Goal: Task Accomplishment & Management: Manage account settings

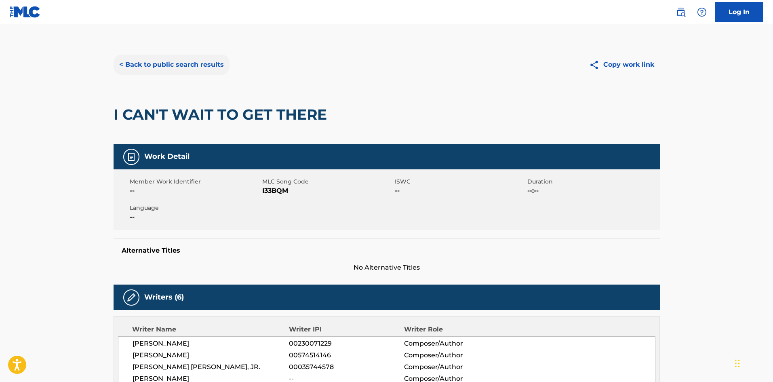
click at [209, 65] on button "< Back to public search results" at bounding box center [172, 65] width 116 height 20
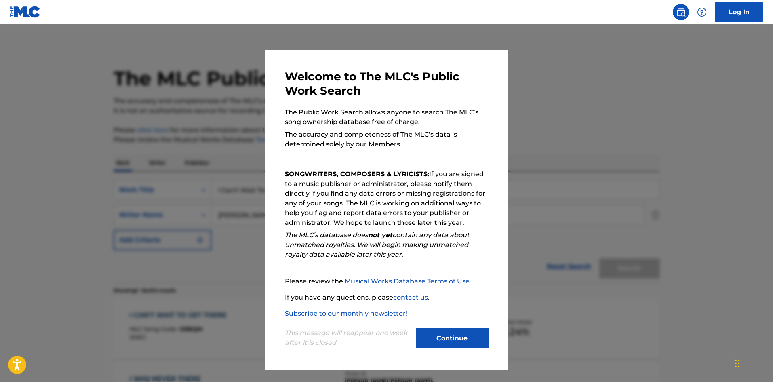
scroll to position [81, 0]
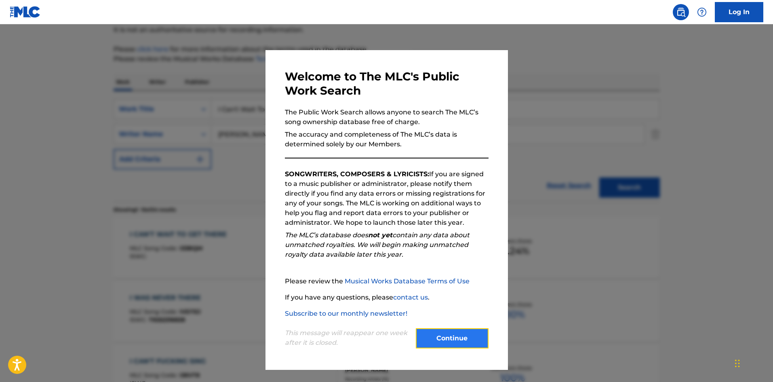
click at [470, 338] on button "Continue" at bounding box center [452, 338] width 73 height 20
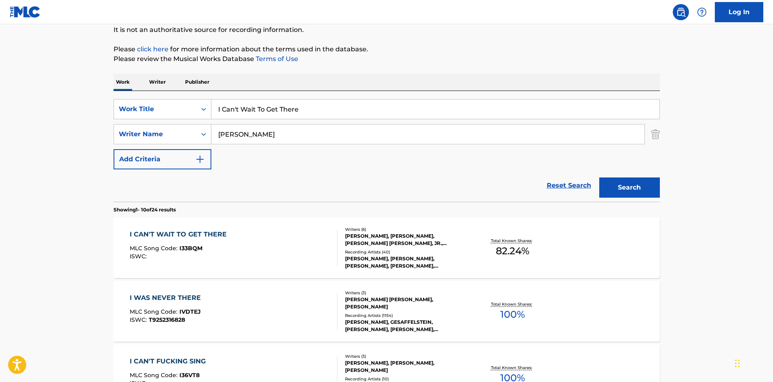
drag, startPoint x: 322, startPoint y: 105, endPoint x: 32, endPoint y: 103, distance: 289.8
paste input "Driv"
type input "Drive"
click at [631, 185] on button "Search" at bounding box center [629, 187] width 61 height 20
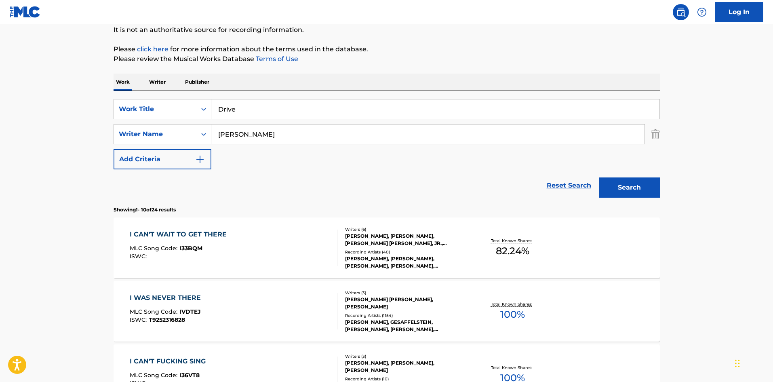
scroll to position [0, 0]
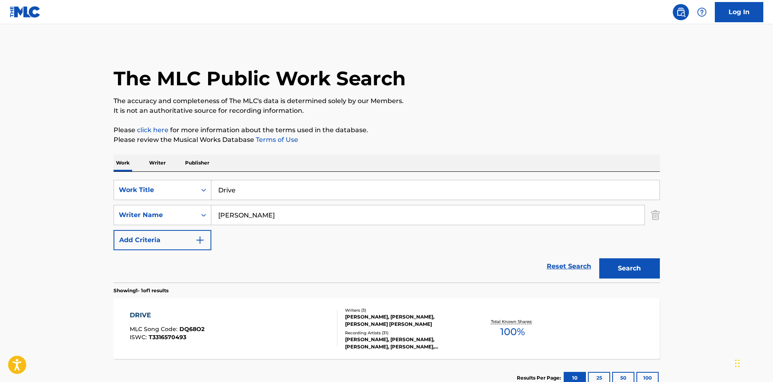
click at [278, 324] on div "DRIVE MLC Song Code : DQ68O2 ISWC : T3316570493" at bounding box center [234, 328] width 208 height 36
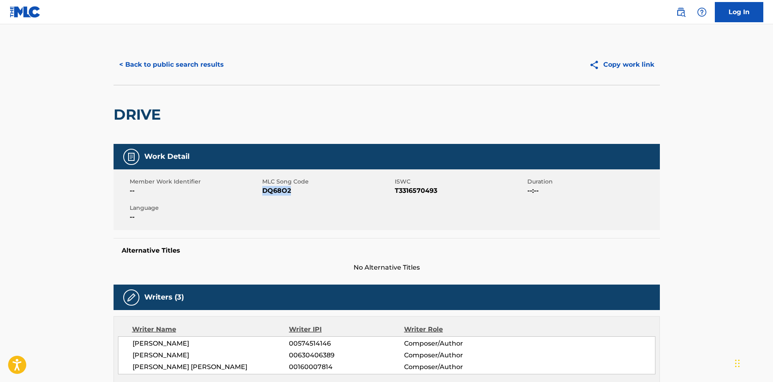
drag, startPoint x: 281, startPoint y: 194, endPoint x: 263, endPoint y: 193, distance: 17.8
click at [263, 193] on span "DQ68O2" at bounding box center [327, 191] width 131 height 10
copy span "DQ68O2"
click at [164, 65] on button "< Back to public search results" at bounding box center [172, 65] width 116 height 20
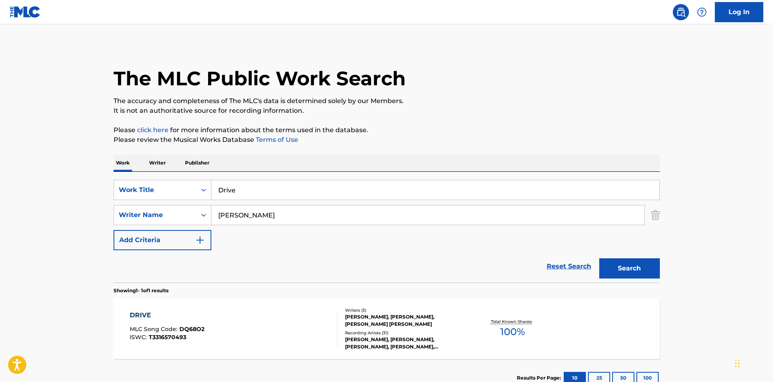
drag, startPoint x: 264, startPoint y: 186, endPoint x: 108, endPoint y: 186, distance: 156.0
click at [108, 186] on div "The MLC Public Work Search The accuracy and completeness of The MLC's data is d…" at bounding box center [387, 220] width 566 height 352
paste input "Given Up On M"
type input "Given Up On Me"
click at [644, 270] on button "Search" at bounding box center [629, 268] width 61 height 20
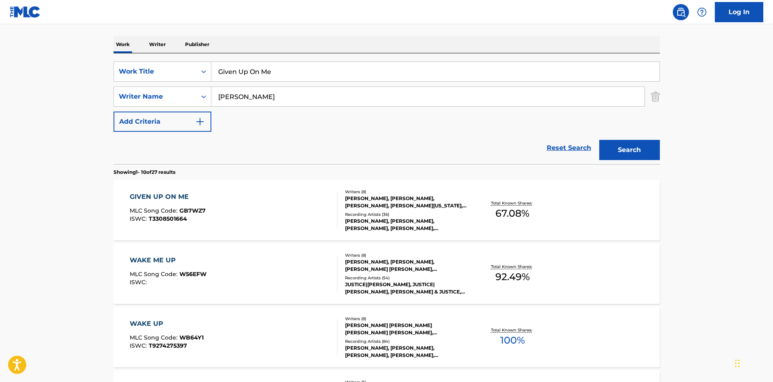
scroll to position [121, 0]
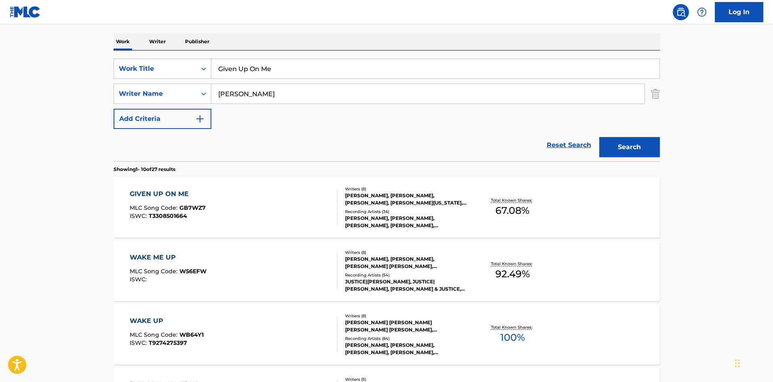
click at [263, 206] on div "GIVEN UP ON ME MLC Song Code : GB7WZ7 ISWC : T3308501664" at bounding box center [234, 207] width 208 height 36
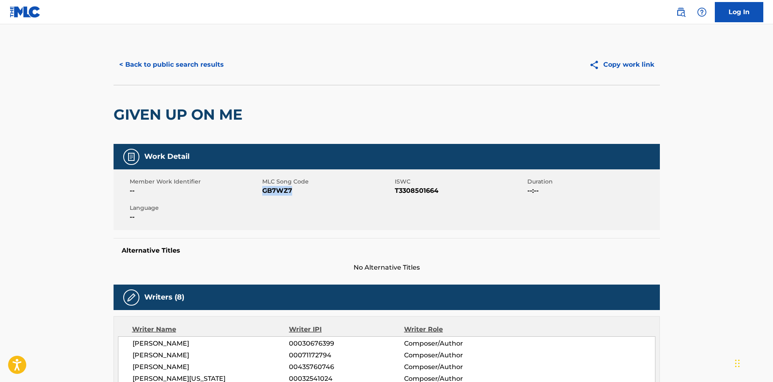
drag, startPoint x: 296, startPoint y: 189, endPoint x: 264, endPoint y: 191, distance: 32.4
click at [264, 191] on span "GB7WZ7" at bounding box center [327, 191] width 131 height 10
copy span "GB7WZ7"
click at [181, 66] on button "< Back to public search results" at bounding box center [172, 65] width 116 height 20
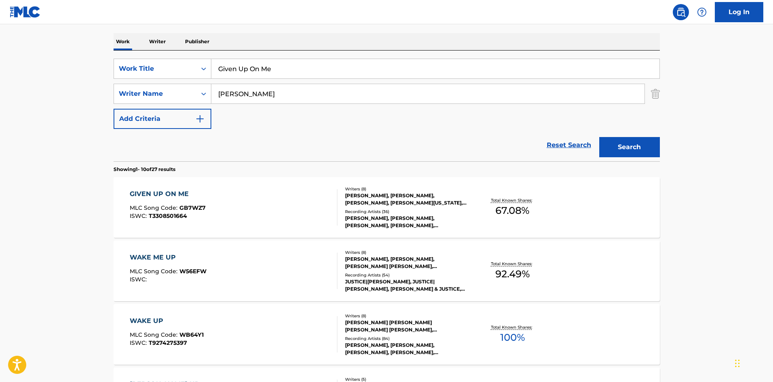
drag, startPoint x: 287, startPoint y: 70, endPoint x: 38, endPoint y: 80, distance: 248.7
click at [38, 80] on main "The MLC Public Work Search The accuracy and completeness of The MLC's data is d…" at bounding box center [386, 378] width 773 height 951
paste input "Red Terror"
type input "Red Terror"
click at [616, 143] on button "Search" at bounding box center [629, 147] width 61 height 20
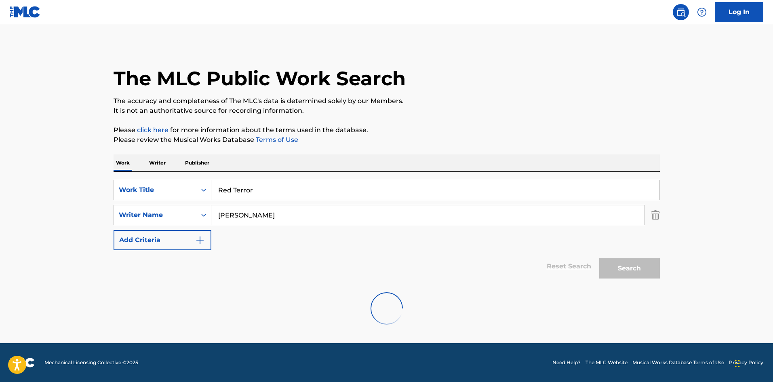
scroll to position [0, 0]
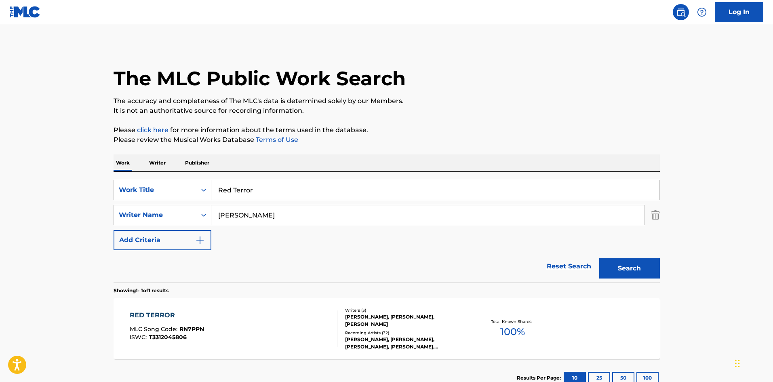
click at [212, 334] on div "RED TERROR MLC Song Code : RN7PPN ISWC : T3312045806" at bounding box center [234, 328] width 208 height 36
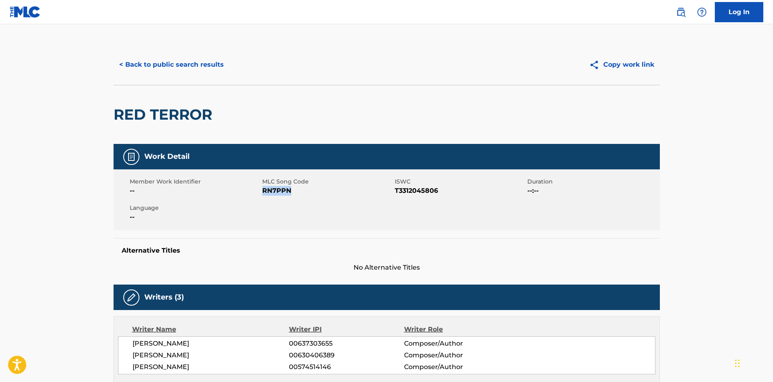
drag, startPoint x: 277, startPoint y: 193, endPoint x: 263, endPoint y: 193, distance: 13.7
click at [263, 193] on span "RN7PPN" at bounding box center [327, 191] width 131 height 10
copy span "RN7PPN"
click at [173, 69] on button "< Back to public search results" at bounding box center [172, 65] width 116 height 20
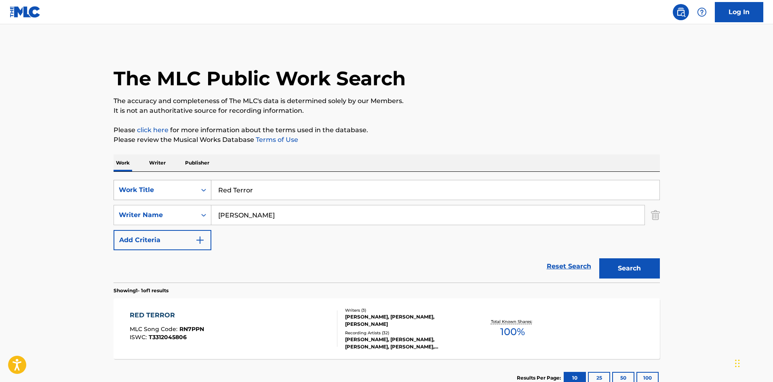
drag, startPoint x: 279, startPoint y: 183, endPoint x: 186, endPoint y: 198, distance: 94.2
click at [122, 192] on div "SearchWithCriteriaf3ee43c9-7079-4bcb-be05-b23c8abce40c Work Title Red Terror" at bounding box center [387, 190] width 546 height 20
paste input "Enjoy The Show (feat. Future)"
type input "Enjoy The Show (feat. Future)"
click at [627, 263] on button "Search" at bounding box center [629, 268] width 61 height 20
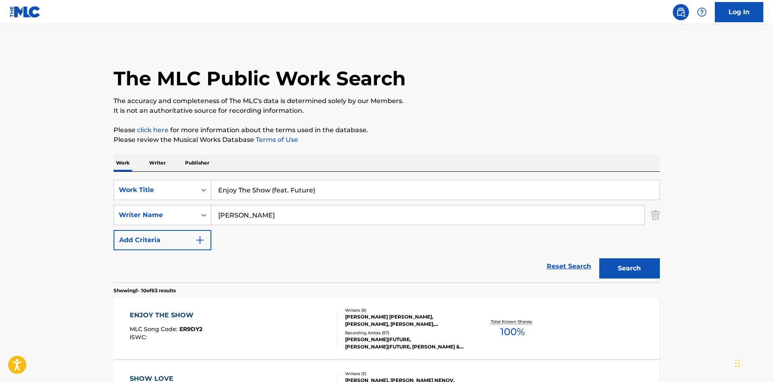
click at [257, 306] on div "ENJOY THE SHOW MLC Song Code : ER9DY2 ISWC : Writers ( 6 ) ROBERT JOHN RICHARDS…" at bounding box center [387, 328] width 546 height 61
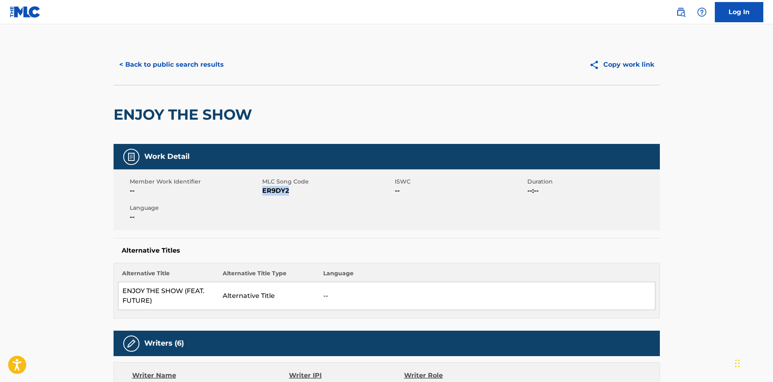
drag, startPoint x: 292, startPoint y: 195, endPoint x: 263, endPoint y: 189, distance: 30.2
click at [263, 189] on span "ER9DY2" at bounding box center [327, 191] width 131 height 10
copy span "ER9DY2"
click at [177, 64] on button "< Back to public search results" at bounding box center [172, 65] width 116 height 20
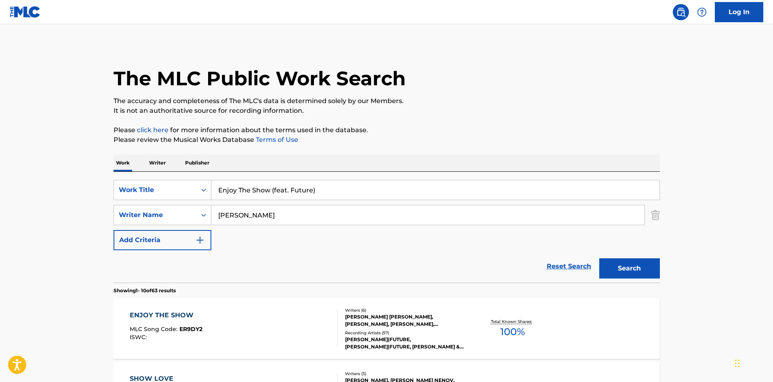
drag, startPoint x: 331, startPoint y: 190, endPoint x: -30, endPoint y: 192, distance: 360.9
click at [0, 192] on html "Accessibility Screen-Reader Guide, Feedback, and Issue Reporting | New window 0…" at bounding box center [386, 191] width 773 height 382
paste input "Red Terror"
type input "Red Terror"
drag, startPoint x: 640, startPoint y: 262, endPoint x: 635, endPoint y: 266, distance: 6.0
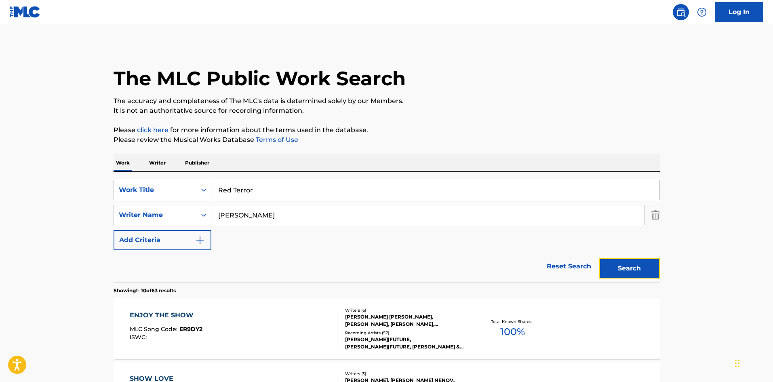
click at [639, 262] on button "Search" at bounding box center [629, 268] width 61 height 20
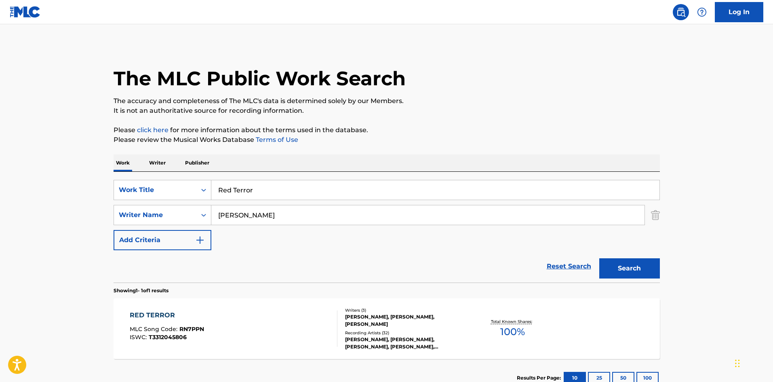
click at [245, 335] on div "RED TERROR MLC Song Code : RN7PPN ISWC : T3312045806" at bounding box center [234, 328] width 208 height 36
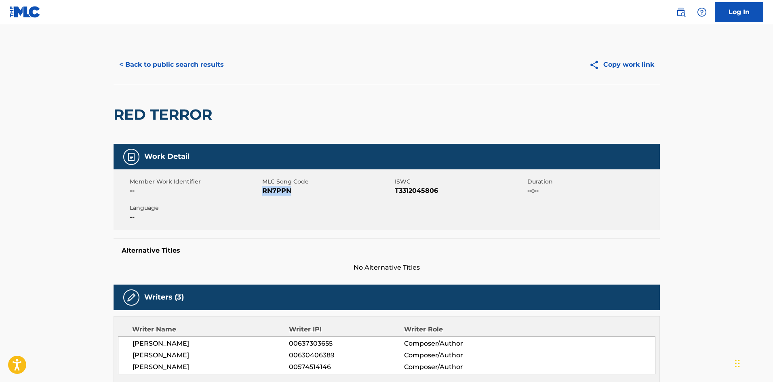
drag, startPoint x: 292, startPoint y: 194, endPoint x: 263, endPoint y: 192, distance: 29.2
click at [263, 192] on span "RN7PPN" at bounding box center [327, 191] width 131 height 10
copy span "RN7PPN"
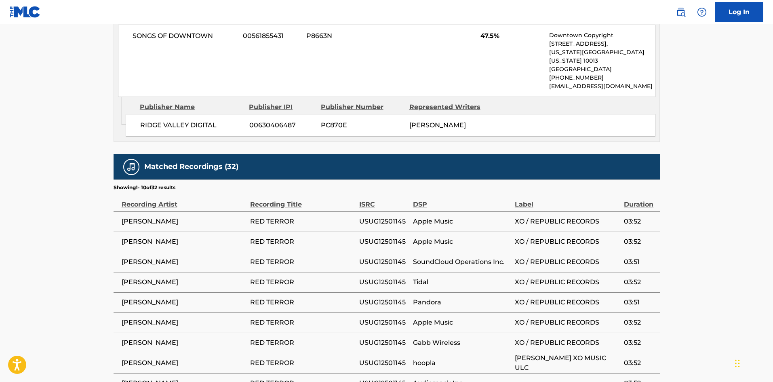
scroll to position [962, 0]
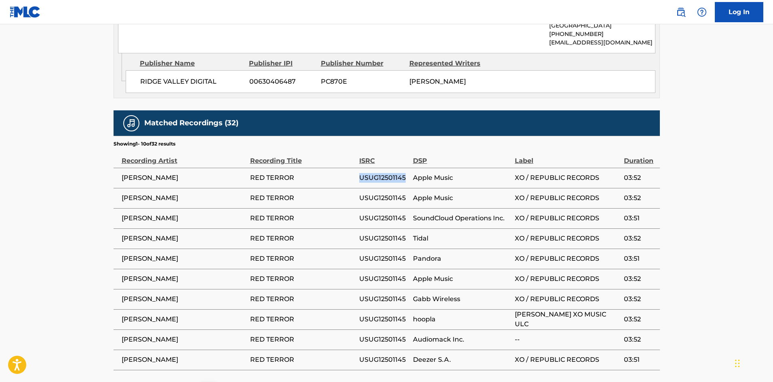
drag, startPoint x: 396, startPoint y: 110, endPoint x: 360, endPoint y: 110, distance: 36.4
click at [360, 173] on span "USUG12501145" at bounding box center [384, 178] width 50 height 10
copy span "USUG12501145"
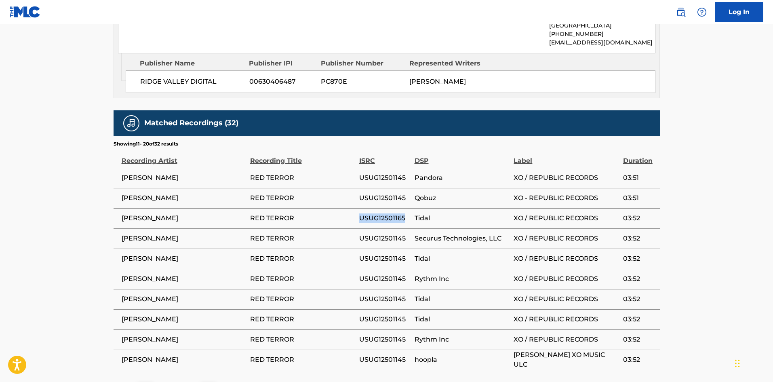
drag, startPoint x: 407, startPoint y: 151, endPoint x: 359, endPoint y: 152, distance: 48.1
click at [359, 213] on span "USUG12501165" at bounding box center [384, 218] width 51 height 10
copy span "USUG12501165"
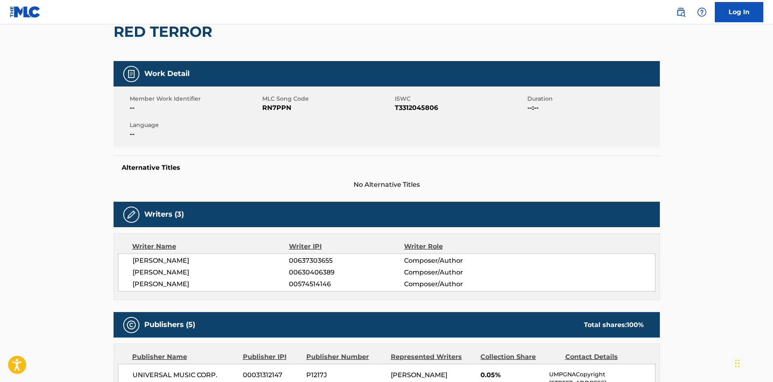
scroll to position [0, 0]
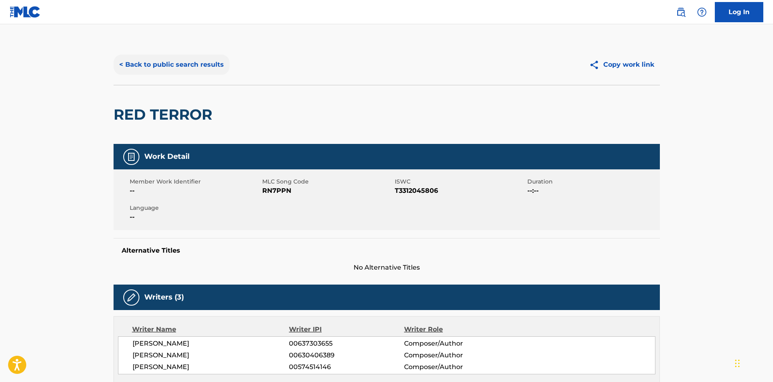
click at [193, 65] on button "< Back to public search results" at bounding box center [172, 65] width 116 height 20
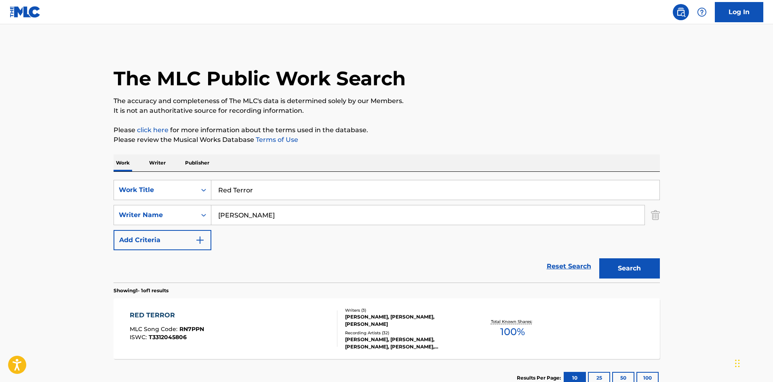
drag, startPoint x: 275, startPoint y: 191, endPoint x: 13, endPoint y: 182, distance: 261.7
click at [18, 183] on main "The MLC Public Work Search The accuracy and completeness of The MLC's data is d…" at bounding box center [386, 212] width 773 height 377
paste input "DARK THOUGHTS"
type input "DARK THOUGHTS"
drag, startPoint x: 265, startPoint y: 217, endPoint x: 127, endPoint y: 221, distance: 138.3
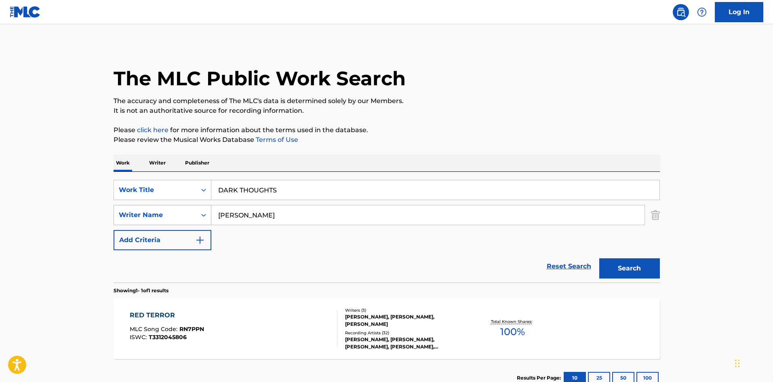
click at [127, 221] on div "SearchWithCriteria2325a2c5-4d3a-4bd1-b626-47518edcd922 Writer Name TESFAYE" at bounding box center [387, 215] width 546 height 20
type input "SHARPE"
click at [599, 258] on button "Search" at bounding box center [629, 268] width 61 height 20
click at [300, 317] on div "DARK THOUGHTS MLC Song Code : DQ609R ISWC : T3314072210" at bounding box center [234, 328] width 208 height 36
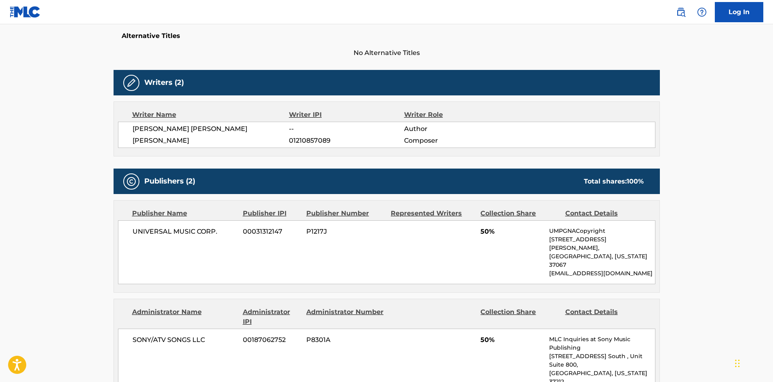
scroll to position [40, 0]
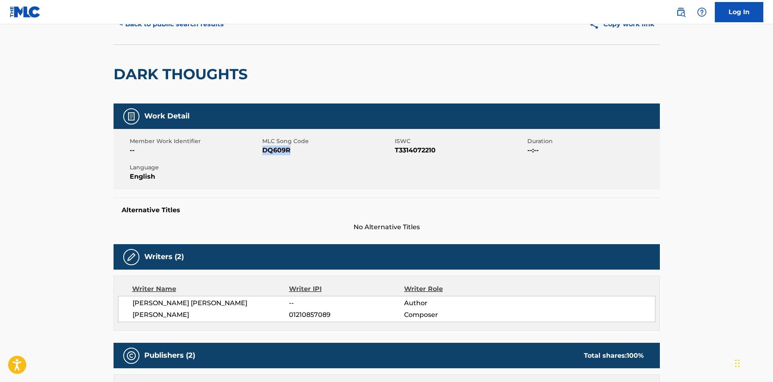
drag, startPoint x: 288, startPoint y: 149, endPoint x: 264, endPoint y: 149, distance: 24.2
click at [264, 149] on span "DQ609R" at bounding box center [327, 150] width 131 height 10
copy span "DQ609R"
click at [155, 33] on button "< Back to public search results" at bounding box center [172, 24] width 116 height 20
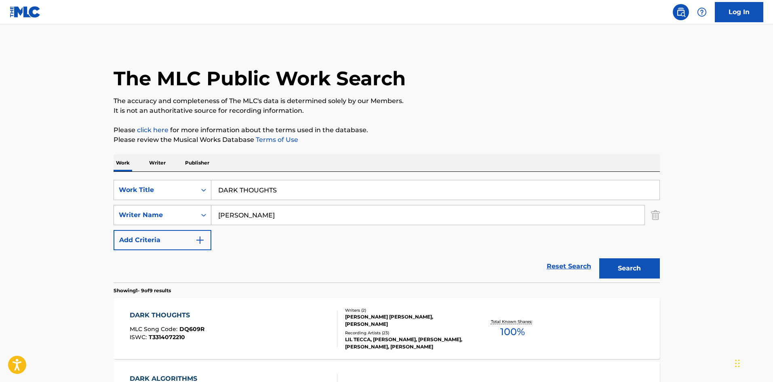
drag, startPoint x: 299, startPoint y: 187, endPoint x: 169, endPoint y: 205, distance: 131.8
paste input "Anxiety"
type input "Anxiety"
drag, startPoint x: 247, startPoint y: 218, endPoint x: 186, endPoint y: 217, distance: 60.6
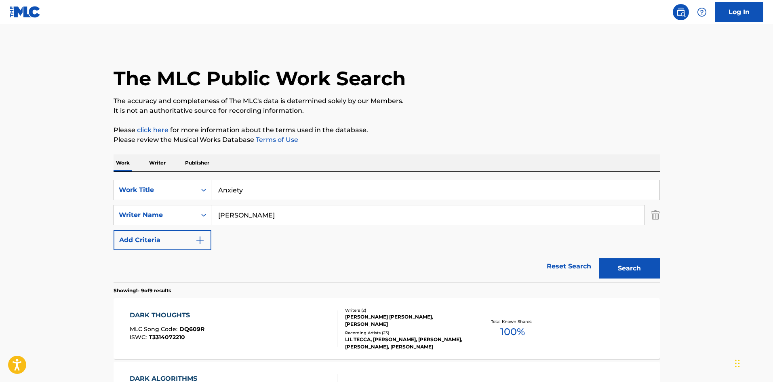
click at [186, 217] on div "SearchWithCriteria2325a2c5-4d3a-4bd1-b626-47518edcd922 Writer Name SHARPE" at bounding box center [387, 215] width 546 height 20
type input "HICKMON"
click at [599, 258] on button "Search" at bounding box center [629, 268] width 61 height 20
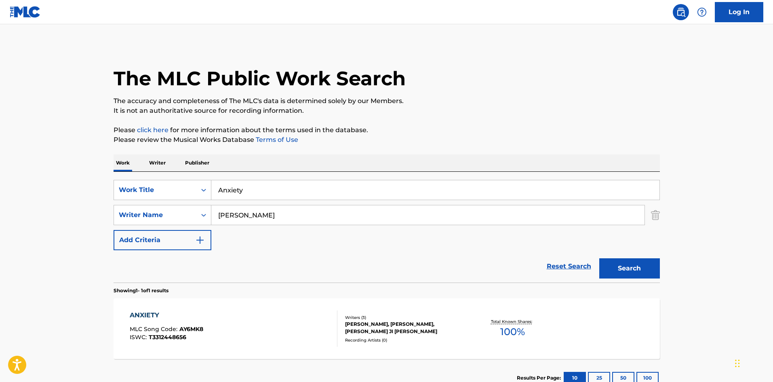
click at [259, 321] on div "ANXIETY MLC Song Code : AY6MK8 ISWC : T3312448656" at bounding box center [234, 328] width 208 height 36
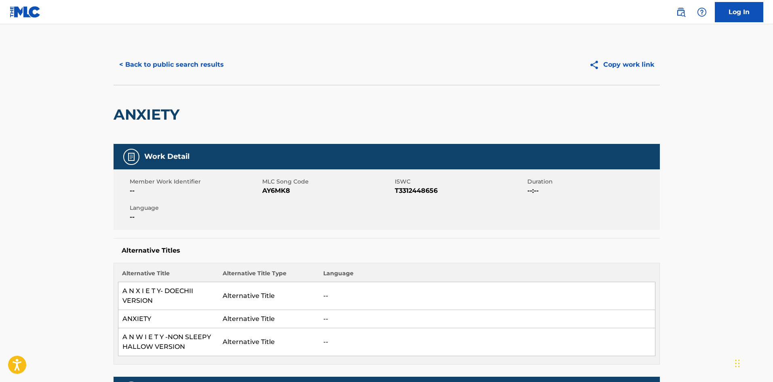
click at [280, 194] on span "AY6MK8" at bounding box center [327, 191] width 131 height 10
copy span "AY6MK8"
click at [170, 59] on button "< Back to public search results" at bounding box center [172, 65] width 116 height 20
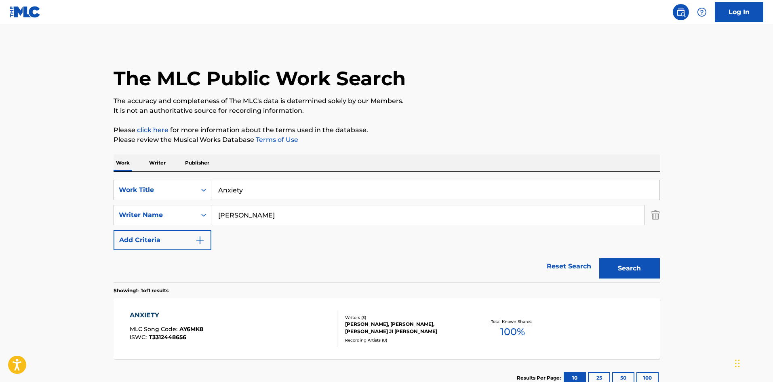
drag, startPoint x: 255, startPoint y: 184, endPoint x: 129, endPoint y: 189, distance: 125.4
click at [122, 188] on div "SearchWithCriteriaf3ee43c9-7079-4bcb-be05-b23c8abce40c Work Title Anxiety" at bounding box center [387, 190] width 546 height 20
paste input "Purple lace bra"
type input "Purple lace bra"
click at [240, 218] on input "HICKMON" at bounding box center [427, 214] width 433 height 19
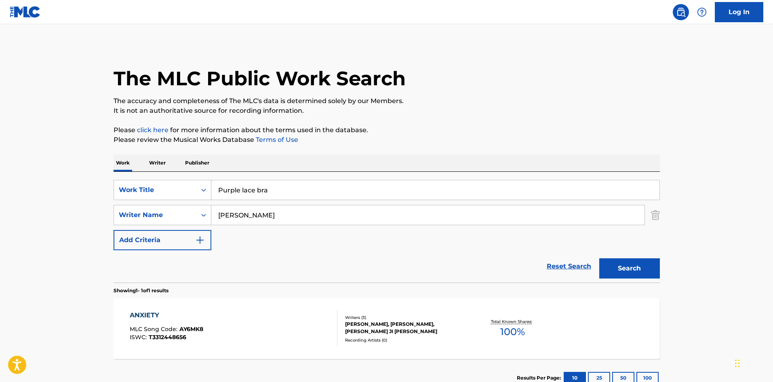
click at [243, 217] on input "HICKMON" at bounding box center [427, 214] width 433 height 19
click at [244, 217] on input "HICKMON" at bounding box center [427, 214] width 433 height 19
click at [599, 258] on button "Search" at bounding box center [629, 268] width 61 height 20
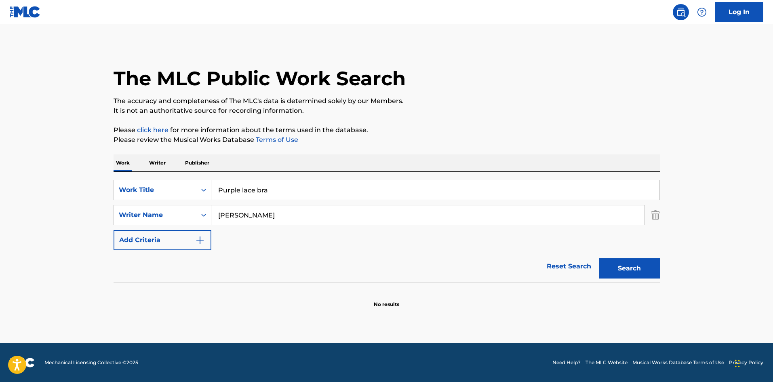
drag, startPoint x: 270, startPoint y: 213, endPoint x: 122, endPoint y: 227, distance: 148.6
click at [122, 228] on div "SearchWithCriteriaf3ee43c9-7079-4bcb-be05-b23c8abce40c Work Title Purple lace b…" at bounding box center [387, 215] width 546 height 70
type input "MCRAE"
click at [599, 258] on button "Search" at bounding box center [629, 268] width 61 height 20
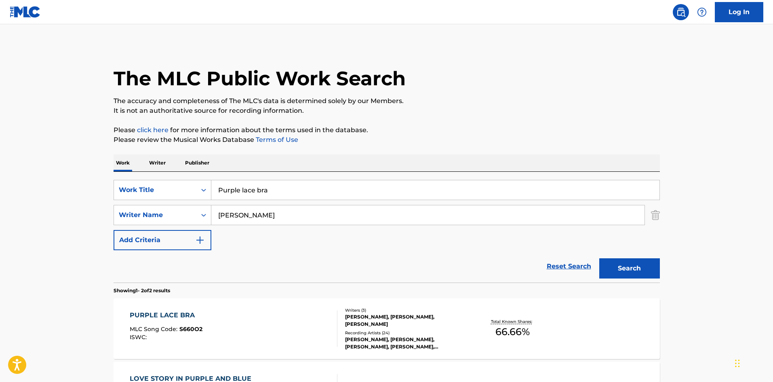
click at [248, 336] on div "PURPLE LACE BRA MLC Song Code : S660O2 ISWC :" at bounding box center [234, 328] width 208 height 36
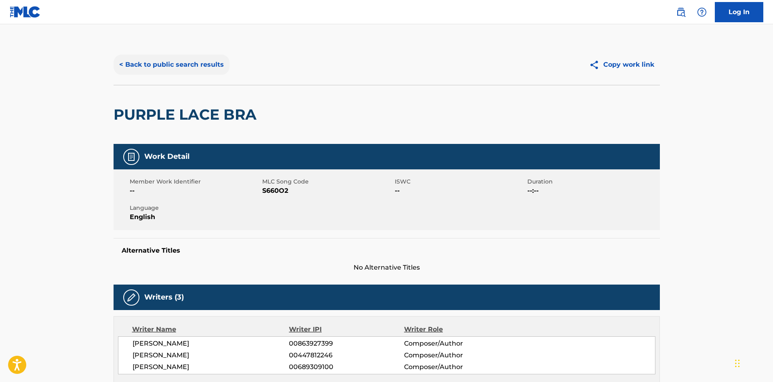
click at [169, 64] on button "< Back to public search results" at bounding box center [172, 65] width 116 height 20
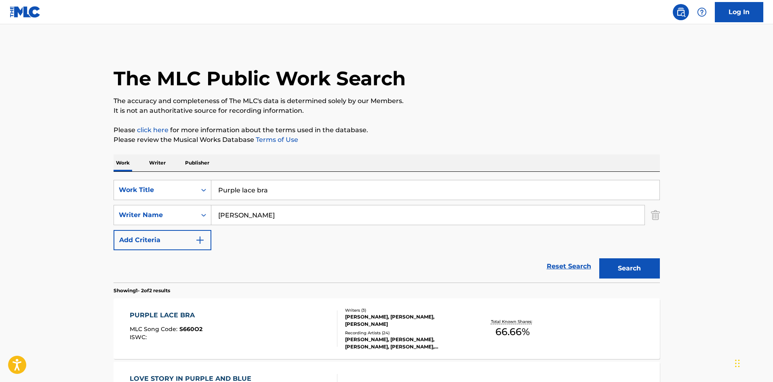
drag, startPoint x: 287, startPoint y: 191, endPoint x: 46, endPoint y: 194, distance: 241.3
click at [46, 194] on main "The MLC Public Work Search The accuracy and completeness of The MLC's data is d…" at bounding box center [386, 244] width 773 height 440
paste input "Younger And Hotter Than Me"
type input "Younger And Hotter Than Me"
drag, startPoint x: 248, startPoint y: 213, endPoint x: 167, endPoint y: 218, distance: 80.6
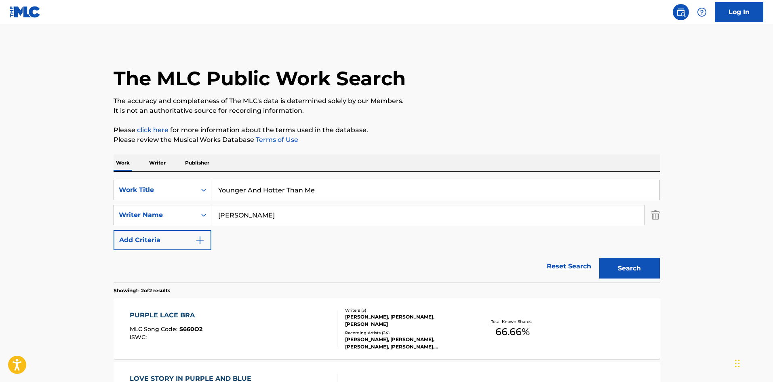
click at [167, 218] on div "SearchWithCriteria2325a2c5-4d3a-4bd1-b626-47518edcd922 Writer Name MCRAE" at bounding box center [387, 215] width 546 height 20
type input "GOMEZ"
click at [599, 258] on button "Search" at bounding box center [629, 268] width 61 height 20
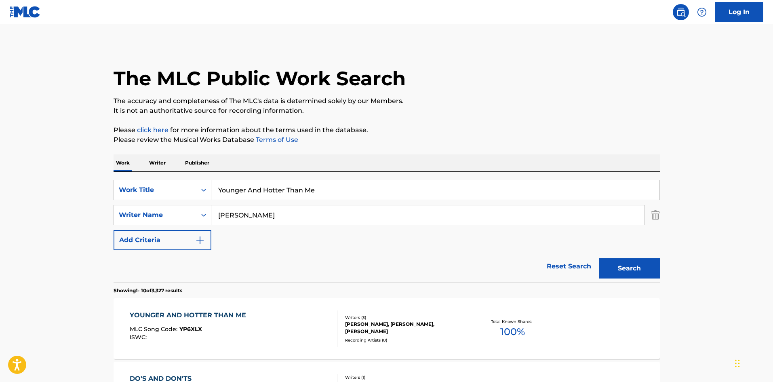
click at [219, 318] on div "YOUNGER AND HOTTER THAN ME" at bounding box center [190, 315] width 120 height 10
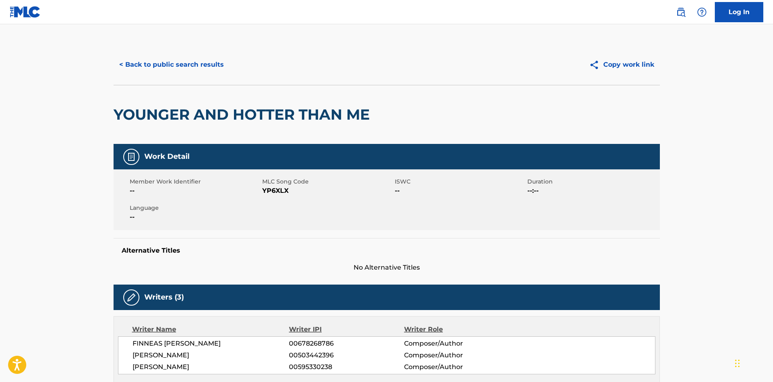
click at [270, 190] on span "YP6XLX" at bounding box center [327, 191] width 131 height 10
click at [175, 72] on button "< Back to public search results" at bounding box center [172, 65] width 116 height 20
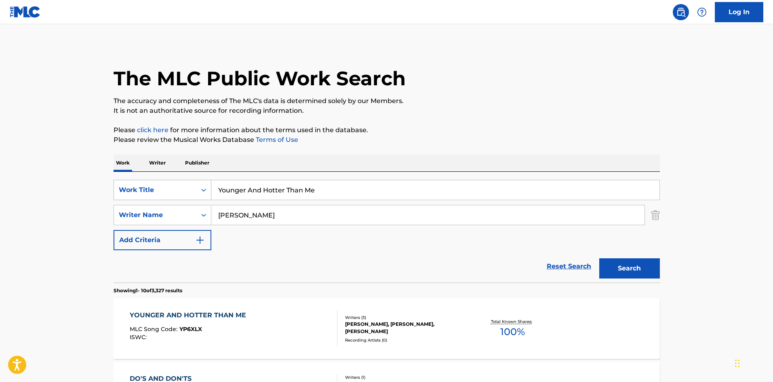
drag, startPoint x: 319, startPoint y: 192, endPoint x: 115, endPoint y: 196, distance: 204.6
click at [115, 196] on div "SearchWithCriteriaf3ee43c9-7079-4bcb-be05-b23c8abce40c Work Title Younger And H…" at bounding box center [387, 190] width 546 height 20
paste input "MONA LISA"
type input "MONA LISA"
click at [185, 219] on div "SearchWithCriteria2325a2c5-4d3a-4bd1-b626-47518edcd922 Writer Name GOMEZ" at bounding box center [387, 215] width 546 height 20
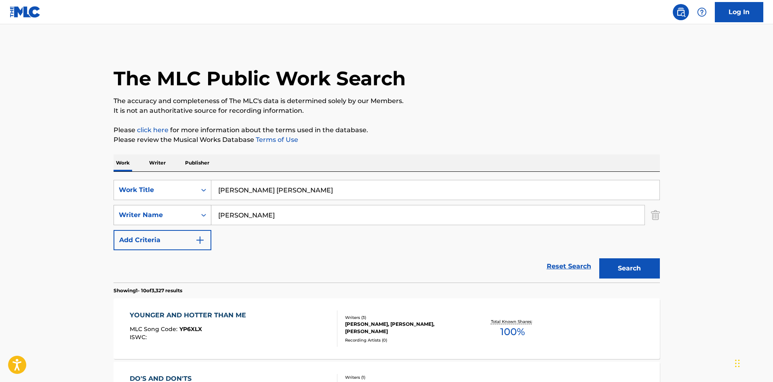
type input "CHARLES"
click at [599, 258] on button "Search" at bounding box center [629, 268] width 61 height 20
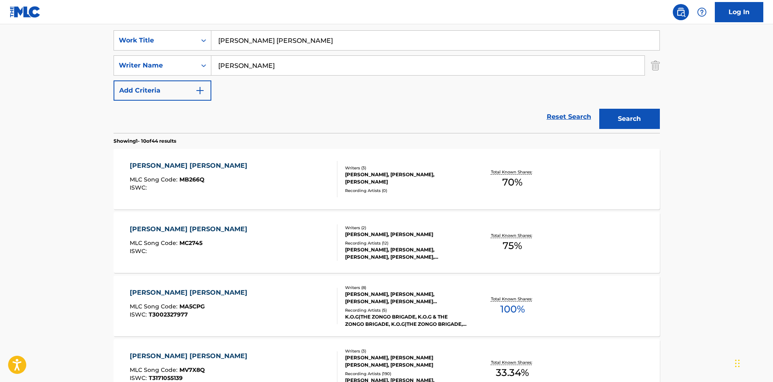
scroll to position [162, 0]
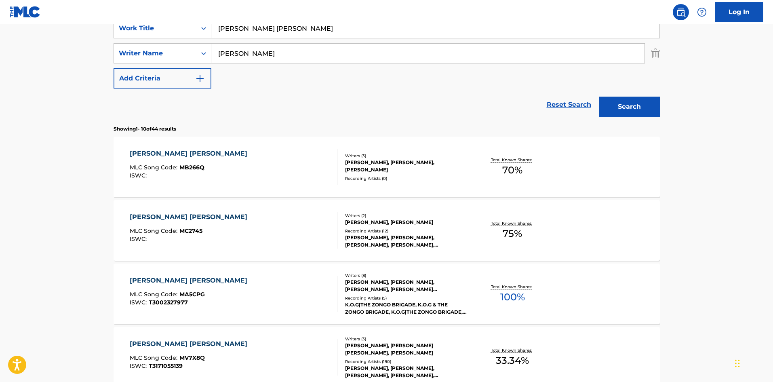
click at [296, 293] on div "MONA LISA MLC Song Code : MA5CPG ISWC : T3002327977" at bounding box center [234, 294] width 208 height 36
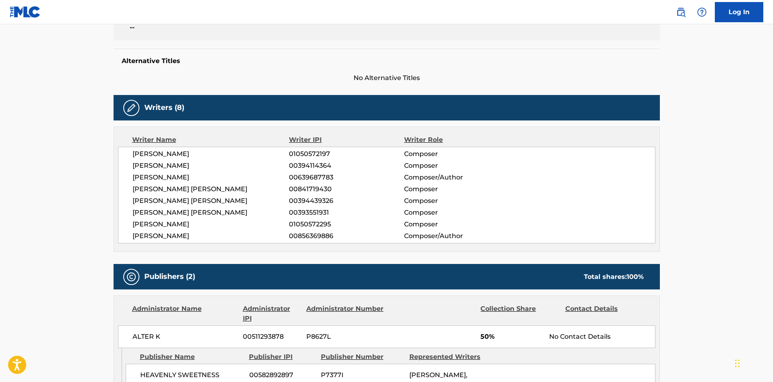
scroll to position [323, 0]
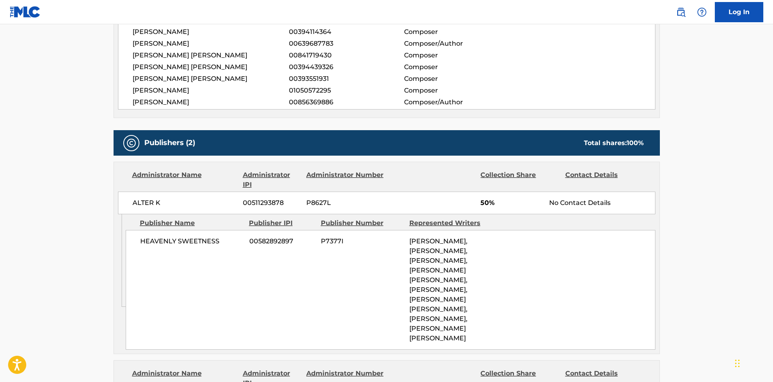
scroll to position [162, 0]
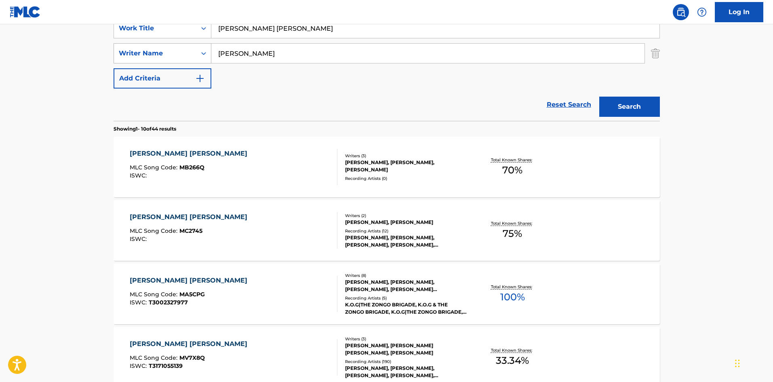
drag, startPoint x: 264, startPoint y: 54, endPoint x: 198, endPoint y: 54, distance: 65.9
click at [198, 54] on div "SearchWithCriteria2325a2c5-4d3a-4bd1-b626-47518edcd922 Writer Name CHARLES" at bounding box center [387, 53] width 546 height 20
type input "SLATKIN"
click at [599, 97] on button "Search" at bounding box center [629, 107] width 61 height 20
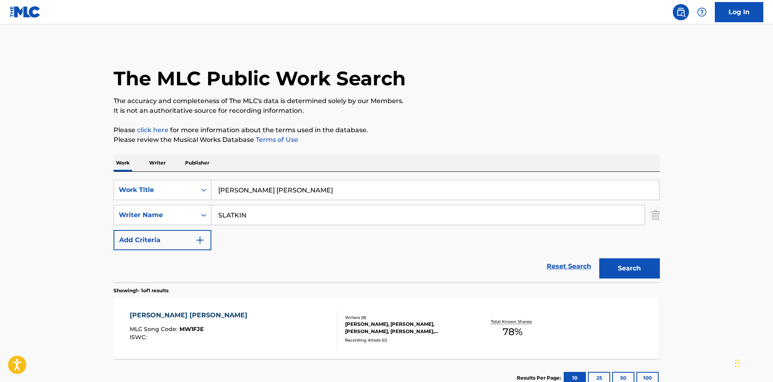
click at [310, 318] on div "MONA LISA MLC Song Code : MW1FJE ISWC :" at bounding box center [234, 328] width 208 height 36
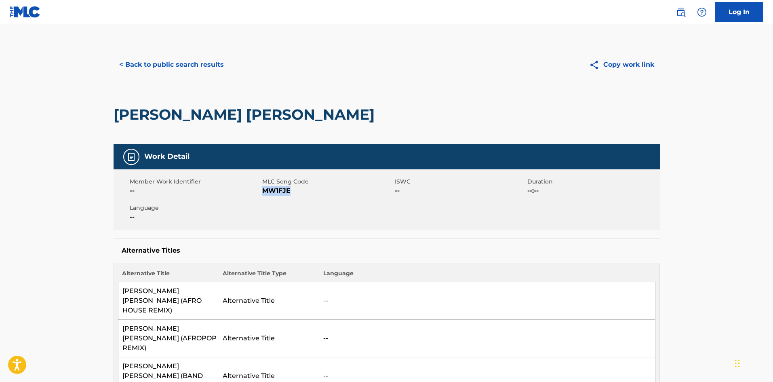
drag, startPoint x: 289, startPoint y: 190, endPoint x: 264, endPoint y: 192, distance: 25.1
click at [264, 192] on span "MW1FJE" at bounding box center [327, 191] width 131 height 10
click at [161, 65] on button "< Back to public search results" at bounding box center [172, 65] width 116 height 20
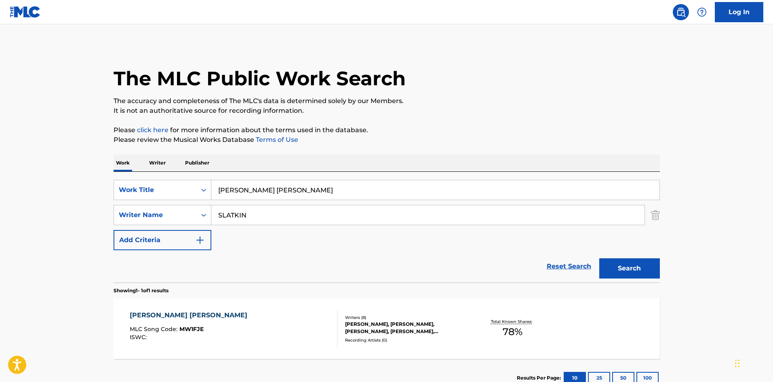
drag, startPoint x: 150, startPoint y: 191, endPoint x: 85, endPoint y: 193, distance: 65.5
click at [85, 193] on main "The MLC Public Work Search The accuracy and completeness of The MLC's data is d…" at bounding box center [386, 212] width 773 height 377
paste input "Jeffrey"
type input "Jeffrey"
drag, startPoint x: 231, startPoint y: 215, endPoint x: 161, endPoint y: 217, distance: 70.4
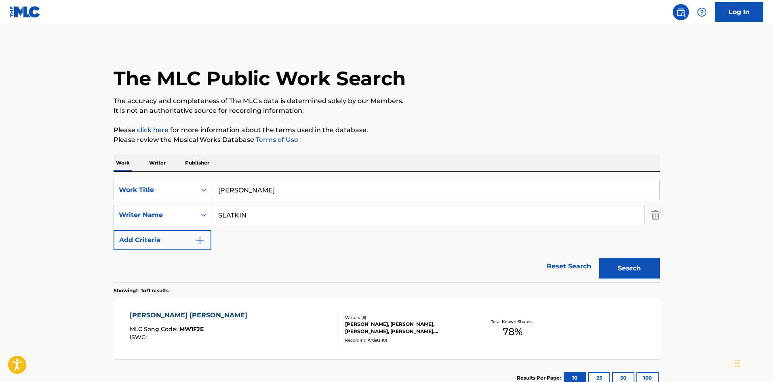
click at [161, 218] on div "SearchWithCriteria2325a2c5-4d3a-4bd1-b626-47518edcd922 Writer Name SLATKIN" at bounding box center [387, 215] width 546 height 20
type input "MIRA"
click at [599, 258] on button "Search" at bounding box center [629, 268] width 61 height 20
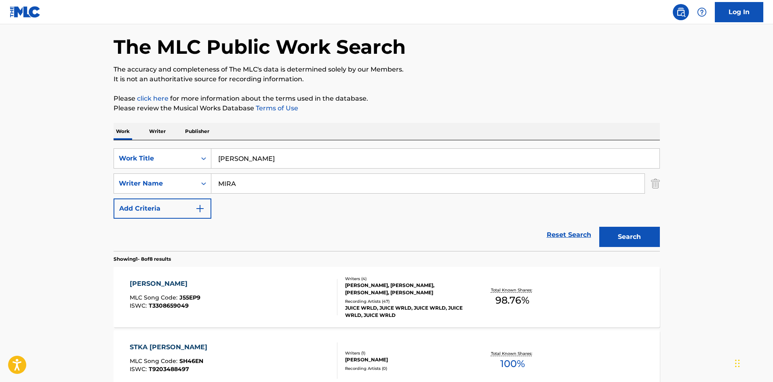
scroll to position [81, 0]
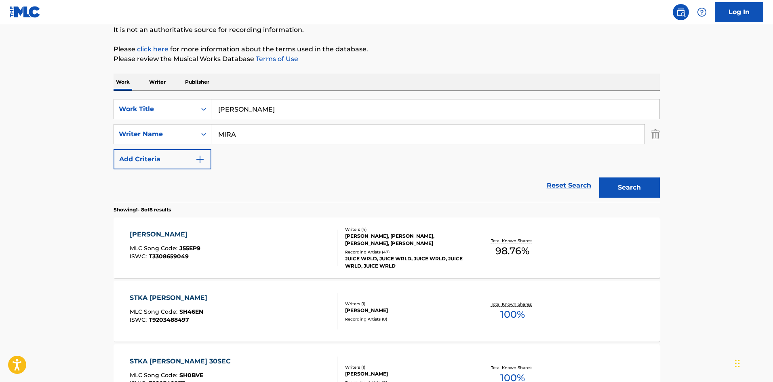
click at [297, 257] on div "JEFFREY MLC Song Code : J55EP9 ISWC : T3308659049" at bounding box center [234, 248] width 208 height 36
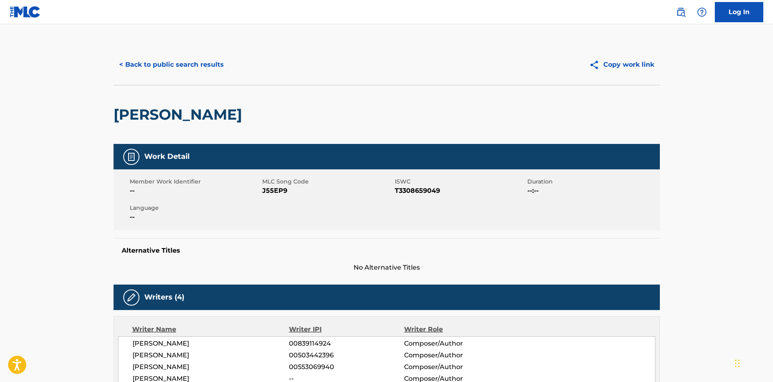
click at [283, 190] on span "J55EP9" at bounding box center [327, 191] width 131 height 10
click at [188, 60] on button "< Back to public search results" at bounding box center [172, 65] width 116 height 20
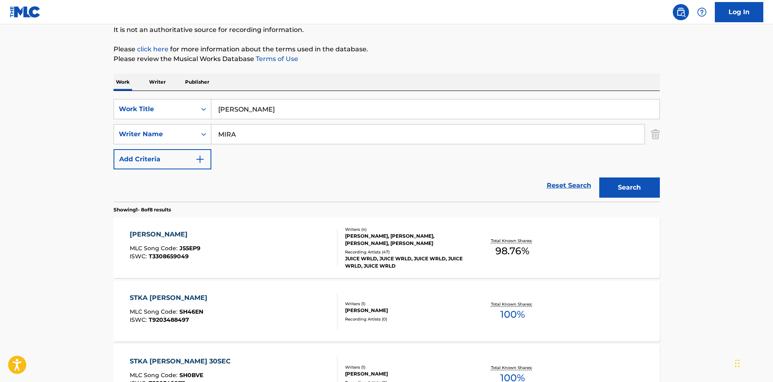
drag, startPoint x: 264, startPoint y: 109, endPoint x: 103, endPoint y: 114, distance: 160.9
click at [103, 114] on main "The MLC Public Work Search The accuracy and completeness of The MLC's data is d…" at bounding box center [386, 353] width 773 height 821
paste input "How Does It Feel To Be Forgotten"
type input "How Does It Feel To Be Forgotten"
drag, startPoint x: 198, startPoint y: 135, endPoint x: 149, endPoint y: 137, distance: 49.3
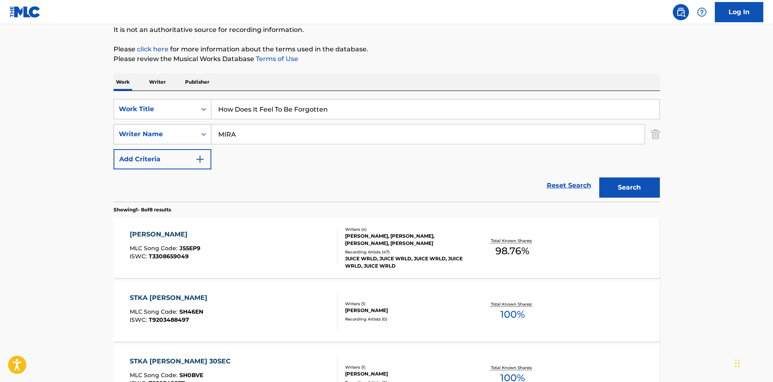
click at [149, 137] on div "SearchWithCriteria2325a2c5-4d3a-4bd1-b626-47518edcd922 Writer Name MIRA" at bounding box center [387, 134] width 546 height 20
type input "GOMEZ"
click at [599, 177] on button "Search" at bounding box center [629, 187] width 61 height 20
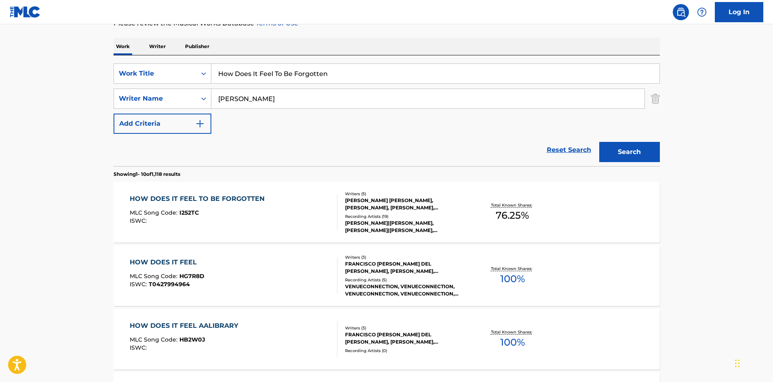
scroll to position [121, 0]
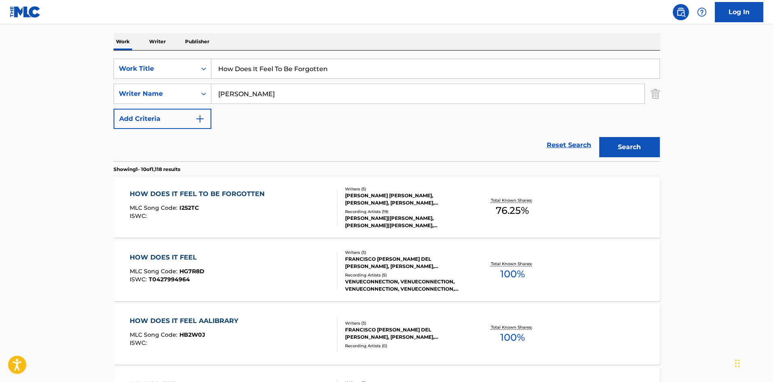
click at [320, 215] on div "HOW DOES IT FEEL TO BE FORGOTTEN MLC Song Code : I252TC ISWC :" at bounding box center [234, 207] width 208 height 36
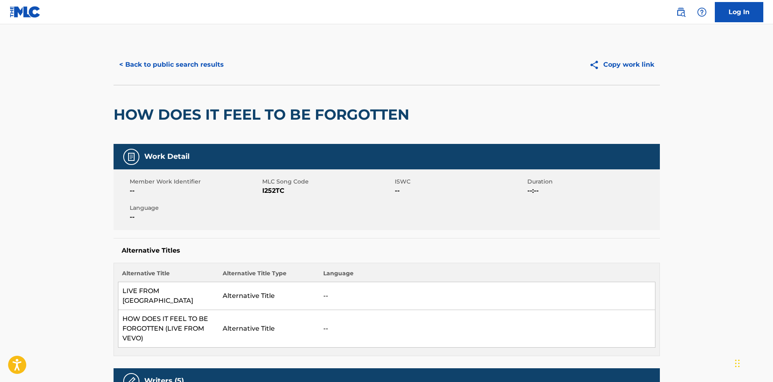
click at [279, 192] on span "I252TC" at bounding box center [327, 191] width 131 height 10
click at [279, 191] on span "I252TC" at bounding box center [327, 191] width 131 height 10
click at [179, 63] on button "< Back to public search results" at bounding box center [172, 65] width 116 height 20
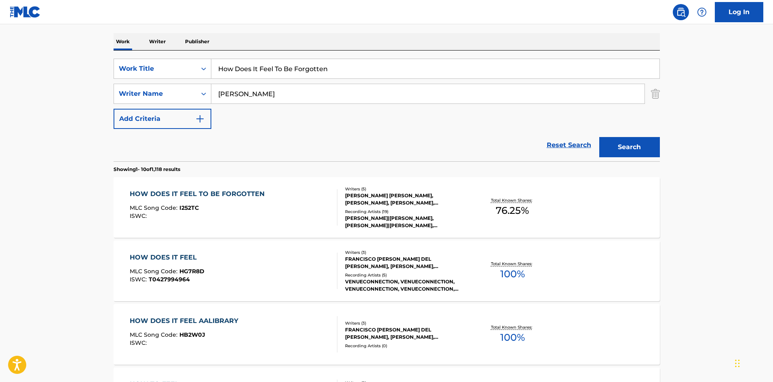
drag, startPoint x: 355, startPoint y: 69, endPoint x: 70, endPoint y: 78, distance: 285.5
click at [70, 78] on main "The MLC Public Work Search The accuracy and completeness of The MLC's data is d…" at bounding box center [386, 378] width 773 height 951
paste input "Sunset Blvd"
type input "Sunset Blvd"
drag, startPoint x: 619, startPoint y: 141, endPoint x: 266, endPoint y: 190, distance: 356.2
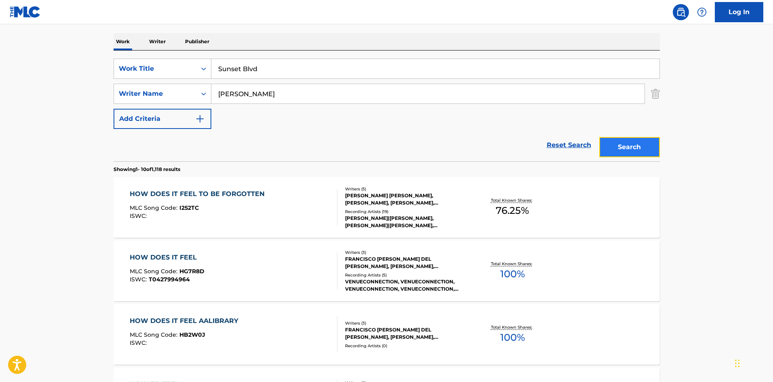
click at [617, 142] on button "Search" at bounding box center [629, 147] width 61 height 20
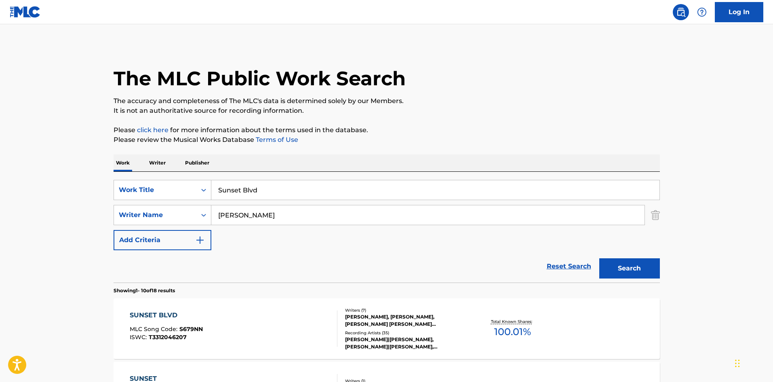
click at [228, 318] on div "SUNSET BLVD MLC Song Code : S679NN ISWC : T3312046207" at bounding box center [234, 328] width 208 height 36
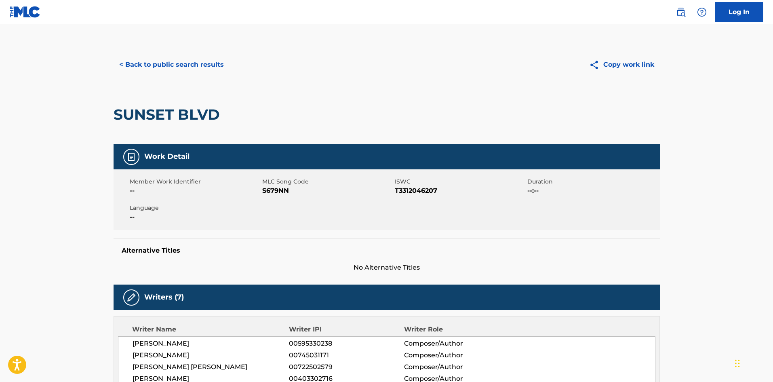
click at [273, 190] on span "S679NN" at bounding box center [327, 191] width 131 height 10
click at [199, 69] on button "< Back to public search results" at bounding box center [172, 65] width 116 height 20
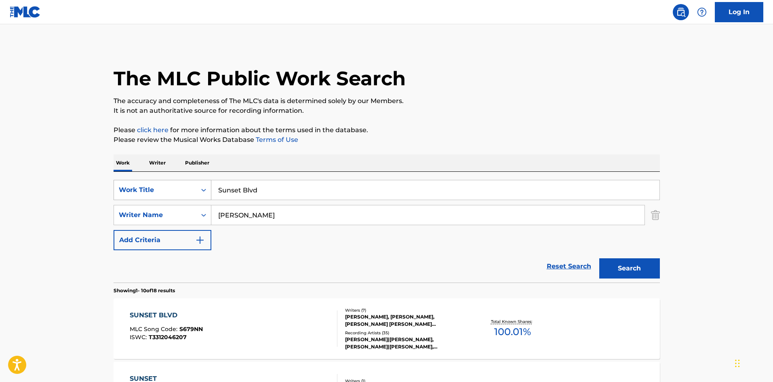
click at [190, 190] on div "SearchWithCriteriaf3ee43c9-7079-4bcb-be05-b23c8abce40c Work Title Sunset Blvd" at bounding box center [387, 190] width 546 height 20
paste input "Bluest Flame"
type input "Bluest Flame"
click at [653, 274] on button "Search" at bounding box center [629, 268] width 61 height 20
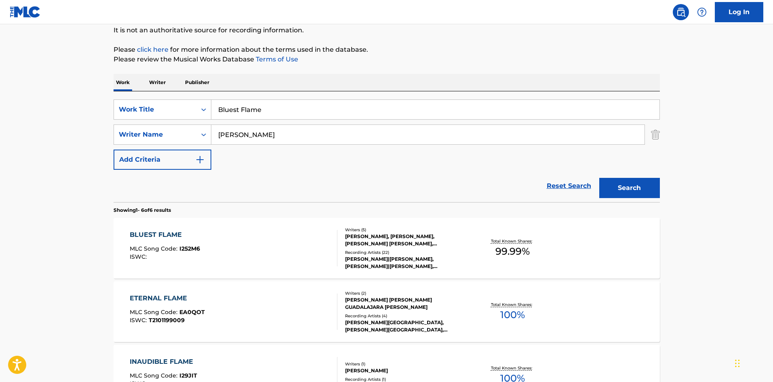
scroll to position [81, 0]
click at [241, 245] on div "BLUEST FLAME MLC Song Code : I252M6 ISWC :" at bounding box center [234, 248] width 208 height 36
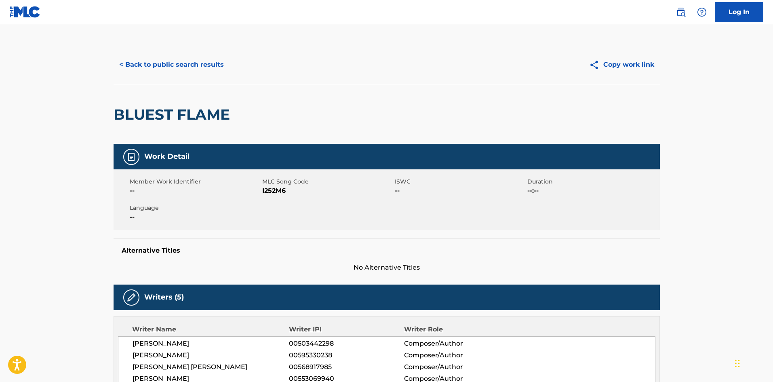
click at [276, 189] on span "I252M6" at bounding box center [327, 191] width 131 height 10
click at [177, 57] on button "< Back to public search results" at bounding box center [172, 65] width 116 height 20
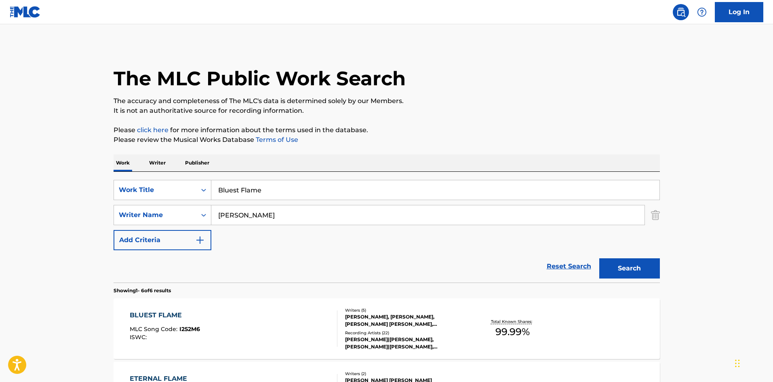
scroll to position [81, 0]
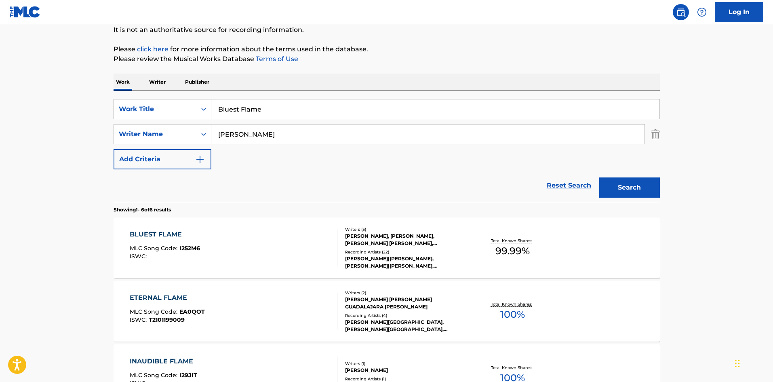
drag, startPoint x: 225, startPoint y: 107, endPoint x: 150, endPoint y: 109, distance: 75.2
click at [95, 93] on main "The MLC Public Work Search The accuracy and completeness of The MLC's data is d…" at bounding box center [386, 290] width 773 height 694
paste input "HANDLEBARS"
type input "HANDLEBARS"
drag, startPoint x: 251, startPoint y: 135, endPoint x: 76, endPoint y: 135, distance: 175.0
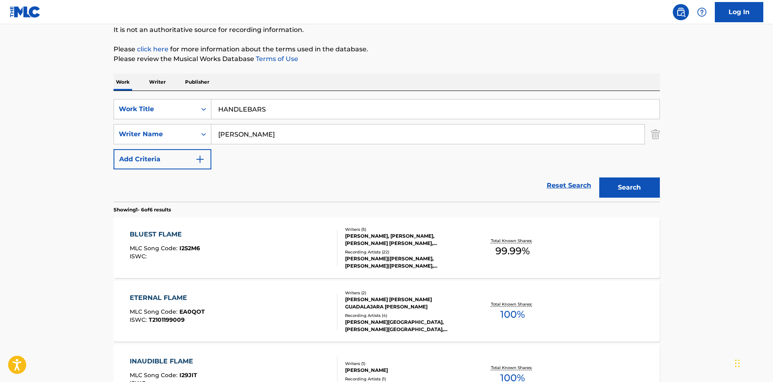
click at [76, 135] on main "The MLC Public Work Search The accuracy and completeness of The MLC's data is d…" at bounding box center [386, 290] width 773 height 694
type input "DELACEY"
click at [599, 177] on button "Search" at bounding box center [629, 187] width 61 height 20
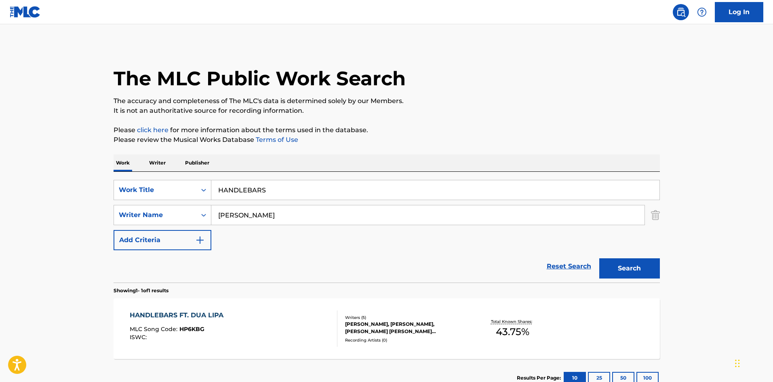
click at [220, 326] on div "MLC Song Code : HP6KBG" at bounding box center [179, 330] width 98 height 8
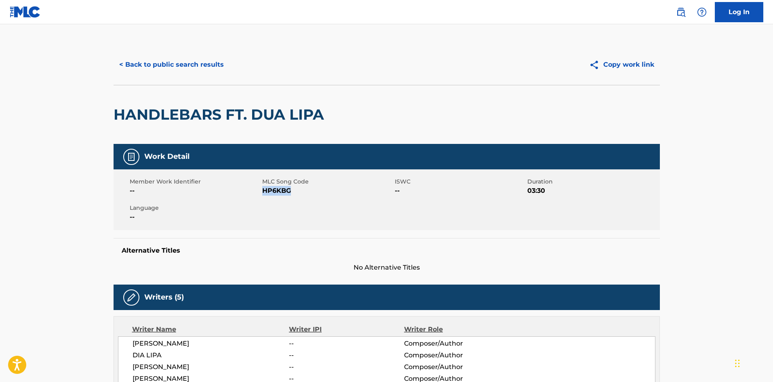
drag, startPoint x: 292, startPoint y: 191, endPoint x: 264, endPoint y: 191, distance: 28.3
click at [264, 191] on span "HP6KBG" at bounding box center [327, 191] width 131 height 10
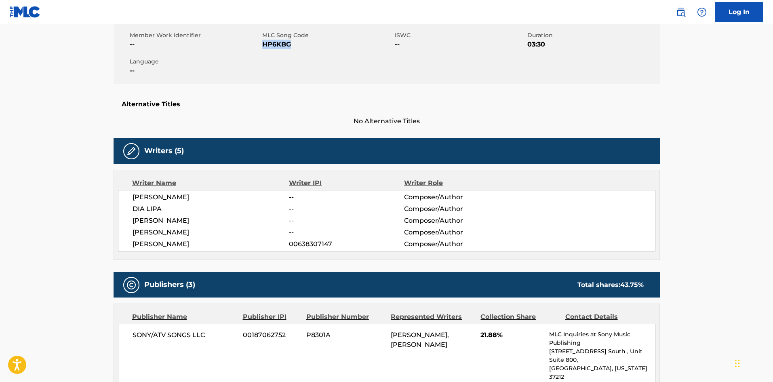
scroll to position [162, 0]
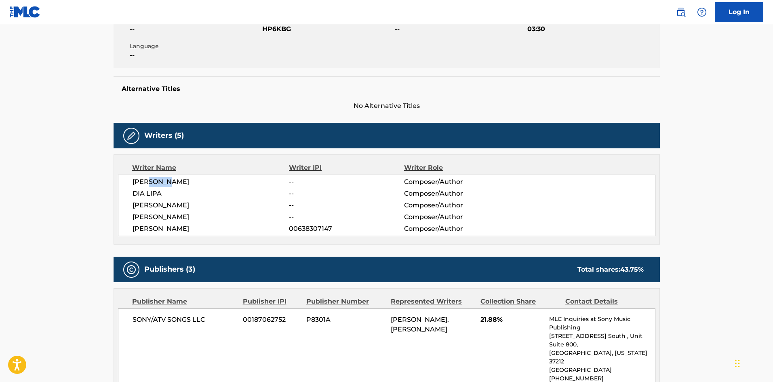
drag, startPoint x: 169, startPoint y: 183, endPoint x: 150, endPoint y: 183, distance: 18.6
click at [150, 183] on span "AMY ALLEN" at bounding box center [211, 182] width 157 height 10
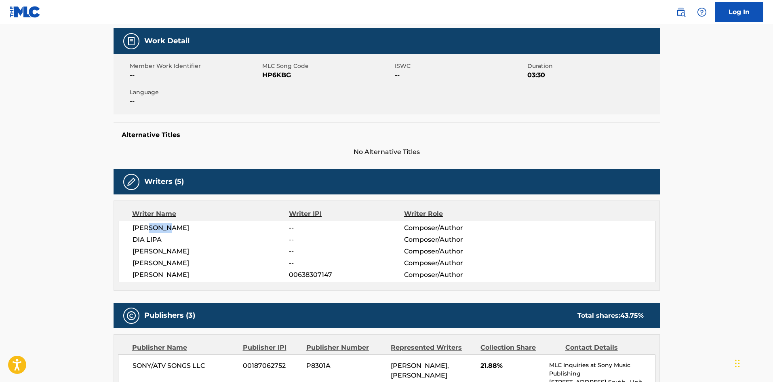
scroll to position [0, 0]
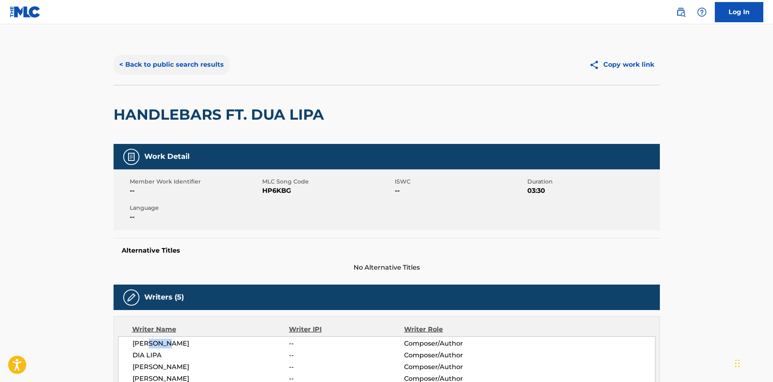
click at [179, 67] on button "< Back to public search results" at bounding box center [172, 65] width 116 height 20
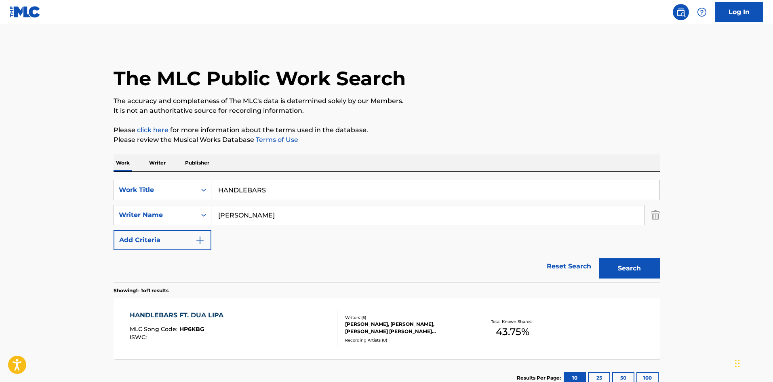
drag, startPoint x: 198, startPoint y: 183, endPoint x: 58, endPoint y: 171, distance: 140.4
click at [58, 171] on main "The MLC Public Work Search The accuracy and completeness of The MLC's data is d…" at bounding box center [386, 212] width 773 height 377
paste input "REVOLU"
type input "REVOLU"
drag, startPoint x: 259, startPoint y: 217, endPoint x: 123, endPoint y: 213, distance: 135.9
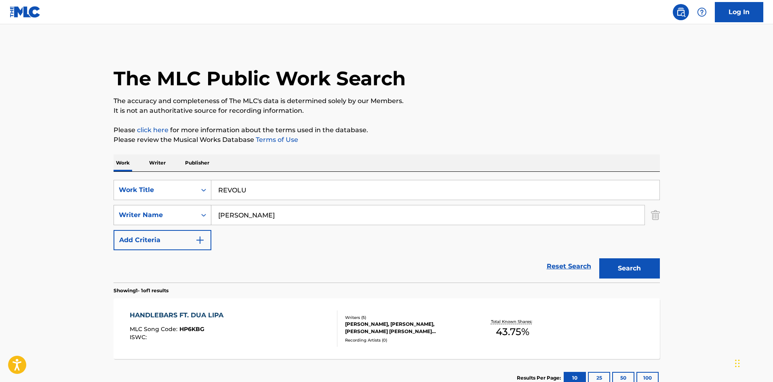
click at [123, 213] on div "SearchWithCriteria2325a2c5-4d3a-4bd1-b626-47518edcd922 Writer Name DELACEY" at bounding box center [387, 215] width 546 height 20
paste input "Ocasio"
type input "Ocasio"
click at [624, 263] on button "Search" at bounding box center [629, 268] width 61 height 20
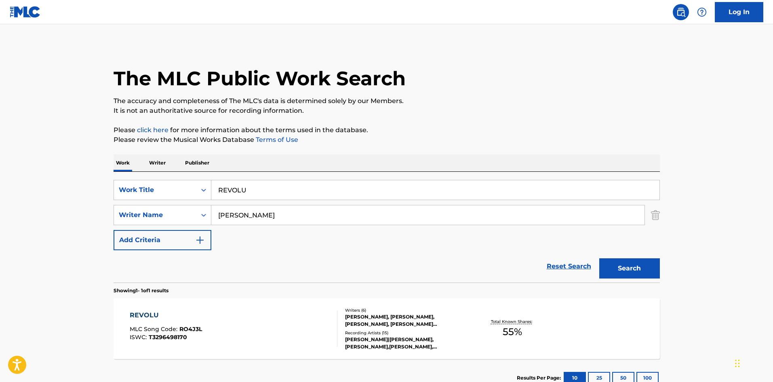
click at [232, 313] on div "REVOLU MLC Song Code : RO4J3L ISWC : T3296498170" at bounding box center [234, 328] width 208 height 36
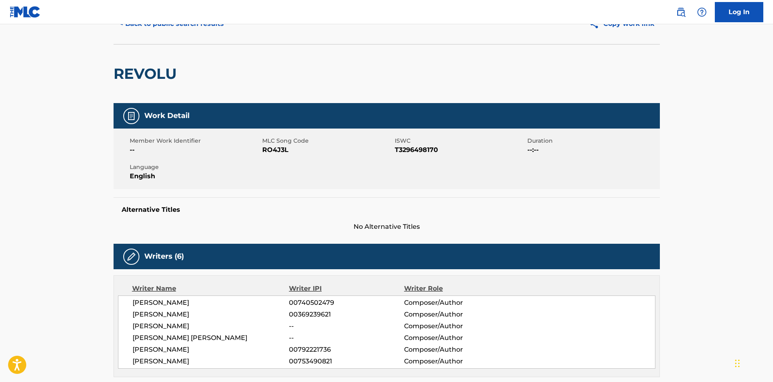
scroll to position [40, 0]
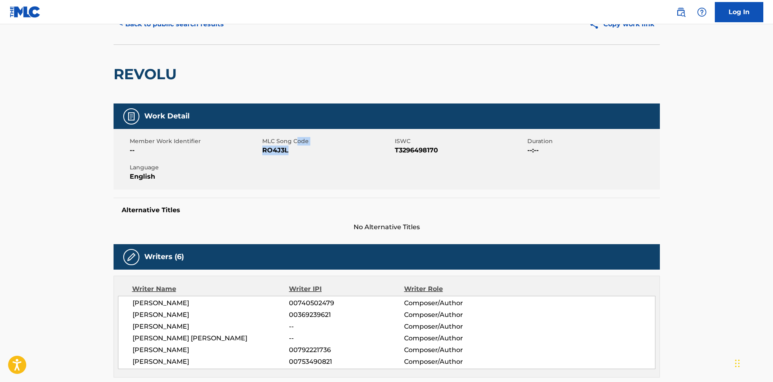
drag, startPoint x: 297, startPoint y: 144, endPoint x: 288, endPoint y: 147, distance: 9.7
click at [288, 147] on div "MLC Song Code RO4J3L" at bounding box center [328, 146] width 133 height 18
click at [291, 149] on span "RO4J3L" at bounding box center [327, 150] width 131 height 10
click at [280, 153] on span "RO4J3L" at bounding box center [327, 150] width 131 height 10
click at [279, 150] on span "RO4J3L" at bounding box center [327, 150] width 131 height 10
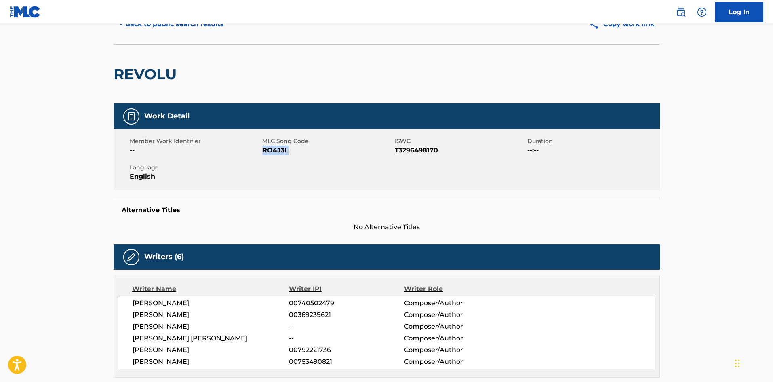
click at [279, 150] on span "RO4J3L" at bounding box center [327, 150] width 131 height 10
click at [170, 32] on button "< Back to public search results" at bounding box center [172, 24] width 116 height 20
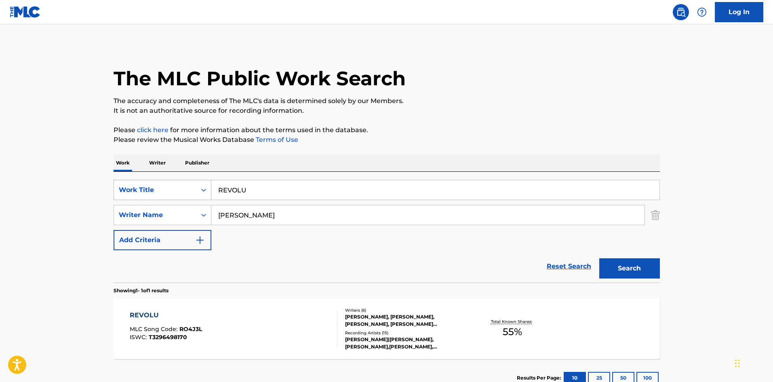
drag, startPoint x: 256, startPoint y: 192, endPoint x: 125, endPoint y: 194, distance: 131.4
click at [125, 194] on div "SearchWithCriteriaf3ee43c9-7079-4bcb-be05-b23c8abce40c Work Title REVOLU" at bounding box center [387, 190] width 546 height 20
paste input "CLOUDS"
type input "CLOUDS"
drag, startPoint x: 251, startPoint y: 218, endPoint x: 188, endPoint y: 215, distance: 63.1
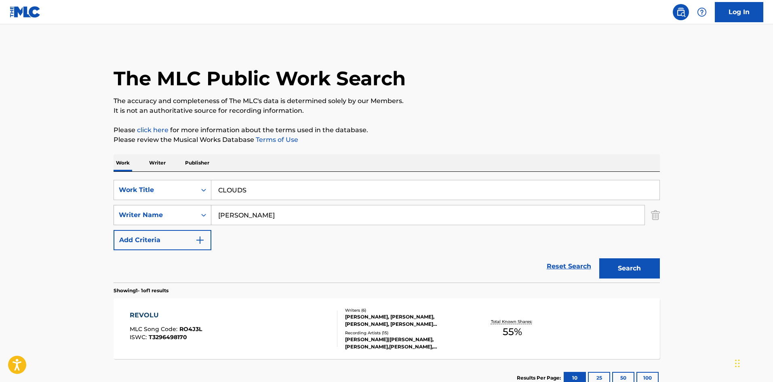
click at [188, 215] on div "SearchWithCriteria2325a2c5-4d3a-4bd1-b626-47518edcd922 Writer Name Ocasio" at bounding box center [387, 215] width 546 height 20
type input "COLE"
click at [599, 258] on button "Search" at bounding box center [629, 268] width 61 height 20
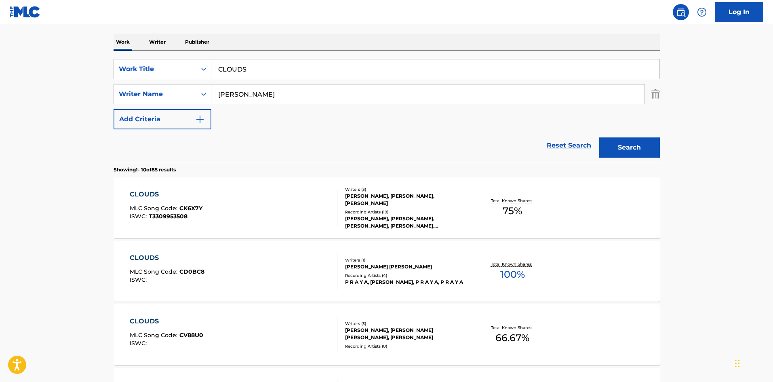
scroll to position [121, 0]
click at [250, 216] on div "CLOUDS MLC Song Code : CK6X7Y ISWC : T3309953508" at bounding box center [234, 207] width 208 height 36
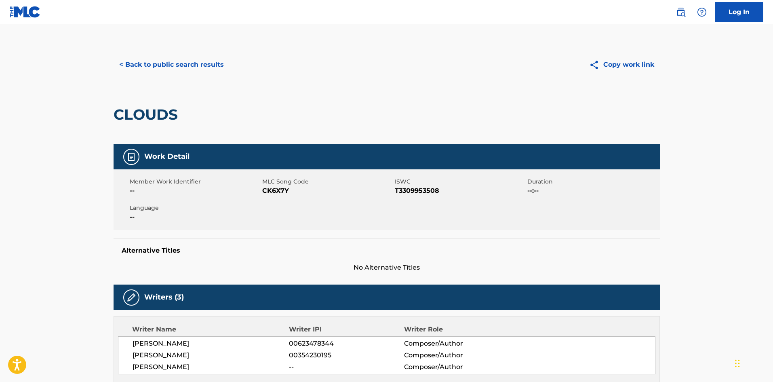
click at [281, 188] on span "CK6X7Y" at bounding box center [327, 191] width 131 height 10
click at [164, 66] on button "< Back to public search results" at bounding box center [172, 65] width 116 height 20
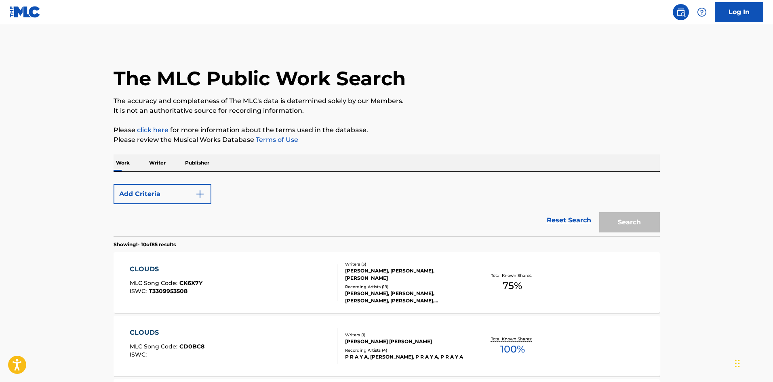
scroll to position [121, 0]
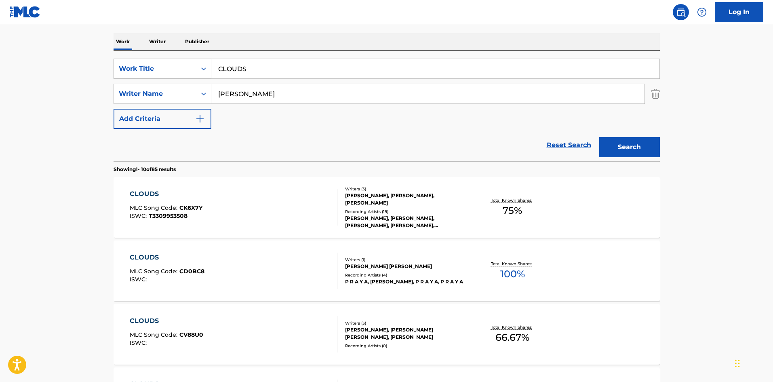
drag, startPoint x: 265, startPoint y: 71, endPoint x: 130, endPoint y: 67, distance: 134.6
click at [130, 67] on div "SearchWithCriteriaf3ee43c9-7079-4bcb-be05-b23c8abce40c Work Title CLOUDS" at bounding box center [387, 69] width 546 height 20
paste input "MAKE IT TO THE MORNING"
type input "MAKE IT TO THE MORNING"
drag, startPoint x: 257, startPoint y: 99, endPoint x: 110, endPoint y: 102, distance: 147.2
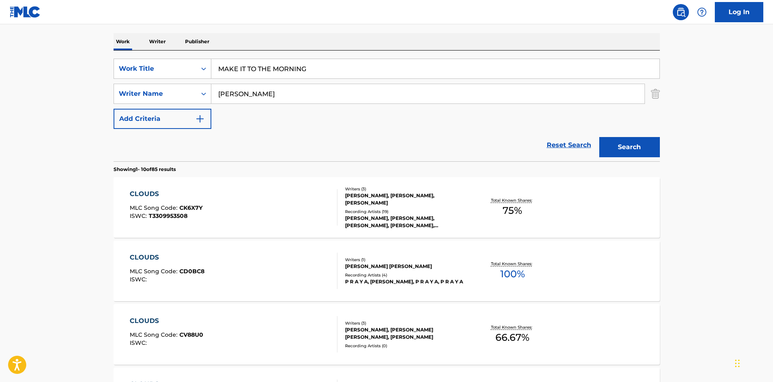
click at [110, 102] on div "The MLC Public Work Search The accuracy and completeness of The MLC's data is d…" at bounding box center [387, 386] width 566 height 927
paste input "Defoundoux"
type input "Defoundoux"
click at [626, 153] on button "Search" at bounding box center [629, 147] width 61 height 20
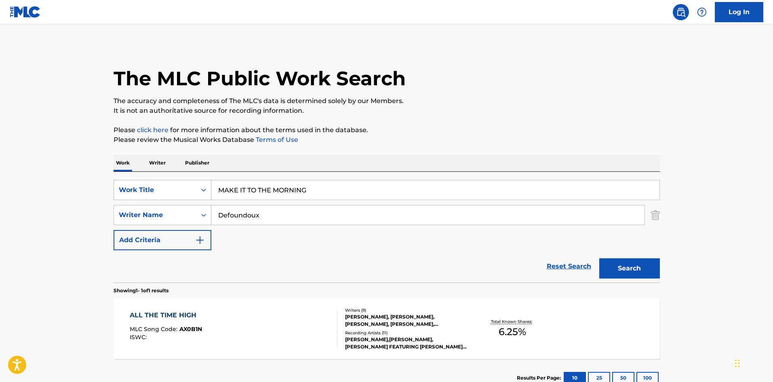
drag, startPoint x: 333, startPoint y: 190, endPoint x: 208, endPoint y: 196, distance: 125.8
click at [208, 196] on div "SearchWithCriteriaf3ee43c9-7079-4bcb-be05-b23c8abce40c Work Title MAKE IT TO TH…" at bounding box center [387, 190] width 546 height 20
type input "RADAR"
drag, startPoint x: 278, startPoint y: 213, endPoint x: 200, endPoint y: 214, distance: 78.4
click at [200, 214] on div "SearchWithCriteria2325a2c5-4d3a-4bd1-b626-47518edcd922 Writer Name Defoundoux" at bounding box center [387, 215] width 546 height 20
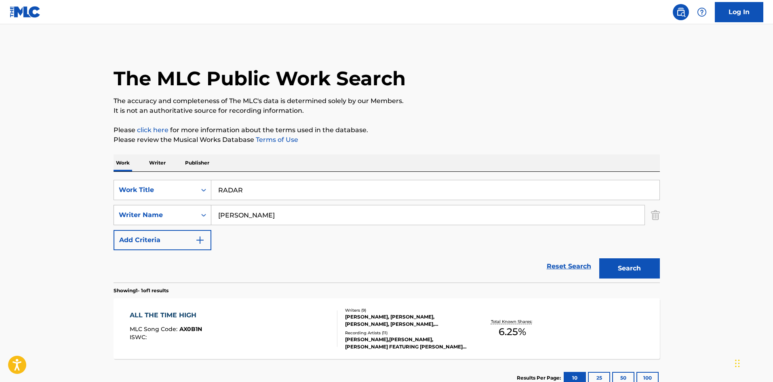
type input "[PERSON_NAME]"
click at [599, 258] on button "Search" at bounding box center [629, 268] width 61 height 20
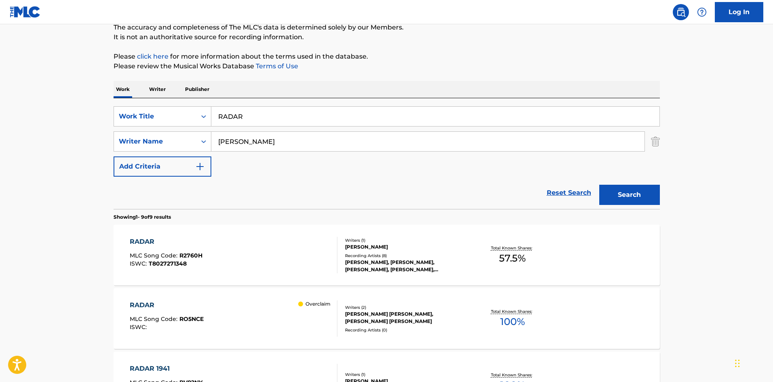
scroll to position [81, 0]
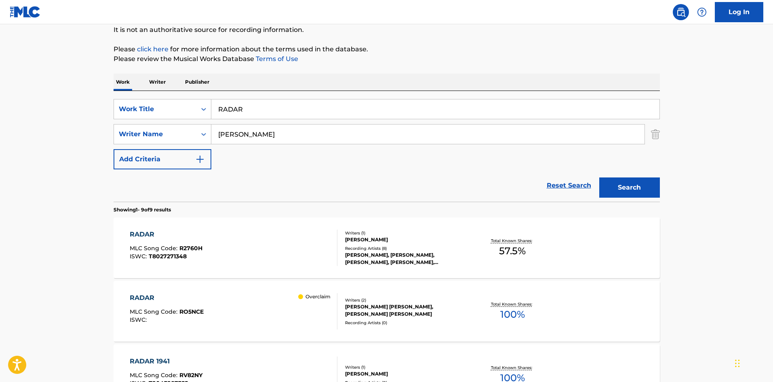
click at [278, 312] on div "RADAR MLC Song Code : RO5NCE ISWC : Overclaim" at bounding box center [234, 311] width 208 height 36
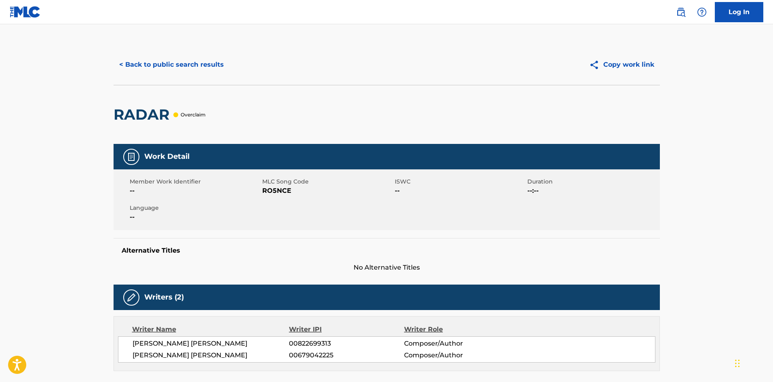
click at [276, 190] on span "RO5NCE" at bounding box center [327, 191] width 131 height 10
click at [176, 74] on button "< Back to public search results" at bounding box center [172, 65] width 116 height 20
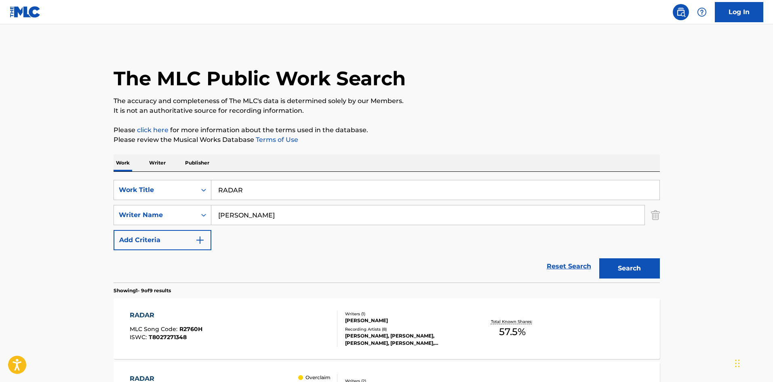
scroll to position [81, 0]
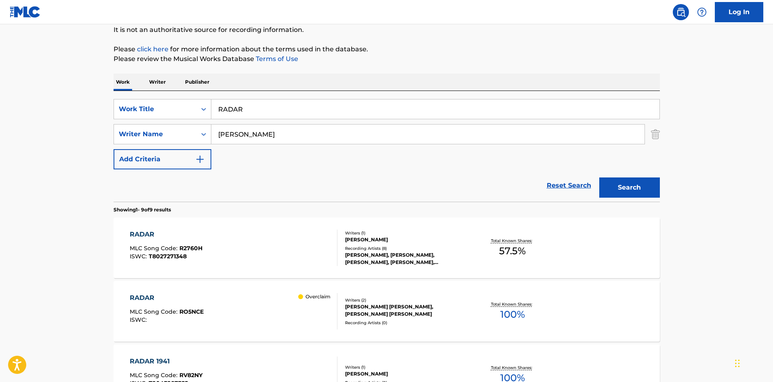
drag, startPoint x: 261, startPoint y: 112, endPoint x: 85, endPoint y: 121, distance: 176.4
click at [85, 121] on main "The MLC Public Work Search The accuracy and completeness of The MLC's data is d…" at bounding box center [386, 385] width 773 height 884
paste input "Just In Case"
type input "Just In Case"
drag, startPoint x: 245, startPoint y: 136, endPoint x: 180, endPoint y: 137, distance: 64.3
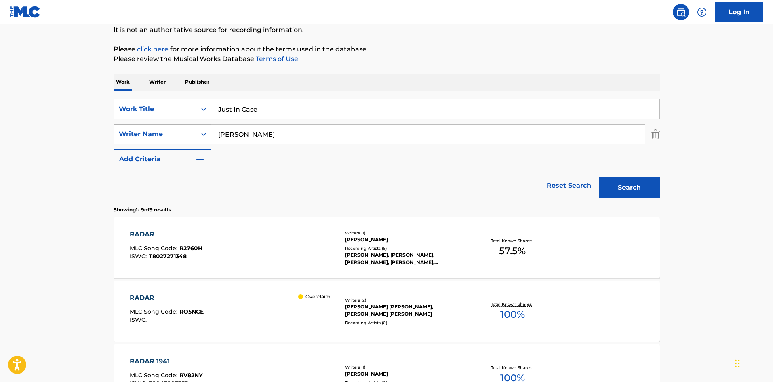
click at [181, 137] on div "SearchWithCriteria2325a2c5-4d3a-4bd1-b626-47518edcd922 Writer Name WAYNE" at bounding box center [387, 134] width 546 height 20
type input "WALLEN"
click at [599, 177] on button "Search" at bounding box center [629, 187] width 61 height 20
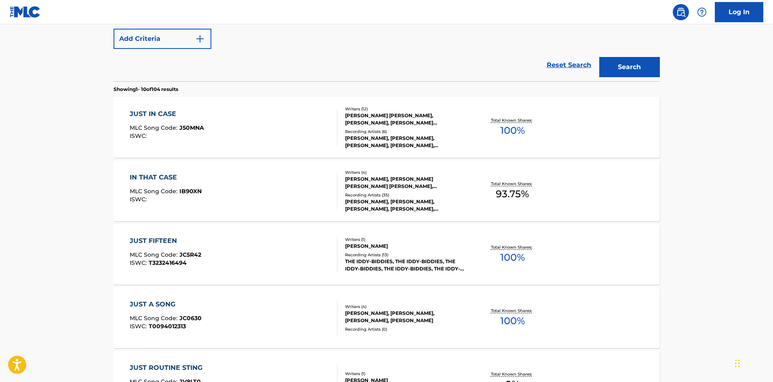
scroll to position [202, 0]
click at [284, 131] on div "JUST IN CASE MLC Song Code : J50MNA ISWC :" at bounding box center [234, 126] width 208 height 36
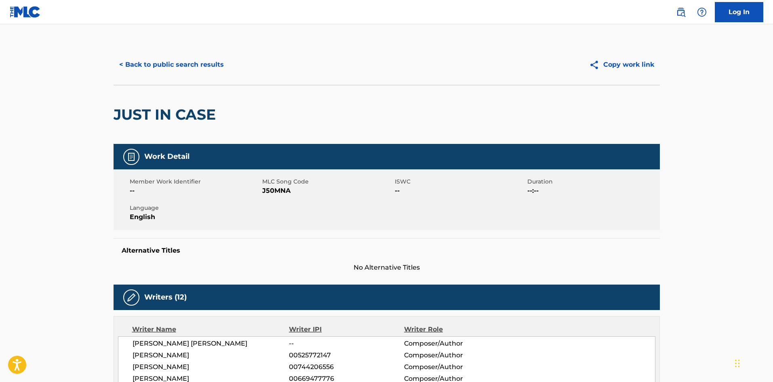
click at [276, 191] on span "J50MNA" at bounding box center [327, 191] width 131 height 10
click at [190, 66] on button "< Back to public search results" at bounding box center [172, 65] width 116 height 20
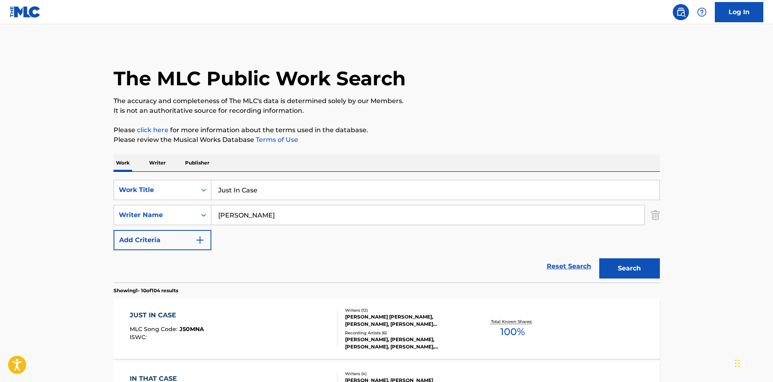
drag, startPoint x: 285, startPoint y: 190, endPoint x: 107, endPoint y: 186, distance: 178.3
paste input "Cry For M"
type input "Cry For Me"
drag, startPoint x: 258, startPoint y: 216, endPoint x: 158, endPoint y: 214, distance: 100.3
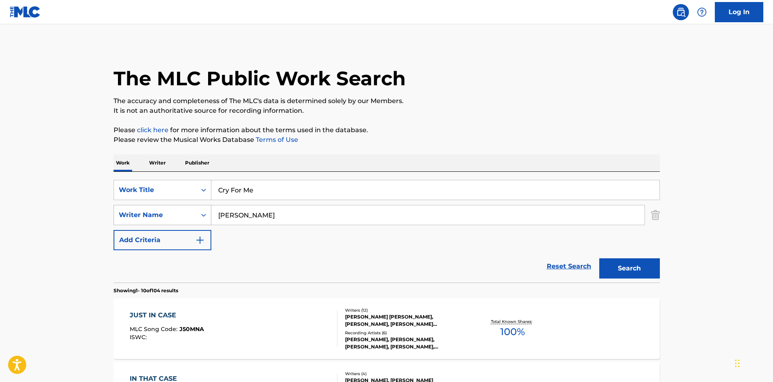
click at [158, 214] on div "SearchWithCriteria2325a2c5-4d3a-4bd1-b626-47518edcd922 Writer Name WALLEN" at bounding box center [387, 215] width 546 height 20
type input "TESFAYE"
click at [599, 258] on button "Search" at bounding box center [629, 268] width 61 height 20
click at [209, 323] on div "CRY FOR ME MLC Song Code : CJ8VKJ ISWC : T3263957188" at bounding box center [234, 328] width 208 height 36
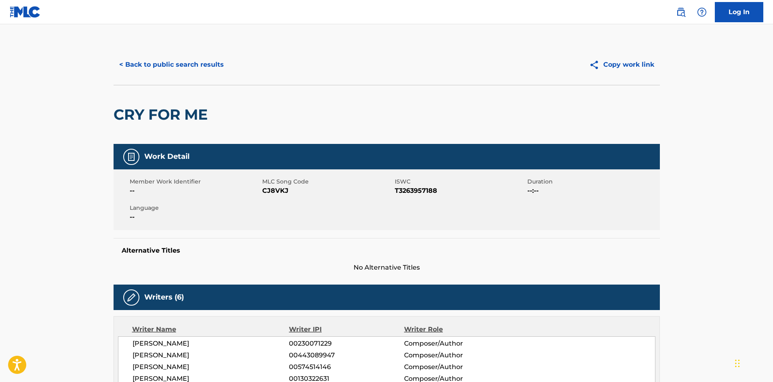
click at [277, 192] on span "CJ8VKJ" at bounding box center [327, 191] width 131 height 10
click at [166, 56] on button "< Back to public search results" at bounding box center [172, 65] width 116 height 20
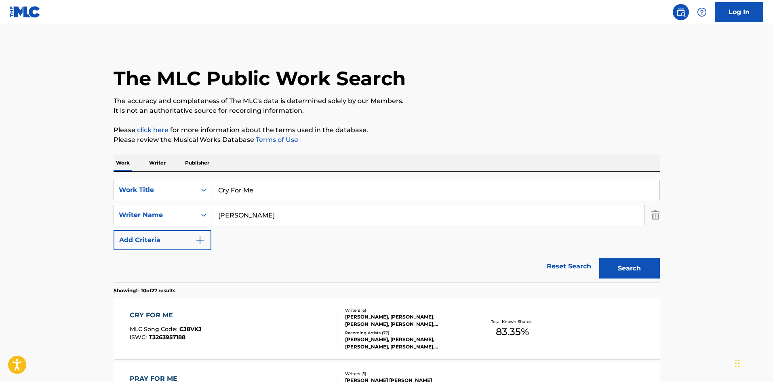
drag, startPoint x: 279, startPoint y: 184, endPoint x: 102, endPoint y: 187, distance: 177.5
paste input "Peaches & Eggplants (feat. 21 Savage)"
type input "Peaches & Eggplants (feat. 21 Savage)"
drag, startPoint x: 276, startPoint y: 216, endPoint x: 86, endPoint y: 215, distance: 189.6
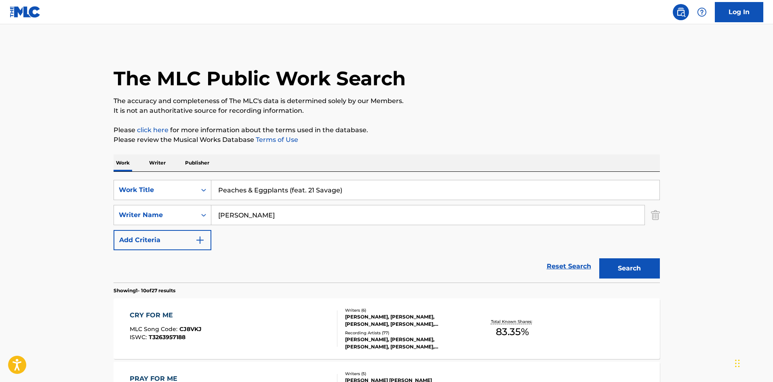
paste input "Matthews,"
type input "Matthews"
click at [639, 261] on button "Search" at bounding box center [629, 268] width 61 height 20
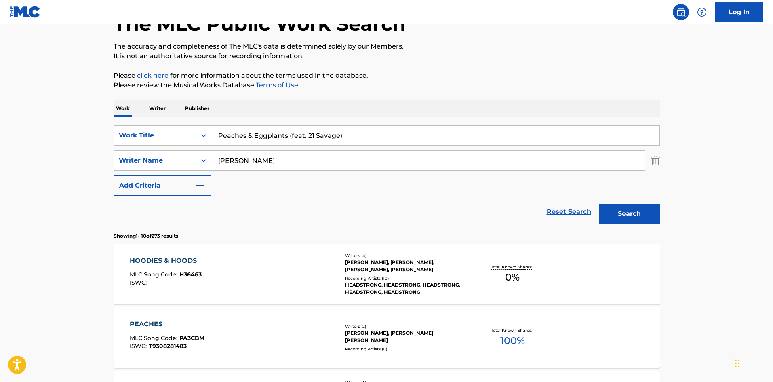
scroll to position [40, 0]
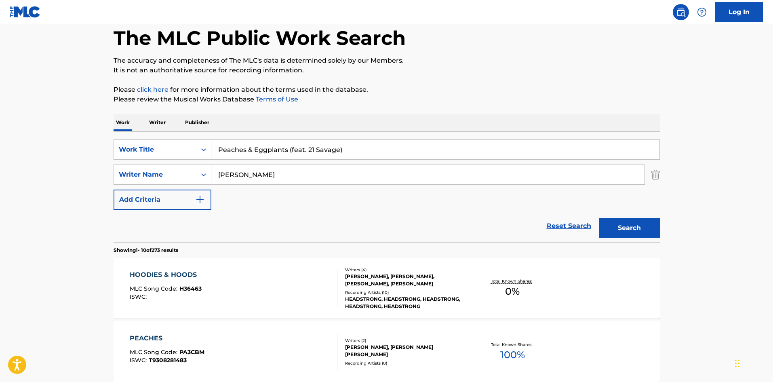
drag, startPoint x: 359, startPoint y: 149, endPoint x: 286, endPoint y: 155, distance: 73.4
click at [286, 155] on input "Peaches & Eggplants (feat. 21 Savage)" at bounding box center [435, 149] width 448 height 19
click at [610, 221] on button "Search" at bounding box center [629, 228] width 61 height 20
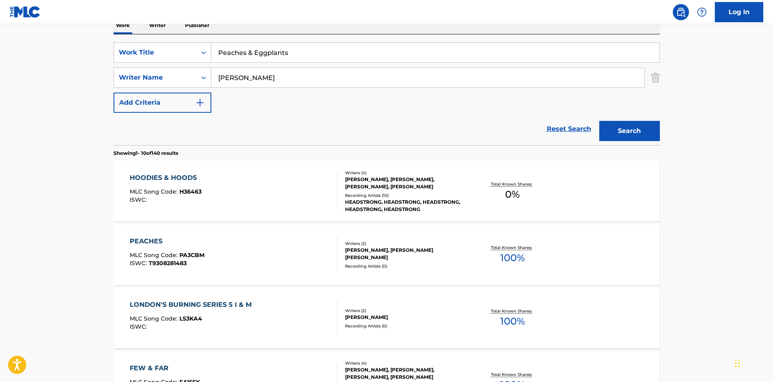
scroll to position [0, 0]
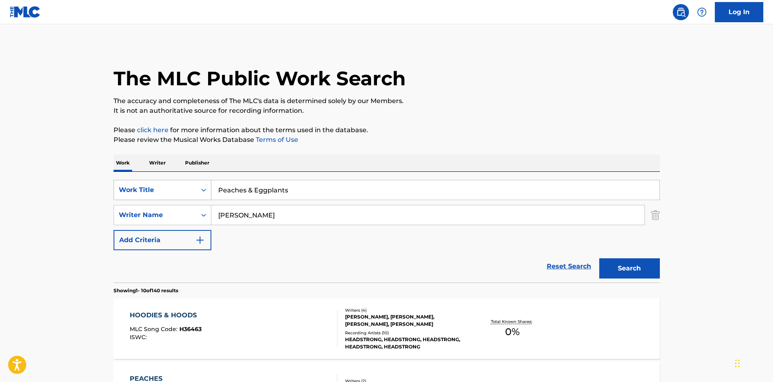
drag, startPoint x: 303, startPoint y: 185, endPoint x: 151, endPoint y: 190, distance: 152.0
click at [120, 186] on div "SearchWithCriteriaf3ee43c9-7079-4bcb-be05-b23c8abce40c Work Title Peaches & Egg…" at bounding box center [387, 190] width 546 height 20
paste input "I know love (feat. The Kid LAROI)"
type input "I know love (feat. The Kid LAROI)"
drag, startPoint x: 265, startPoint y: 217, endPoint x: 143, endPoint y: 223, distance: 122.6
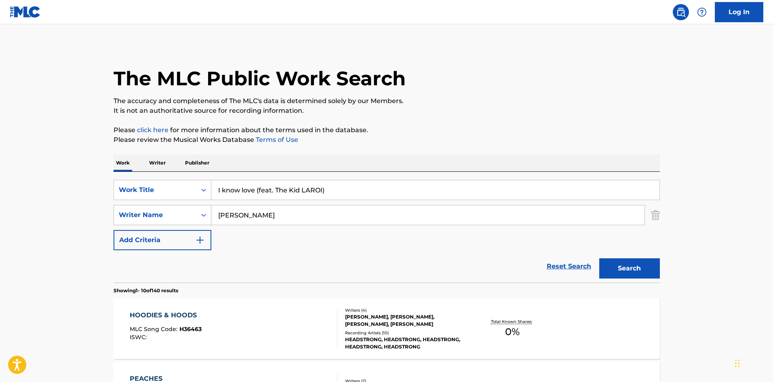
click at [143, 223] on div "SearchWithCriteria2325a2c5-4d3a-4bd1-b626-47518edcd922 Writer Name Matthews" at bounding box center [387, 215] width 546 height 20
type input "MCRAE"
click at [599, 258] on button "Search" at bounding box center [629, 268] width 61 height 20
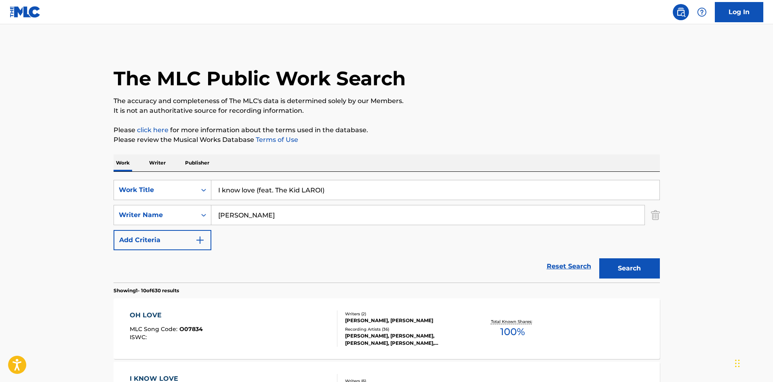
drag, startPoint x: 301, startPoint y: 191, endPoint x: 255, endPoint y: 194, distance: 45.8
click at [255, 194] on input "I know love (feat. The Kid LAROI)" at bounding box center [435, 189] width 448 height 19
type input "I know love"
click at [599, 258] on button "Search" at bounding box center [629, 268] width 61 height 20
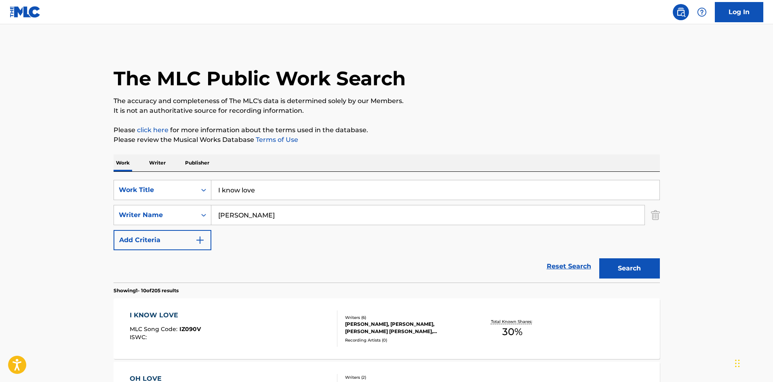
click at [251, 316] on div "I KNOW LOVE MLC Song Code : IZ090V ISWC :" at bounding box center [234, 328] width 208 height 36
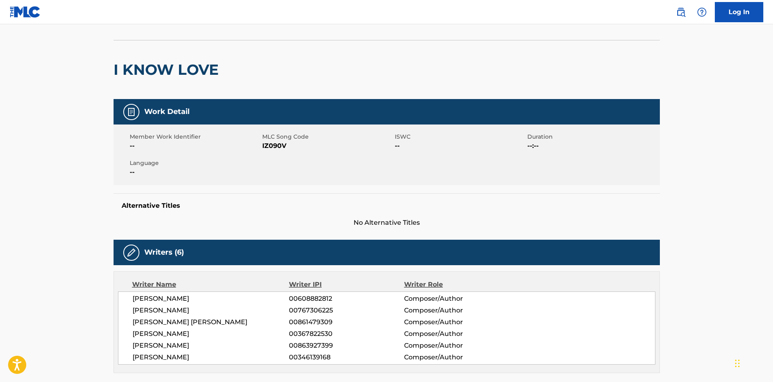
scroll to position [40, 0]
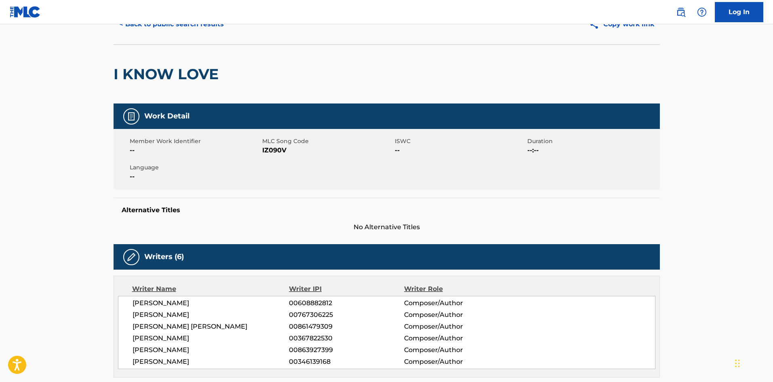
click at [278, 150] on span "IZ090V" at bounding box center [327, 150] width 131 height 10
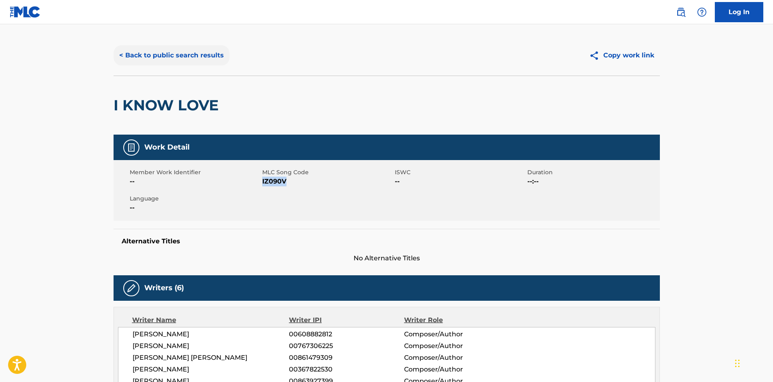
scroll to position [0, 0]
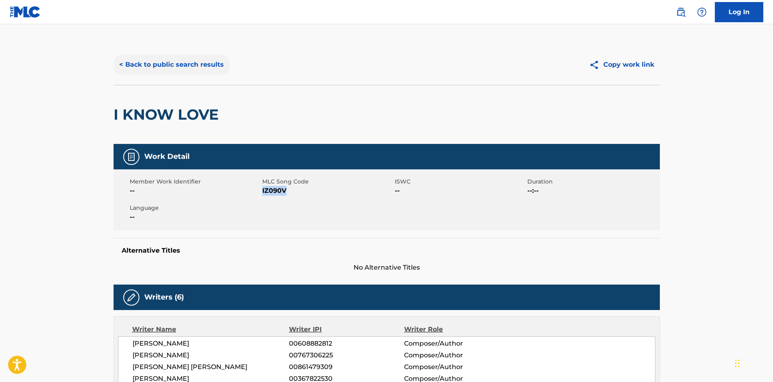
click at [197, 63] on button "< Back to public search results" at bounding box center [172, 65] width 116 height 20
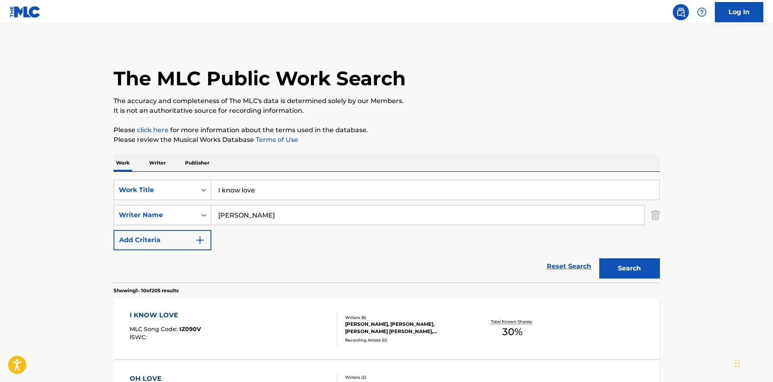
drag, startPoint x: 270, startPoint y: 188, endPoint x: 111, endPoint y: 191, distance: 159.7
paste input "Can't Wait To Get Ther"
type input "I Can't Wait To Get There"
drag, startPoint x: 245, startPoint y: 218, endPoint x: 179, endPoint y: 217, distance: 65.9
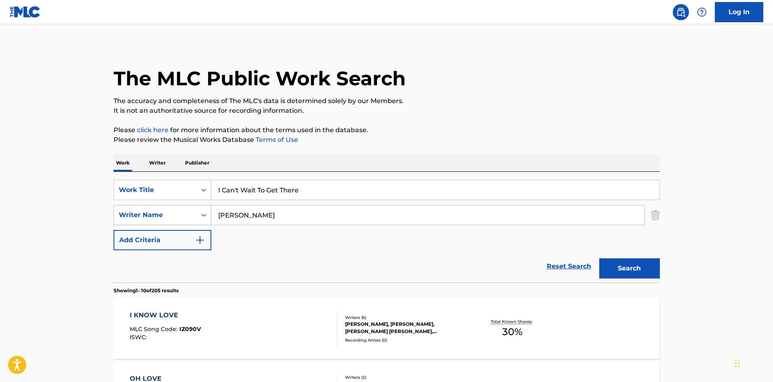
click at [179, 217] on div "SearchWithCriteria2325a2c5-4d3a-4bd1-b626-47518edcd922 Writer Name MCRAE" at bounding box center [387, 215] width 546 height 20
click at [261, 219] on input "MCRAE" at bounding box center [427, 214] width 433 height 19
drag, startPoint x: 261, startPoint y: 219, endPoint x: 256, endPoint y: 219, distance: 5.3
click at [256, 219] on input "MCRAE" at bounding box center [427, 214] width 433 height 19
drag, startPoint x: 256, startPoint y: 219, endPoint x: 219, endPoint y: 221, distance: 36.4
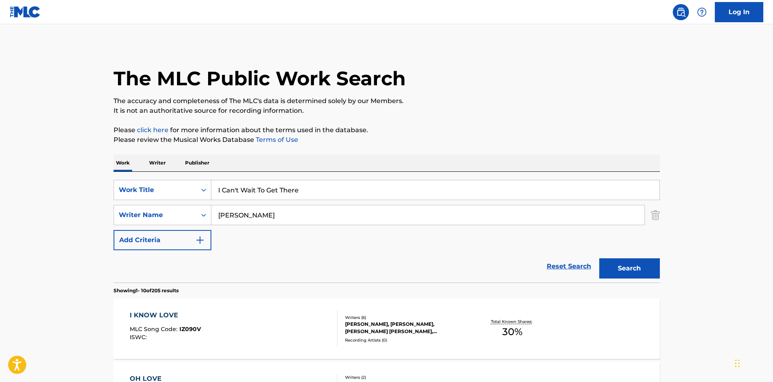
click at [219, 221] on input "MCRAE" at bounding box center [427, 214] width 433 height 19
type input "tesfaye"
click at [599, 258] on button "Search" at bounding box center [629, 268] width 61 height 20
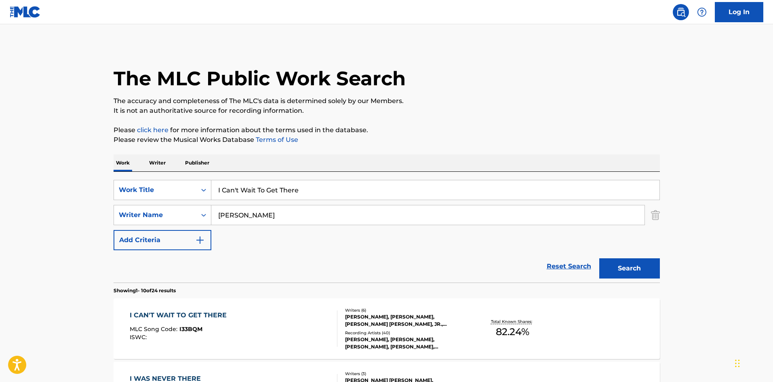
click at [224, 327] on div "MLC Song Code : I33BQM" at bounding box center [180, 330] width 101 height 8
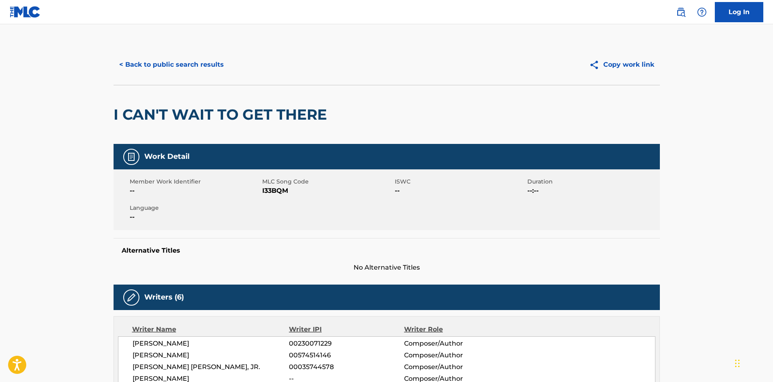
click at [276, 193] on span "I33BQM" at bounding box center [327, 191] width 131 height 10
click at [200, 59] on button "< Back to public search results" at bounding box center [172, 65] width 116 height 20
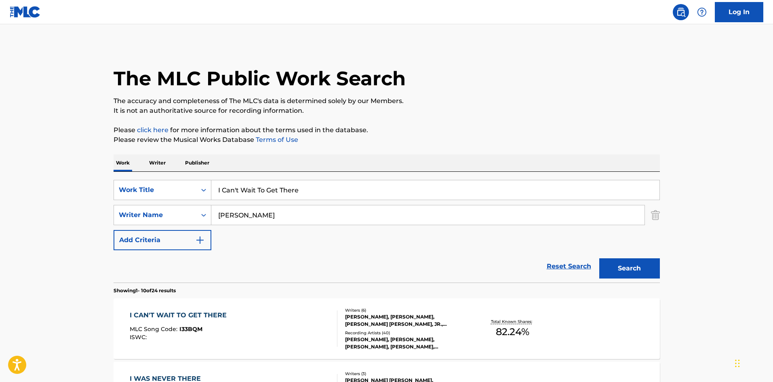
drag, startPoint x: 313, startPoint y: 188, endPoint x: 68, endPoint y: 190, distance: 244.5
paste input "Red Terror"
type input "Red Terror"
click at [624, 260] on button "Search" at bounding box center [629, 268] width 61 height 20
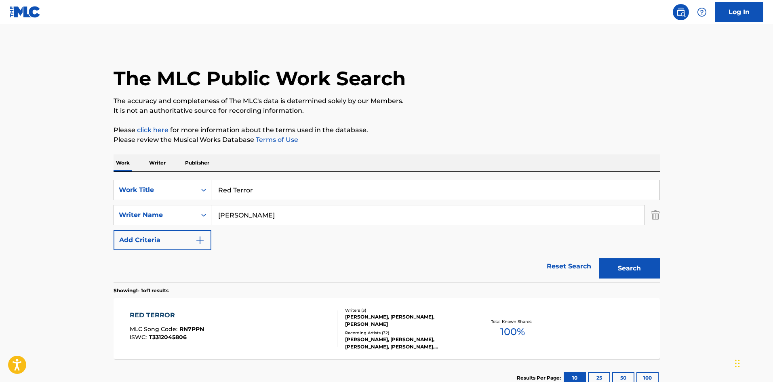
click at [211, 307] on div "RED TERROR MLC Song Code : RN7PPN ISWC : T3312045806 Writers ( 3 ) HENRY RUSSEL…" at bounding box center [387, 328] width 546 height 61
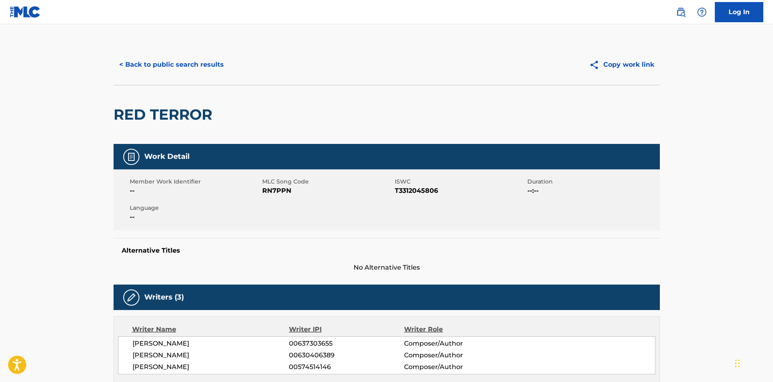
click at [278, 188] on span "RN7PPN" at bounding box center [327, 191] width 131 height 10
drag, startPoint x: 278, startPoint y: 188, endPoint x: 274, endPoint y: 191, distance: 5.6
click at [274, 191] on span "RN7PPN" at bounding box center [327, 191] width 131 height 10
click at [272, 190] on span "RN7PPN" at bounding box center [327, 191] width 131 height 10
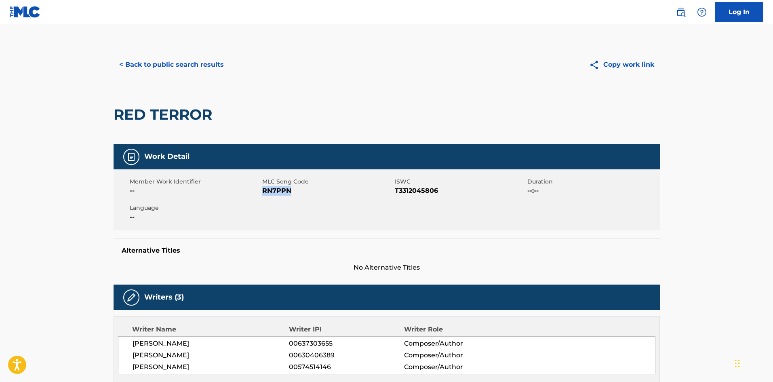
click at [272, 190] on span "RN7PPN" at bounding box center [327, 191] width 131 height 10
click at [147, 63] on button "< Back to public search results" at bounding box center [172, 65] width 116 height 20
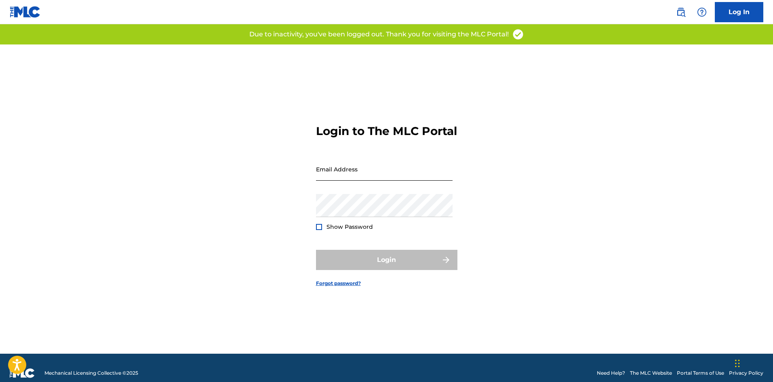
click at [354, 181] on input "Email Address" at bounding box center [384, 169] width 137 height 23
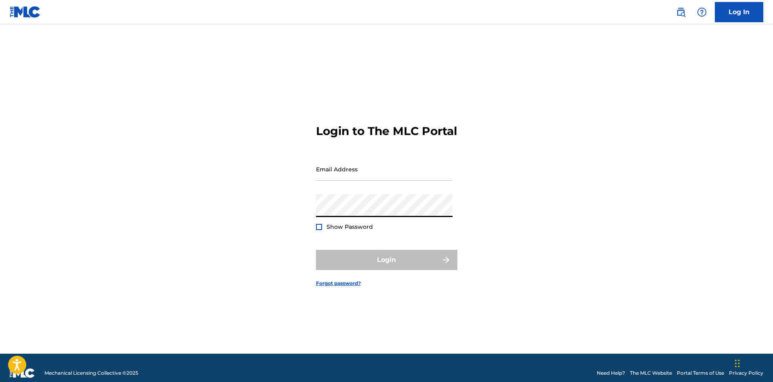
type input "andrew.mason1@umusic.com"
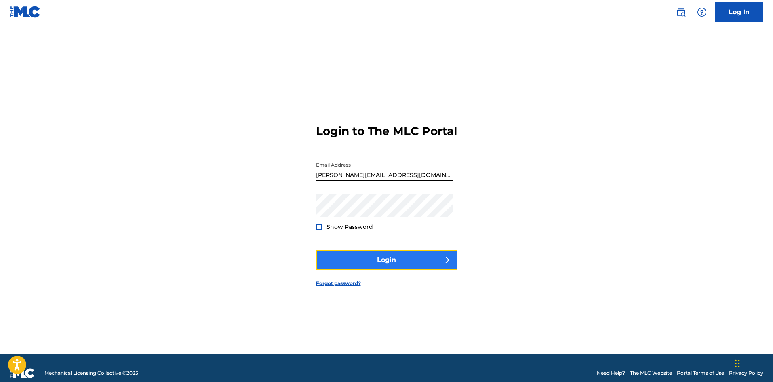
click at [364, 270] on button "Login" at bounding box center [386, 260] width 141 height 20
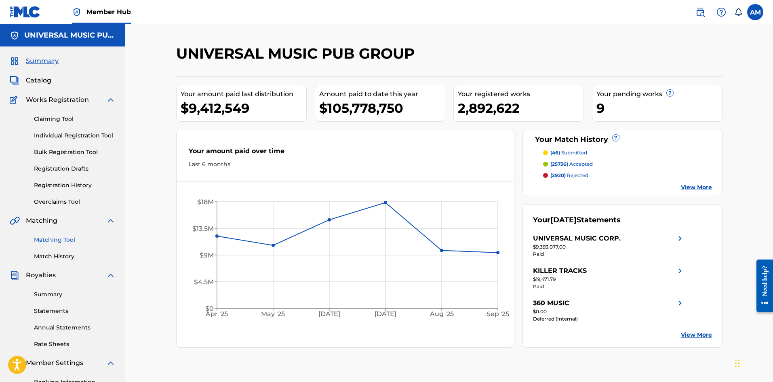
click at [58, 240] on link "Matching Tool" at bounding box center [75, 240] width 82 height 8
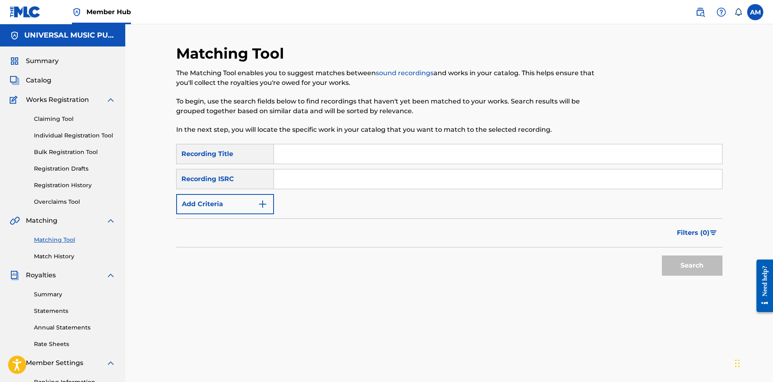
click at [332, 158] on input "Search Form" at bounding box center [498, 153] width 448 height 19
paste input "Red Terror"
type input "Red Terror"
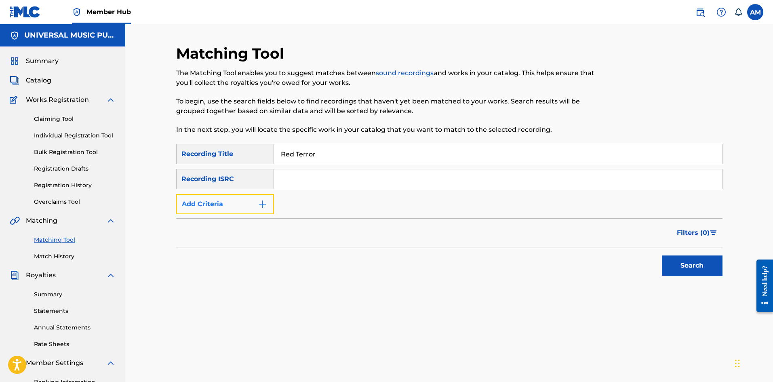
click at [245, 203] on button "Add Criteria" at bounding box center [225, 204] width 98 height 20
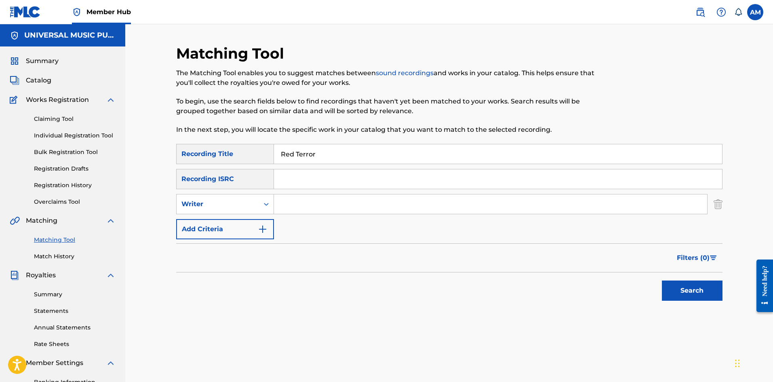
click at [278, 204] on input "Search Form" at bounding box center [490, 203] width 433 height 19
type input "tesfaye"
click at [662, 280] on button "Search" at bounding box center [692, 290] width 61 height 20
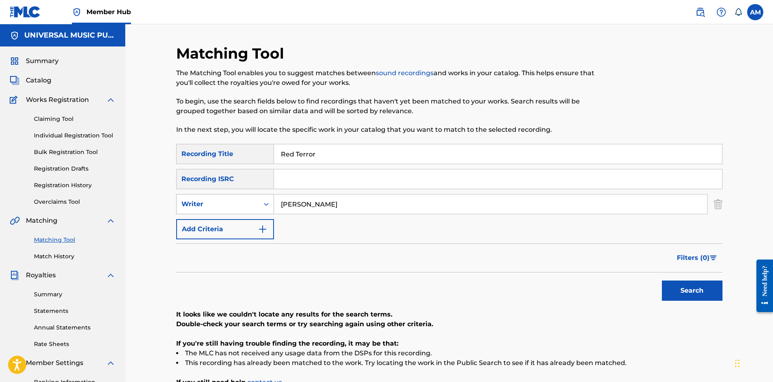
drag, startPoint x: 317, startPoint y: 201, endPoint x: 251, endPoint y: 204, distance: 66.7
click at [251, 204] on div "SearchWithCriteria1f9e093f-45cd-4eec-9523-1c08f68b25df Writer tesfaye" at bounding box center [449, 204] width 546 height 20
click at [251, 204] on div "Writer" at bounding box center [217, 204] width 73 height 10
drag, startPoint x: 233, startPoint y: 222, endPoint x: 249, endPoint y: 217, distance: 16.6
click at [234, 222] on div "Recording Artist" at bounding box center [225, 224] width 97 height 20
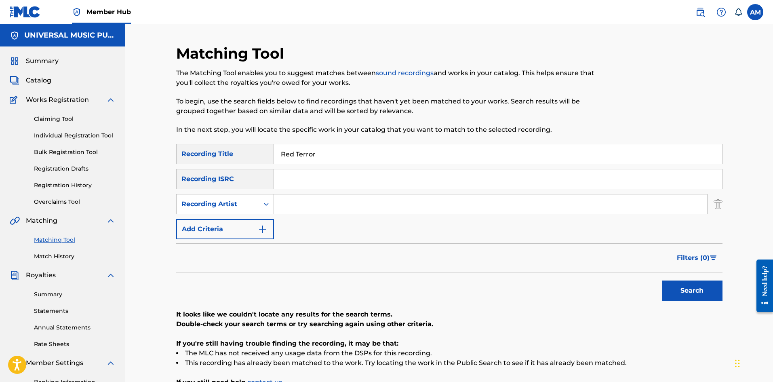
click at [318, 207] on input "Search Form" at bounding box center [490, 203] width 433 height 19
click at [662, 280] on button "Search" at bounding box center [692, 290] width 61 height 20
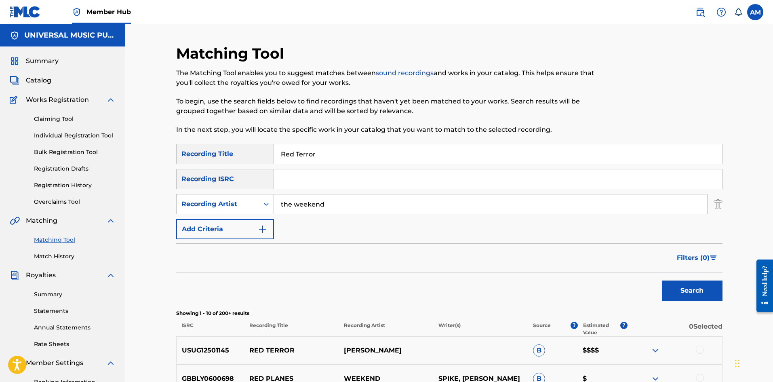
click at [315, 204] on input "the weekend" at bounding box center [490, 203] width 433 height 19
type input "the weeknd"
click at [687, 293] on button "Search" at bounding box center [692, 290] width 61 height 20
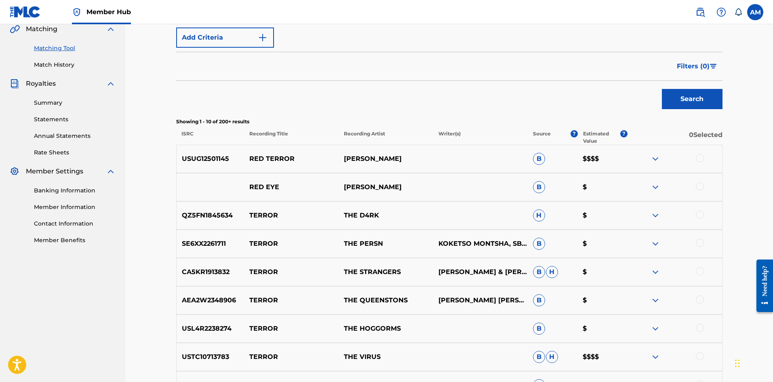
scroll to position [202, 0]
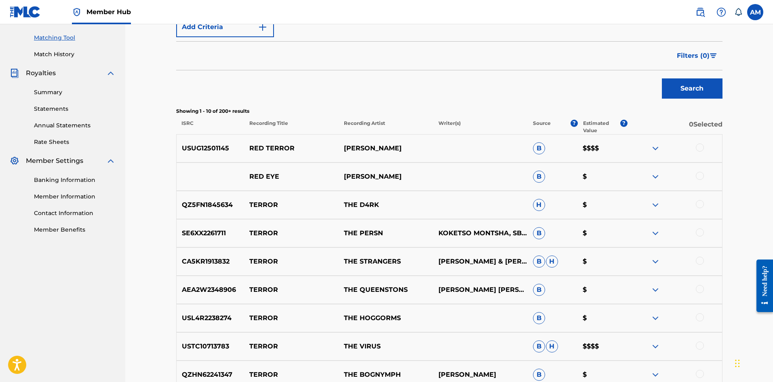
click at [700, 149] on div at bounding box center [700, 147] width 8 height 8
click at [561, 319] on button "Match 1 Group" at bounding box center [567, 316] width 89 height 20
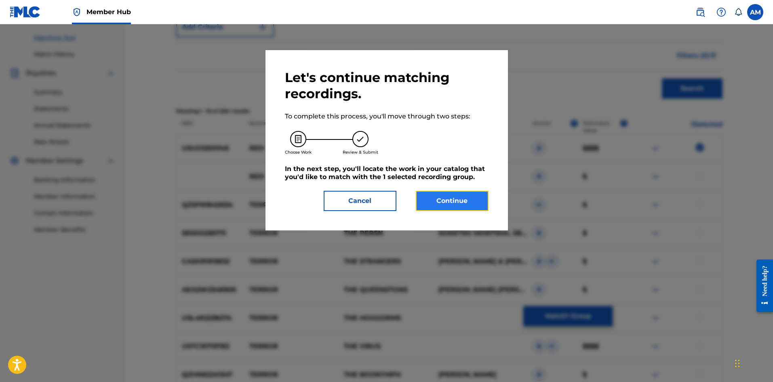
click at [460, 201] on button "Continue" at bounding box center [452, 201] width 73 height 20
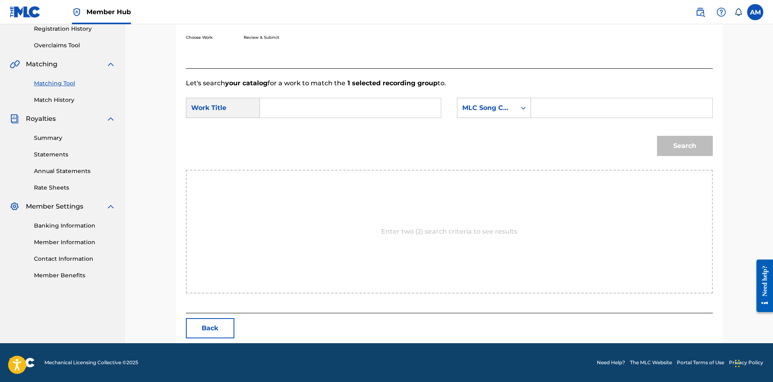
scroll to position [156, 0]
click at [298, 110] on input "Search Form" at bounding box center [350, 107] width 167 height 19
paste input "Red Terror"
type input "Red Terror"
drag, startPoint x: 572, startPoint y: 112, endPoint x: 589, endPoint y: 111, distance: 16.6
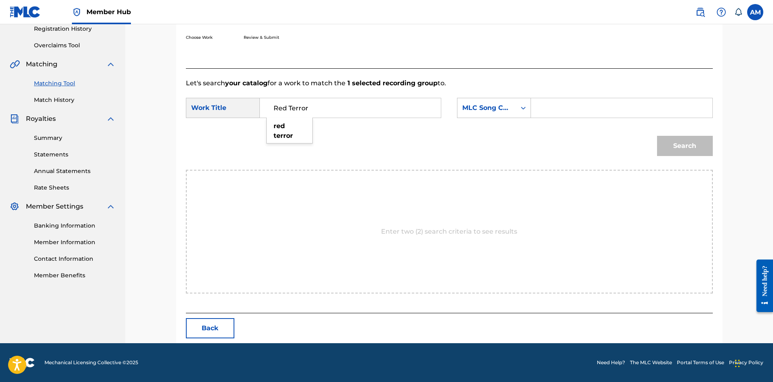
click at [572, 112] on input "Search Form" at bounding box center [621, 107] width 167 height 19
paste input "RN7PPN"
type input "RN7PPN"
drag, startPoint x: 685, startPoint y: 141, endPoint x: 669, endPoint y: 141, distance: 15.8
click at [682, 141] on button "Search" at bounding box center [685, 146] width 56 height 20
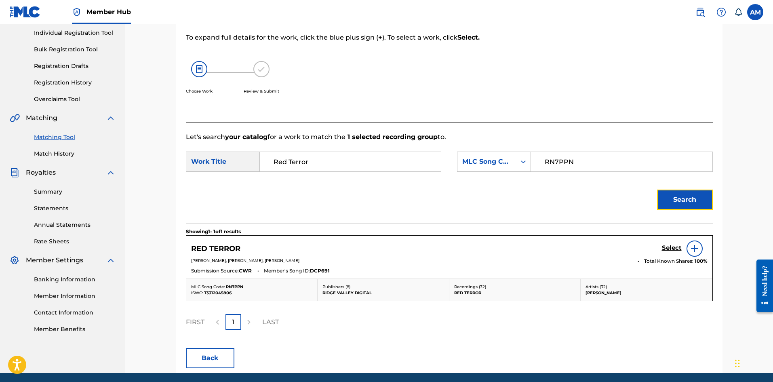
scroll to position [133, 0]
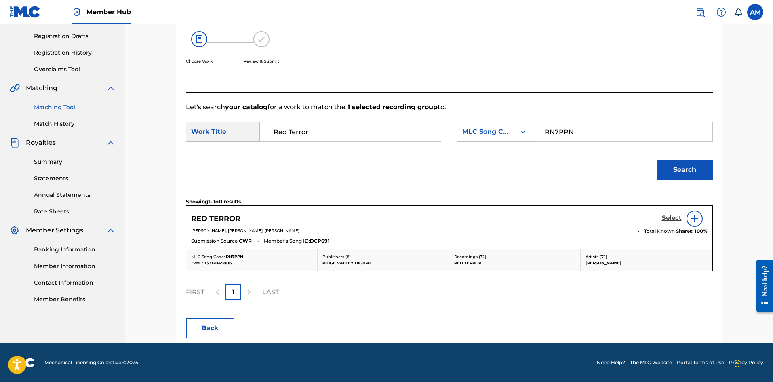
click at [668, 220] on h5 "Select" at bounding box center [672, 218] width 20 height 8
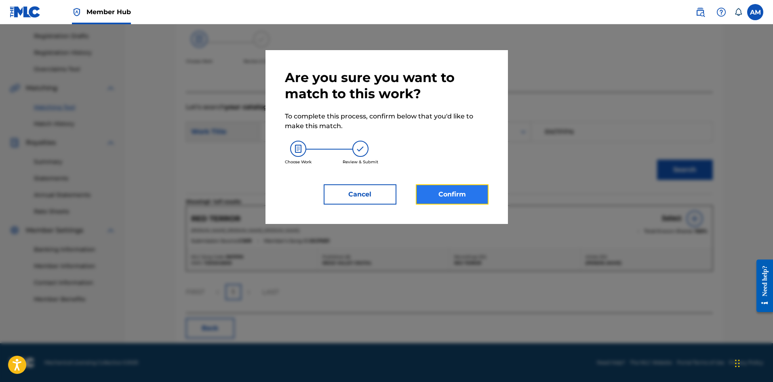
click at [462, 197] on button "Confirm" at bounding box center [452, 194] width 73 height 20
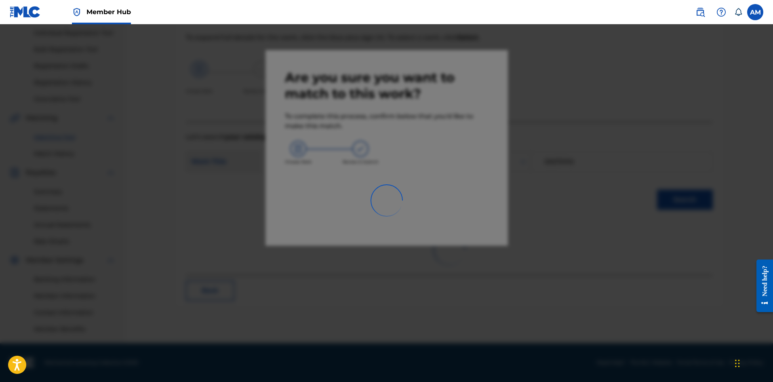
scroll to position [103, 0]
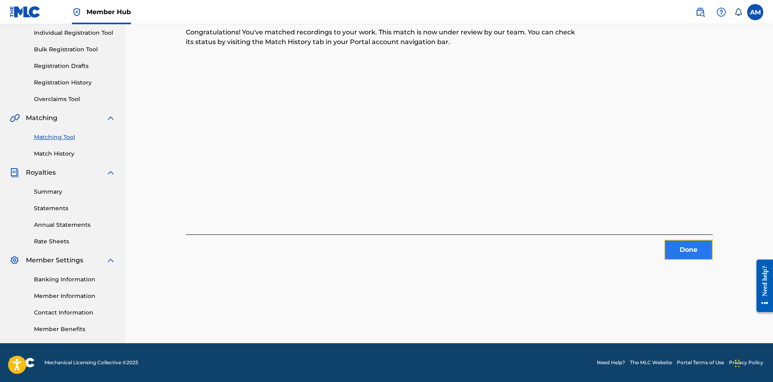
click at [689, 247] on button "Done" at bounding box center [688, 250] width 48 height 20
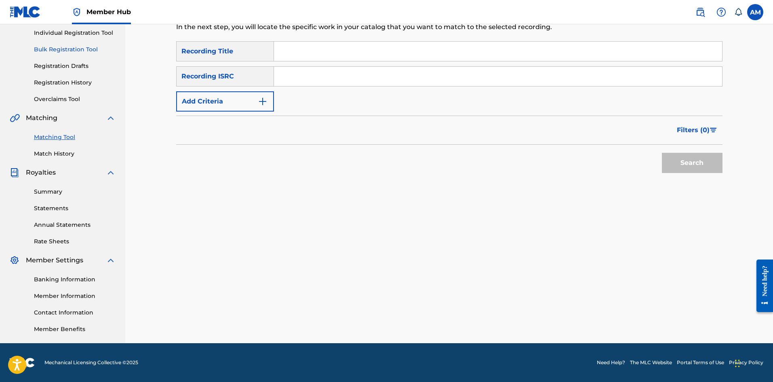
drag, startPoint x: 67, startPoint y: 151, endPoint x: 78, endPoint y: 150, distance: 10.9
click at [67, 151] on link "Match History" at bounding box center [75, 154] width 82 height 8
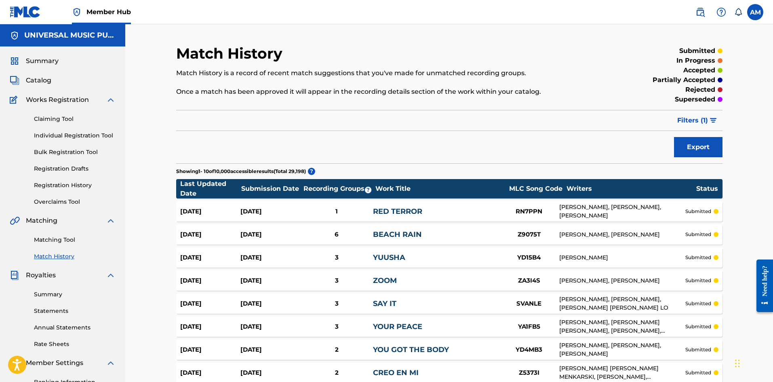
click at [322, 211] on div "1" at bounding box center [337, 211] width 72 height 9
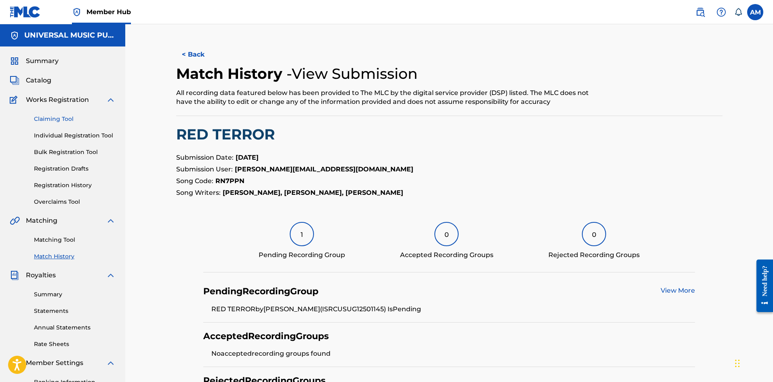
click at [55, 116] on link "Claiming Tool" at bounding box center [75, 119] width 82 height 8
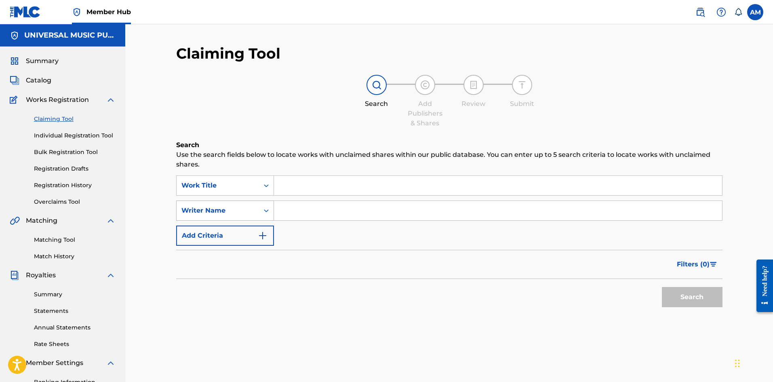
click at [238, 216] on div "Writer Name" at bounding box center [218, 210] width 82 height 15
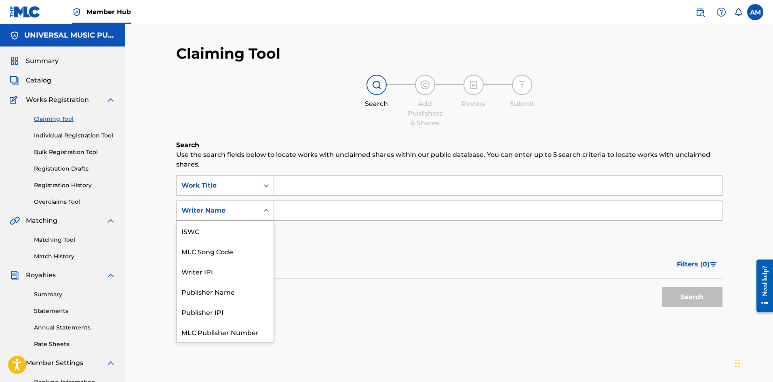
scroll to position [20, 0]
click at [218, 236] on div "MLC Song Code" at bounding box center [225, 231] width 97 height 20
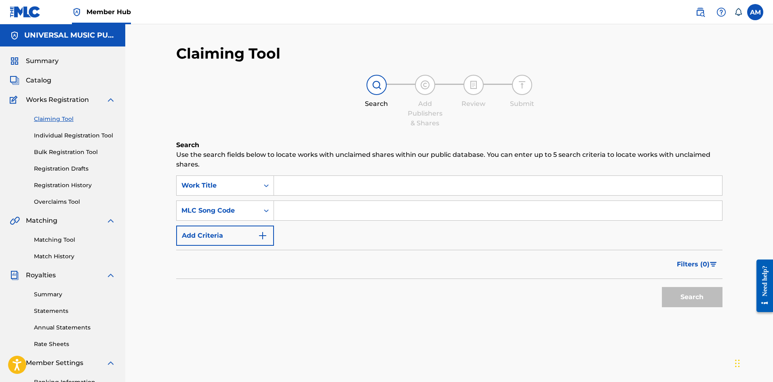
click at [299, 209] on input "Search Form" at bounding box center [498, 210] width 448 height 19
paste input "HP6KBG"
type input "HP6KBG"
click at [690, 294] on button "Search" at bounding box center [692, 297] width 61 height 20
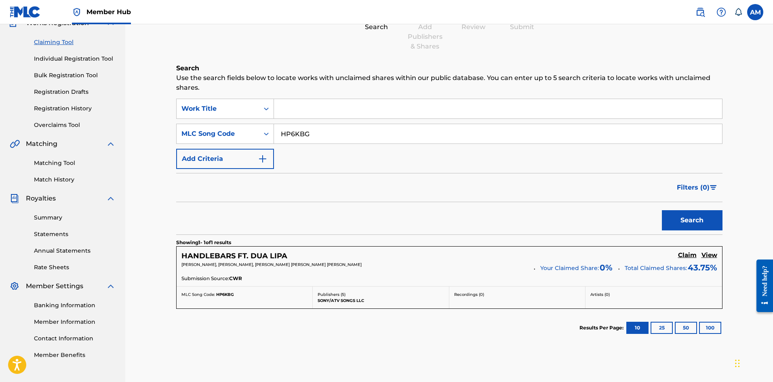
scroll to position [121, 0]
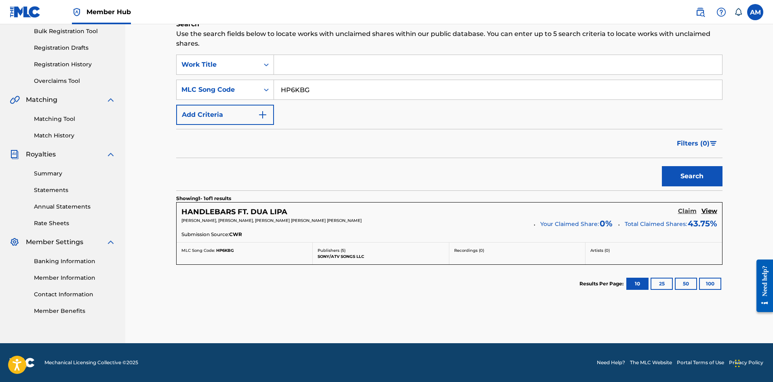
click at [686, 210] on h5 "Claim" at bounding box center [687, 211] width 19 height 8
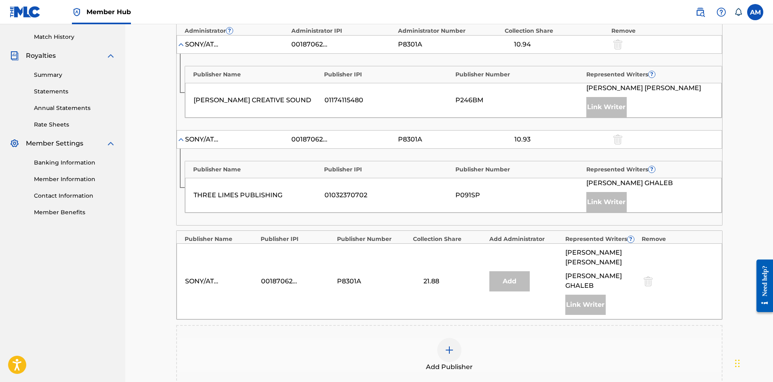
scroll to position [343, 0]
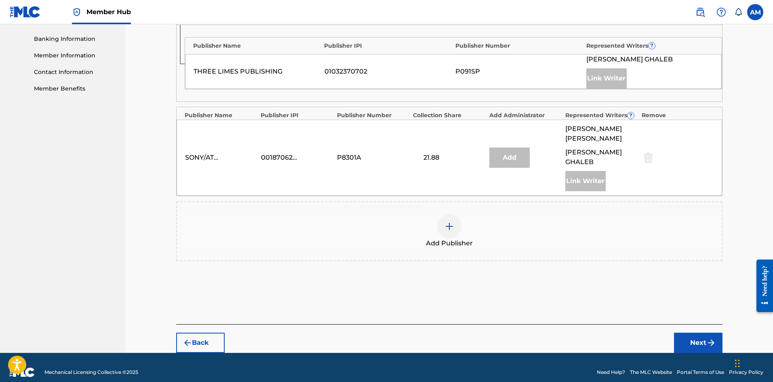
click at [453, 223] on div at bounding box center [449, 226] width 24 height 24
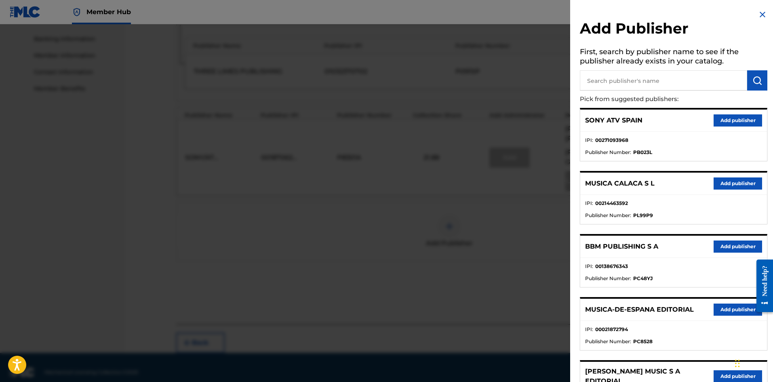
click at [656, 83] on input "text" at bounding box center [663, 80] width 167 height 20
paste input "Delacey Music"
type input "Delacey Music"
click at [753, 80] on img "submit" at bounding box center [758, 81] width 10 height 10
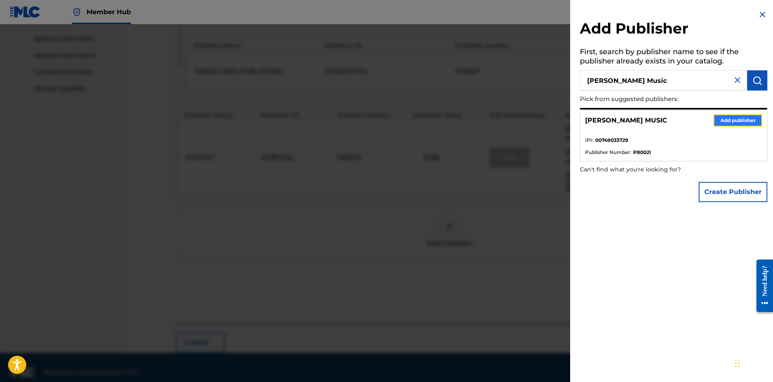
click at [737, 116] on button "Add publisher" at bounding box center [738, 120] width 48 height 12
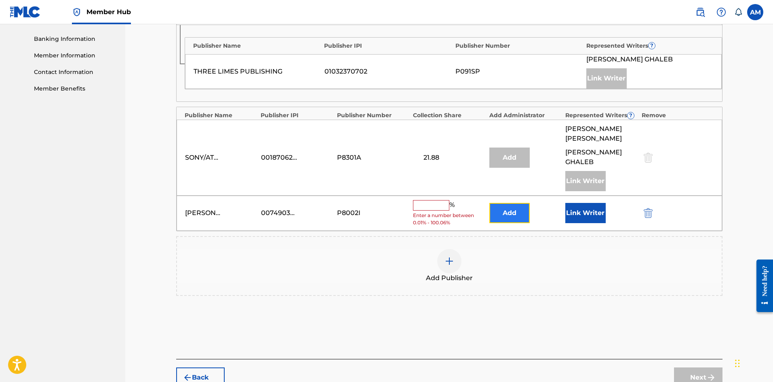
click at [506, 206] on button "Add" at bounding box center [509, 213] width 40 height 20
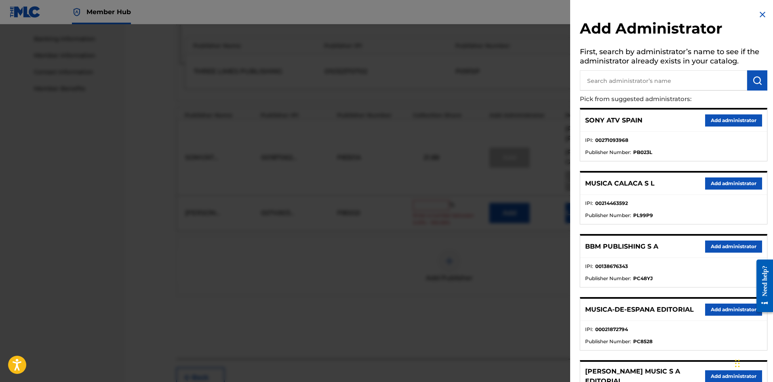
click at [670, 79] on input "text" at bounding box center [663, 80] width 167 height 20
paste input "Songs Of Universal"
type input "Songs Of Universal"
click at [758, 80] on img "submit" at bounding box center [758, 81] width 10 height 10
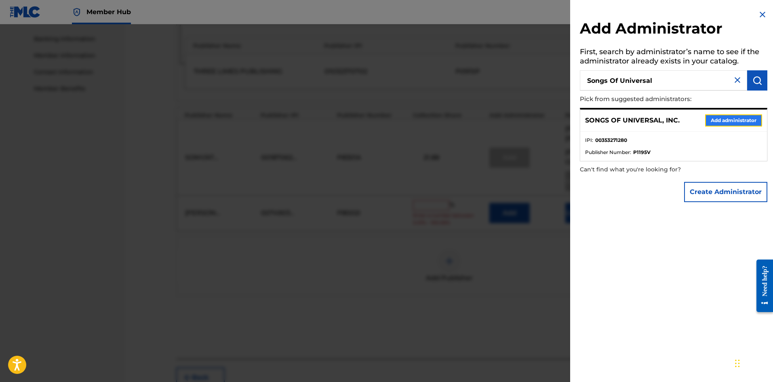
click at [740, 121] on button "Add administrator" at bounding box center [733, 120] width 57 height 12
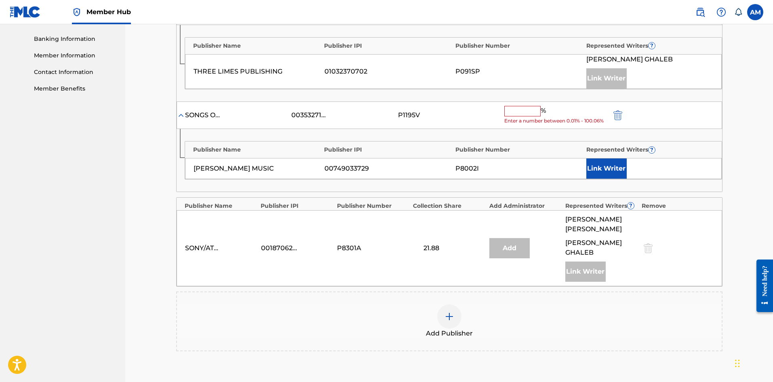
click at [463, 306] on div "Add Publisher" at bounding box center [449, 321] width 545 height 34
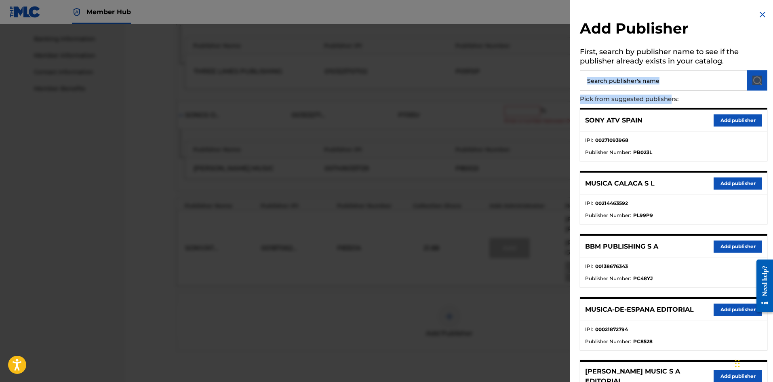
drag, startPoint x: 671, startPoint y: 90, endPoint x: 668, endPoint y: 86, distance: 4.4
click at [670, 89] on div "Add Publisher First, search by publisher name to see if the publisher already e…" at bounding box center [673, 304] width 207 height 609
click at [672, 83] on input "text" at bounding box center [663, 80] width 167 height 20
click at [661, 81] on input "text" at bounding box center [663, 80] width 167 height 20
click at [667, 82] on input "text" at bounding box center [663, 80] width 167 height 20
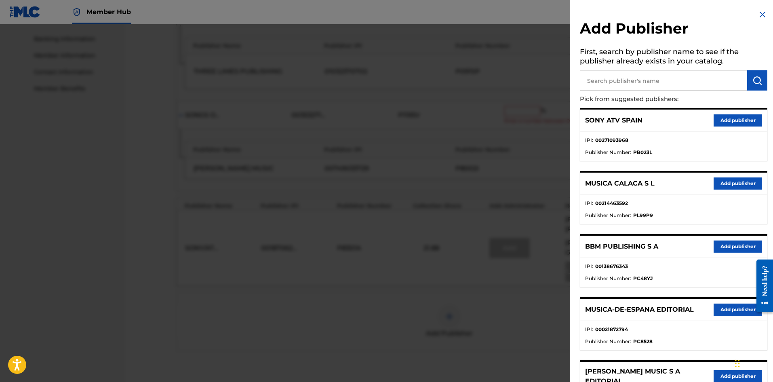
paste input "Songs Of Universal"
type input "Songs Of Universal"
click at [753, 79] on img "submit" at bounding box center [758, 81] width 10 height 10
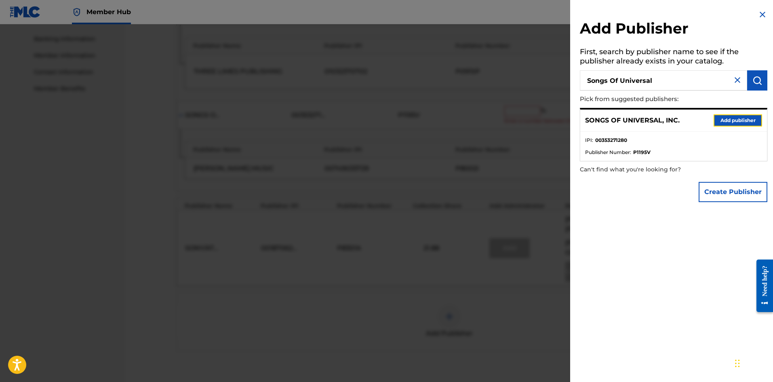
click at [736, 114] on button "Add publisher" at bounding box center [738, 120] width 48 height 12
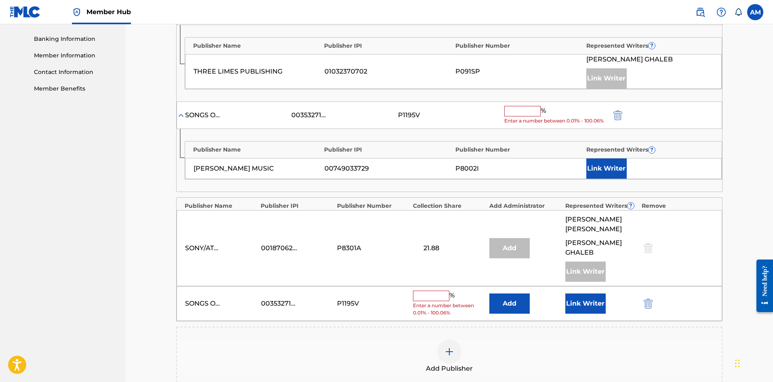
click at [443, 291] on input "text" at bounding box center [431, 296] width 36 height 11
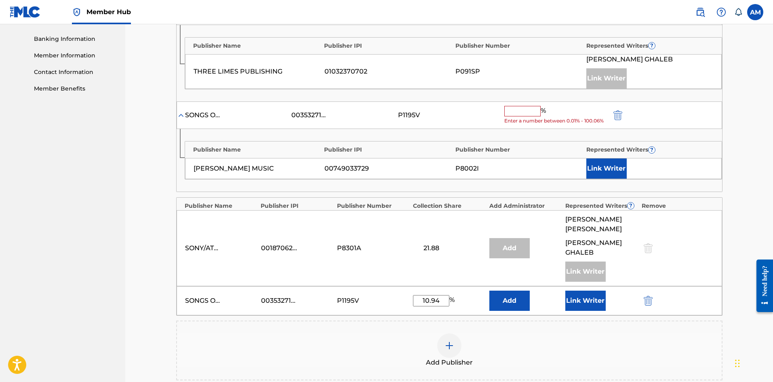
type input "10.94"
click at [529, 114] on input "text" at bounding box center [522, 111] width 36 height 11
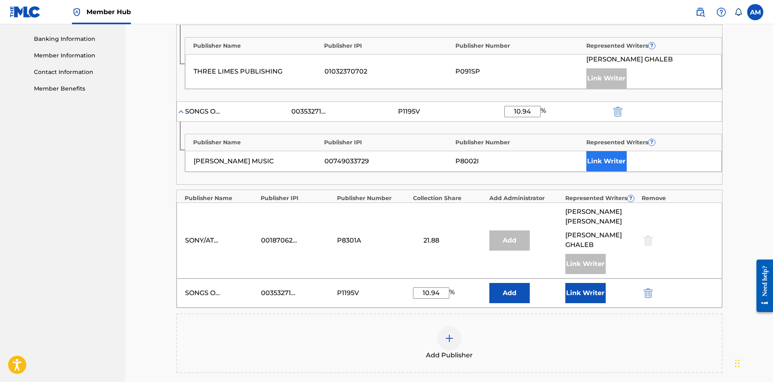
type input "10.94"
click at [609, 162] on button "Link Writer" at bounding box center [606, 161] width 40 height 20
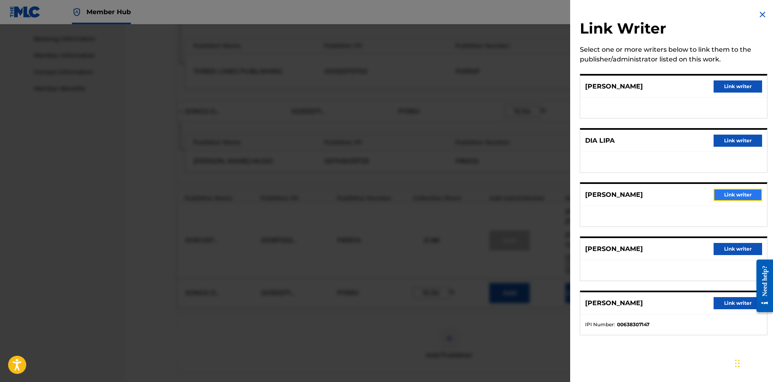
click at [751, 193] on button "Link writer" at bounding box center [738, 195] width 48 height 12
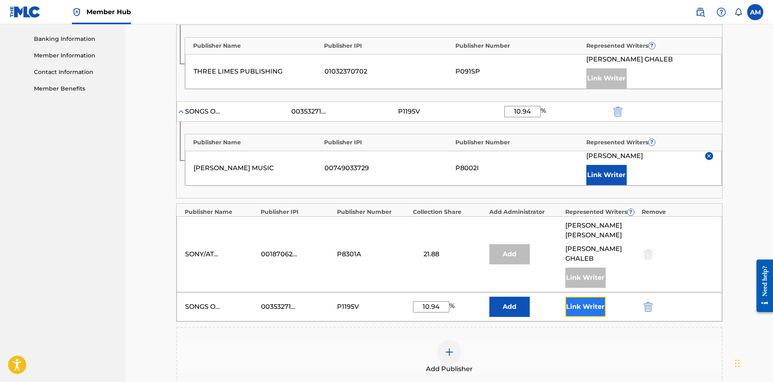
click at [576, 297] on button "Link Writer" at bounding box center [585, 307] width 40 height 20
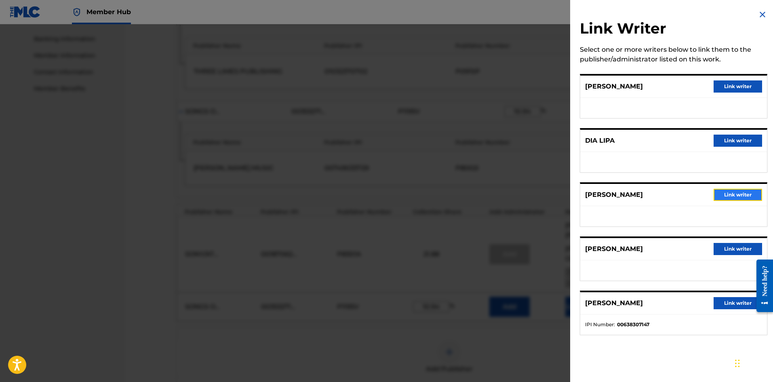
click at [739, 189] on button "Link writer" at bounding box center [738, 195] width 48 height 12
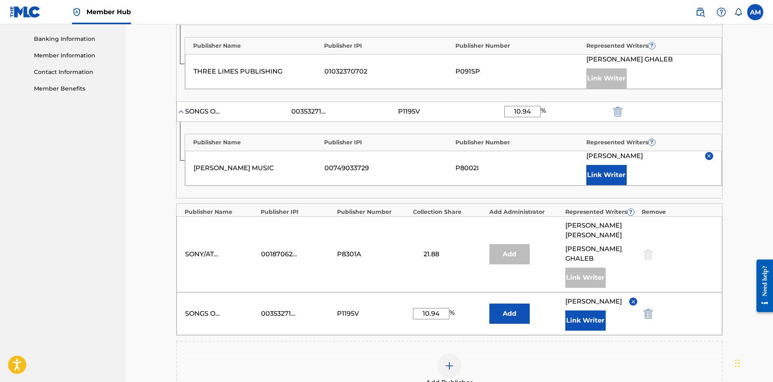
scroll to position [483, 0]
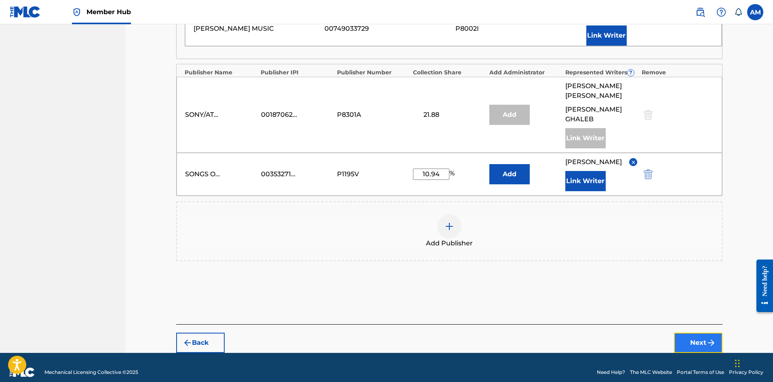
click at [700, 335] on button "Next" at bounding box center [698, 343] width 48 height 20
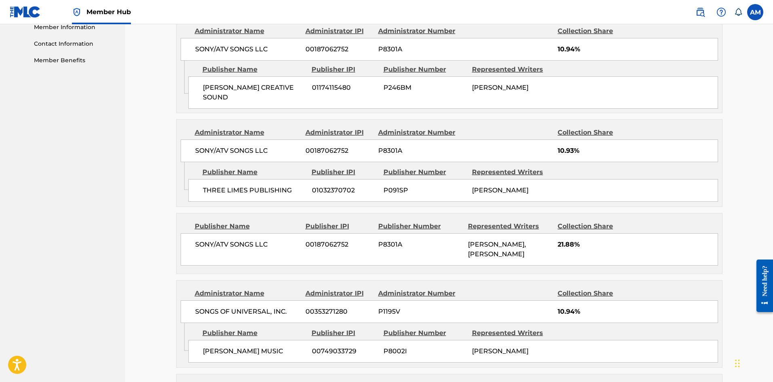
scroll to position [487, 0]
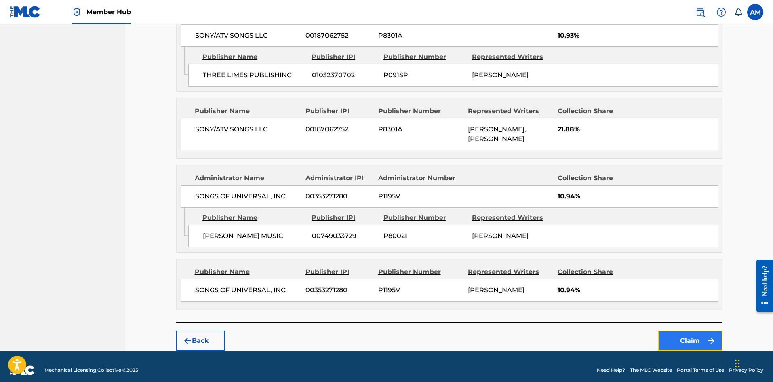
click at [679, 333] on button "Claim" at bounding box center [690, 341] width 65 height 20
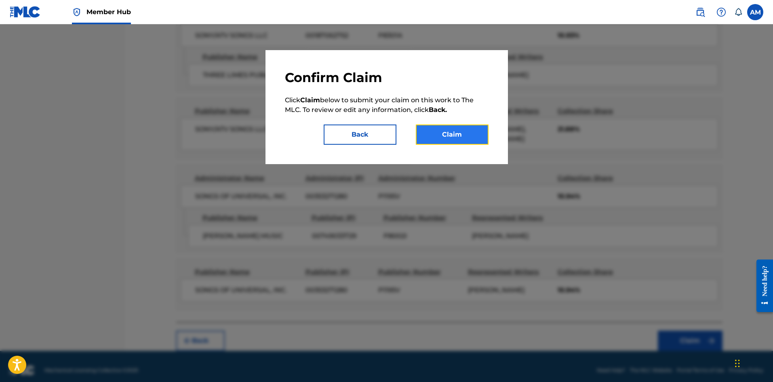
click at [451, 135] on button "Claim" at bounding box center [452, 134] width 73 height 20
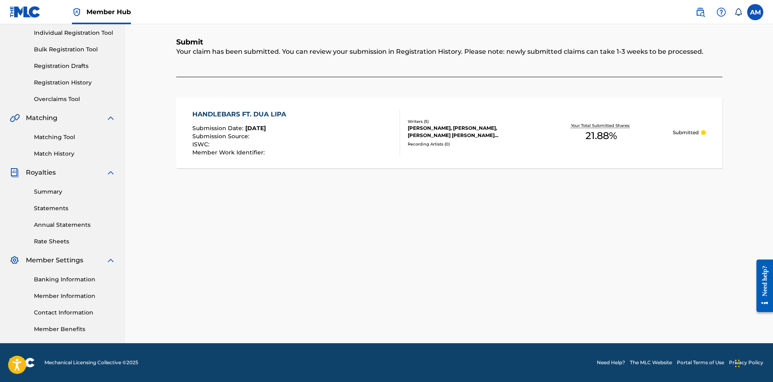
scroll to position [0, 0]
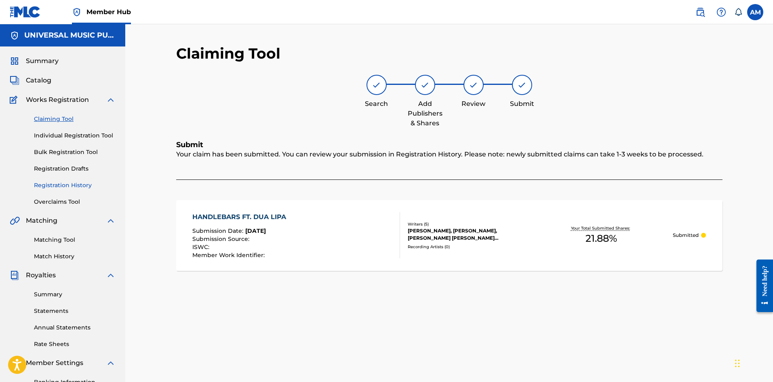
click at [65, 185] on link "Registration History" at bounding box center [75, 185] width 82 height 8
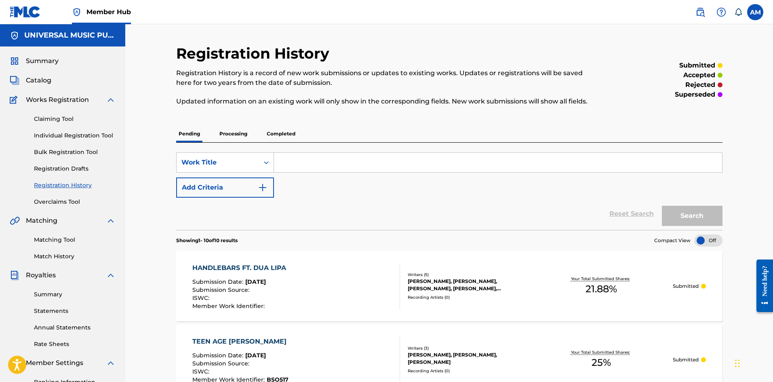
click at [316, 162] on input "Search Form" at bounding box center [498, 162] width 448 height 19
paste input "Defoundoux"
type input "Defoundoux"
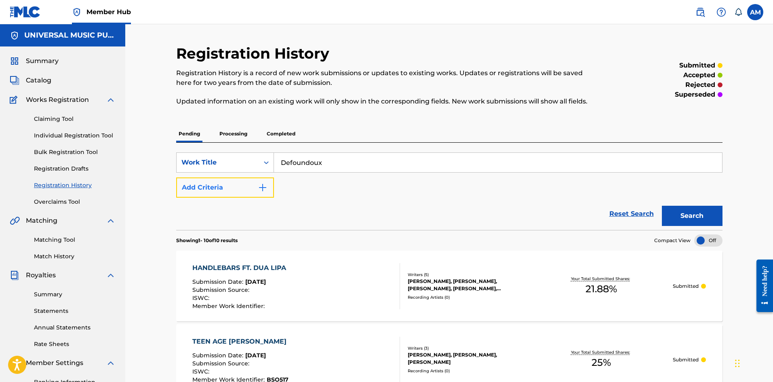
click at [238, 186] on button "Add Criteria" at bounding box center [225, 187] width 98 height 20
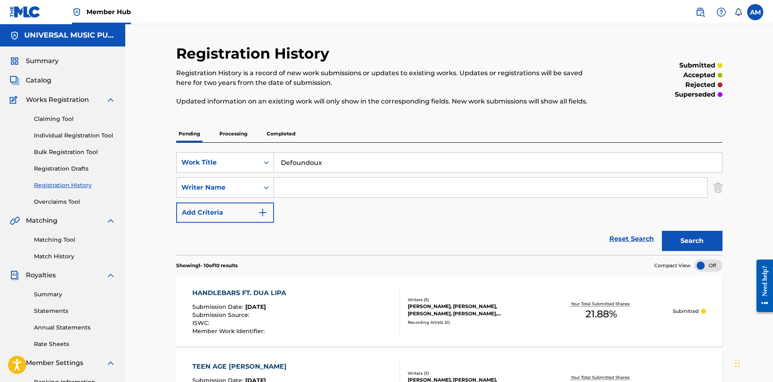
click at [304, 188] on input "Search Form" at bounding box center [490, 187] width 433 height 19
paste input "Defoundoux"
type input "Defoundoux"
drag, startPoint x: 347, startPoint y: 158, endPoint x: 249, endPoint y: 173, distance: 99.4
click at [249, 173] on div "SearchWithCriteria9f6f0c7c-bcf4-4fd2-8e53-d553f03027a8 Work Title Defoundoux Se…" at bounding box center [449, 187] width 546 height 70
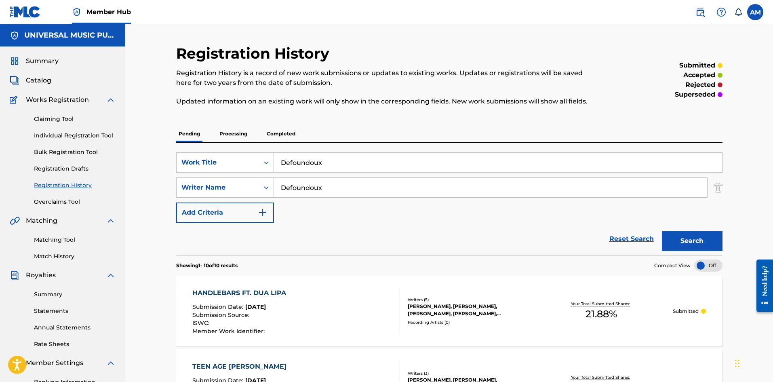
paste input "MAKE IT TO THE MORNING"
type input "MAKE IT TO THE MORNING"
click at [662, 231] on button "Search" at bounding box center [692, 241] width 61 height 20
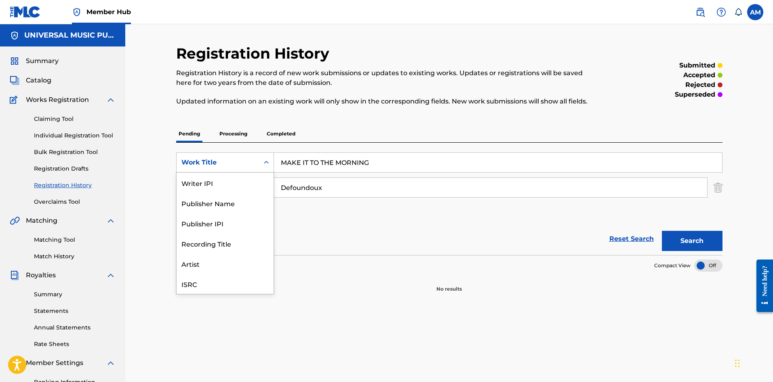
click at [243, 163] on div "Work Title" at bounding box center [217, 163] width 73 height 10
click at [362, 246] on div "Reset Search Search" at bounding box center [449, 239] width 546 height 32
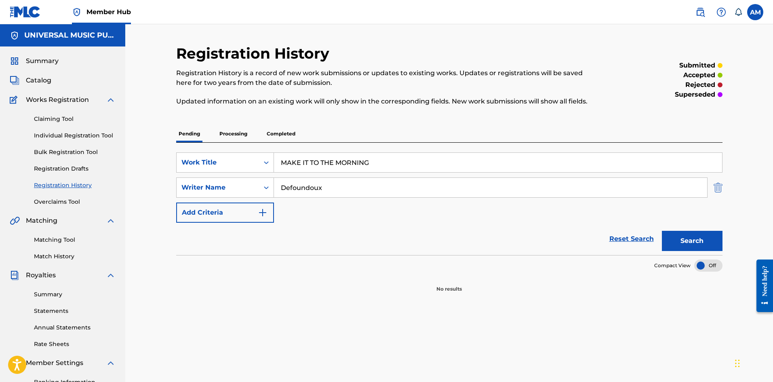
click at [721, 188] on img "Search Form" at bounding box center [718, 187] width 9 height 20
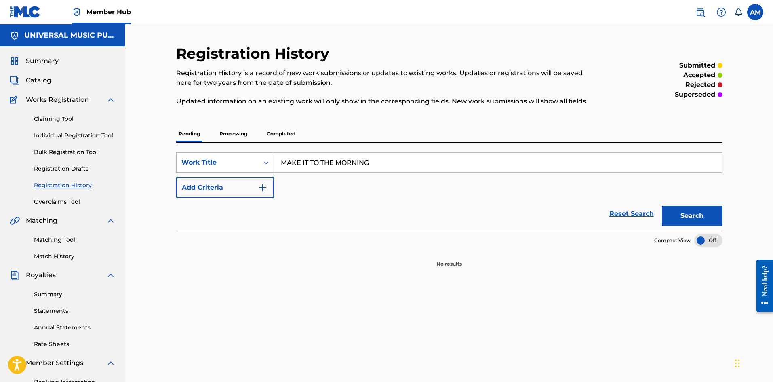
click at [226, 165] on div "Work Title" at bounding box center [217, 163] width 73 height 10
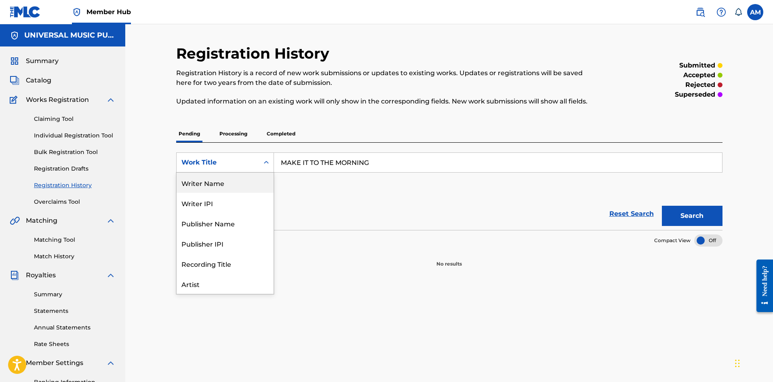
click at [207, 188] on div "Writer Name" at bounding box center [225, 183] width 97 height 20
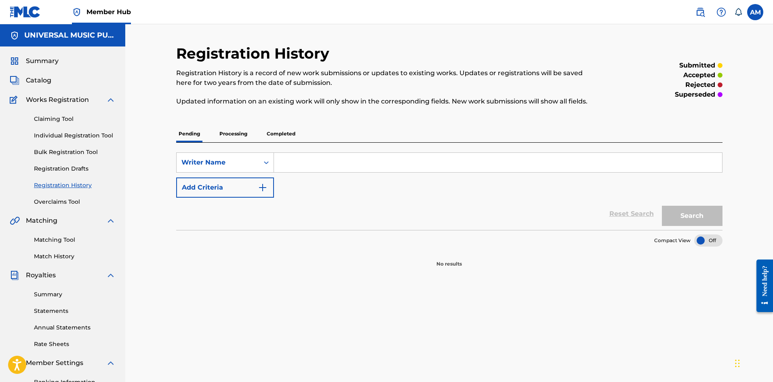
click at [327, 160] on input "Search Form" at bounding box center [498, 162] width 448 height 19
click at [296, 168] on input "Search Form" at bounding box center [498, 162] width 448 height 19
paste input "Defoundoux"
type input "Defoundoux"
click at [716, 217] on button "Search" at bounding box center [692, 216] width 61 height 20
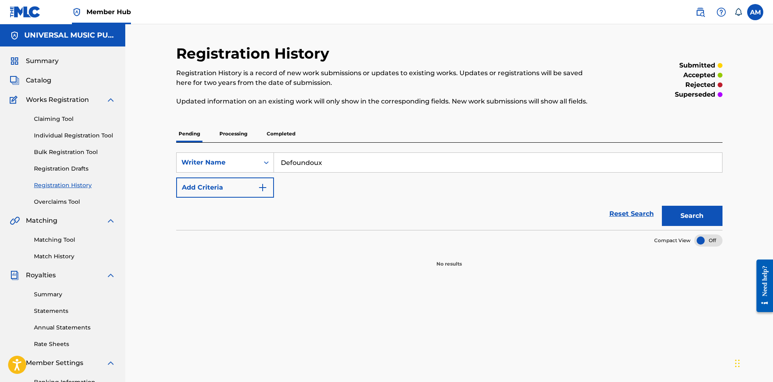
click at [240, 133] on p "Processing" at bounding box center [233, 133] width 33 height 17
click at [276, 136] on p "Completed" at bounding box center [281, 133] width 34 height 17
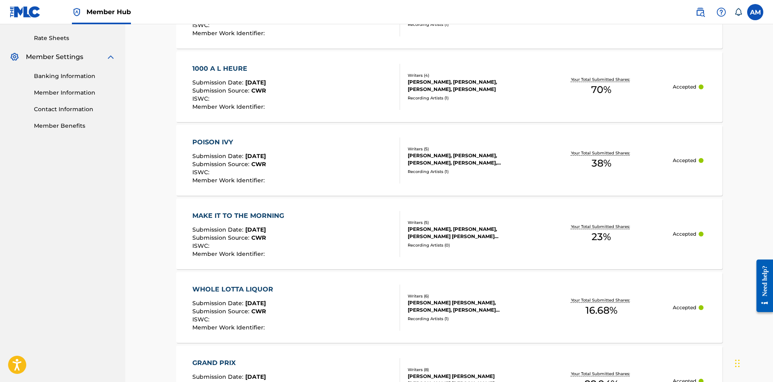
scroll to position [323, 0]
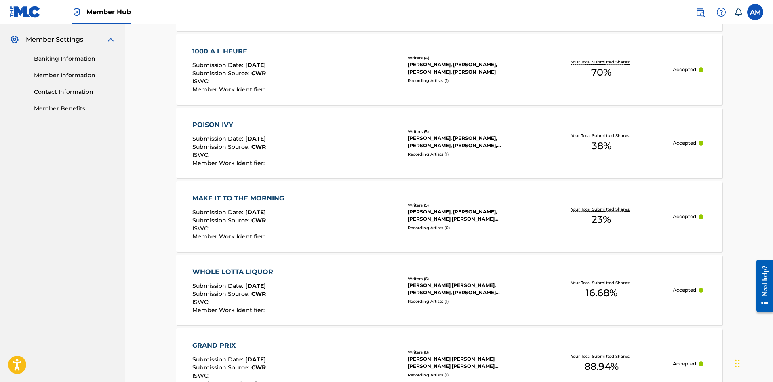
click at [337, 226] on div "MAKE IT TO THE MORNING Submission Date : Apr 03, 2025 Submission Source : CWR I…" at bounding box center [296, 217] width 208 height 46
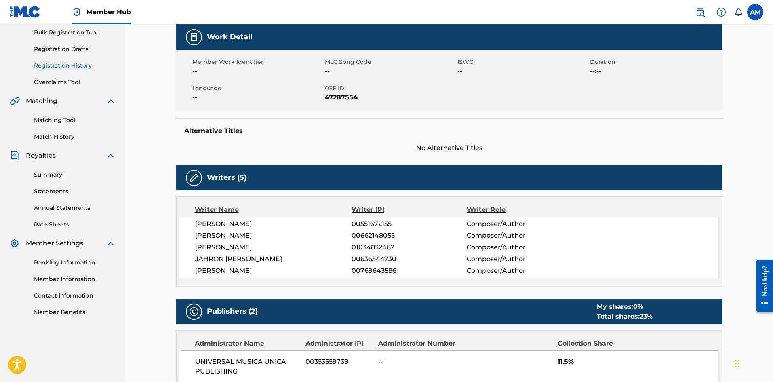
scroll to position [121, 0]
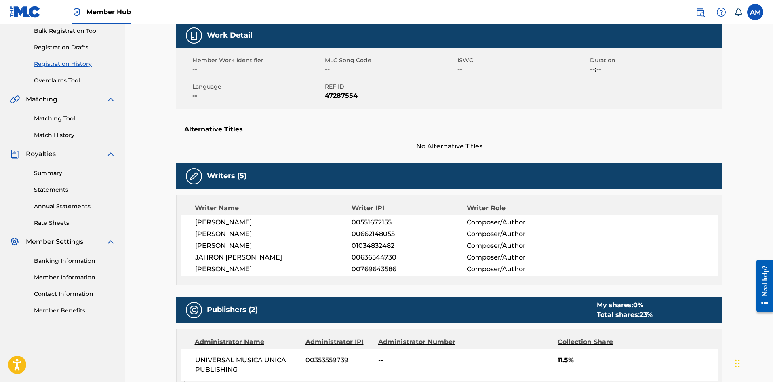
click at [321, 244] on span "NICOLA SEBASTIAN KOLLAR" at bounding box center [273, 246] width 157 height 10
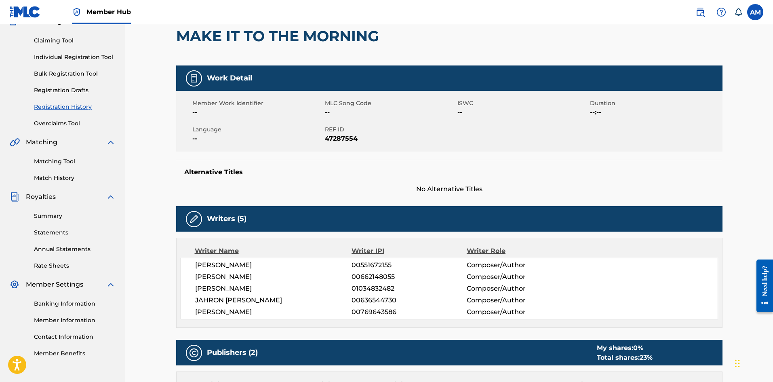
scroll to position [0, 0]
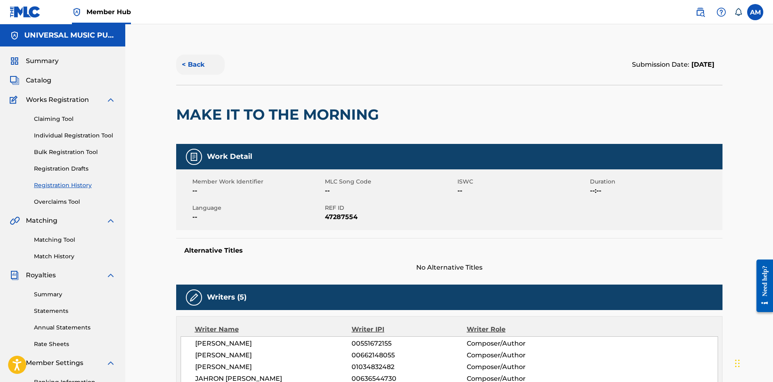
click at [205, 61] on button "< Back" at bounding box center [200, 65] width 48 height 20
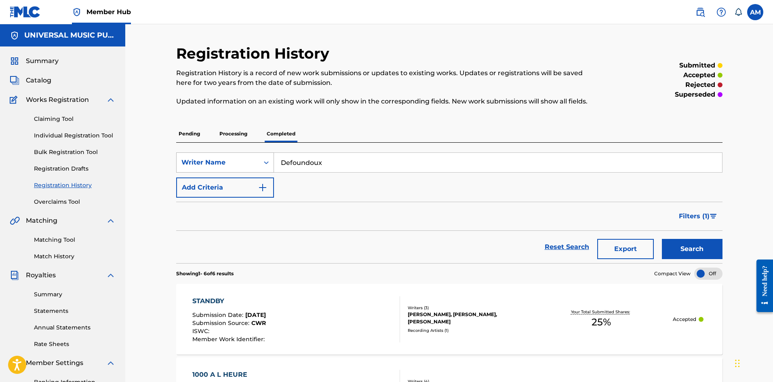
click at [227, 158] on div "Writer Name" at bounding box center [217, 163] width 73 height 10
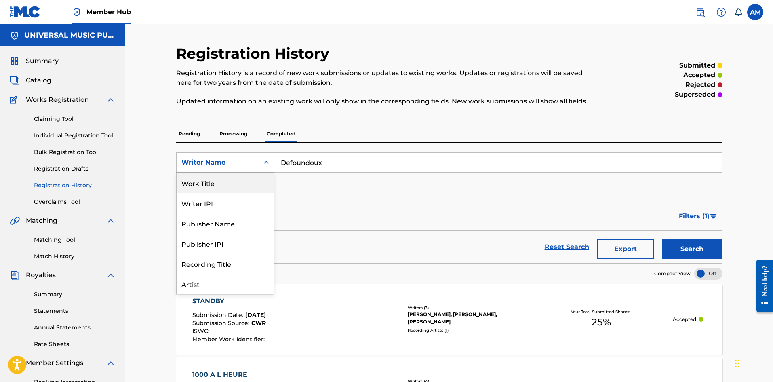
click at [213, 183] on div "Work Title" at bounding box center [225, 183] width 97 height 20
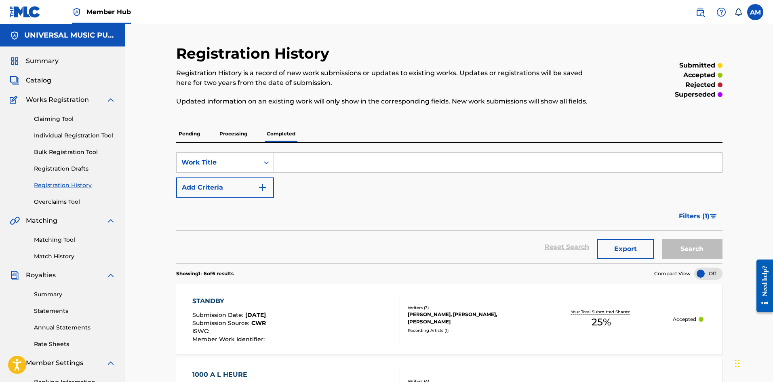
click at [312, 169] on input "Search Form" at bounding box center [498, 162] width 448 height 19
paste input "PEACHES & EGGPLANTS"
type input "PEACHES & EGGPLANTS"
click at [706, 245] on button "Search" at bounding box center [692, 249] width 61 height 20
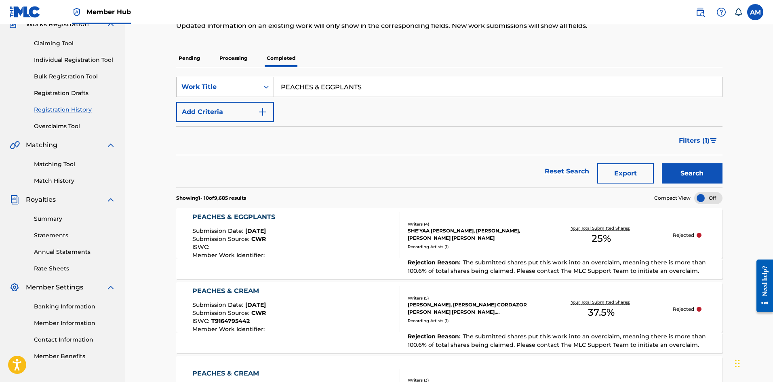
scroll to position [81, 0]
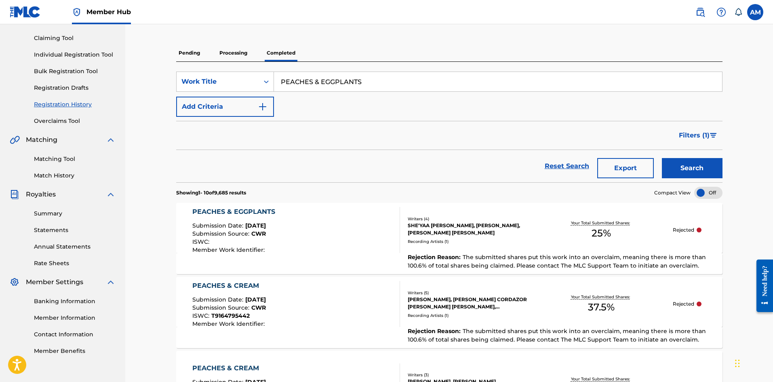
click at [291, 239] on div "PEACHES & EGGPLANTS Submission Date : Dec 19, 2024 Submission Source : CWR ISWC…" at bounding box center [296, 230] width 208 height 46
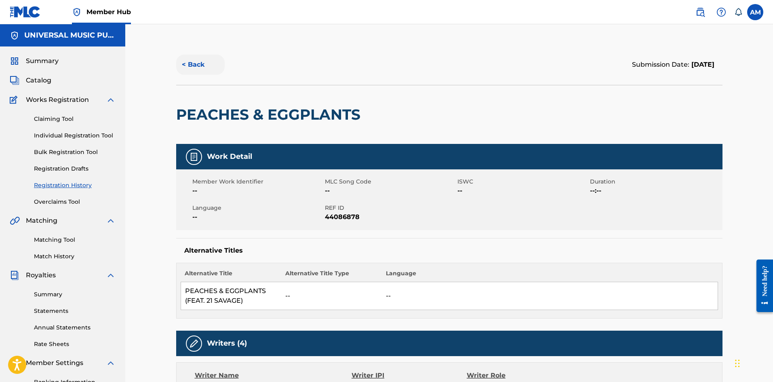
click at [201, 69] on button "< Back" at bounding box center [200, 65] width 48 height 20
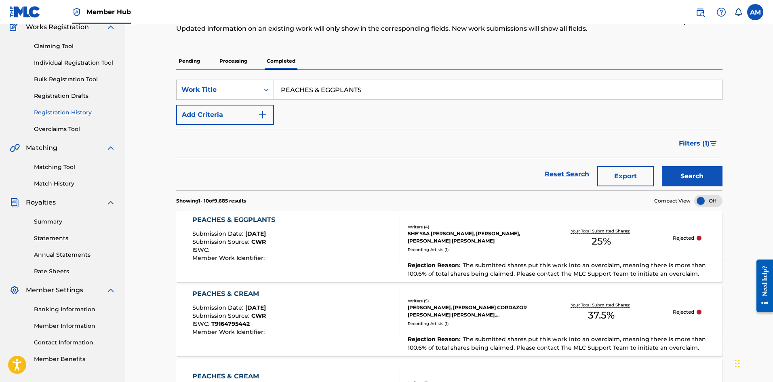
scroll to position [40, 0]
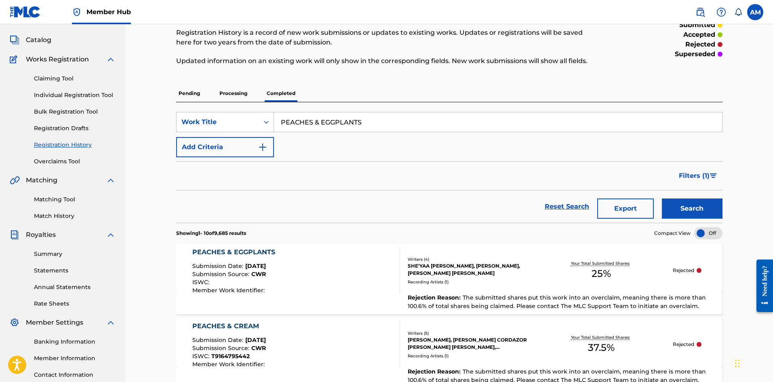
click at [247, 286] on div "ISWC :" at bounding box center [235, 283] width 87 height 8
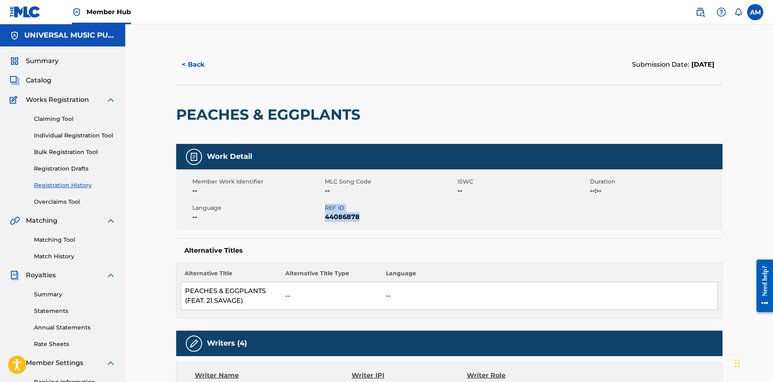
drag, startPoint x: 347, startPoint y: 217, endPoint x: 324, endPoint y: 217, distance: 23.0
click at [324, 217] on div "Member Work Identifier -- MLC Song Code -- ISWC -- Duration --:-- Language -- R…" at bounding box center [449, 199] width 546 height 61
click at [355, 216] on span "44086878" at bounding box center [390, 217] width 131 height 10
click at [365, 217] on span "44086878" at bounding box center [390, 217] width 131 height 10
click at [360, 217] on span "44086878" at bounding box center [390, 217] width 131 height 10
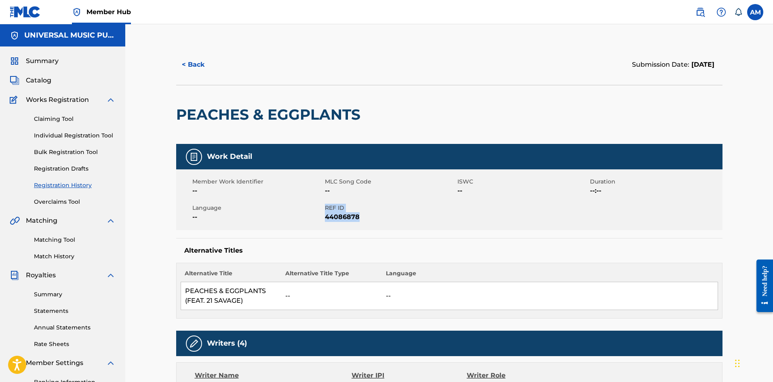
click at [360, 217] on span "44086878" at bounding box center [390, 217] width 131 height 10
click at [350, 217] on span "44086878" at bounding box center [390, 217] width 131 height 10
drag, startPoint x: 359, startPoint y: 217, endPoint x: 325, endPoint y: 219, distance: 33.6
click at [325, 219] on span "44086878" at bounding box center [390, 217] width 131 height 10
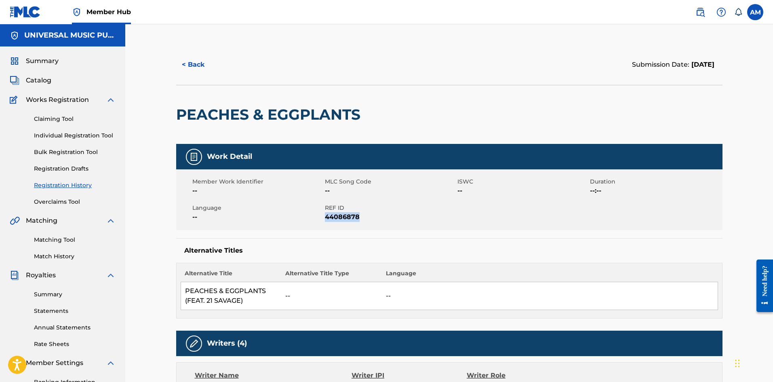
copy span "44086878"
click at [195, 62] on button "< Back" at bounding box center [200, 65] width 48 height 20
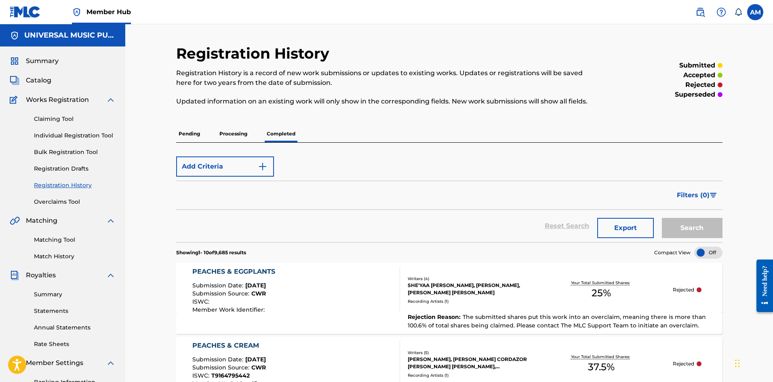
scroll to position [40, 0]
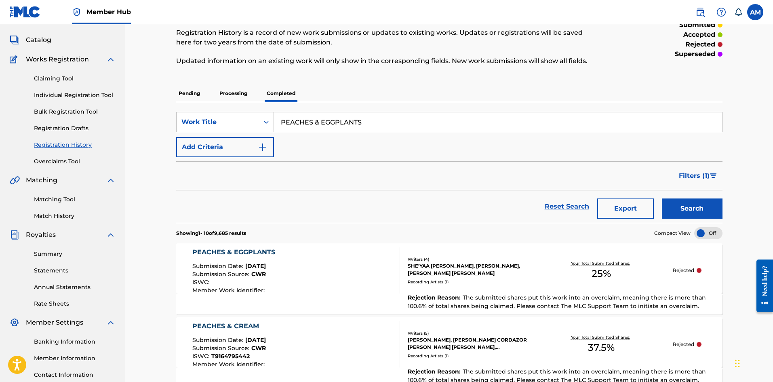
drag, startPoint x: 377, startPoint y: 122, endPoint x: 149, endPoint y: 128, distance: 228.4
paste input "Make It To Morning"
type input "Make It To Morning"
click at [685, 210] on button "Search" at bounding box center [692, 208] width 61 height 20
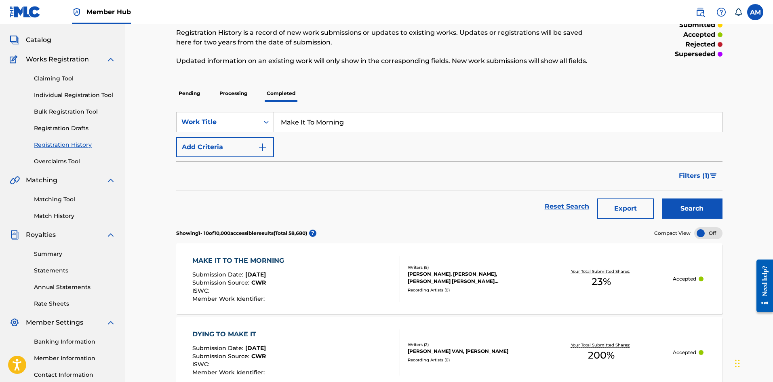
click at [323, 283] on div "MAKE IT TO THE MORNING Submission Date : Apr 03, 2025 Submission Source : CWR I…" at bounding box center [296, 279] width 208 height 46
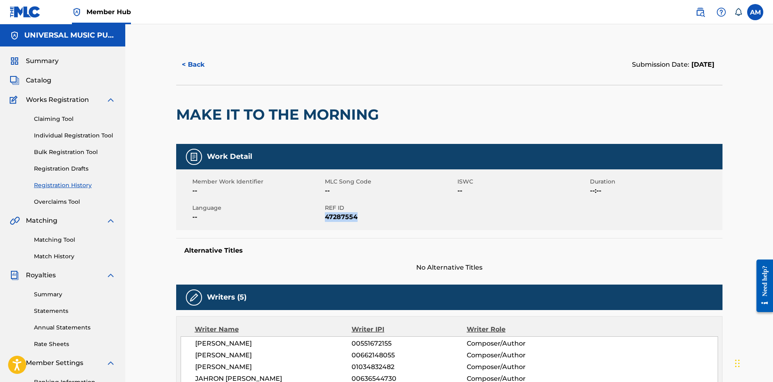
drag, startPoint x: 348, startPoint y: 217, endPoint x: 327, endPoint y: 218, distance: 21.4
click at [327, 218] on span "47287554" at bounding box center [390, 217] width 131 height 10
copy span "47287554"
click at [57, 241] on link "Matching Tool" at bounding box center [75, 240] width 82 height 8
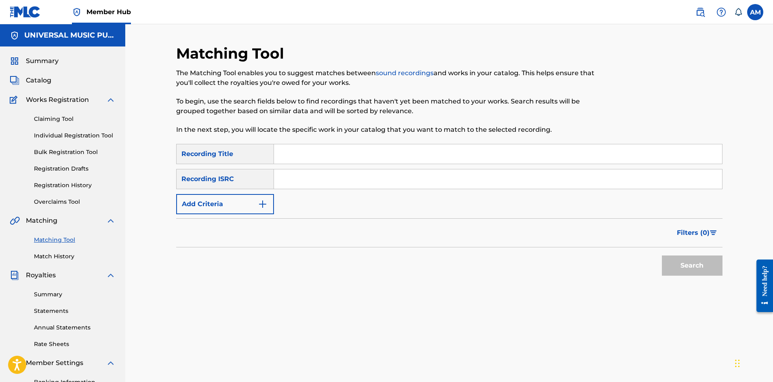
click at [293, 171] on input "Search Form" at bounding box center [498, 178] width 448 height 19
paste input "GB83E1800009"
click at [676, 261] on button "Search" at bounding box center [692, 265] width 61 height 20
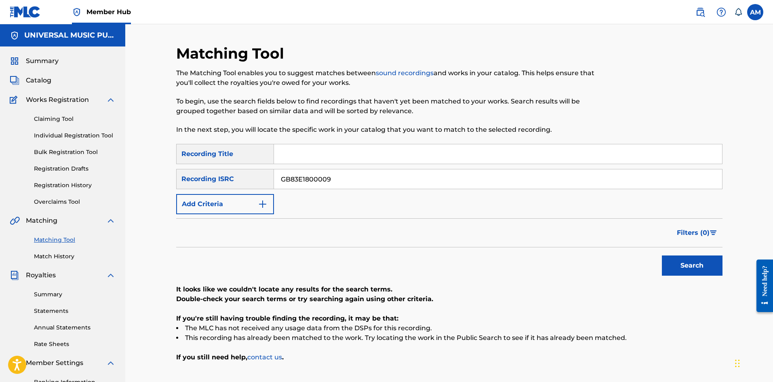
scroll to position [103, 0]
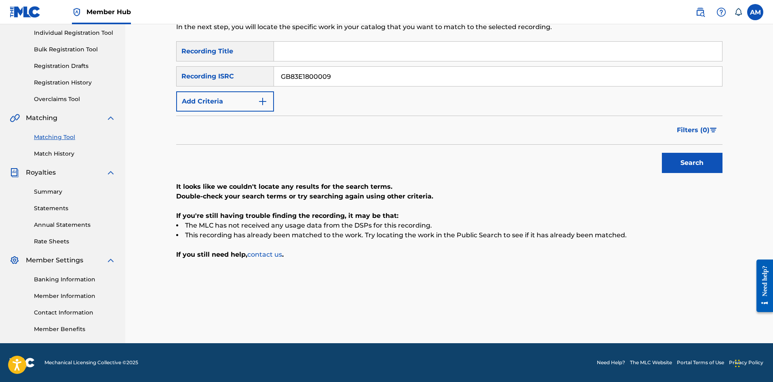
drag, startPoint x: 249, startPoint y: 77, endPoint x: 155, endPoint y: 77, distance: 94.2
click at [155, 77] on div "Matching Tool The Matching Tool enables you to suggest matches between sound re…" at bounding box center [449, 133] width 648 height 422
paste input "11"
click at [693, 155] on button "Search" at bounding box center [692, 163] width 61 height 20
drag, startPoint x: 337, startPoint y: 73, endPoint x: 153, endPoint y: 78, distance: 184.4
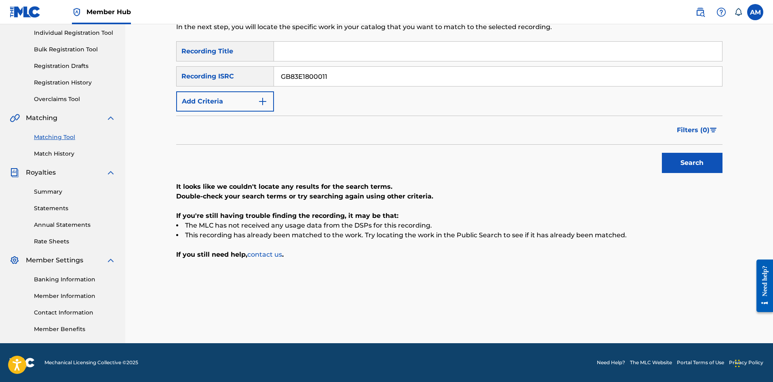
click at [153, 78] on div "Matching Tool The Matching Tool enables you to suggest matches between sound re…" at bounding box center [449, 133] width 648 height 422
paste input "4"
type input "GB83E1800014"
click at [696, 158] on button "Search" at bounding box center [692, 163] width 61 height 20
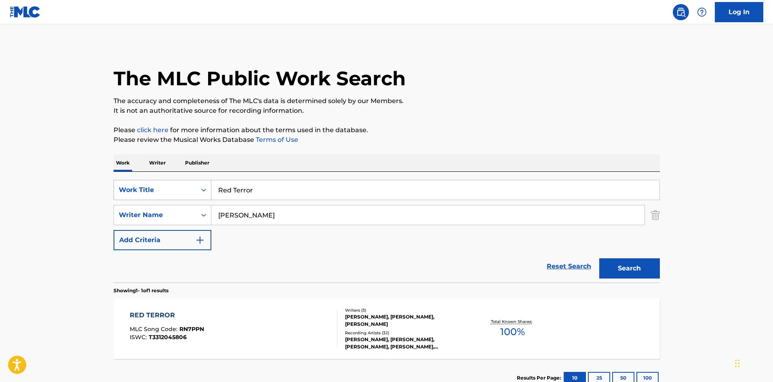
click at [167, 192] on div "Work Title" at bounding box center [155, 190] width 73 height 10
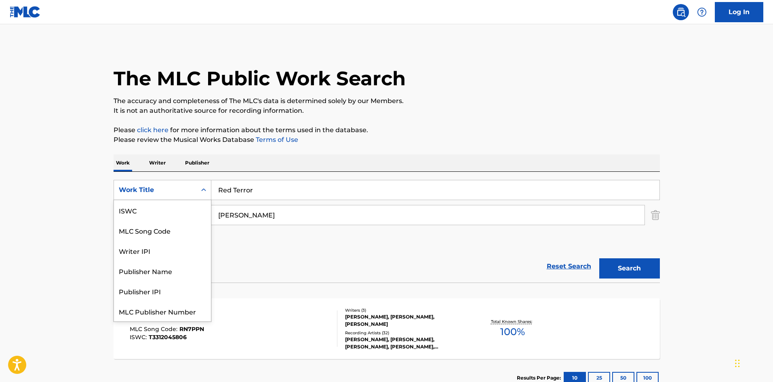
scroll to position [20, 0]
click at [164, 206] on div "MLC Song Code" at bounding box center [162, 210] width 97 height 20
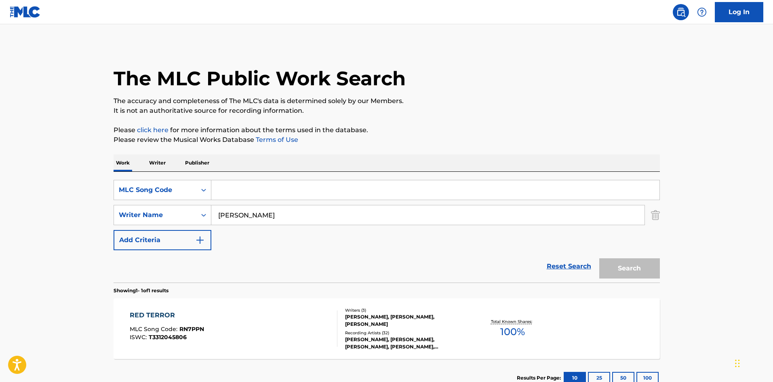
click at [255, 190] on input "Search Form" at bounding box center [435, 189] width 448 height 19
paste input "HB3RWO"
type input "HB3RWO"
click at [657, 215] on img "Search Form" at bounding box center [655, 215] width 9 height 20
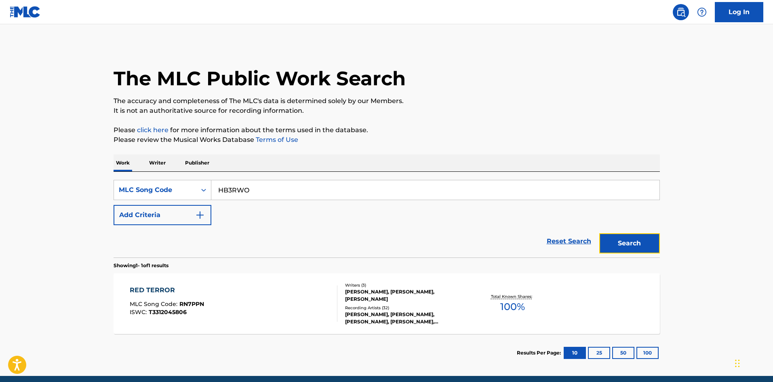
click at [638, 245] on button "Search" at bounding box center [629, 243] width 61 height 20
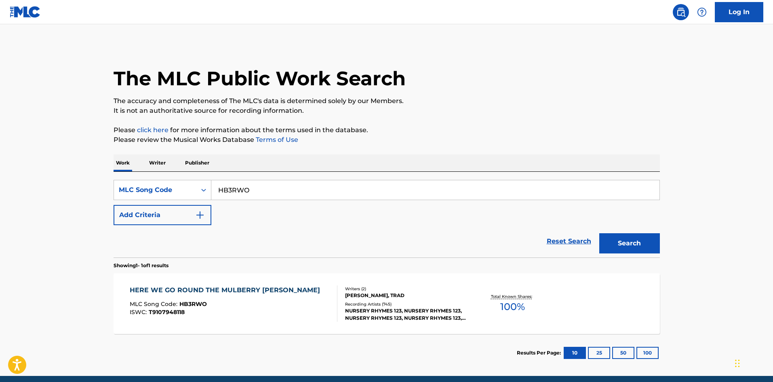
click at [392, 304] on div "Recording Artists ( 745 )" at bounding box center [406, 304] width 122 height 6
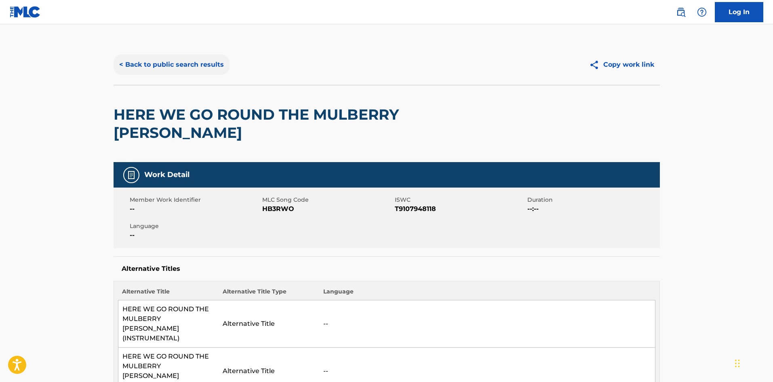
click at [161, 67] on button "< Back to public search results" at bounding box center [172, 65] width 116 height 20
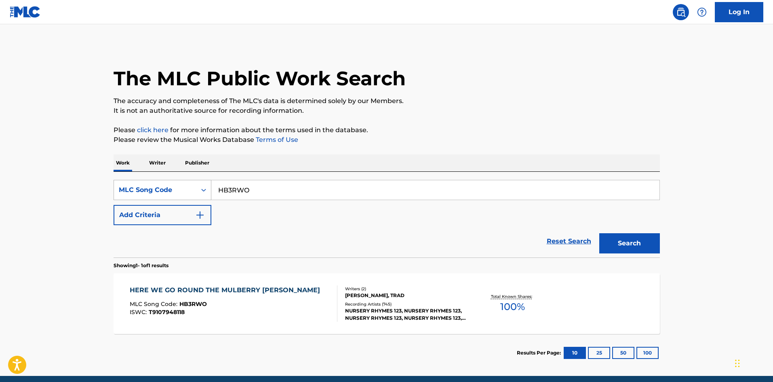
drag, startPoint x: 227, startPoint y: 190, endPoint x: 140, endPoint y: 188, distance: 86.9
click at [122, 187] on div "SearchWithCriteriacfcc68d0-2ff5-404e-9b06-df2684a0094f MLC Song Code HB3RWO" at bounding box center [387, 190] width 546 height 20
paste input "AA1N0T"
click at [638, 251] on button "Search" at bounding box center [629, 243] width 61 height 20
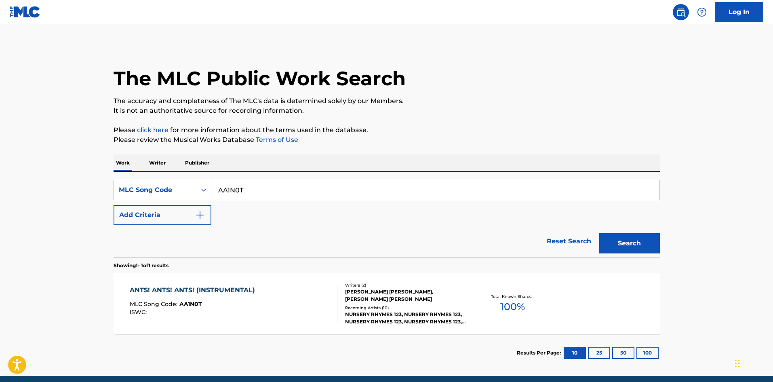
drag, startPoint x: 232, startPoint y: 191, endPoint x: 122, endPoint y: 190, distance: 109.9
click at [122, 190] on div "SearchWithCriteriacfcc68d0-2ff5-404e-9b06-df2684a0094f MLC Song Code AA1N0T" at bounding box center [387, 190] width 546 height 20
paste input "TF0Z6H"
type input "TF0Z6H"
click at [631, 243] on button "Search" at bounding box center [629, 243] width 61 height 20
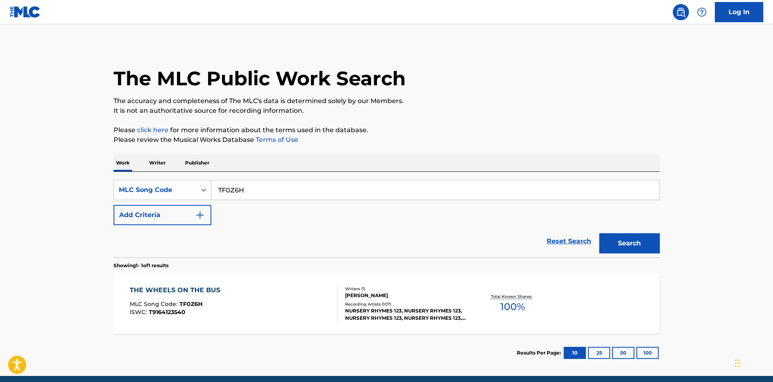
click at [301, 289] on div "THE WHEELS ON THE BUS MLC Song Code : TF0Z6H ISWC : T9164123540" at bounding box center [234, 303] width 208 height 36
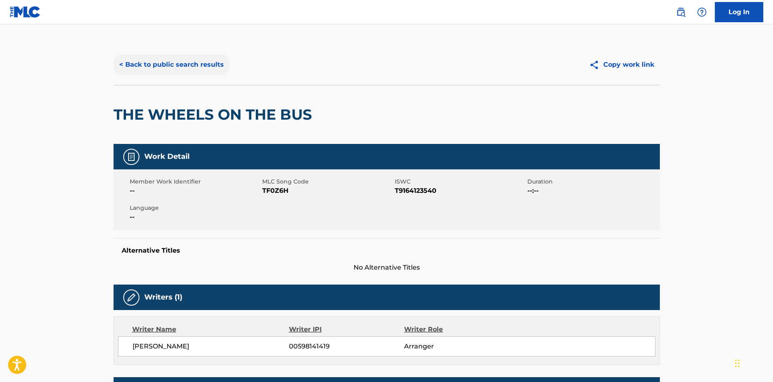
click at [180, 72] on button "< Back to public search results" at bounding box center [172, 65] width 116 height 20
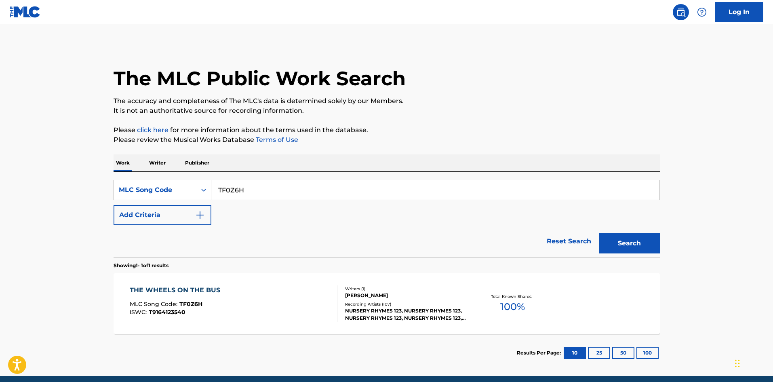
drag, startPoint x: 260, startPoint y: 187, endPoint x: 196, endPoint y: 195, distance: 64.0
click at [109, 183] on div "The MLC Public Work Search The accuracy and completeness of The MLC's data is d…" at bounding box center [387, 207] width 566 height 327
paste input "E2FJG"
type input "TE2FJG"
click at [628, 235] on button "Search" at bounding box center [629, 243] width 61 height 20
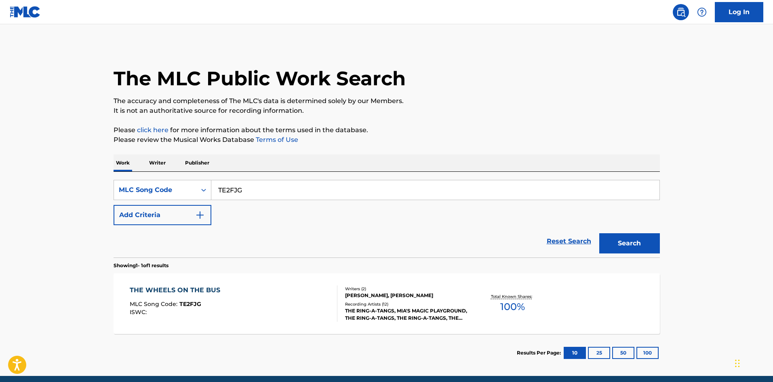
click at [297, 303] on div "THE WHEELS ON THE BUS MLC Song Code : TE2FJG ISWC :" at bounding box center [234, 303] width 208 height 36
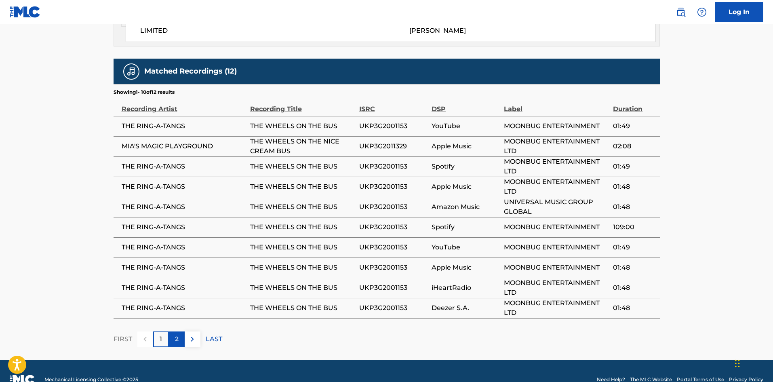
click at [180, 331] on div "2" at bounding box center [177, 339] width 16 height 16
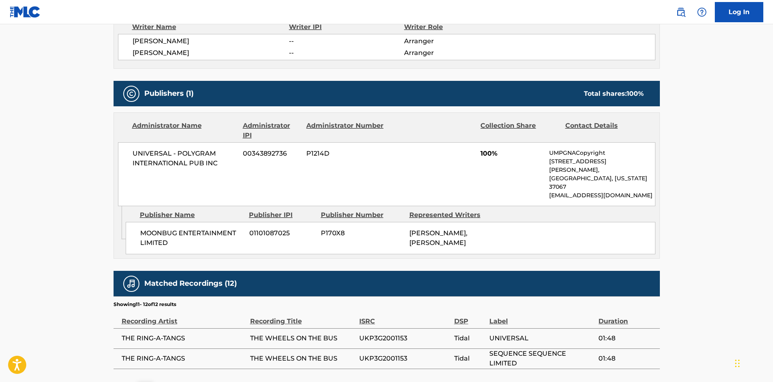
scroll to position [353, 0]
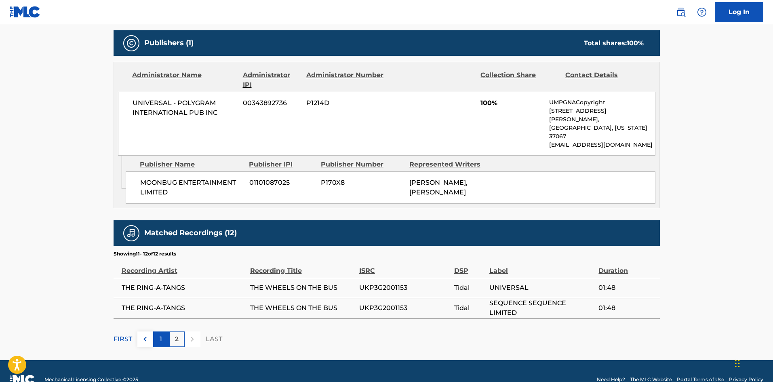
click at [163, 331] on div "1" at bounding box center [161, 339] width 16 height 16
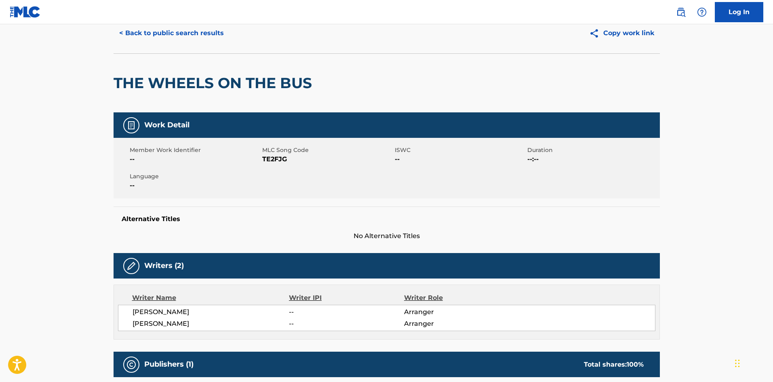
scroll to position [0, 0]
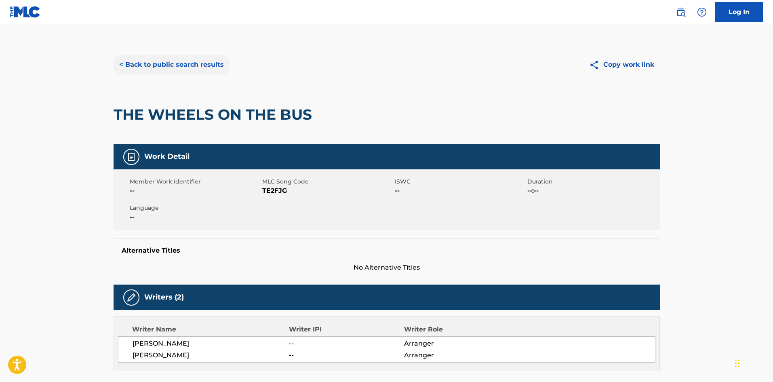
click at [189, 61] on button "< Back to public search results" at bounding box center [172, 65] width 116 height 20
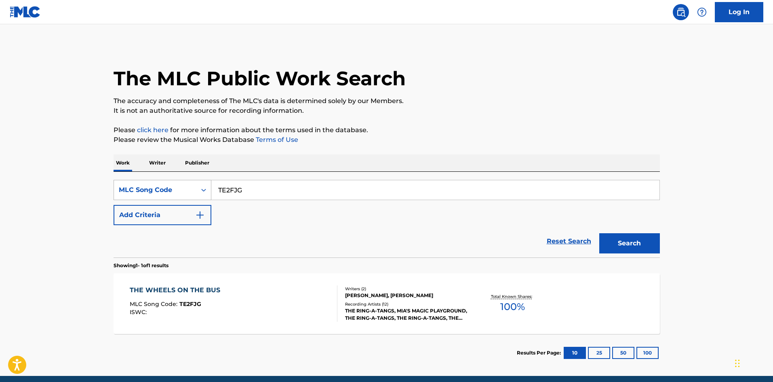
drag, startPoint x: 264, startPoint y: 190, endPoint x: 124, endPoint y: 191, distance: 139.4
click at [124, 191] on div "SearchWithCriteriacfcc68d0-2ff5-404e-9b06-df2684a0094f MLC Song Code TE2FJG" at bounding box center [387, 190] width 546 height 20
paste input "WB1FUV"
type input "WB1FUV"
click at [620, 245] on button "Search" at bounding box center [629, 243] width 61 height 20
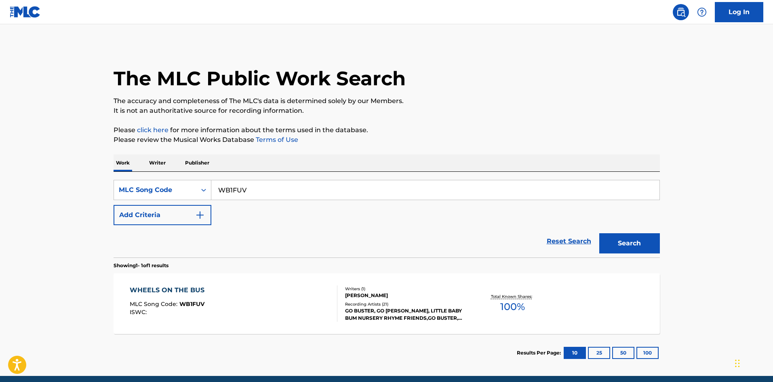
click at [284, 306] on div "WHEELS ON THE BUS MLC Song Code : WB1FUV ISWC :" at bounding box center [234, 303] width 208 height 36
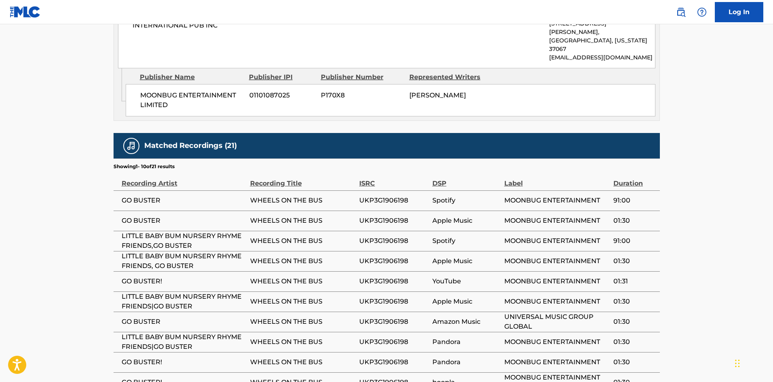
scroll to position [445, 0]
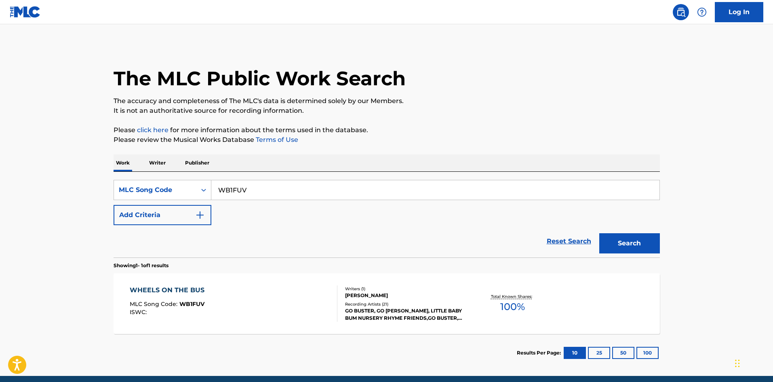
drag, startPoint x: 255, startPoint y: 186, endPoint x: 130, endPoint y: 179, distance: 125.1
click at [130, 179] on div "SearchWithCriteriacfcc68d0-2ff5-404e-9b06-df2684a0094f MLC Song Code WB1FUV Add…" at bounding box center [387, 215] width 546 height 86
paste input "HB6GJS"
type input "HB6GJS"
click at [629, 237] on button "Search" at bounding box center [629, 243] width 61 height 20
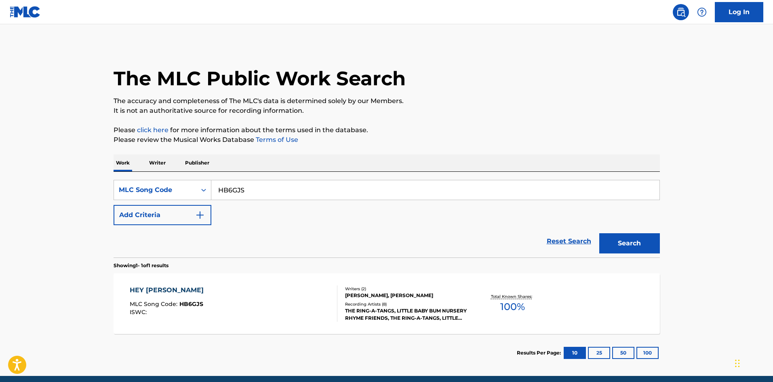
click at [310, 291] on div "HEY DIDDLE DIDDLE MLC Song Code : HB6GJS ISWC :" at bounding box center [234, 303] width 208 height 36
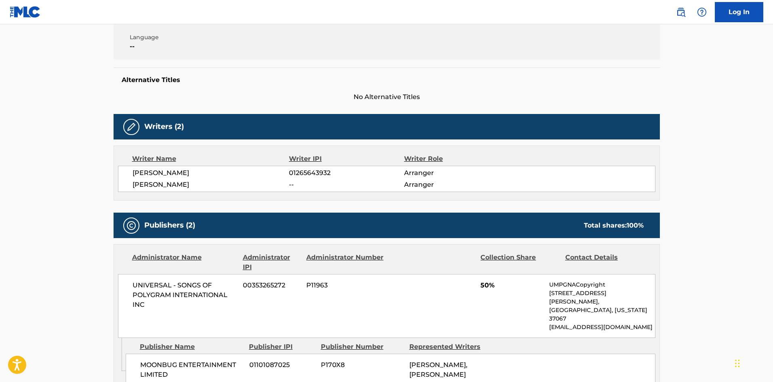
scroll to position [162, 0]
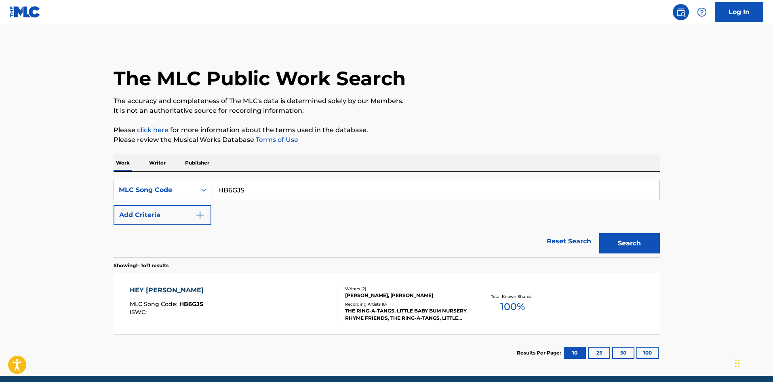
drag, startPoint x: 253, startPoint y: 192, endPoint x: 93, endPoint y: 186, distance: 160.9
click at [93, 186] on main "The MLC Public Work Search The accuracy and completeness of The MLC's data is d…" at bounding box center [386, 200] width 773 height 352
paste input "BC3OJ6"
type input "BC3OJ6"
click at [620, 238] on button "Search" at bounding box center [629, 243] width 61 height 20
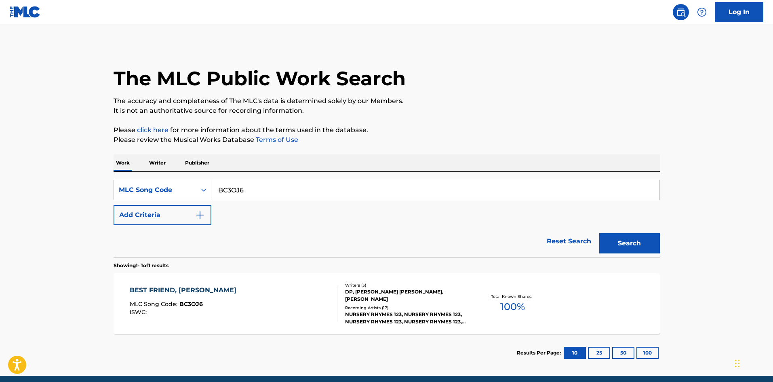
click at [241, 291] on div "BEST FRIEND, PANDA MLC Song Code : BC3OJ6 ISWC :" at bounding box center [234, 303] width 208 height 36
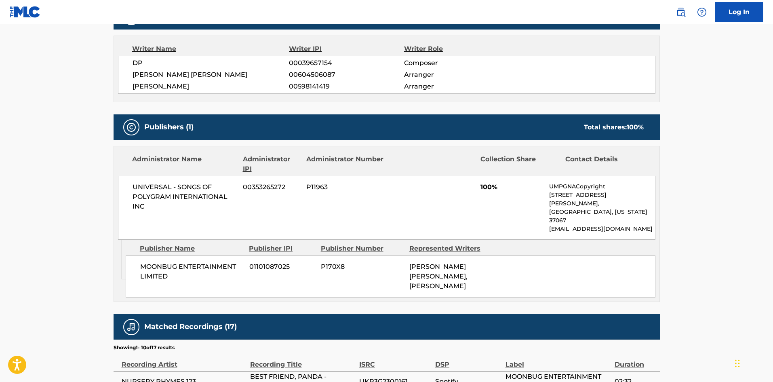
scroll to position [404, 0]
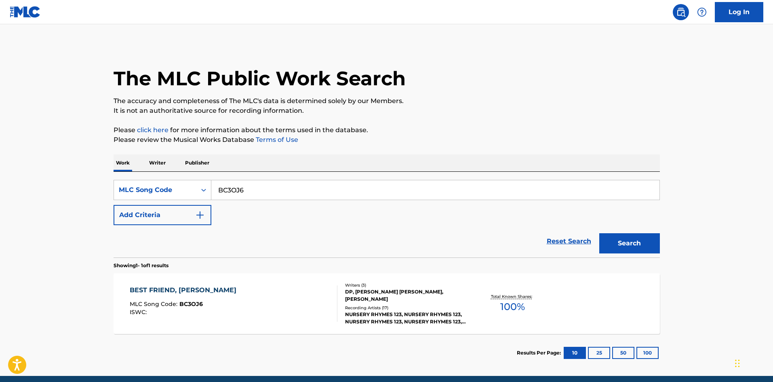
drag, startPoint x: 253, startPoint y: 186, endPoint x: 106, endPoint y: 190, distance: 147.2
click at [106, 190] on div "The MLC Public Work Search The accuracy and completeness of The MLC's data is d…" at bounding box center [387, 207] width 566 height 327
paste input "UA2P87"
type input "UA2P87"
click at [635, 244] on button "Search" at bounding box center [629, 243] width 61 height 20
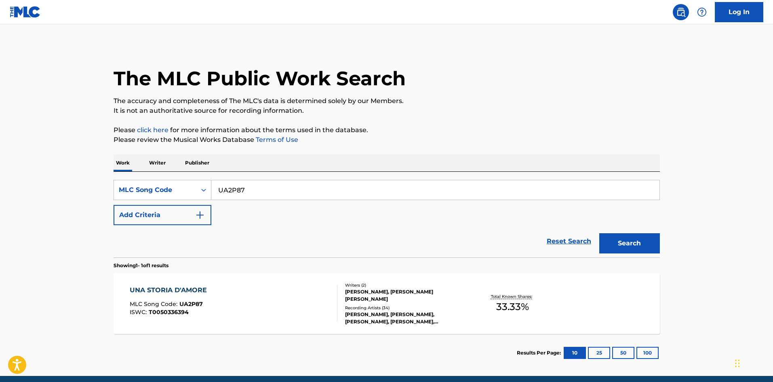
click at [434, 299] on div "Writers ( 2 ) [PERSON_NAME], [PERSON_NAME] [PERSON_NAME] Recording Artists ( 34…" at bounding box center [402, 303] width 130 height 43
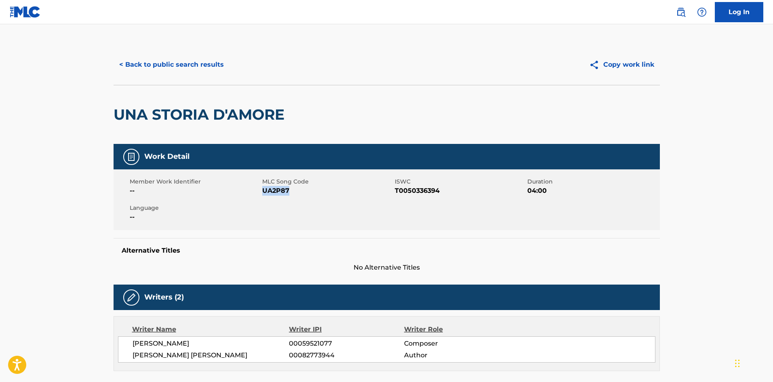
drag, startPoint x: 293, startPoint y: 194, endPoint x: 263, endPoint y: 194, distance: 30.3
click at [263, 194] on span "UA2P87" at bounding box center [327, 191] width 131 height 10
copy span "UA2P87"
click at [191, 65] on button "< Back to public search results" at bounding box center [172, 65] width 116 height 20
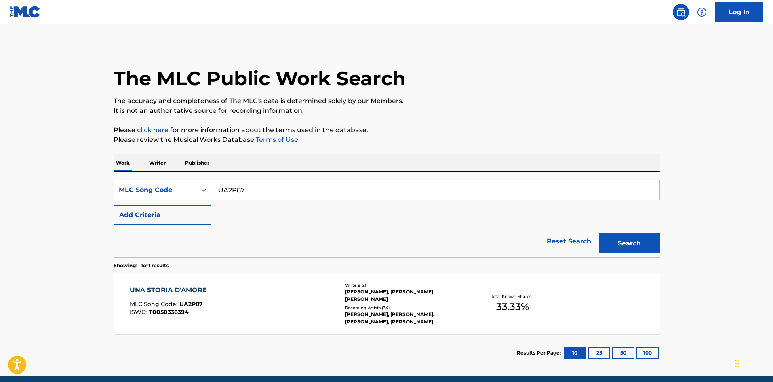
drag, startPoint x: 268, startPoint y: 191, endPoint x: 112, endPoint y: 192, distance: 155.6
click at [112, 192] on div "The MLC Public Work Search The accuracy and completeness of The MLC's data is d…" at bounding box center [387, 207] width 566 height 327
paste input "QA9E5T"
type input "QA9E5T"
click at [631, 237] on button "Search" at bounding box center [629, 243] width 61 height 20
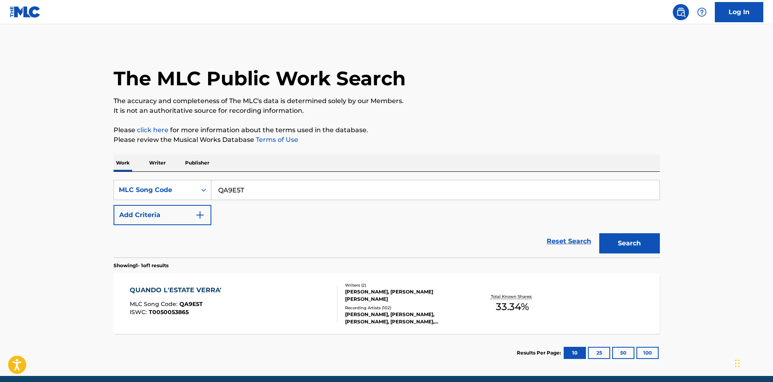
click at [249, 298] on div "QUANDO L'ESTATE VERRA' MLC Song Code : QA9E5T ISWC : T0050053865" at bounding box center [234, 303] width 208 height 36
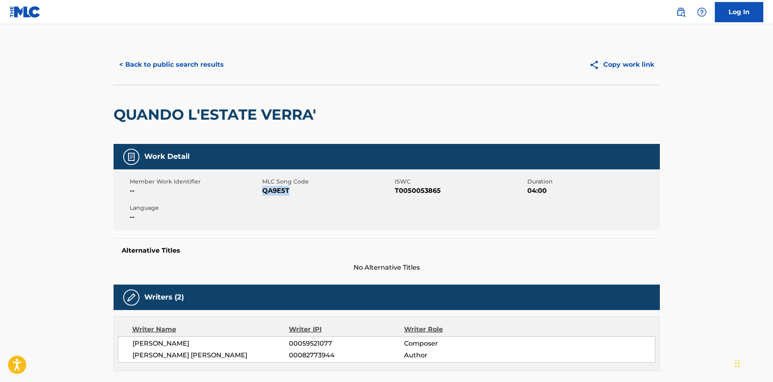
drag, startPoint x: 293, startPoint y: 191, endPoint x: 265, endPoint y: 190, distance: 28.7
click at [265, 190] on span "QA9E5T" at bounding box center [327, 191] width 131 height 10
click at [188, 60] on button "< Back to public search results" at bounding box center [172, 65] width 116 height 20
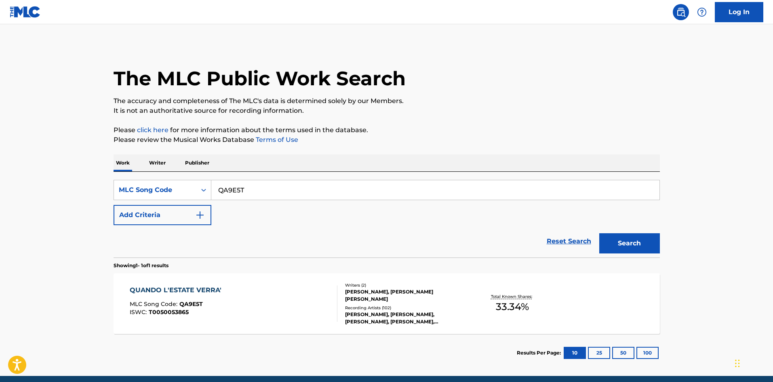
click at [111, 173] on div "The MLC Public Work Search The accuracy and completeness of The MLC's data is d…" at bounding box center [387, 207] width 566 height 327
paste input "IC78VW"
type input "IC78VW"
click at [620, 245] on button "Search" at bounding box center [629, 243] width 61 height 20
click at [413, 294] on div "[PERSON_NAME], [PERSON_NAME] [PERSON_NAME]" at bounding box center [406, 295] width 122 height 15
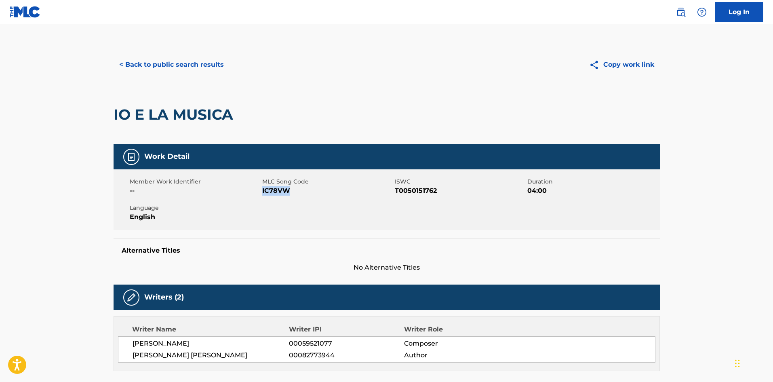
drag, startPoint x: 286, startPoint y: 192, endPoint x: 262, endPoint y: 191, distance: 23.5
click at [262, 191] on span "IC78VW" at bounding box center [327, 191] width 131 height 10
copy span "IC78VW"
click at [163, 63] on button "< Back to public search results" at bounding box center [172, 65] width 116 height 20
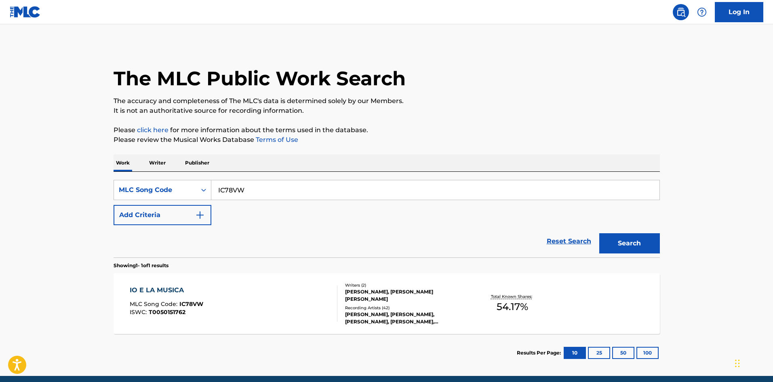
drag, startPoint x: 264, startPoint y: 192, endPoint x: 88, endPoint y: 203, distance: 177.0
click at [89, 203] on main "The MLC Public Work Search The accuracy and completeness of The MLC's data is d…" at bounding box center [386, 200] width 773 height 352
paste input "1B5L5U"
type input "1B5L5U"
click at [626, 238] on button "Search" at bounding box center [629, 243] width 61 height 20
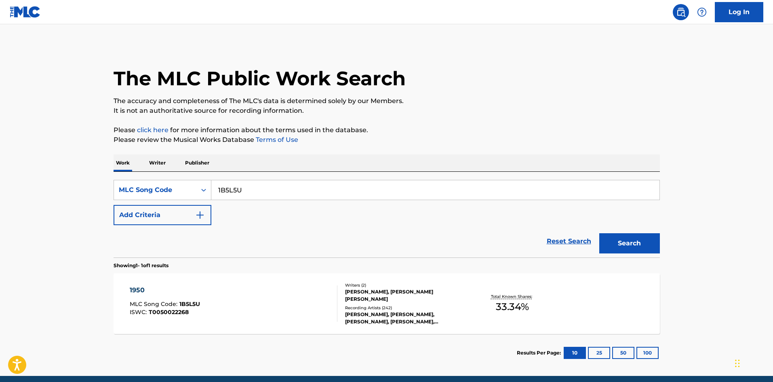
click at [228, 307] on div "1950 MLC Song Code : 1B5L5U ISWC : T0050022268" at bounding box center [234, 303] width 208 height 36
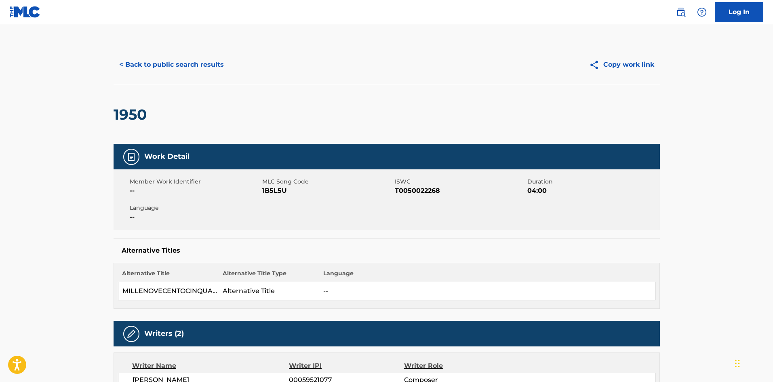
click at [273, 190] on span "1B5L5U" at bounding box center [327, 191] width 131 height 10
copy span "1B5L5U"
drag, startPoint x: 71, startPoint y: 81, endPoint x: 96, endPoint y: 33, distance: 54.4
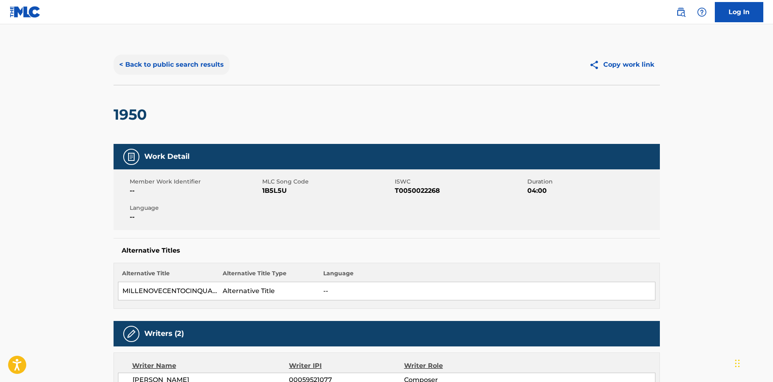
click at [179, 66] on button "< Back to public search results" at bounding box center [172, 65] width 116 height 20
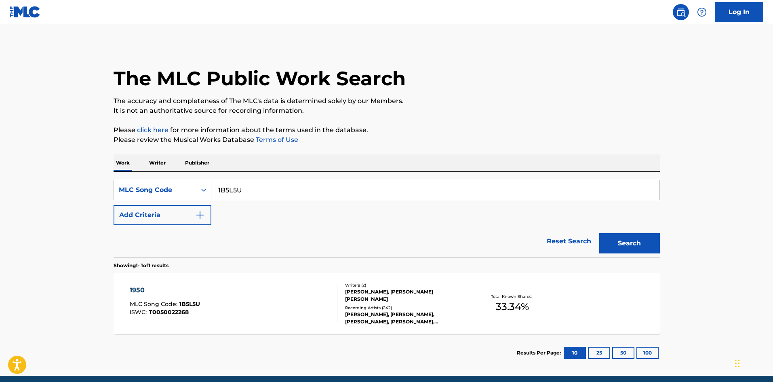
drag, startPoint x: 263, startPoint y: 193, endPoint x: 100, endPoint y: 179, distance: 163.8
click at [104, 179] on div "The MLC Public Work Search The accuracy and completeness of The MLC's data is d…" at bounding box center [387, 207] width 566 height 327
paste input "GA4NQN"
type input "GA4NQN"
drag, startPoint x: 621, startPoint y: 242, endPoint x: 25, endPoint y: 234, distance: 596.2
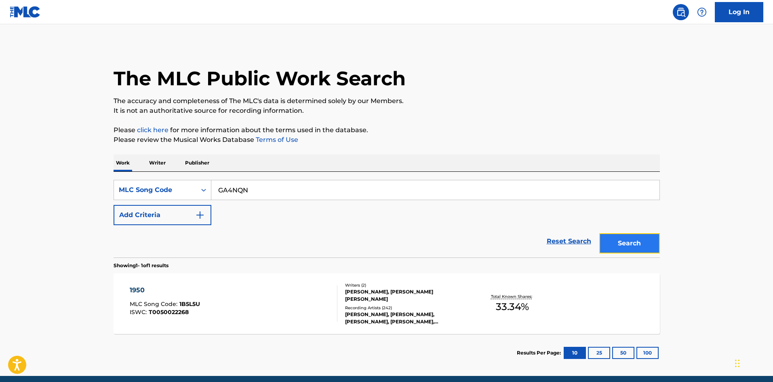
click at [617, 242] on button "Search" at bounding box center [629, 243] width 61 height 20
click at [304, 314] on div "GUDRUN MLC Song Code : GA4NQN ISWC : T0050279101" at bounding box center [234, 303] width 208 height 36
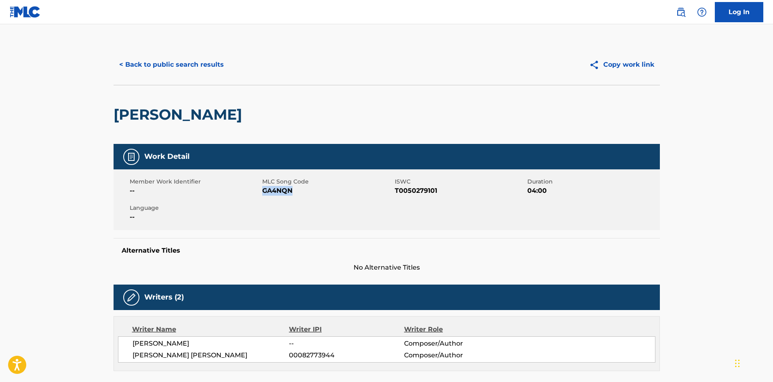
drag, startPoint x: 299, startPoint y: 189, endPoint x: 262, endPoint y: 192, distance: 37.3
click at [262, 192] on span "GA4NQN" at bounding box center [327, 191] width 131 height 10
copy span "GA4NQN"
click at [176, 60] on button "< Back to public search results" at bounding box center [172, 65] width 116 height 20
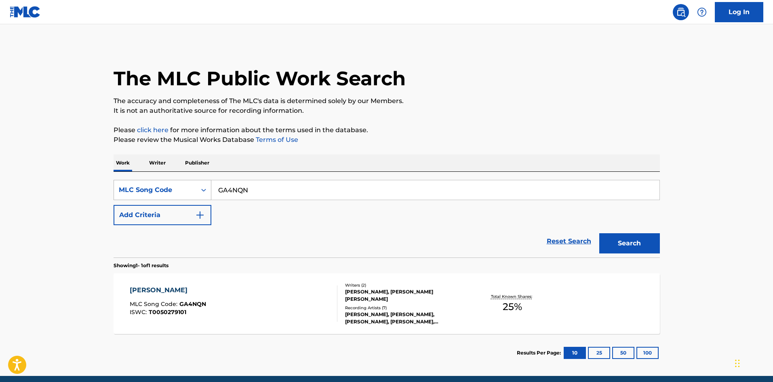
drag, startPoint x: 264, startPoint y: 191, endPoint x: 123, endPoint y: 190, distance: 141.5
click at [99, 189] on main "The MLC Public Work Search The accuracy and completeness of The MLC's data is d…" at bounding box center [386, 200] width 773 height 352
paste input "UA2P84"
type input "UA2P84"
click at [629, 238] on button "Search" at bounding box center [629, 243] width 61 height 20
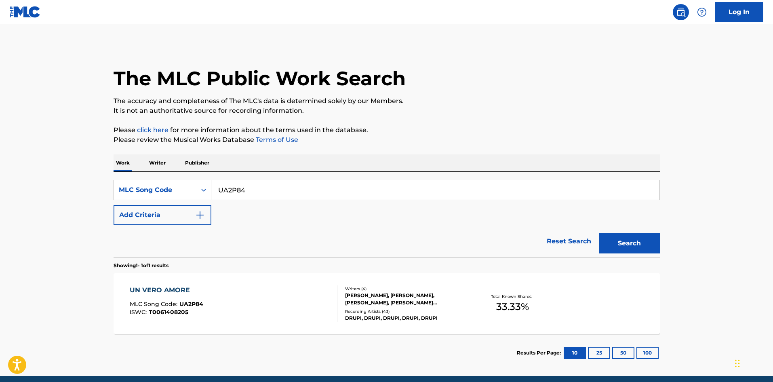
click at [298, 297] on div "UN VERO AMORE MLC Song Code : UA2P84 ISWC : T0061408205" at bounding box center [234, 303] width 208 height 36
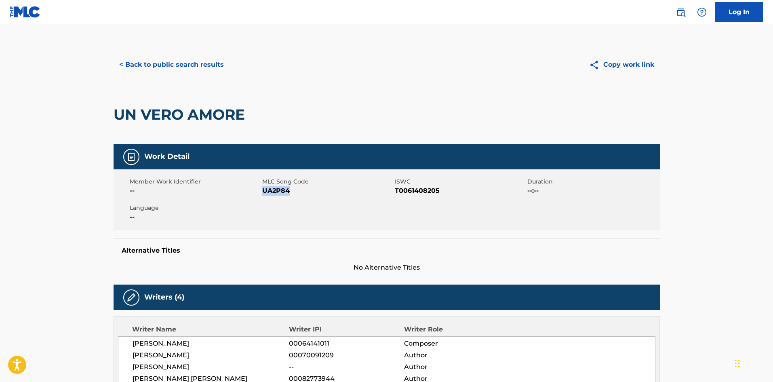
drag, startPoint x: 294, startPoint y: 190, endPoint x: 263, endPoint y: 191, distance: 31.5
click at [263, 191] on span "UA2P84" at bounding box center [327, 191] width 131 height 10
copy span "UA2P84"
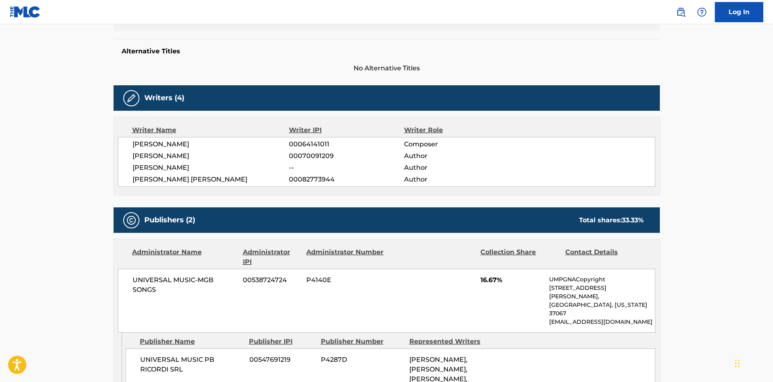
scroll to position [202, 0]
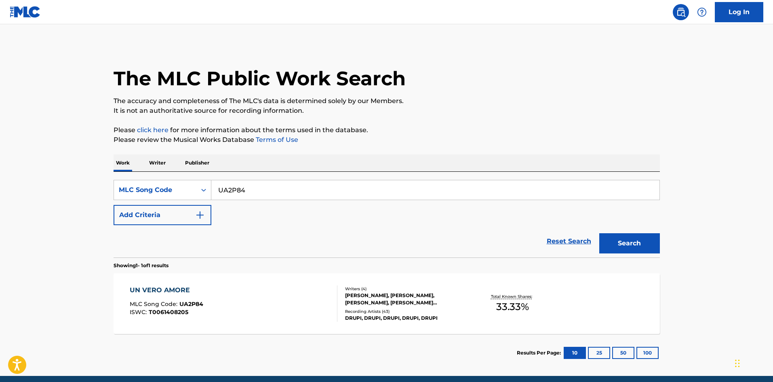
drag, startPoint x: 268, startPoint y: 193, endPoint x: 56, endPoint y: 194, distance: 212.2
click at [56, 194] on main "The MLC Public Work Search The accuracy and completeness of The MLC's data is d…" at bounding box center [386, 200] width 773 height 352
paste input "T2986Z"
type input "T2986Z"
click at [626, 236] on button "Search" at bounding box center [629, 243] width 61 height 20
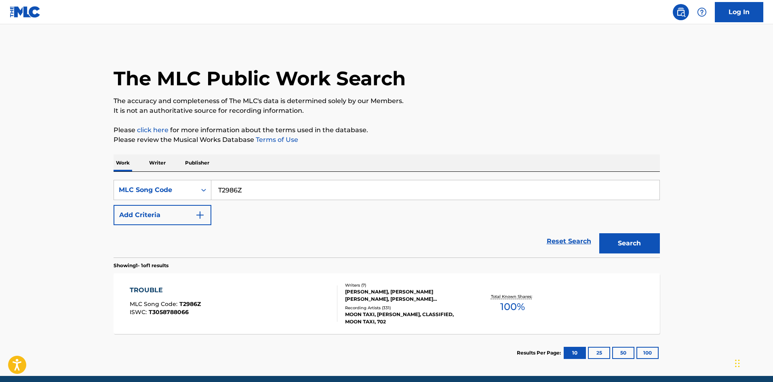
click at [260, 290] on div "TROUBLE MLC Song Code : T2986Z ISWC : T3058788066" at bounding box center [234, 303] width 208 height 36
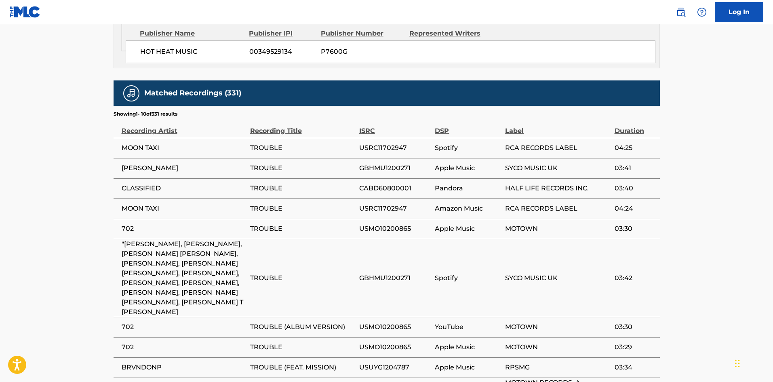
scroll to position [1514, 0]
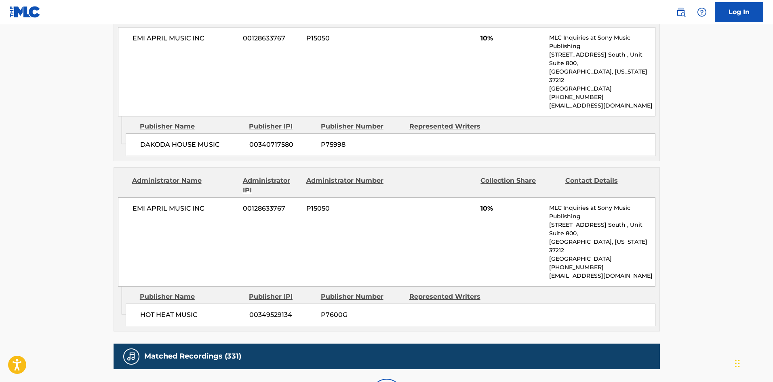
scroll to position [1466, 0]
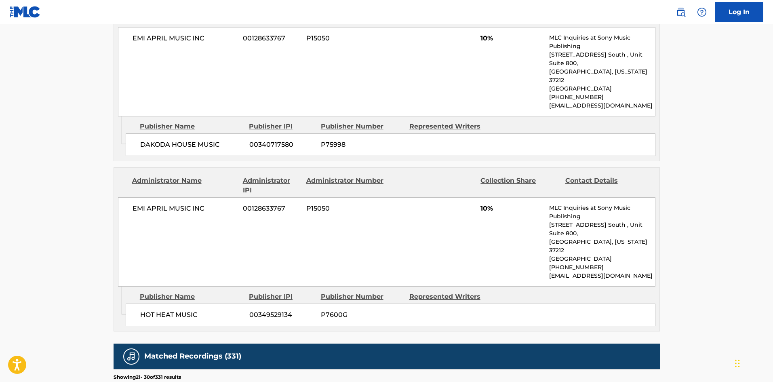
scroll to position [1457, 0]
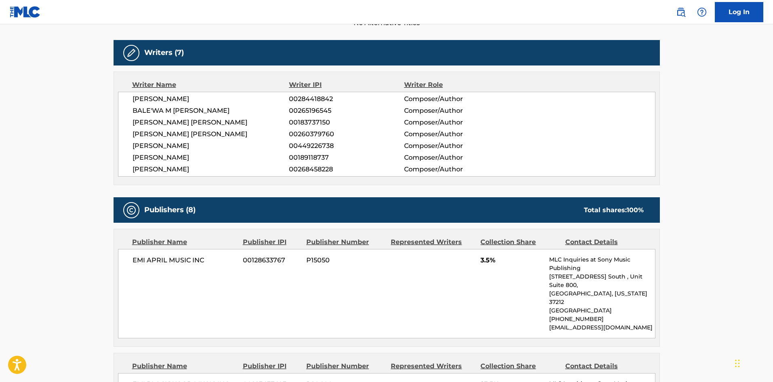
scroll to position [2, 0]
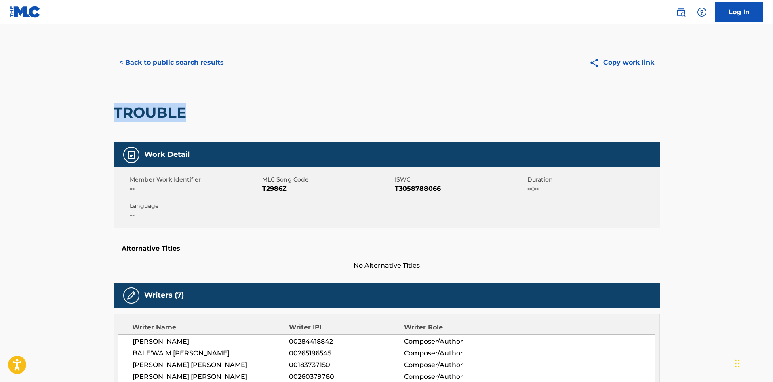
drag, startPoint x: 195, startPoint y: 112, endPoint x: 113, endPoint y: 112, distance: 82.0
click at [114, 112] on div "TROUBLE" at bounding box center [387, 112] width 546 height 59
copy h2 "TROUBLE"
click at [177, 67] on button "< Back to public search results" at bounding box center [172, 63] width 116 height 20
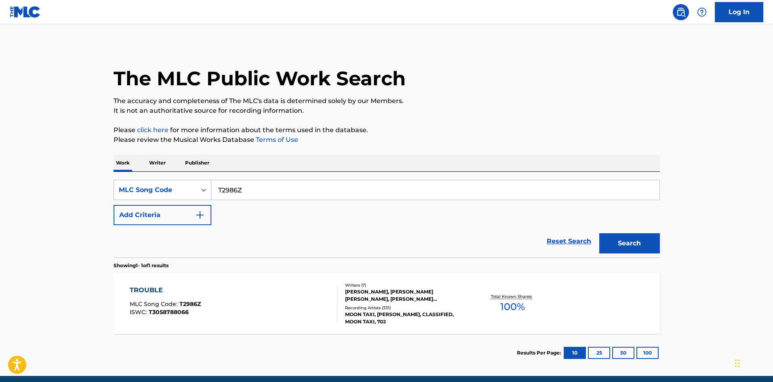
click at [160, 190] on div "SearchWithCriteriacfcc68d0-2ff5-404e-9b06-df2684a0094f MLC Song Code T2986Z" at bounding box center [387, 190] width 546 height 20
paste input "U01834"
type input "U01834"
click at [630, 240] on button "Search" at bounding box center [629, 243] width 61 height 20
click at [153, 298] on div "UN BESO Y UNA FLOR MLC Song Code : U01834 ISWC : T0410237625" at bounding box center [189, 303] width 119 height 36
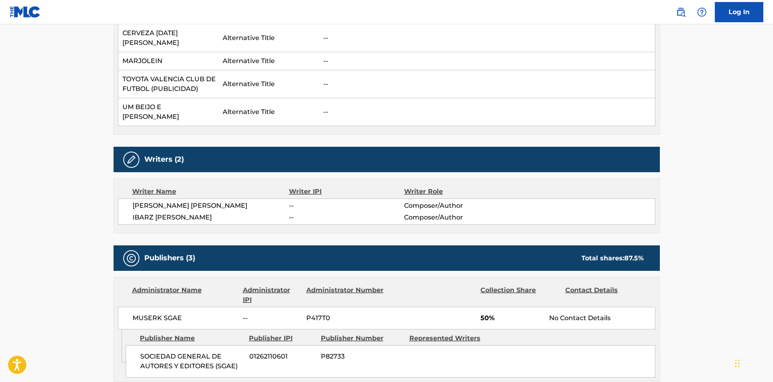
scroll to position [121, 0]
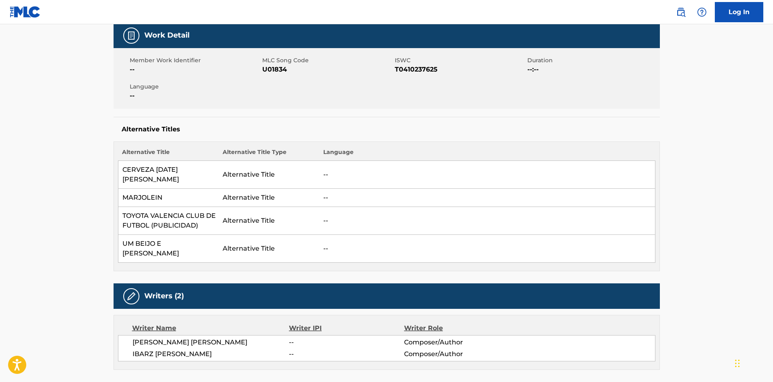
click at [288, 71] on span "U01834" at bounding box center [327, 70] width 131 height 10
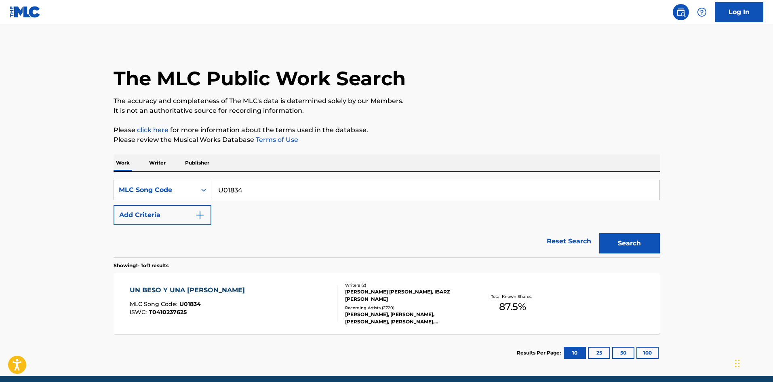
drag, startPoint x: 191, startPoint y: 190, endPoint x: 247, endPoint y: 208, distance: 58.0
click at [125, 190] on div "SearchWithCriteriacfcc68d0-2ff5-404e-9b06-df2684a0094f MLC Song Code U01834" at bounding box center [387, 190] width 546 height 20
paste input "F6333O"
type input "F6333O"
click at [643, 245] on button "Search" at bounding box center [629, 243] width 61 height 20
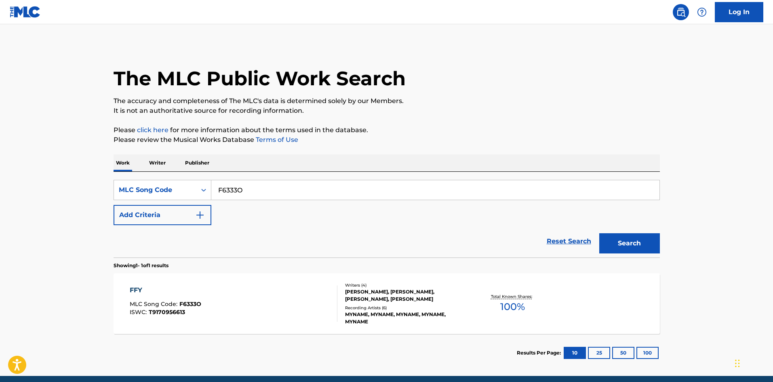
click at [271, 292] on div "FFY MLC Song Code : F6333O ISWC : T9170956613" at bounding box center [234, 303] width 208 height 36
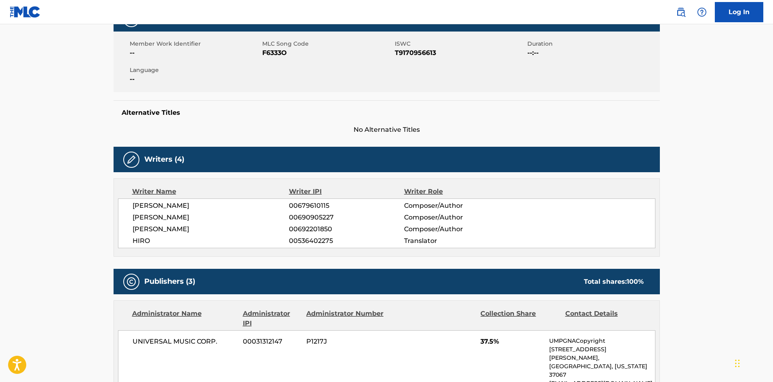
scroll to position [81, 0]
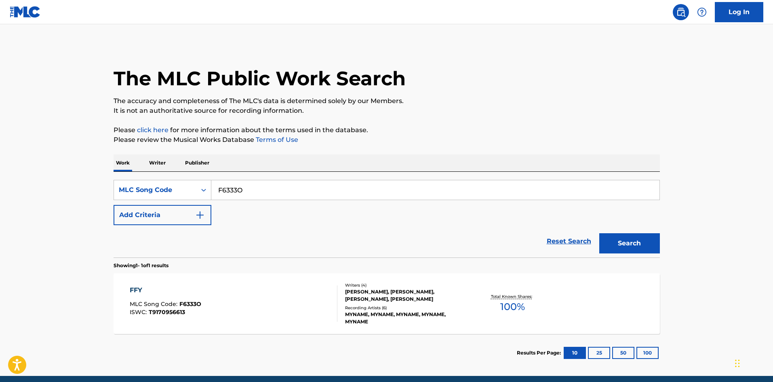
drag, startPoint x: 257, startPoint y: 188, endPoint x: 87, endPoint y: 188, distance: 169.7
click at [87, 188] on main "The MLC Public Work Search The accuracy and completeness of The MLC's data is d…" at bounding box center [386, 200] width 773 height 352
paste input "CB36JQ"
type input "CB36JQ"
drag, startPoint x: 654, startPoint y: 244, endPoint x: 607, endPoint y: 255, distance: 47.7
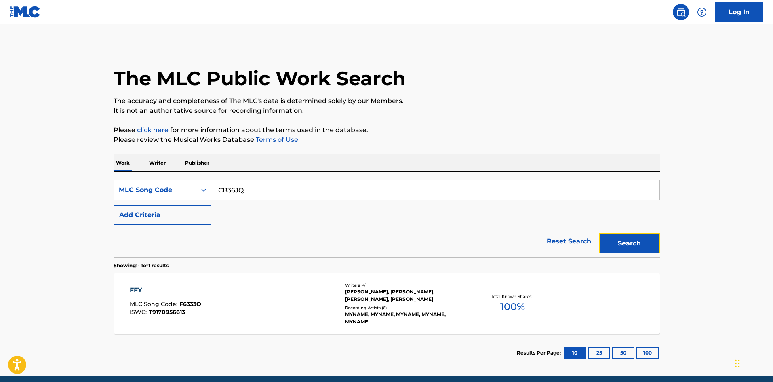
click at [650, 244] on button "Search" at bounding box center [629, 243] width 61 height 20
click at [345, 304] on div "Writers ( 3 ) DAVID ARRANZ CALVO, DAVID ARRANZ CALVO, IVAN SANTOS ORTIZ Recordi…" at bounding box center [402, 303] width 130 height 43
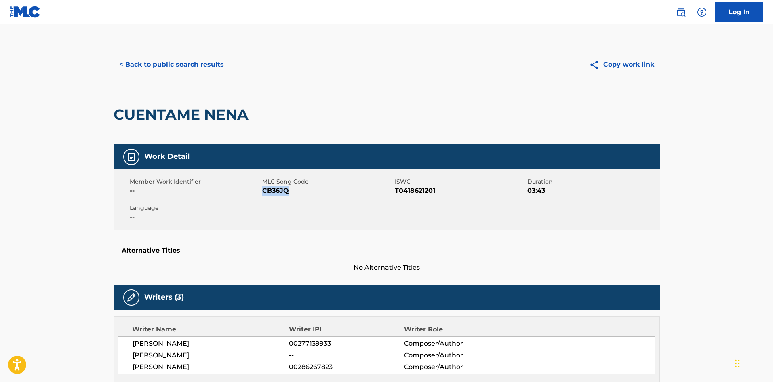
drag, startPoint x: 293, startPoint y: 192, endPoint x: 263, endPoint y: 194, distance: 30.0
click at [263, 194] on span "CB36JQ" at bounding box center [327, 191] width 131 height 10
copy span "CB36JQ"
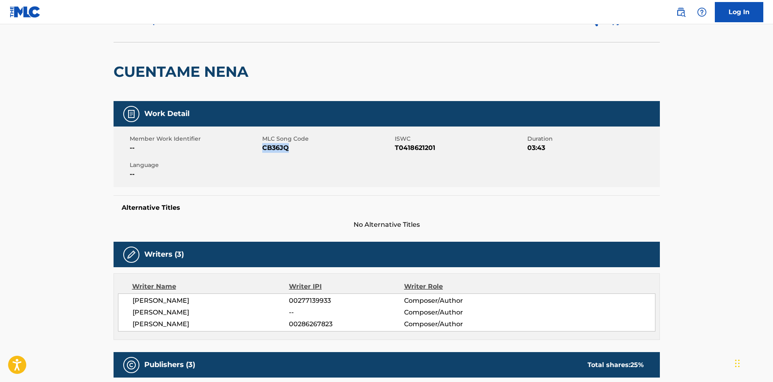
scroll to position [40, 0]
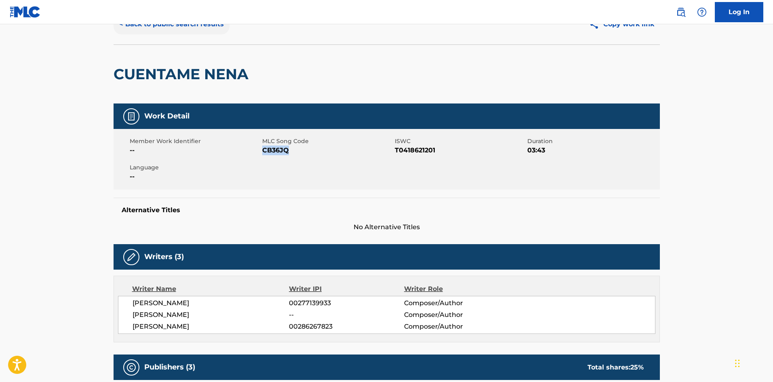
click at [181, 28] on button "< Back to public search results" at bounding box center [172, 24] width 116 height 20
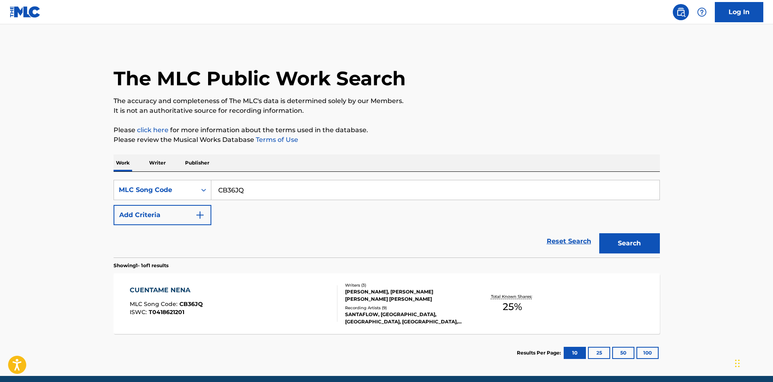
drag, startPoint x: 256, startPoint y: 192, endPoint x: 87, endPoint y: 184, distance: 169.1
click at [87, 184] on main "The MLC Public Work Search The accuracy and completeness of The MLC's data is d…" at bounding box center [386, 200] width 773 height 352
paste input "V0534U"
type input "V0534U"
drag, startPoint x: 633, startPoint y: 245, endPoint x: 261, endPoint y: 243, distance: 371.4
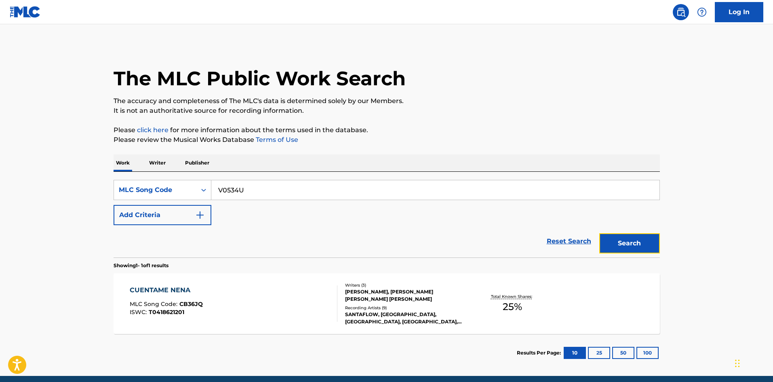
click at [631, 245] on button "Search" at bounding box center [629, 243] width 61 height 20
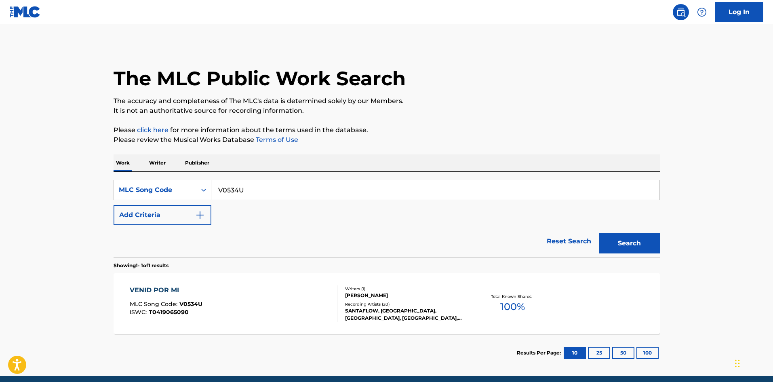
click at [175, 293] on div "VENID POR MI" at bounding box center [166, 290] width 73 height 10
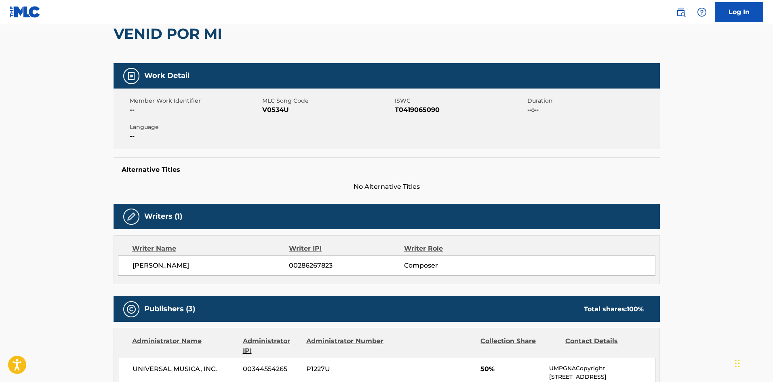
scroll to position [283, 0]
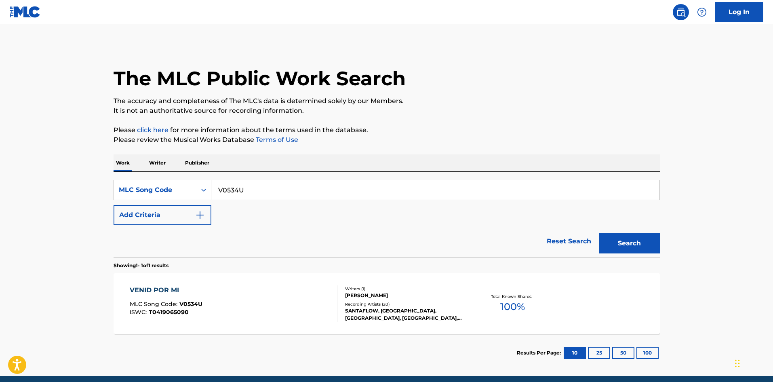
drag, startPoint x: 282, startPoint y: 196, endPoint x: 68, endPoint y: 197, distance: 213.4
click at [70, 197] on main "The MLC Public Work Search The accuracy and completeness of The MLC's data is d…" at bounding box center [386, 200] width 773 height 352
paste input "L5456I"
type input "L5456I"
click at [632, 237] on button "Search" at bounding box center [629, 243] width 61 height 20
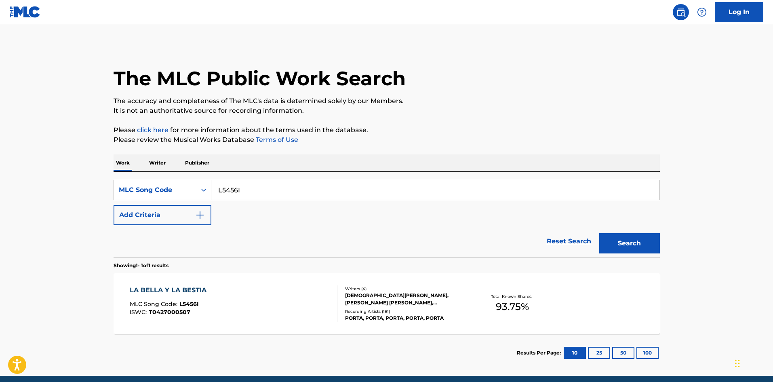
click at [290, 289] on div "LA BELLA Y LA BESTIA MLC Song Code : L5456I ISWC : T0427000507" at bounding box center [234, 303] width 208 height 36
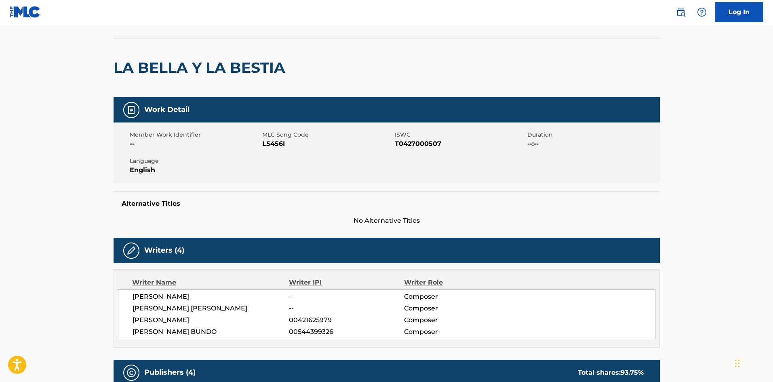
scroll to position [40, 0]
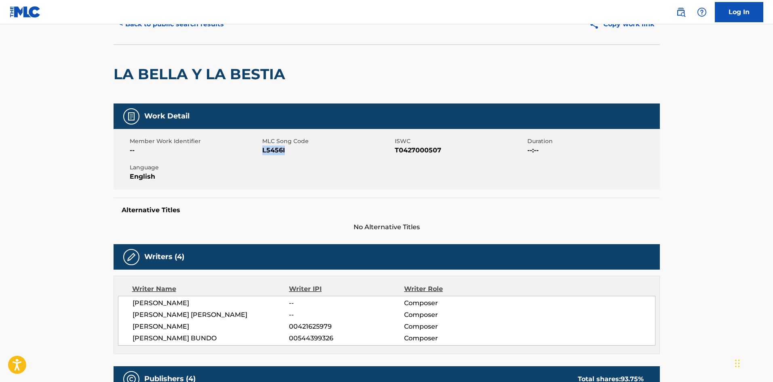
drag, startPoint x: 274, startPoint y: 152, endPoint x: 264, endPoint y: 151, distance: 10.9
click at [264, 151] on span "L5456I" at bounding box center [327, 150] width 131 height 10
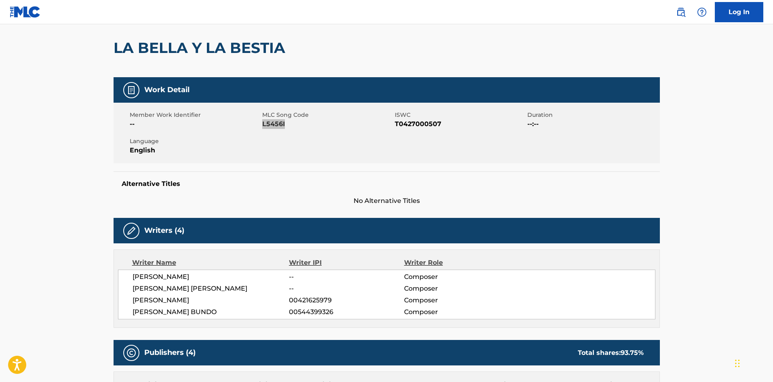
scroll to position [81, 0]
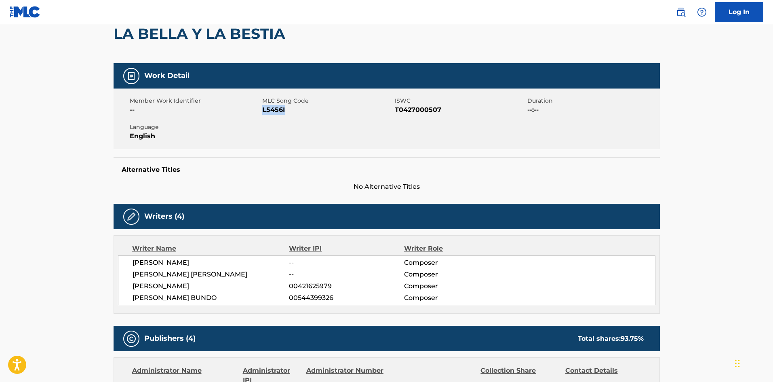
drag, startPoint x: 165, startPoint y: 299, endPoint x: 221, endPoint y: 299, distance: 56.2
click at [221, 299] on span "CRISTIAN JIMENEZ BUNDO" at bounding box center [211, 298] width 157 height 10
drag, startPoint x: 155, startPoint y: 274, endPoint x: 231, endPoint y: 276, distance: 76.0
click at [231, 276] on span "NORA JIMENEZ CANDANEDO" at bounding box center [211, 275] width 157 height 10
copy span "JIMENEZ CANDANEDO"
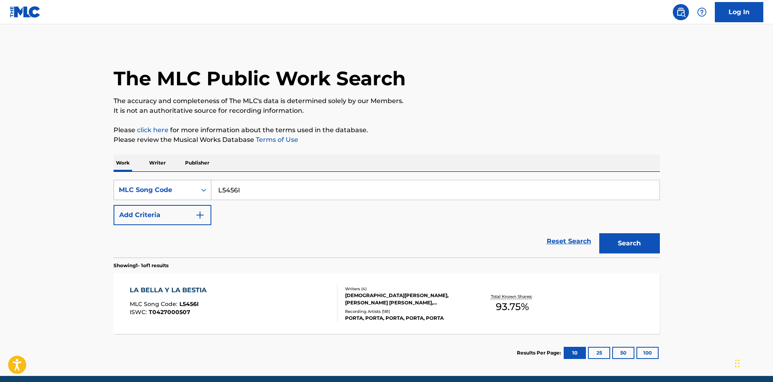
drag, startPoint x: 131, startPoint y: 192, endPoint x: 151, endPoint y: 191, distance: 20.2
click at [107, 192] on div "The MLC Public Work Search The accuracy and completeness of The MLC's data is d…" at bounding box center [387, 207] width 566 height 327
paste input "T1215G"
type input "T1215G"
click at [619, 243] on button "Search" at bounding box center [629, 243] width 61 height 20
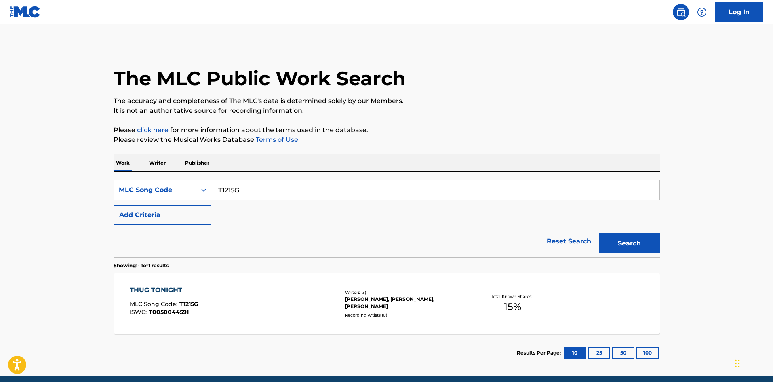
click at [235, 305] on div "THUG TONIGHT MLC Song Code : T1215G ISWC : T0050044591" at bounding box center [234, 303] width 208 height 36
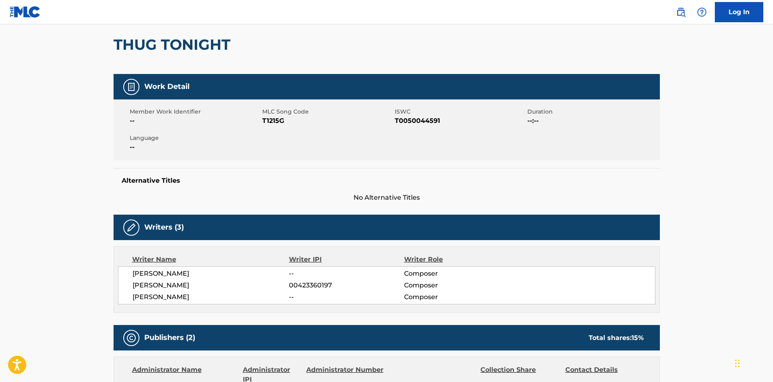
scroll to position [15, 0]
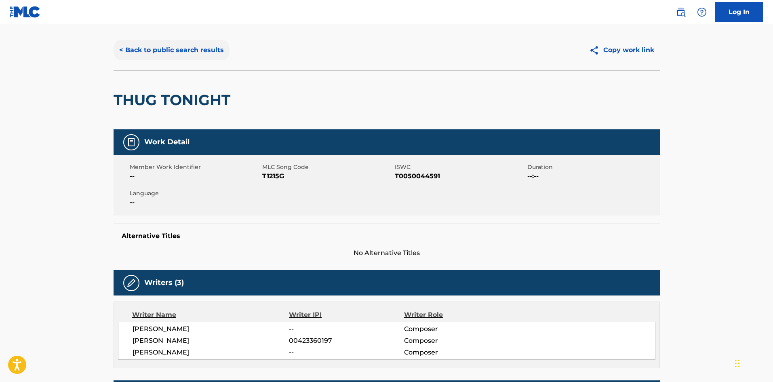
click at [173, 53] on button "< Back to public search results" at bounding box center [172, 50] width 116 height 20
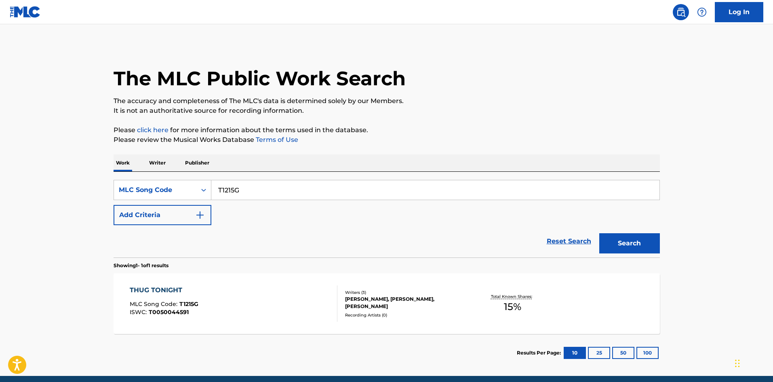
drag, startPoint x: 259, startPoint y: 196, endPoint x: 113, endPoint y: 191, distance: 146.4
click at [114, 192] on div "SearchWithCriteriacfcc68d0-2ff5-404e-9b06-df2684a0094f MLC Song Code T1215G" at bounding box center [387, 190] width 546 height 20
paste input "YV85FB"
type input "YV85FB"
drag, startPoint x: 644, startPoint y: 241, endPoint x: 578, endPoint y: 237, distance: 66.4
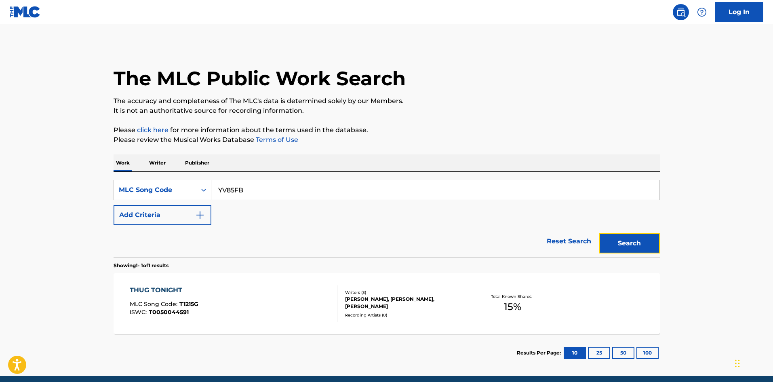
click at [644, 240] on button "Search" at bounding box center [629, 243] width 61 height 20
click at [239, 293] on div "YO LO SIENTO POR MI MLC Song Code : YV85FB ISWC : T0041798940" at bounding box center [234, 303] width 208 height 36
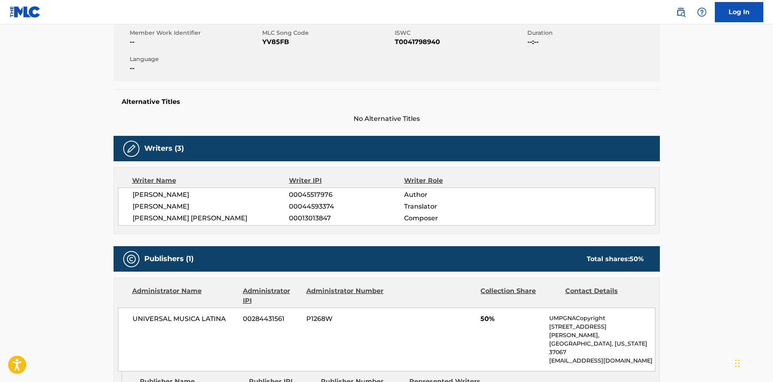
scroll to position [40, 0]
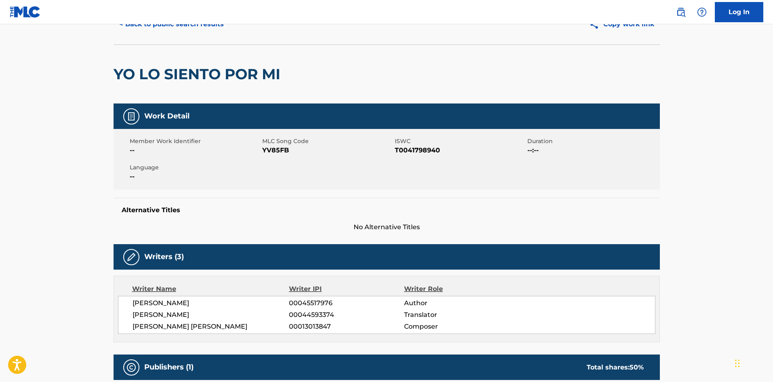
click at [284, 149] on span "YV85FB" at bounding box center [327, 150] width 131 height 10
copy span "YV85FB"
click at [162, 29] on button "< Back to public search results" at bounding box center [172, 24] width 116 height 20
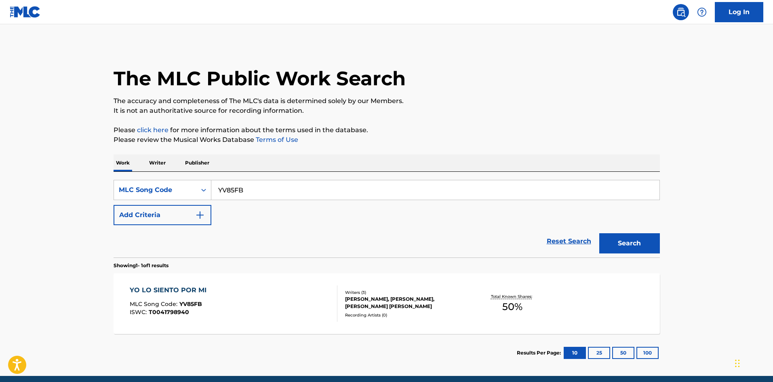
drag, startPoint x: 248, startPoint y: 195, endPoint x: 93, endPoint y: 196, distance: 155.6
click at [93, 196] on main "The MLC Public Work Search The accuracy and completeness of The MLC's data is d…" at bounding box center [386, 200] width 773 height 352
paste input "NC5F1E"
type input "NC5F1E"
drag, startPoint x: 630, startPoint y: 242, endPoint x: 227, endPoint y: 243, distance: 403.0
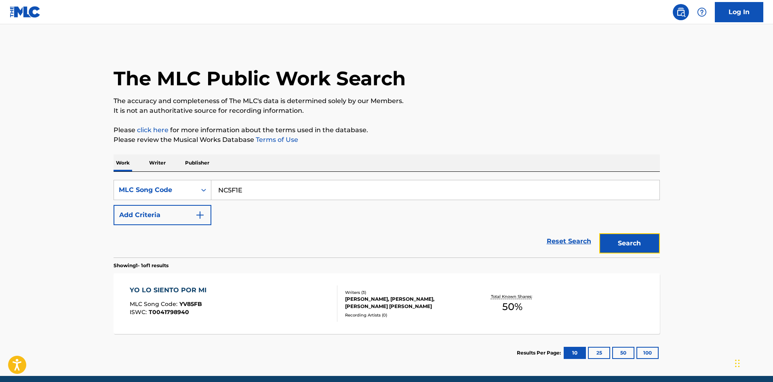
click at [618, 241] on button "Search" at bounding box center [629, 243] width 61 height 20
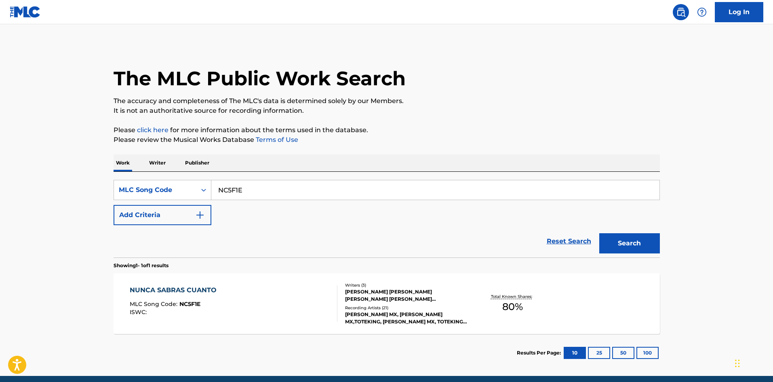
click at [343, 310] on div "Writers ( 3 ) ERICK GUTIERREZ CERVANTES, GERARDO DANIEL TORRES MONTANTE, MANUEL…" at bounding box center [402, 303] width 130 height 43
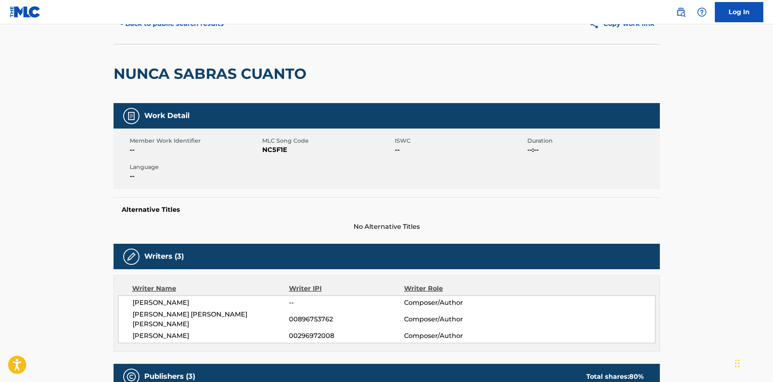
scroll to position [40, 0]
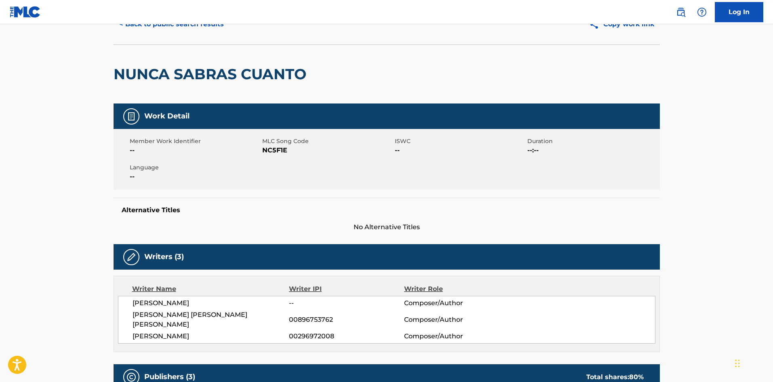
click at [281, 148] on span "NC5F1E" at bounding box center [327, 150] width 131 height 10
copy span "NC5F1E"
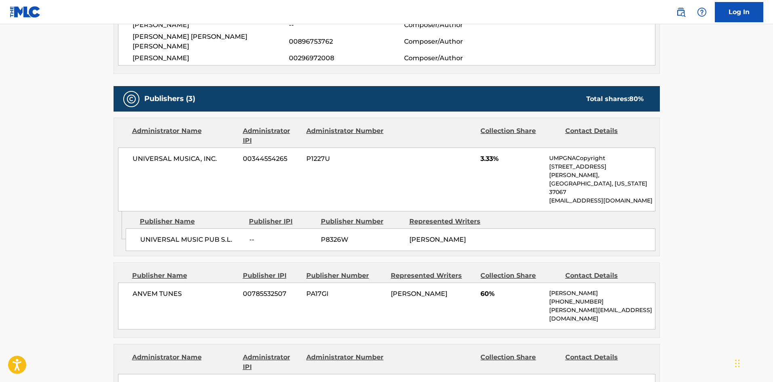
scroll to position [323, 0]
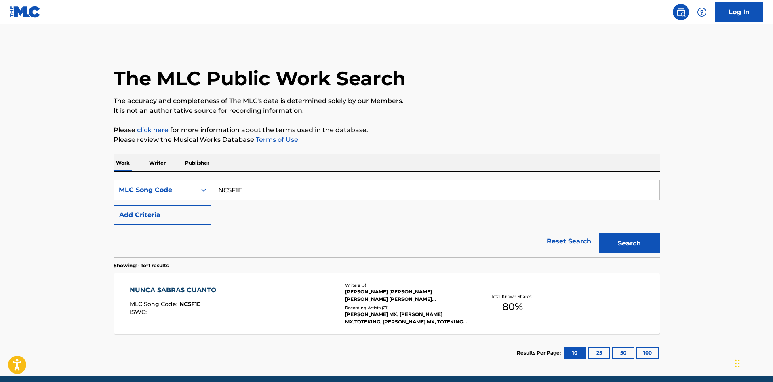
click at [140, 185] on div "SearchWithCriteriacfcc68d0-2ff5-404e-9b06-df2684a0094f MLC Song Code NC5F1E" at bounding box center [387, 190] width 546 height 20
paste input "BA6K4I"
type input "BA6K4I"
drag, startPoint x: 646, startPoint y: 247, endPoint x: 639, endPoint y: 247, distance: 7.3
click at [645, 247] on button "Search" at bounding box center [629, 243] width 61 height 20
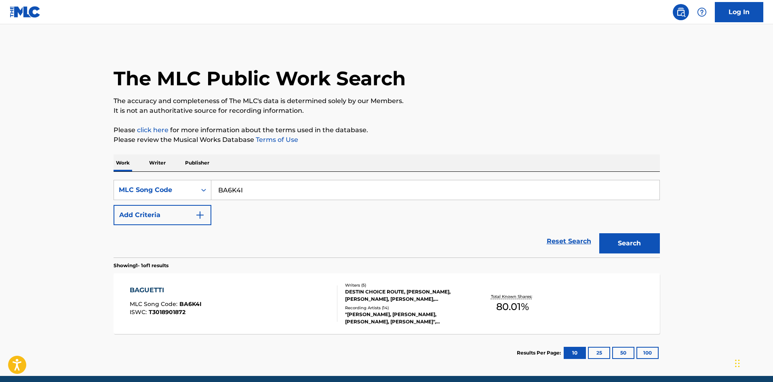
click at [318, 284] on div "BAGUETTI MLC Song Code : BA6K4I ISWC : T3018901872 Writers ( 5 ) DESTIN CHOICE …" at bounding box center [387, 303] width 546 height 61
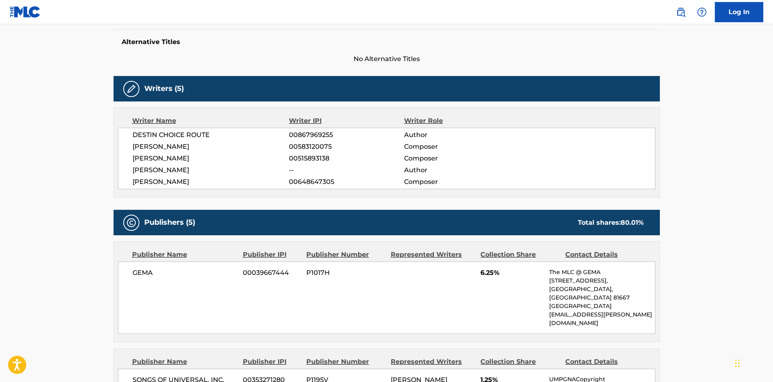
scroll to position [81, 0]
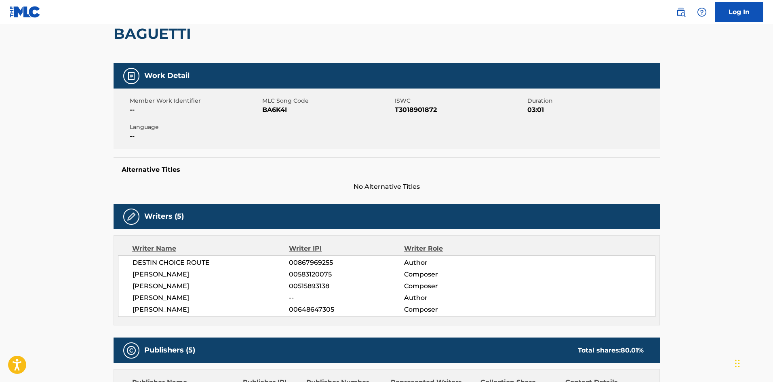
click at [282, 110] on span "BA6K4I" at bounding box center [327, 110] width 131 height 10
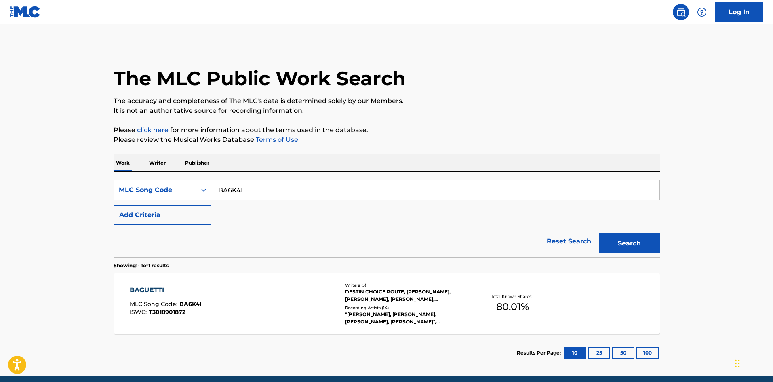
drag, startPoint x: 256, startPoint y: 187, endPoint x: 301, endPoint y: 216, distance: 53.6
click at [124, 195] on div "SearchWithCriteriacfcc68d0-2ff5-404e-9b06-df2684a0094f MLC Song Code BA6K4I" at bounding box center [387, 190] width 546 height 20
paste input "CA0NDS"
type input "CA0NDS"
drag, startPoint x: 630, startPoint y: 243, endPoint x: 27, endPoint y: 241, distance: 603.8
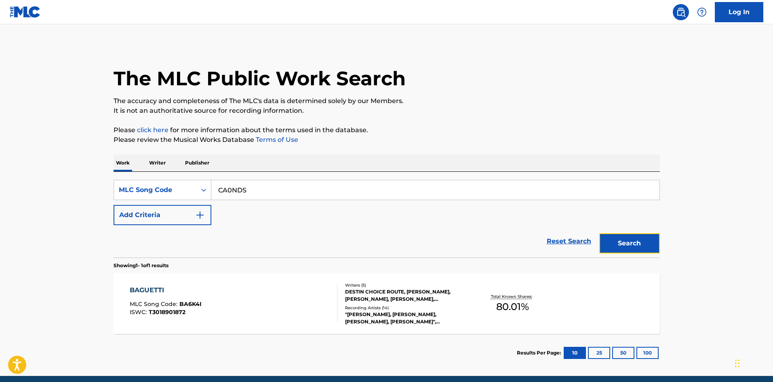
click at [622, 243] on button "Search" at bounding box center [629, 243] width 61 height 20
click at [200, 302] on span "CA0NDS" at bounding box center [191, 303] width 25 height 7
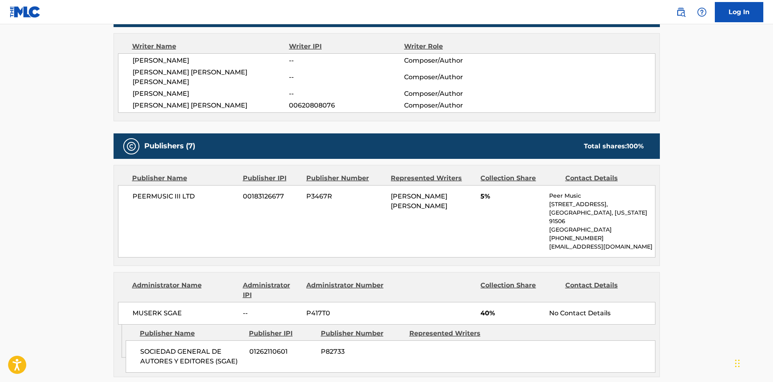
scroll to position [40, 0]
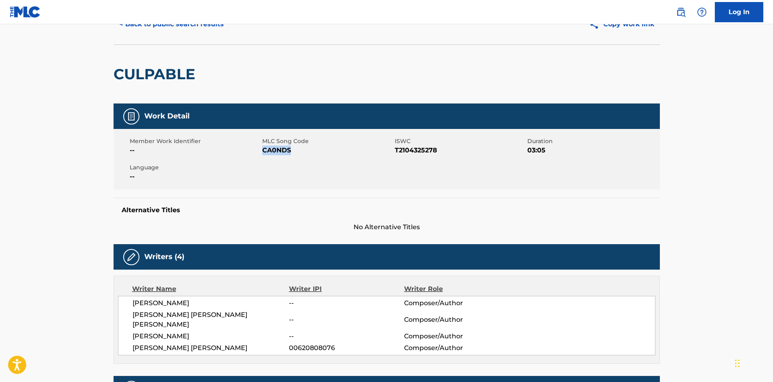
drag, startPoint x: 294, startPoint y: 152, endPoint x: 264, endPoint y: 153, distance: 29.9
click at [264, 153] on span "CA0NDS" at bounding box center [327, 150] width 131 height 10
drag, startPoint x: 188, startPoint y: 315, endPoint x: 235, endPoint y: 317, distance: 47.3
click at [235, 317] on span "AUGUSTO JOSE DURAN ABREU" at bounding box center [211, 319] width 157 height 19
drag, startPoint x: 134, startPoint y: 315, endPoint x: 184, endPoint y: 317, distance: 50.2
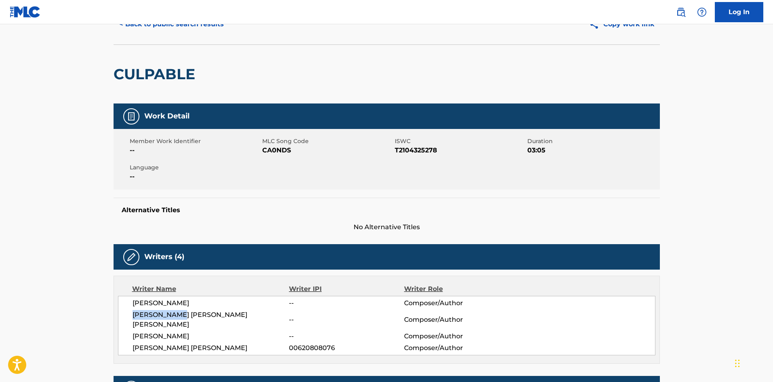
click at [184, 317] on span "AUGUSTO JOSE DURAN ABREU" at bounding box center [211, 319] width 157 height 19
click at [179, 30] on button "< Back to public search results" at bounding box center [172, 24] width 116 height 20
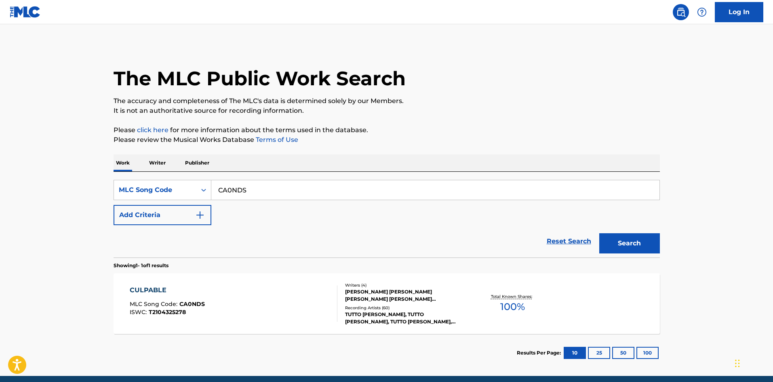
drag, startPoint x: 253, startPoint y: 187, endPoint x: 55, endPoint y: 188, distance: 198.0
click at [55, 188] on main "The MLC Public Work Search The accuracy and completeness of The MLC's data is d…" at bounding box center [386, 200] width 773 height 352
paste input "RB45CV"
type input "RB45CV"
drag, startPoint x: 630, startPoint y: 237, endPoint x: 613, endPoint y: 235, distance: 17.1
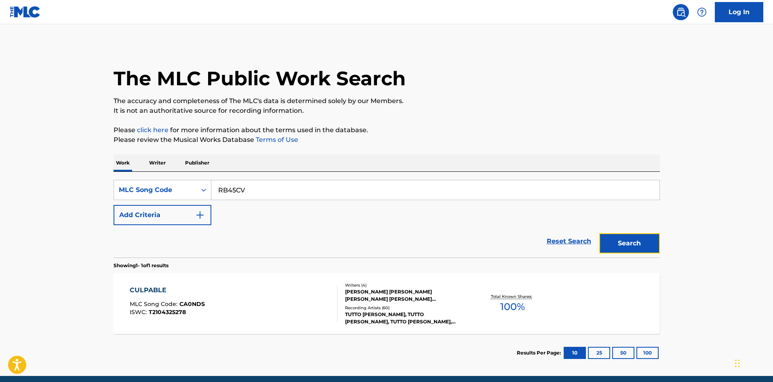
click at [628, 237] on button "Search" at bounding box center [629, 243] width 61 height 20
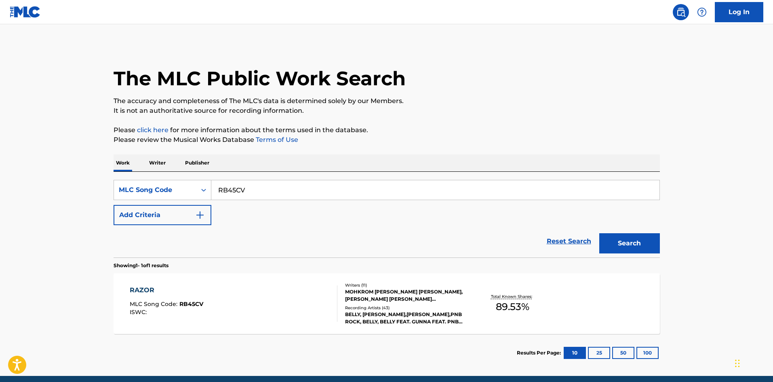
click at [201, 296] on div "RAZOR MLC Song Code : RB45CV ISWC :" at bounding box center [167, 303] width 74 height 36
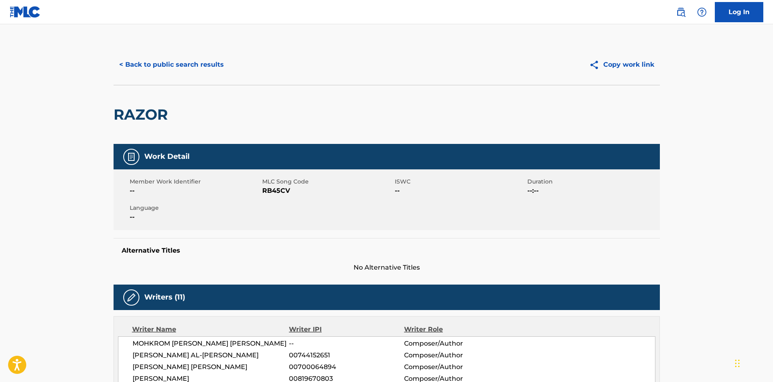
click at [289, 190] on span "RB45CV" at bounding box center [327, 191] width 131 height 10
click at [272, 194] on span "RB45CV" at bounding box center [327, 191] width 131 height 10
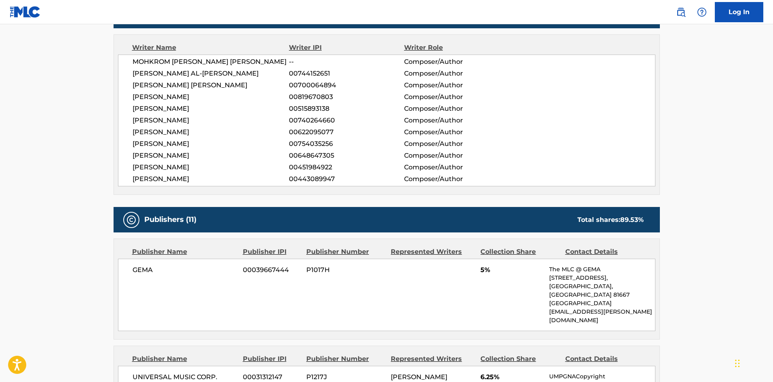
scroll to position [283, 0]
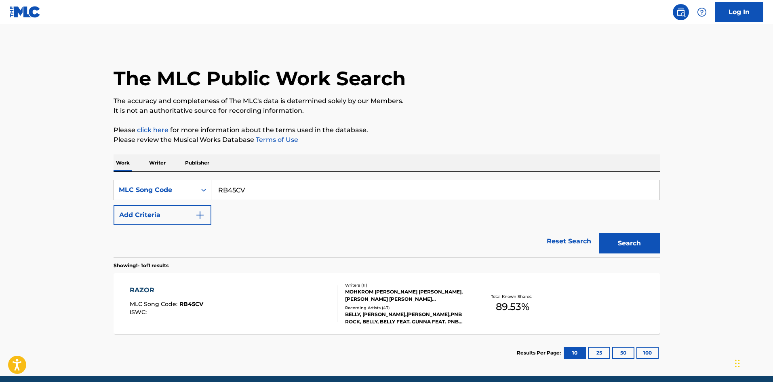
drag, startPoint x: 124, startPoint y: 189, endPoint x: 117, endPoint y: 189, distance: 7.3
click at [107, 189] on div "The MLC Public Work Search The accuracy and completeness of The MLC's data is d…" at bounding box center [387, 207] width 566 height 327
paste input "SD6F4N"
type input "SD6F4N"
click at [619, 243] on button "Search" at bounding box center [629, 243] width 61 height 20
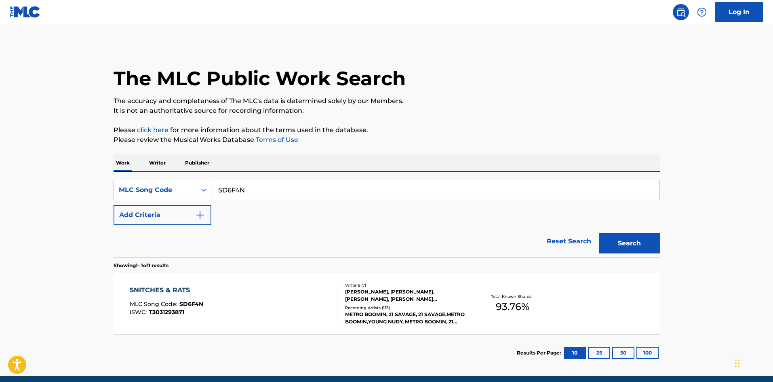
click at [266, 289] on div "SNITCHES & RATS MLC Song Code : SD6F4N ISWC : T3031293871" at bounding box center [234, 303] width 208 height 36
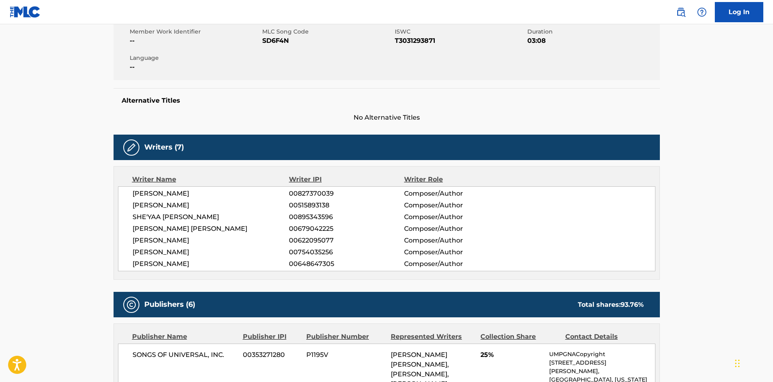
scroll to position [81, 0]
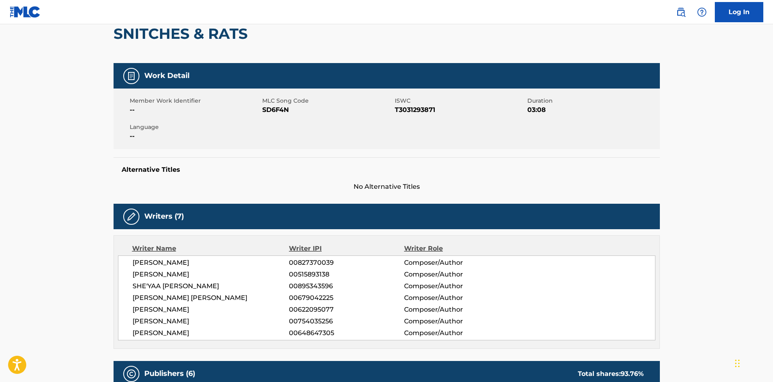
click at [279, 111] on span "SD6F4N" at bounding box center [327, 110] width 131 height 10
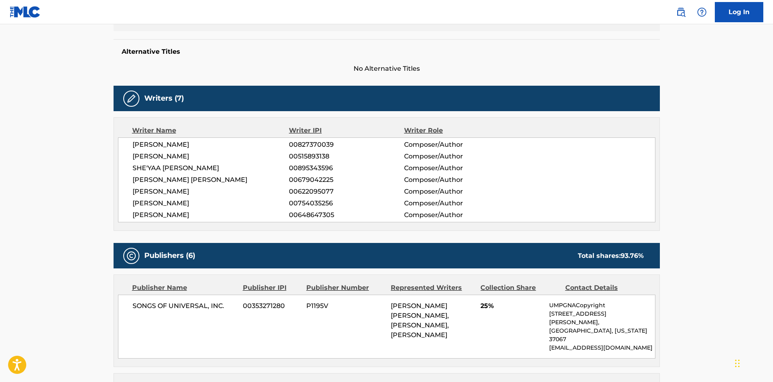
scroll to position [364, 0]
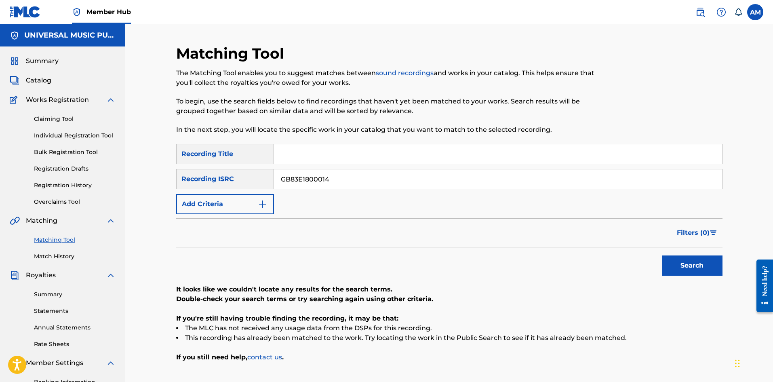
drag, startPoint x: 33, startPoint y: 83, endPoint x: 83, endPoint y: 101, distance: 52.9
click at [33, 83] on span "Catalog" at bounding box center [38, 81] width 25 height 10
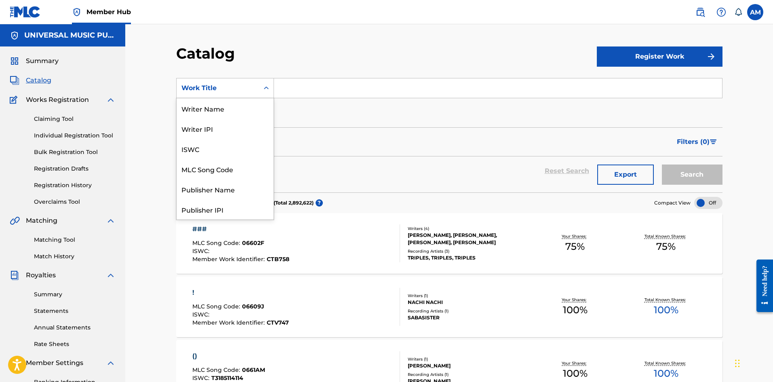
click at [251, 90] on div "Work Title" at bounding box center [217, 88] width 73 height 10
click at [226, 169] on div "MLC Song Code" at bounding box center [225, 169] width 97 height 20
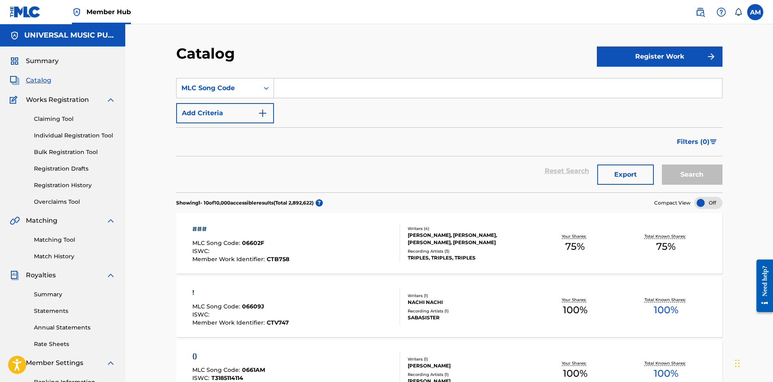
drag, startPoint x: 303, startPoint y: 86, endPoint x: 312, endPoint y: 86, distance: 9.7
click at [303, 86] on input "Search Form" at bounding box center [498, 87] width 448 height 19
paste input "UA2P87"
type input "UA2P87"
click at [696, 165] on button "Search" at bounding box center [692, 174] width 61 height 20
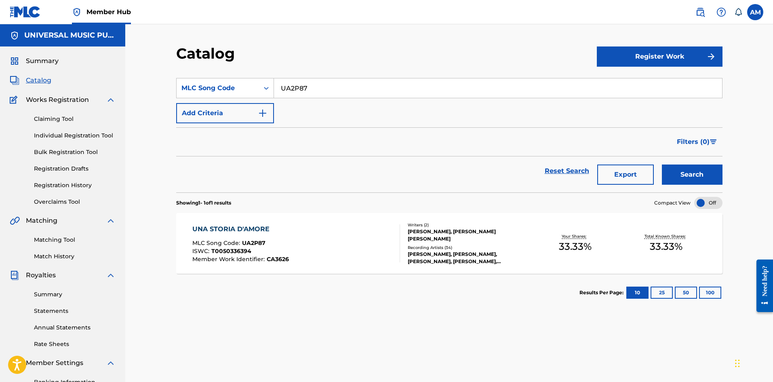
click at [335, 247] on div "UNA STORIA D'AMORE MLC Song Code : UA2P87 ISWC : T0050336394 Member Work Identi…" at bounding box center [296, 243] width 208 height 38
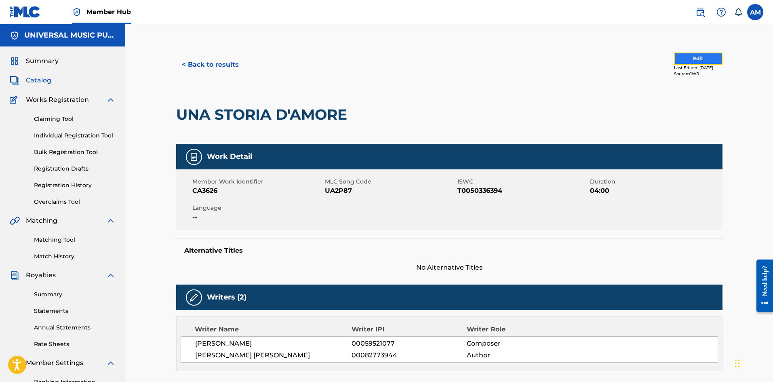
click at [698, 55] on button "Edit" at bounding box center [698, 59] width 48 height 12
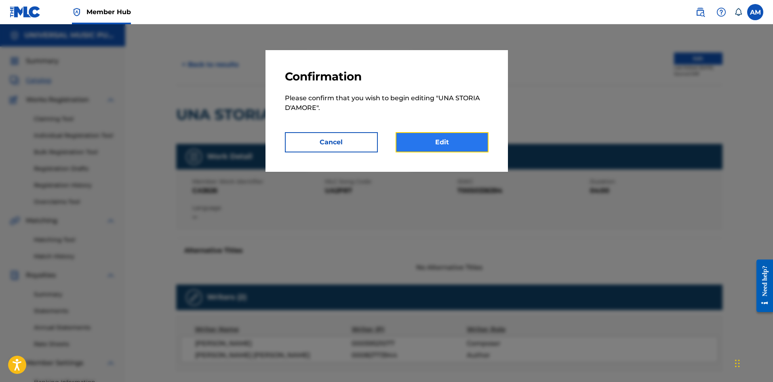
click at [440, 141] on link "Edit" at bounding box center [442, 142] width 93 height 20
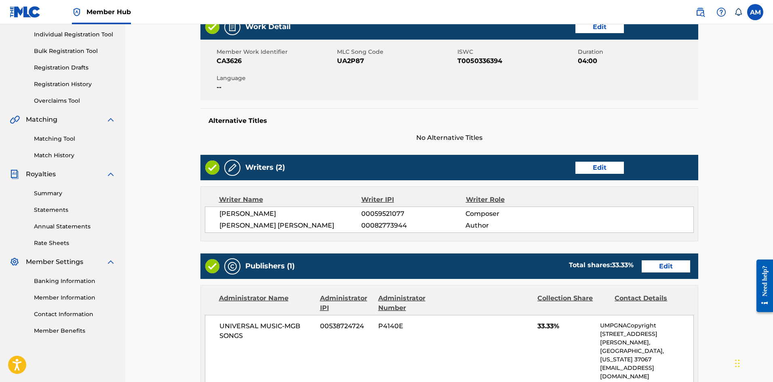
scroll to position [202, 0]
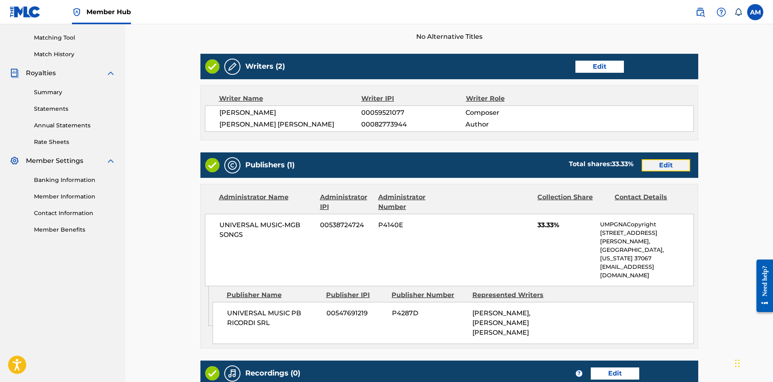
click at [653, 169] on link "Edit" at bounding box center [666, 165] width 48 height 12
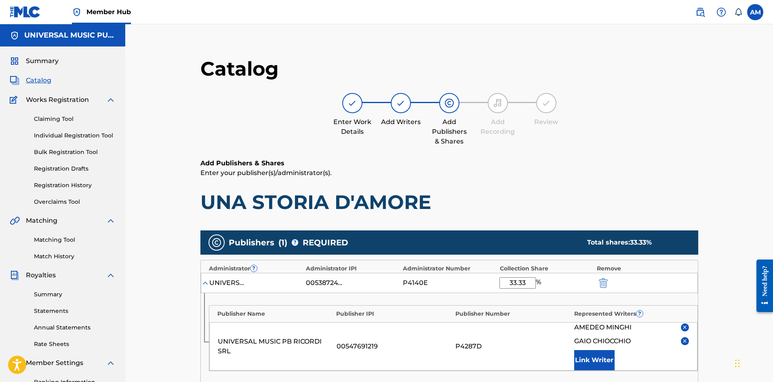
drag, startPoint x: 527, startPoint y: 282, endPoint x: 469, endPoint y: 285, distance: 57.9
click at [469, 285] on div "UNIVERSAL MUSIC-MGB SONGS 00538724724 P4140E 33.33 %" at bounding box center [449, 283] width 497 height 20
type input "50.00"
click at [690, 168] on p "Enter your publisher(s)/administrator(s)." at bounding box center [449, 173] width 498 height 10
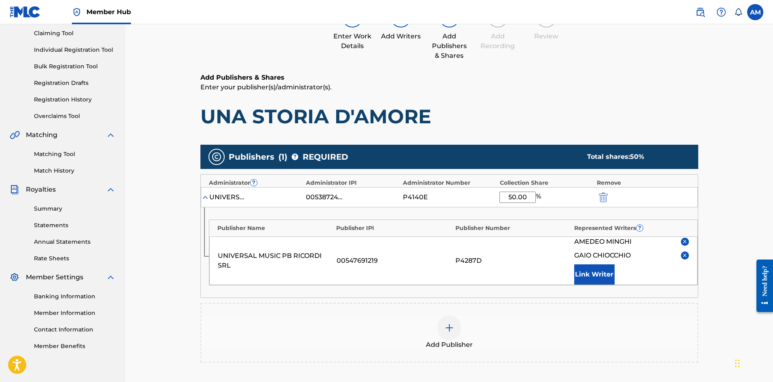
scroll to position [209, 0]
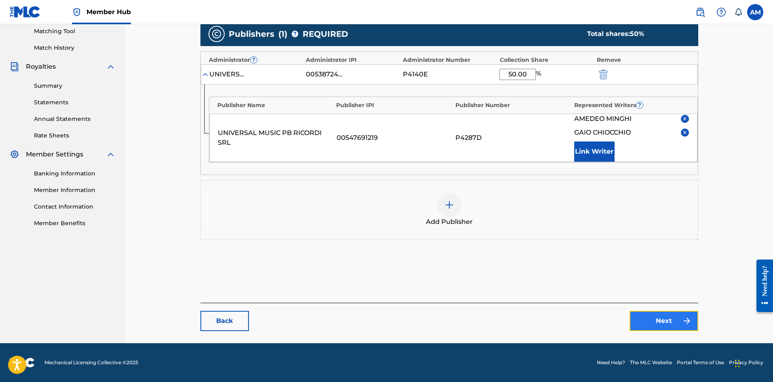
click at [681, 325] on link "Next" at bounding box center [664, 321] width 69 height 20
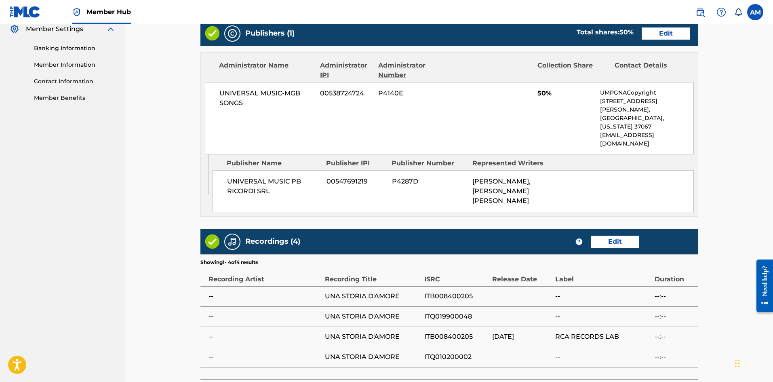
scroll to position [384, 0]
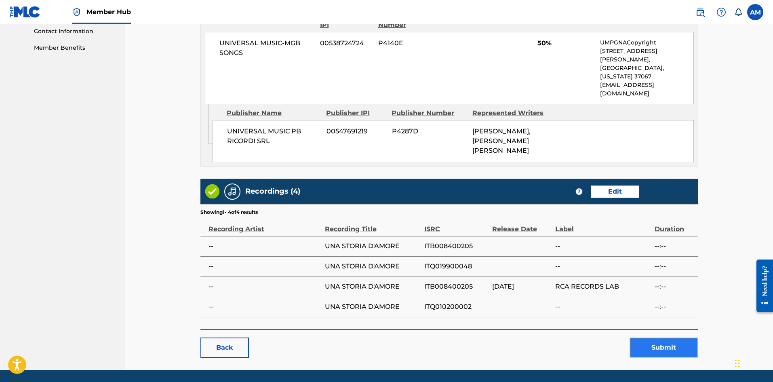
click at [658, 337] on button "Submit" at bounding box center [664, 347] width 69 height 20
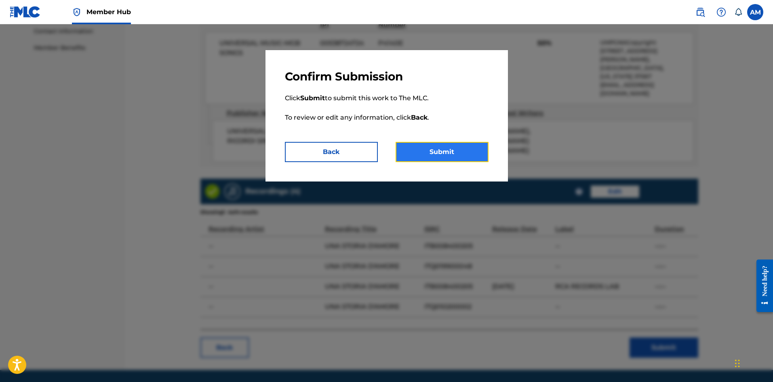
click at [436, 154] on button "Submit" at bounding box center [442, 152] width 93 height 20
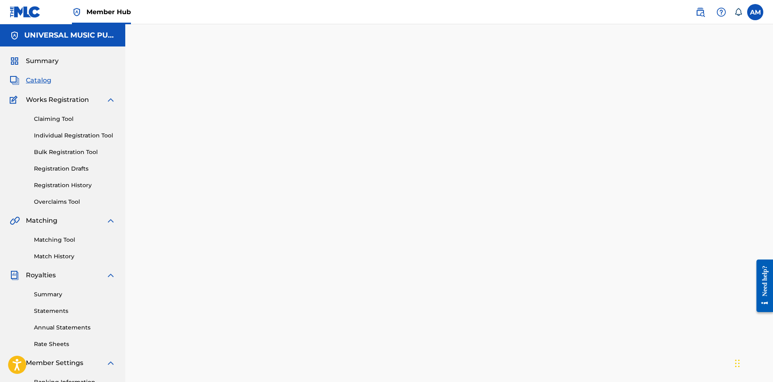
click at [36, 80] on span "Catalog" at bounding box center [38, 81] width 25 height 10
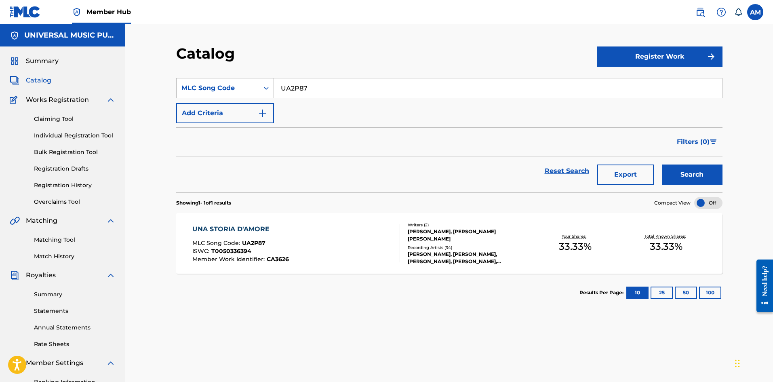
drag, startPoint x: 253, startPoint y: 88, endPoint x: 213, endPoint y: 87, distance: 40.4
click at [179, 87] on div "SearchWithCriteria08a0fc6d-3947-4a0a-a416-d49ec2e5e72a MLC Song Code UA2P87" at bounding box center [449, 88] width 546 height 20
paste input "QA9E5T"
type input "QA9E5T"
click at [704, 175] on button "Search" at bounding box center [692, 174] width 61 height 20
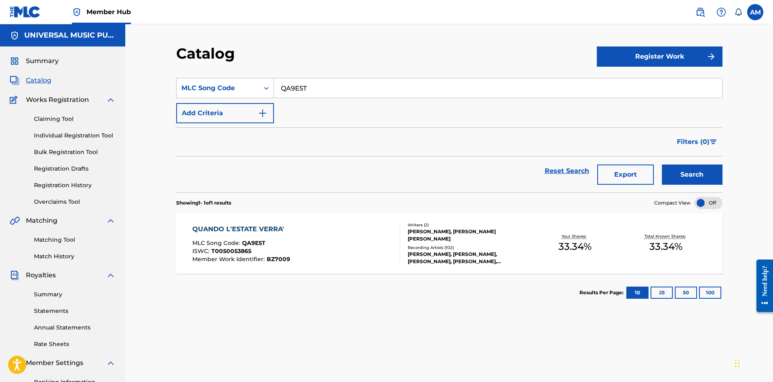
click at [509, 262] on div "QUANDO L'ESTATE VERRA' MLC Song Code : QA9E5T ISWC : T0050053865 Member Work Id…" at bounding box center [449, 243] width 546 height 61
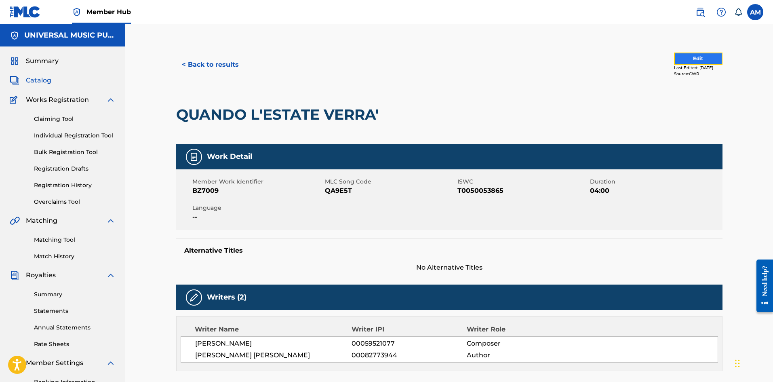
click at [701, 56] on button "Edit" at bounding box center [698, 59] width 48 height 12
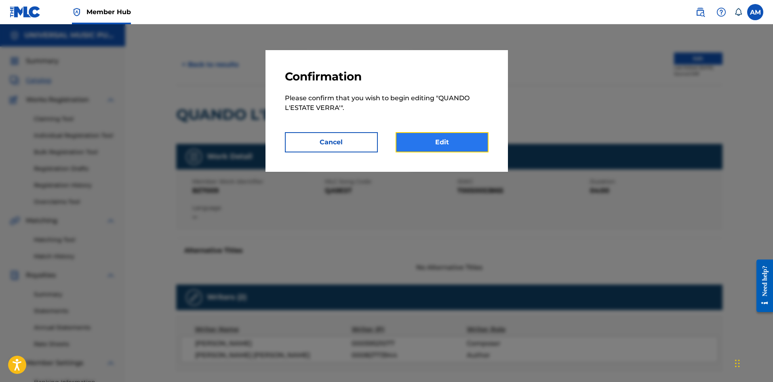
click at [455, 139] on link "Edit" at bounding box center [442, 142] width 93 height 20
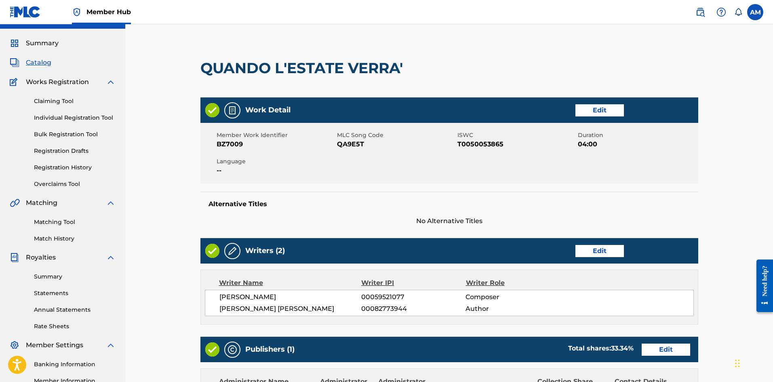
scroll to position [283, 0]
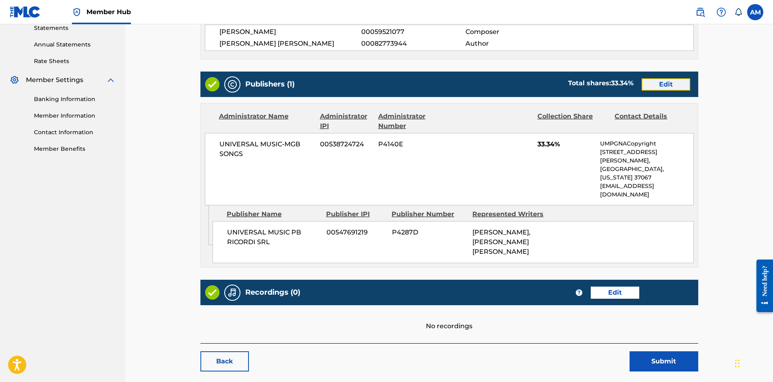
click at [668, 80] on link "Edit" at bounding box center [666, 84] width 48 height 12
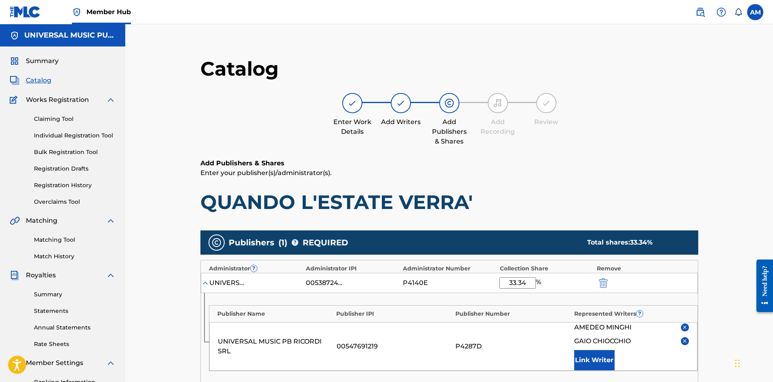
drag, startPoint x: 527, startPoint y: 281, endPoint x: 480, endPoint y: 280, distance: 46.9
click at [480, 280] on div "UNIVERSAL MUSIC-MGB SONGS 00538724724 P4140E 33.34 %" at bounding box center [449, 283] width 497 height 20
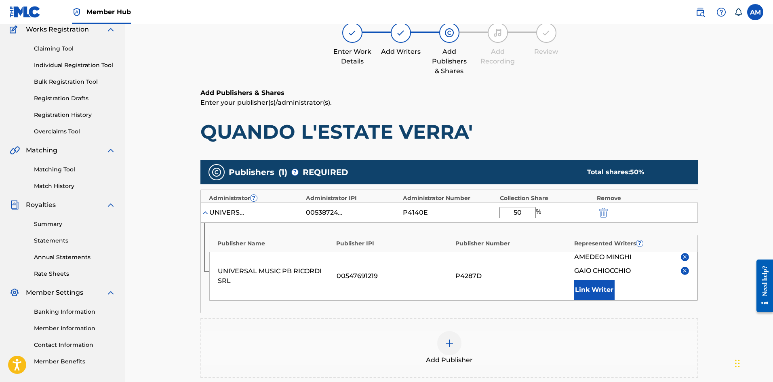
scroll to position [209, 0]
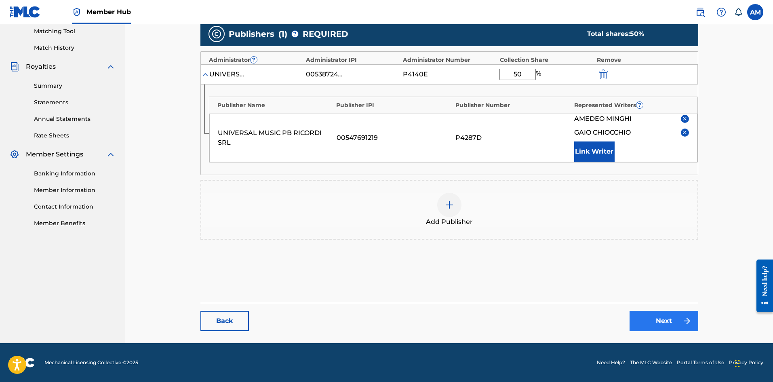
type input "50"
click at [676, 316] on link "Next" at bounding box center [664, 321] width 69 height 20
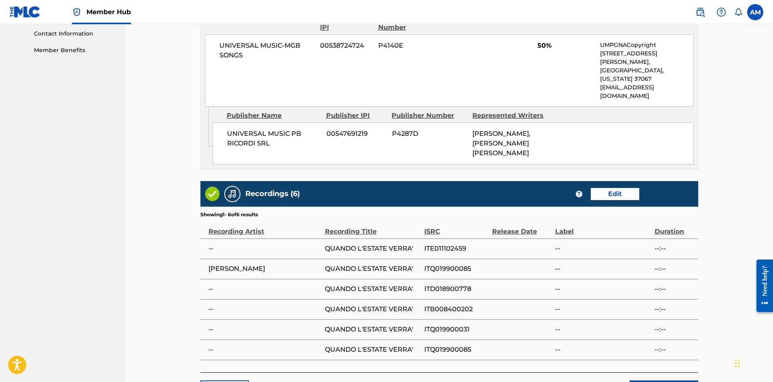
scroll to position [424, 0]
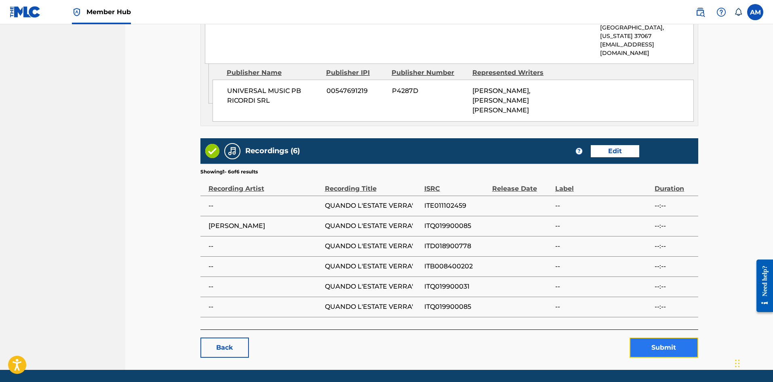
click at [652, 337] on button "Submit" at bounding box center [664, 347] width 69 height 20
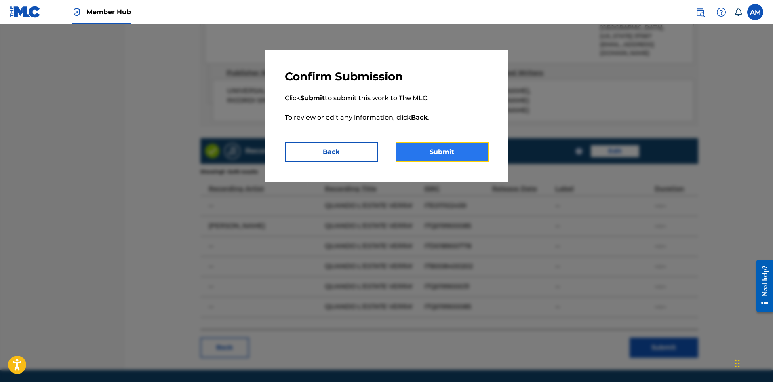
click at [449, 148] on button "Submit" at bounding box center [442, 152] width 93 height 20
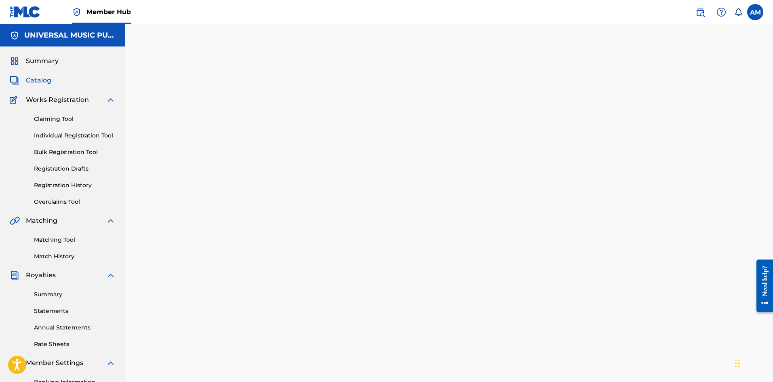
click at [32, 83] on span "Catalog" at bounding box center [38, 81] width 25 height 10
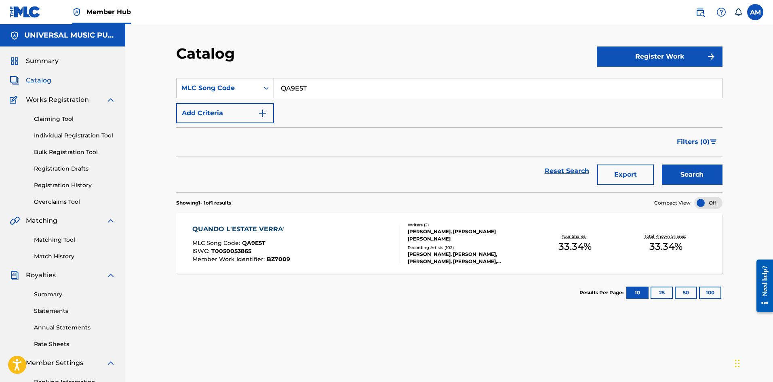
drag, startPoint x: 306, startPoint y: 89, endPoint x: 159, endPoint y: 87, distance: 146.7
click at [168, 87] on div "Catalog Register Work SearchWithCriteria08a0fc6d-3947-4a0a-a416-d49ec2e5e72a ML…" at bounding box center [450, 244] width 566 height 401
paste input "IC78VW"
type input "IC78VW"
click at [690, 174] on button "Search" at bounding box center [692, 174] width 61 height 20
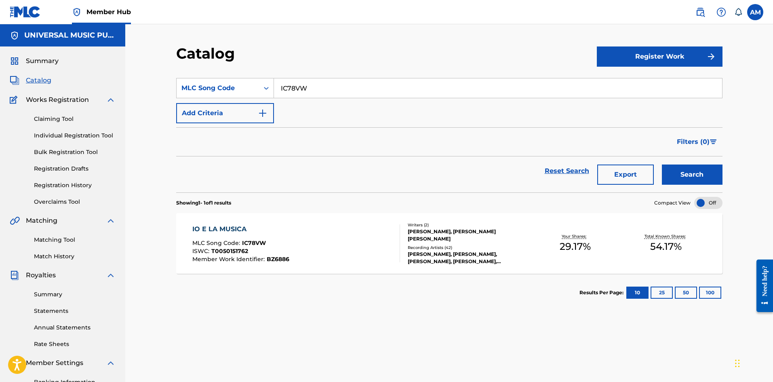
click at [466, 245] on div "Recording Artists ( 42 )" at bounding box center [469, 248] width 122 height 6
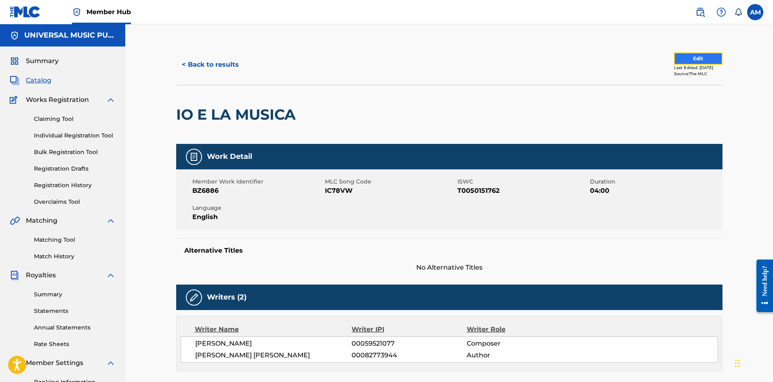
click at [704, 57] on button "Edit" at bounding box center [698, 59] width 48 height 12
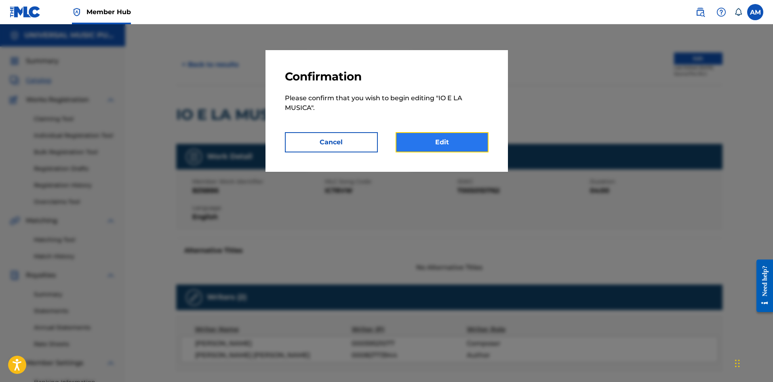
click at [474, 134] on link "Edit" at bounding box center [442, 142] width 93 height 20
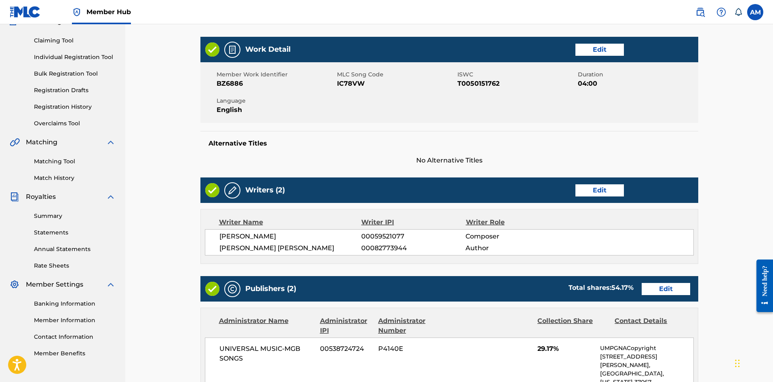
scroll to position [242, 0]
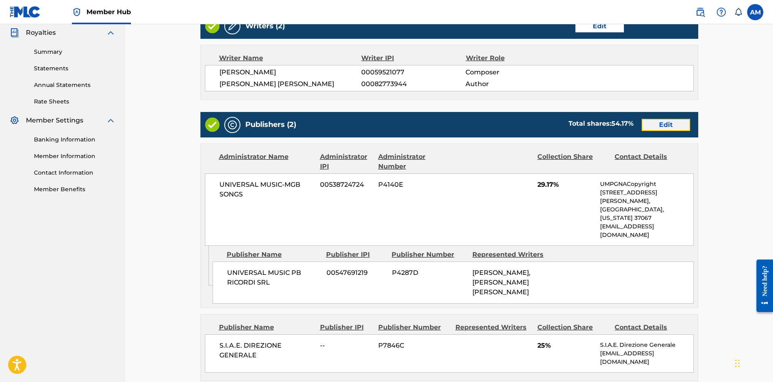
click at [668, 123] on link "Edit" at bounding box center [666, 125] width 48 height 12
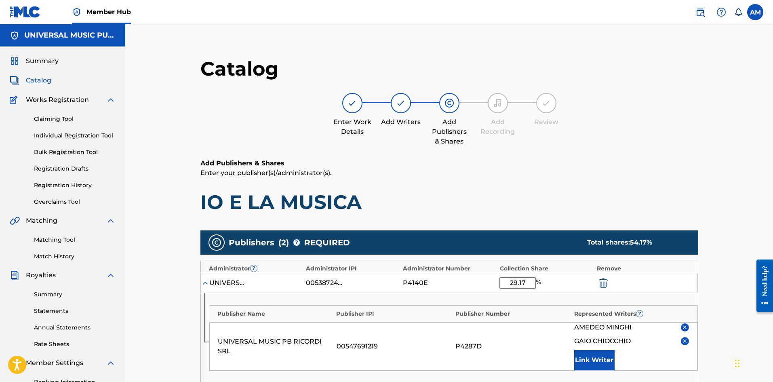
drag, startPoint x: 524, startPoint y: 284, endPoint x: 485, endPoint y: 286, distance: 39.2
click at [485, 286] on div "UNIVERSAL MUSIC-MGB SONGS 00538724724 P4140E 29.17 %" at bounding box center [449, 283] width 497 height 20
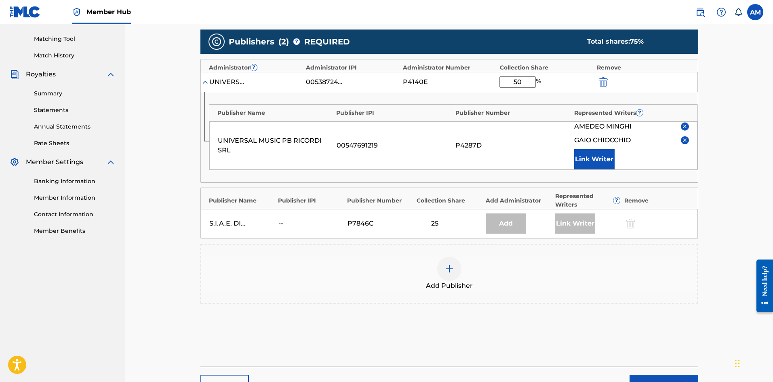
scroll to position [265, 0]
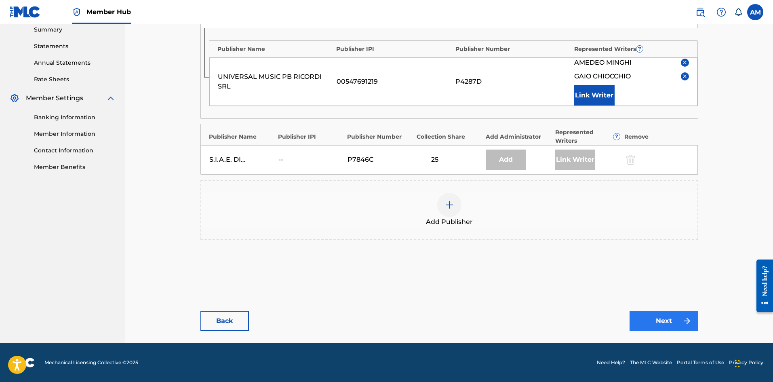
type input "50"
click at [672, 320] on link "Next" at bounding box center [664, 321] width 69 height 20
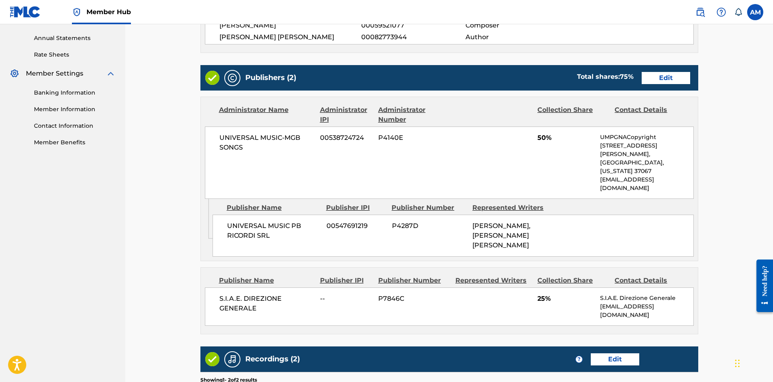
scroll to position [411, 0]
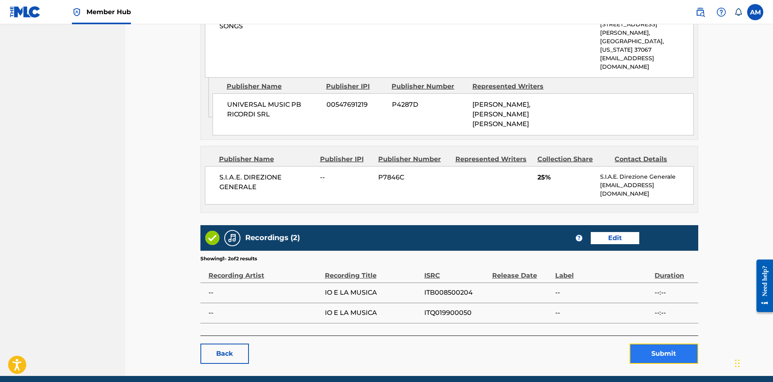
click at [656, 344] on button "Submit" at bounding box center [664, 354] width 69 height 20
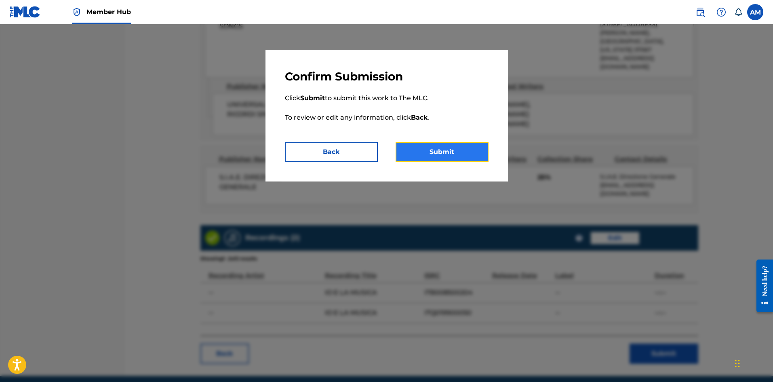
click at [459, 153] on button "Submit" at bounding box center [442, 152] width 93 height 20
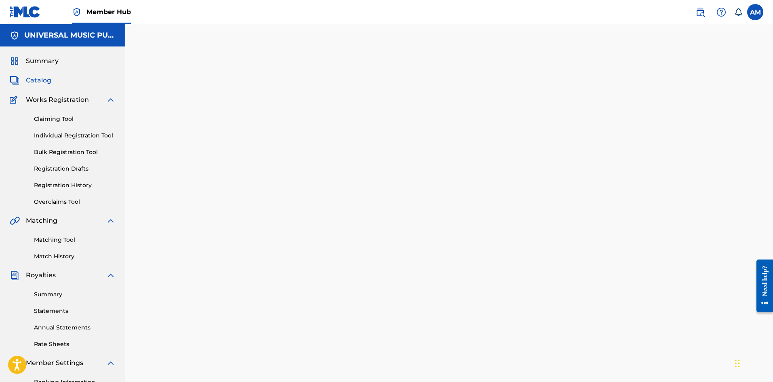
drag, startPoint x: 39, startPoint y: 75, endPoint x: 41, endPoint y: 78, distance: 4.4
click at [39, 75] on div "Summary Catalog Works Registration Claiming Tool Individual Registration Tool B…" at bounding box center [62, 245] width 125 height 399
click at [43, 82] on span "Catalog" at bounding box center [38, 81] width 25 height 10
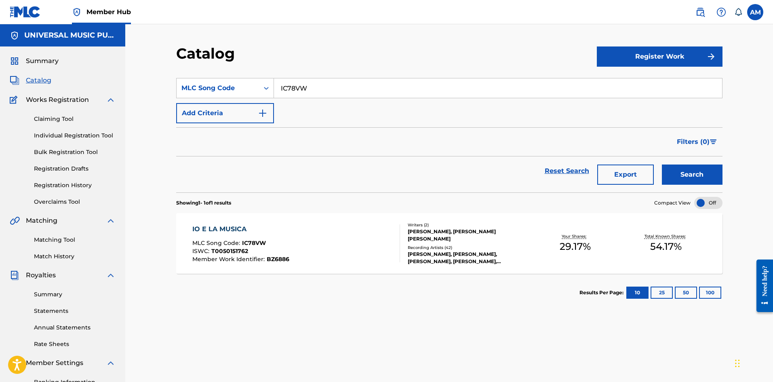
drag, startPoint x: 329, startPoint y: 86, endPoint x: 116, endPoint y: 71, distance: 212.7
click at [120, 71] on main "UNIVERSAL MUSIC PUB GROUP Summary Catalog Works Registration Claiming Tool Indi…" at bounding box center [386, 235] width 773 height 422
paste input "1B5L5U"
type input "1B5L5U"
click at [691, 166] on button "Search" at bounding box center [692, 174] width 61 height 20
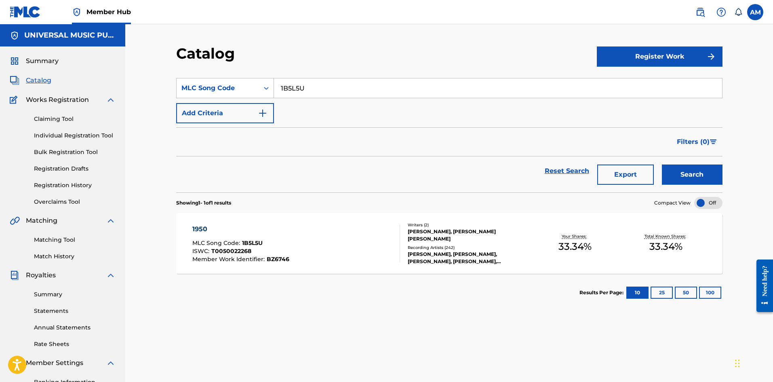
click at [459, 252] on div "AMEDEO MINGHI, AMEDEO MINGHI, AMEDEO MINGHI, AMEDEO MINGHI, AMEDEO MINGHI" at bounding box center [469, 258] width 122 height 15
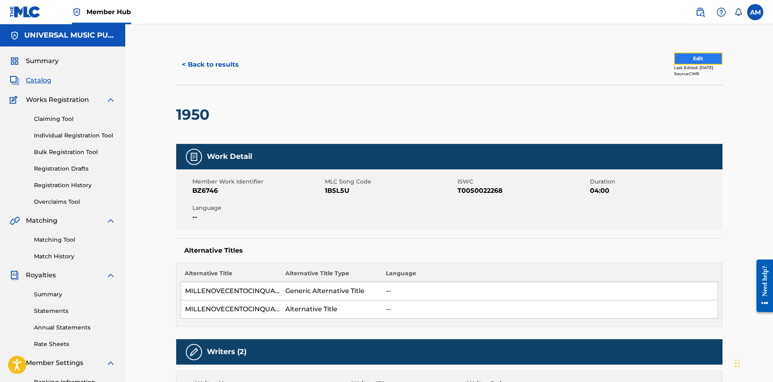
click at [699, 55] on button "Edit" at bounding box center [698, 59] width 48 height 12
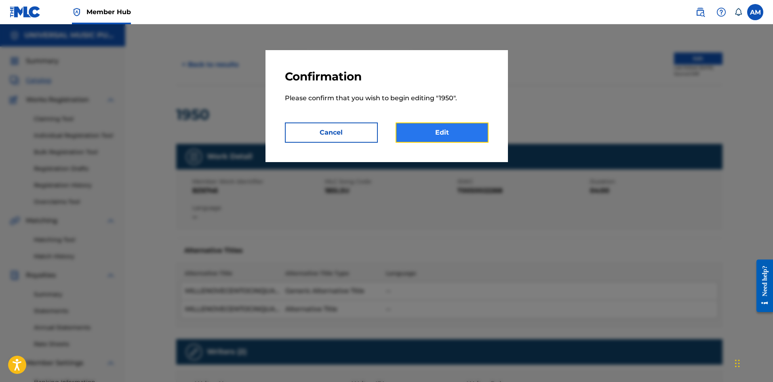
click at [468, 133] on link "Edit" at bounding box center [442, 132] width 93 height 20
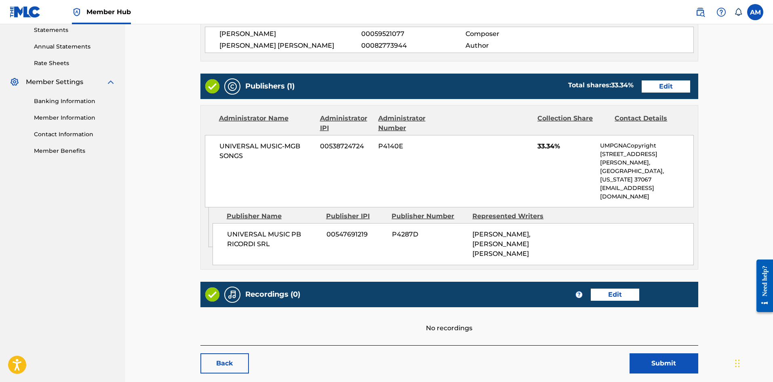
scroll to position [283, 0]
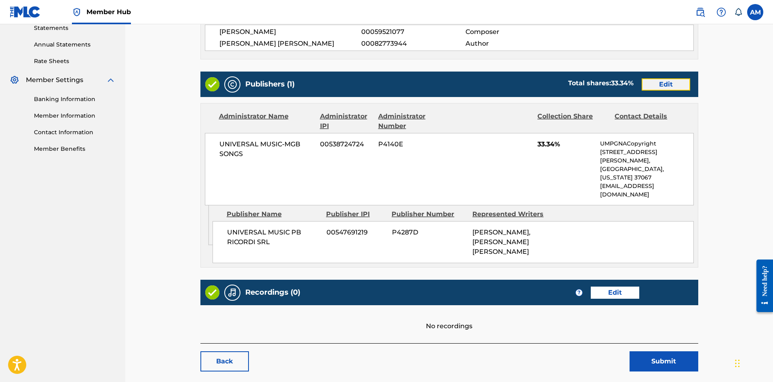
click at [658, 85] on link "Edit" at bounding box center [666, 84] width 48 height 12
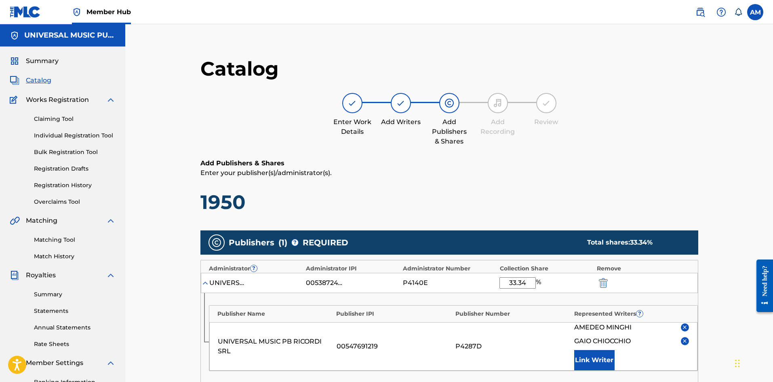
drag, startPoint x: 527, startPoint y: 281, endPoint x: 449, endPoint y: 283, distance: 77.6
click at [451, 282] on div "UNIVERSAL MUSIC-MGB SONGS 00538724724 P4140E 33.34 %" at bounding box center [449, 283] width 497 height 20
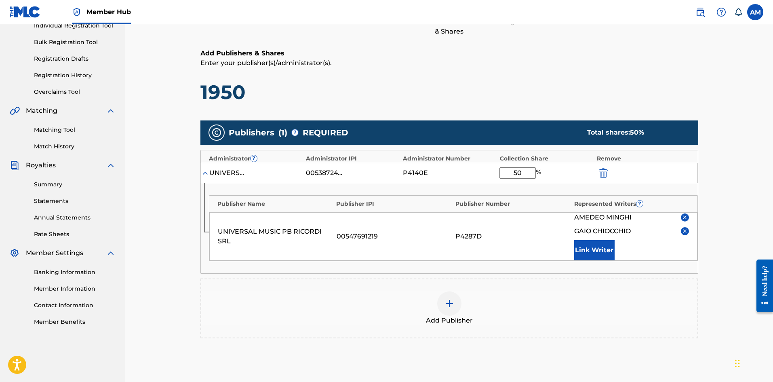
scroll to position [209, 0]
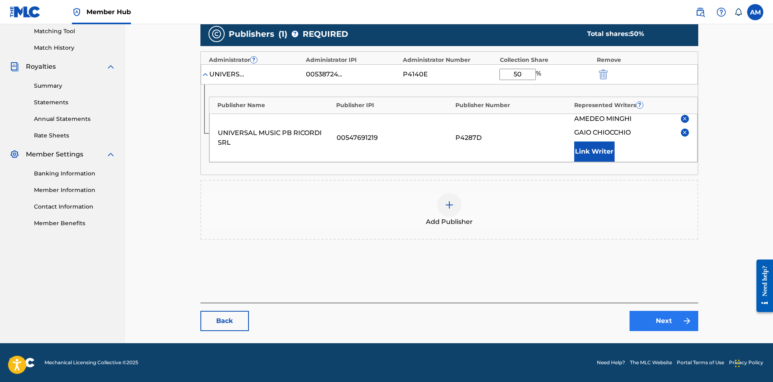
type input "50"
click at [673, 328] on link "Next" at bounding box center [664, 321] width 69 height 20
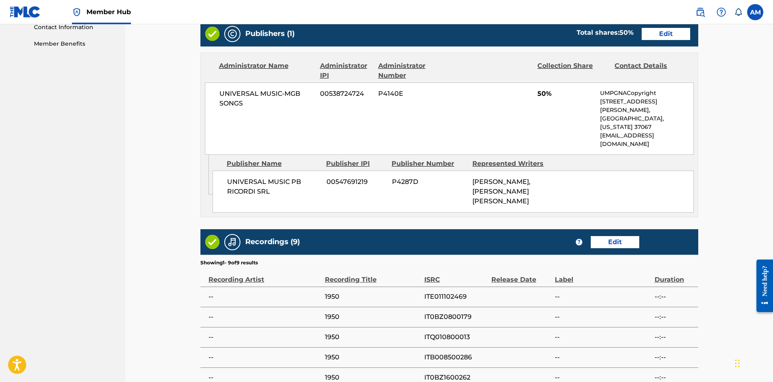
scroll to position [485, 0]
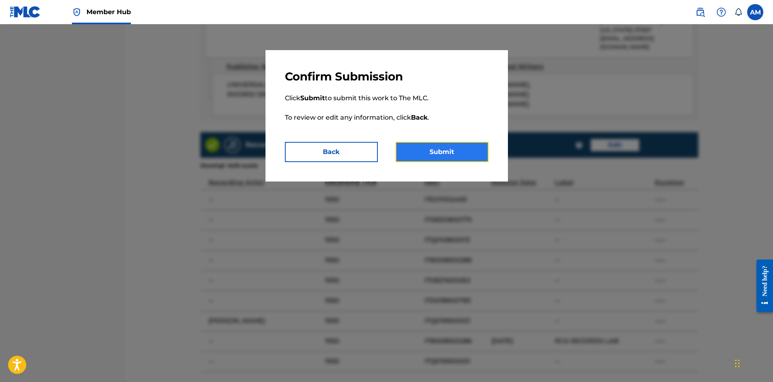
click at [442, 151] on button "Submit" at bounding box center [442, 152] width 93 height 20
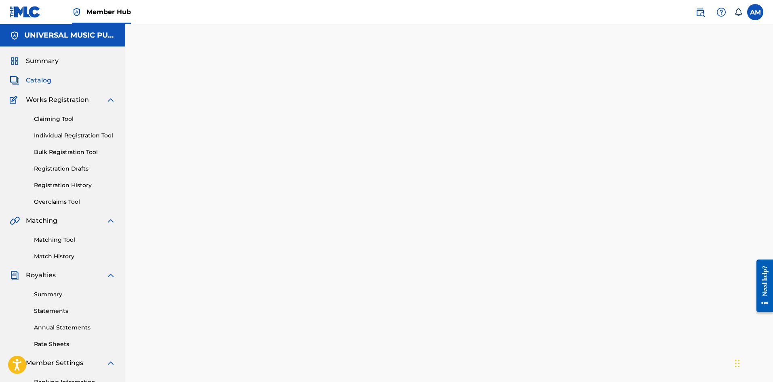
click at [43, 82] on span "Catalog" at bounding box center [38, 81] width 25 height 10
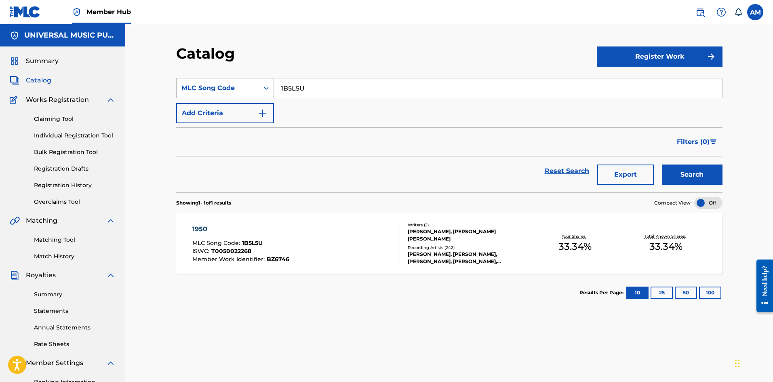
drag, startPoint x: 317, startPoint y: 93, endPoint x: 239, endPoint y: 79, distance: 78.8
click at [183, 84] on div "SearchWithCriteria08a0fc6d-3947-4a0a-a416-d49ec2e5e72a MLC Song Code 1B5L5U" at bounding box center [449, 88] width 546 height 20
paste input "GA4NQN"
type input "GA4NQN"
click at [694, 171] on button "Search" at bounding box center [692, 174] width 61 height 20
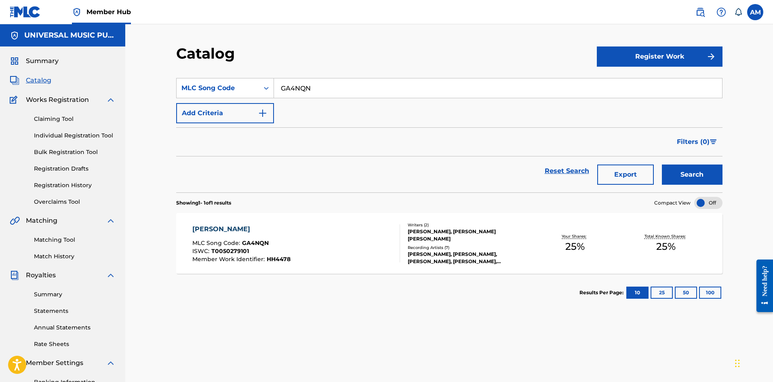
click at [440, 240] on div "Writers ( 2 ) GIUSEPPE PLATANI, GAIO CHIOCCHIO Recording Artists ( 7 ) PIERROT …" at bounding box center [465, 243] width 130 height 43
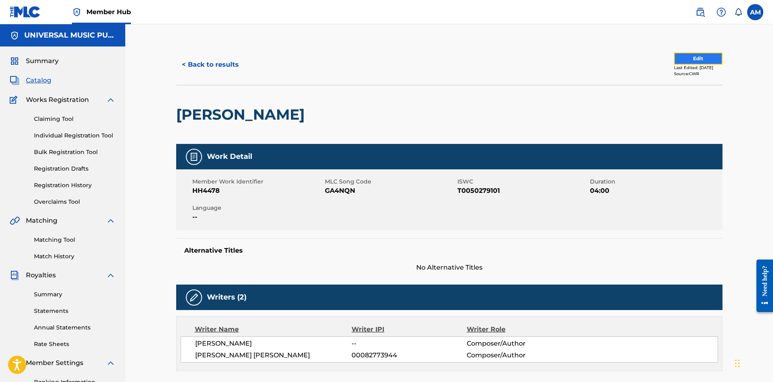
click at [701, 55] on button "Edit" at bounding box center [698, 59] width 48 height 12
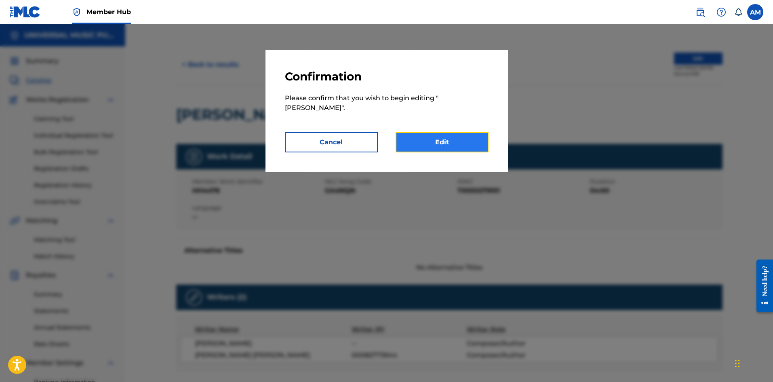
click at [433, 140] on link "Edit" at bounding box center [442, 142] width 93 height 20
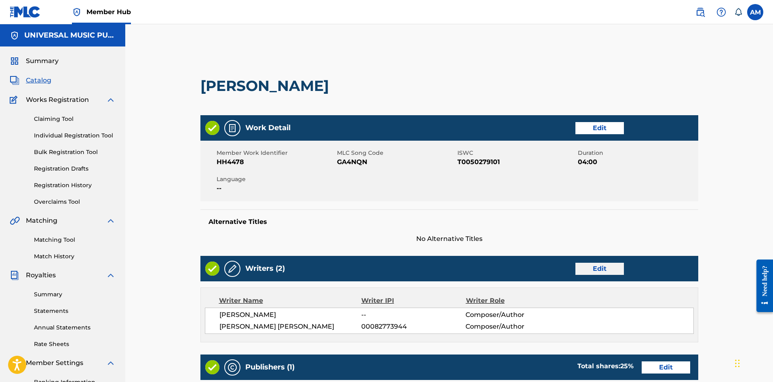
scroll to position [202, 0]
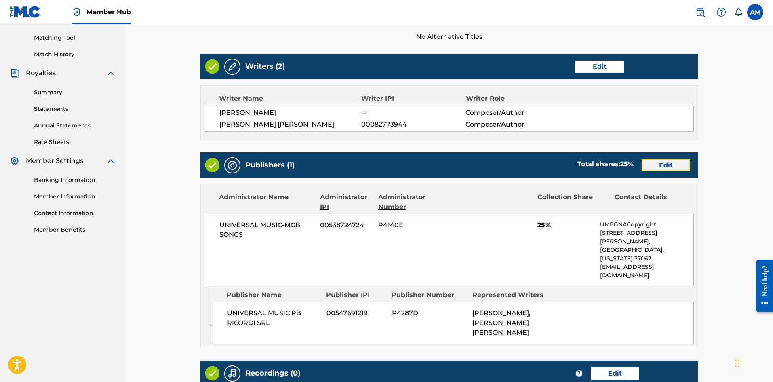
click at [677, 164] on link "Edit" at bounding box center [666, 165] width 48 height 12
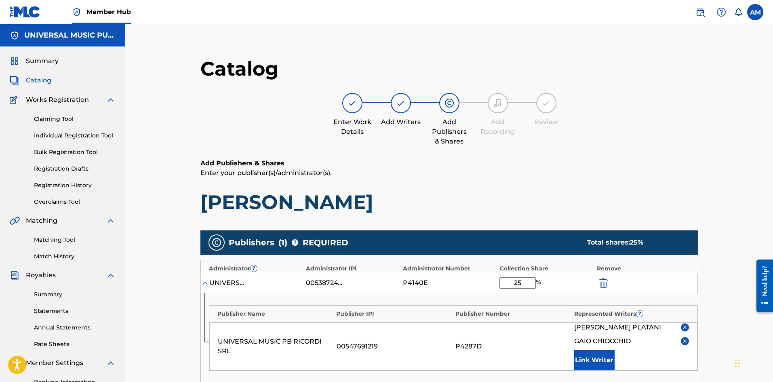
click at [518, 281] on input "25" at bounding box center [518, 282] width 36 height 11
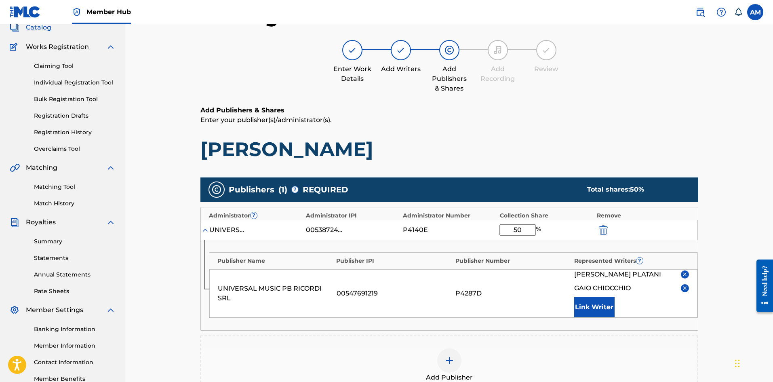
scroll to position [209, 0]
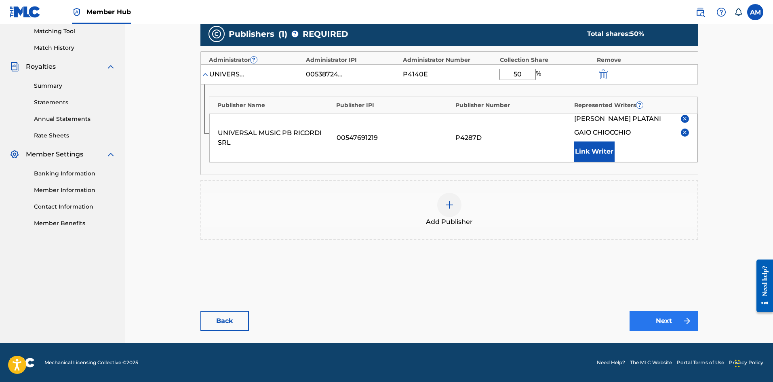
type input "50"
click at [658, 320] on link "Next" at bounding box center [664, 321] width 69 height 20
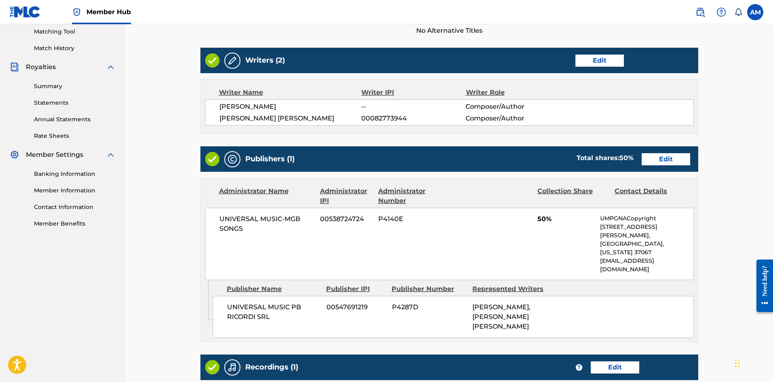
scroll to position [323, 0]
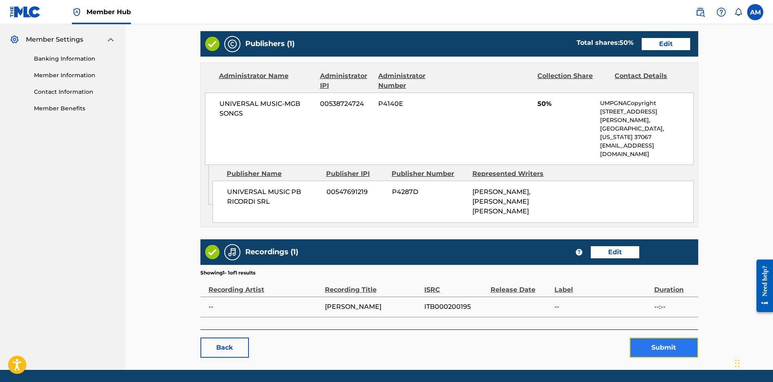
click at [653, 337] on button "Submit" at bounding box center [664, 347] width 69 height 20
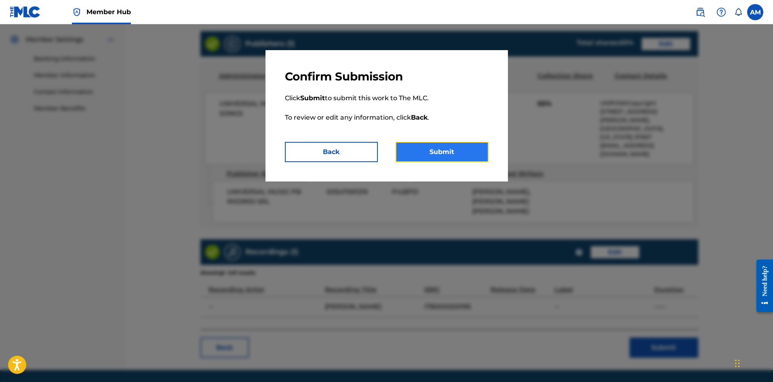
click at [436, 155] on button "Submit" at bounding box center [442, 152] width 93 height 20
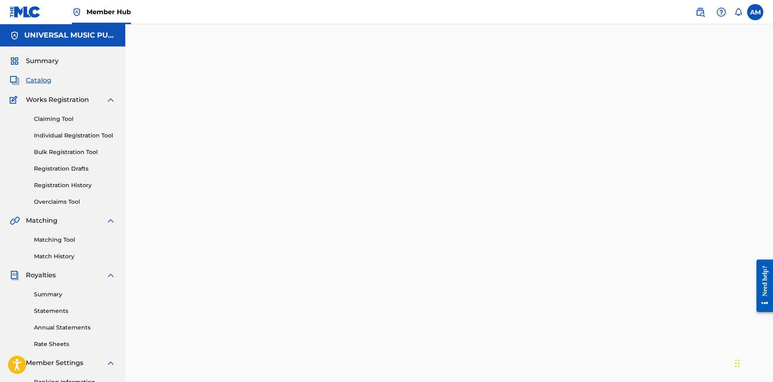
drag, startPoint x: 37, startPoint y: 82, endPoint x: 72, endPoint y: 88, distance: 36.1
click at [37, 81] on span "Catalog" at bounding box center [38, 81] width 25 height 10
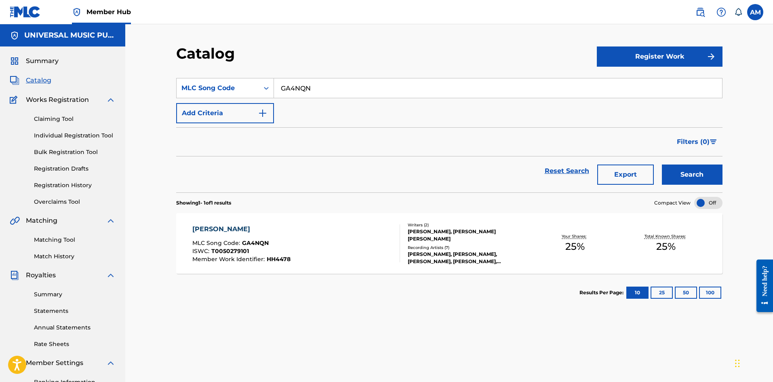
drag, startPoint x: 317, startPoint y: 84, endPoint x: 163, endPoint y: 80, distance: 153.6
click at [158, 81] on div "Catalog Register Work SearchWithCriteria08a0fc6d-3947-4a0a-a416-d49ec2e5e72a ML…" at bounding box center [449, 235] width 648 height 422
paste input "UA2P84"
type input "UA2P84"
click at [712, 172] on button "Search" at bounding box center [692, 174] width 61 height 20
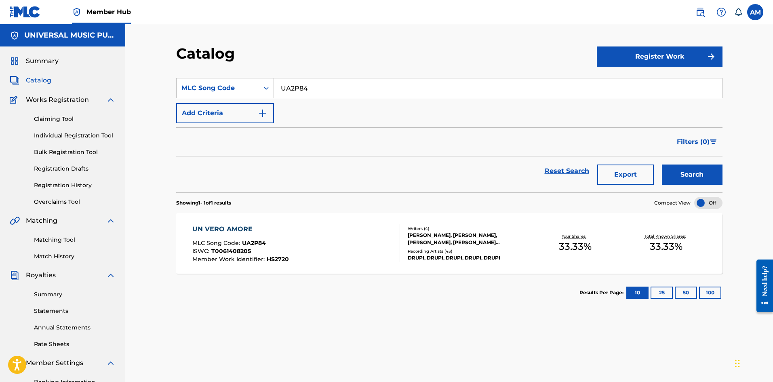
click at [374, 236] on div "UN VERO AMORE MLC Song Code : UA2P84 ISWC : T0061408205 Member Work Identifier …" at bounding box center [296, 243] width 208 height 38
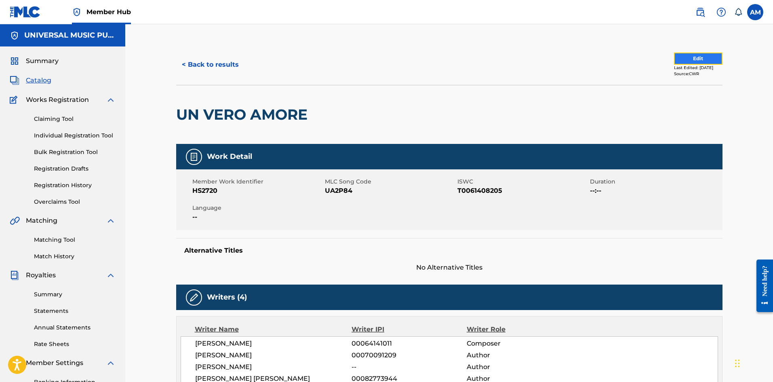
click at [693, 54] on button "Edit" at bounding box center [698, 59] width 48 height 12
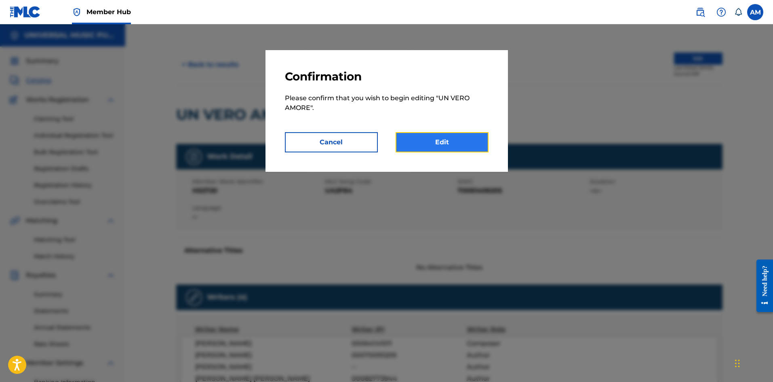
click at [453, 140] on link "Edit" at bounding box center [442, 142] width 93 height 20
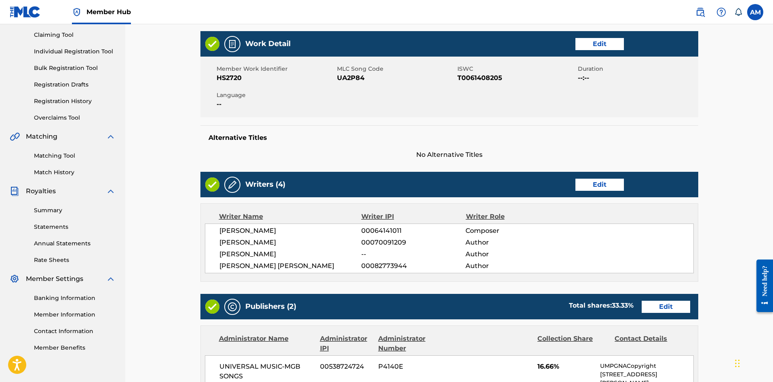
scroll to position [202, 0]
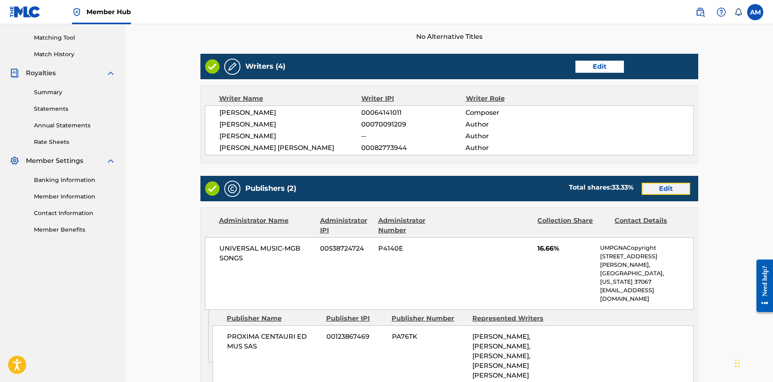
click at [652, 187] on link "Edit" at bounding box center [666, 189] width 48 height 12
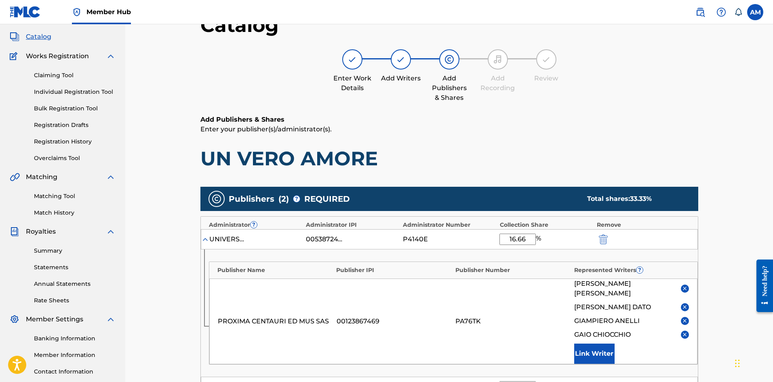
scroll to position [121, 0]
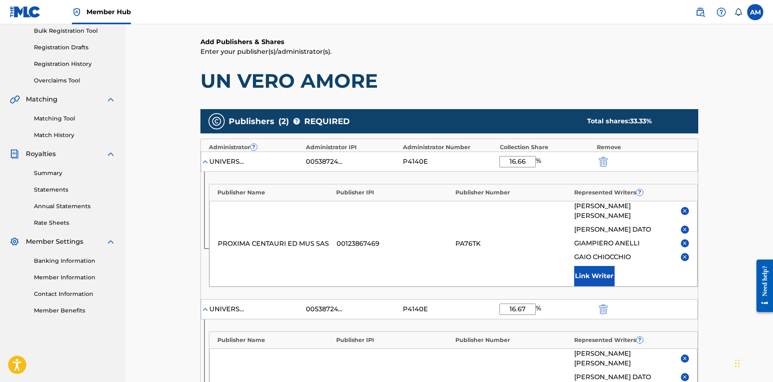
drag, startPoint x: 529, startPoint y: 164, endPoint x: 448, endPoint y: 167, distance: 81.3
click at [448, 167] on div "UNIVERSAL MUSIC-MGB SONGS 00538724724 P4140E 16.66 %" at bounding box center [449, 162] width 497 height 20
type input "25"
drag, startPoint x: 529, startPoint y: 301, endPoint x: 450, endPoint y: 299, distance: 78.8
click at [450, 299] on div "UNIVERSAL MUSIC-MGB SONGS 00538724724 P4140E 16.67 %" at bounding box center [449, 309] width 497 height 20
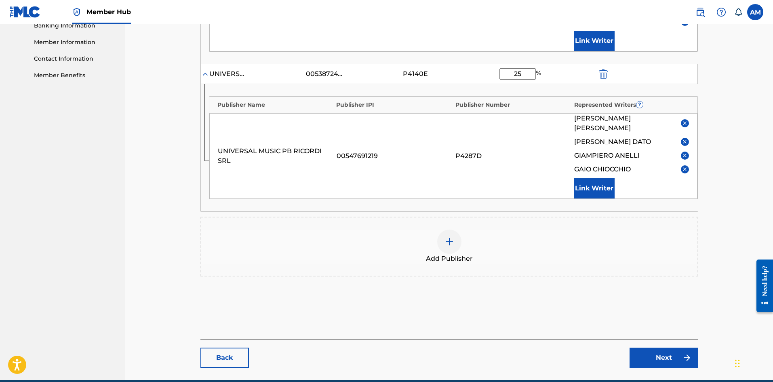
scroll to position [364, 0]
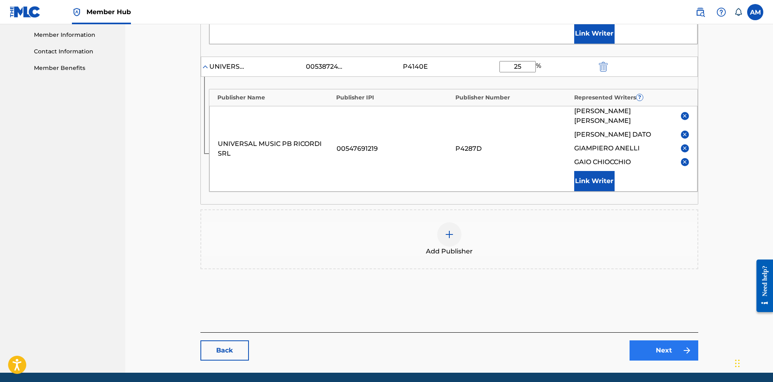
type input "25"
click at [646, 340] on link "Next" at bounding box center [664, 350] width 69 height 20
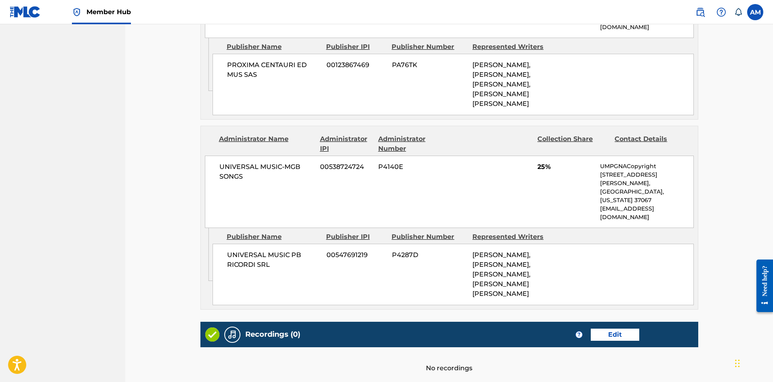
scroll to position [503, 0]
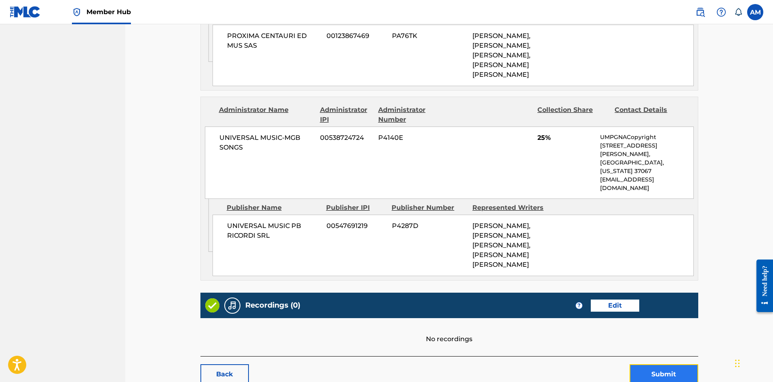
click at [644, 364] on button "Submit" at bounding box center [664, 374] width 69 height 20
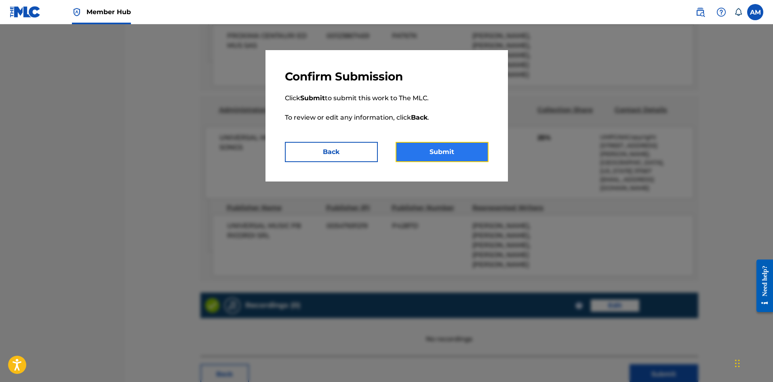
click at [433, 147] on button "Submit" at bounding box center [442, 152] width 93 height 20
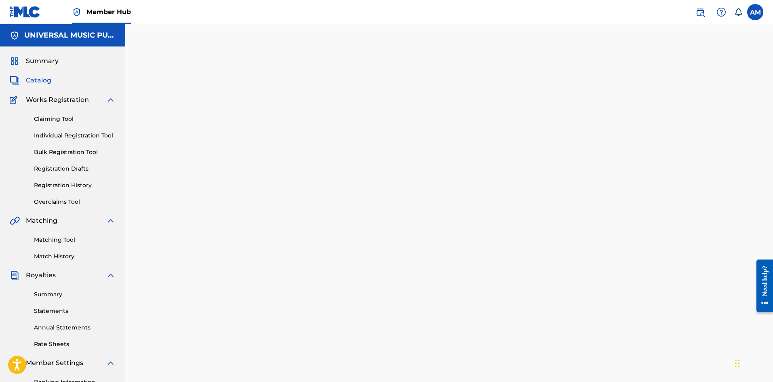
click at [48, 77] on span "Catalog" at bounding box center [38, 81] width 25 height 10
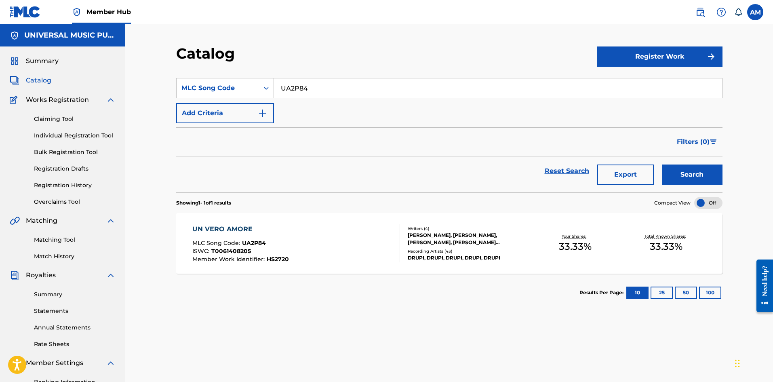
drag, startPoint x: 321, startPoint y: 89, endPoint x: 117, endPoint y: 82, distance: 203.4
click at [117, 82] on main "UNIVERSAL MUSIC PUB GROUP Summary Catalog Works Registration Claiming Tool Indi…" at bounding box center [386, 235] width 773 height 422
paste input "CB36JQ"
type input "CB36JQ"
click at [694, 171] on button "Search" at bounding box center [692, 174] width 61 height 20
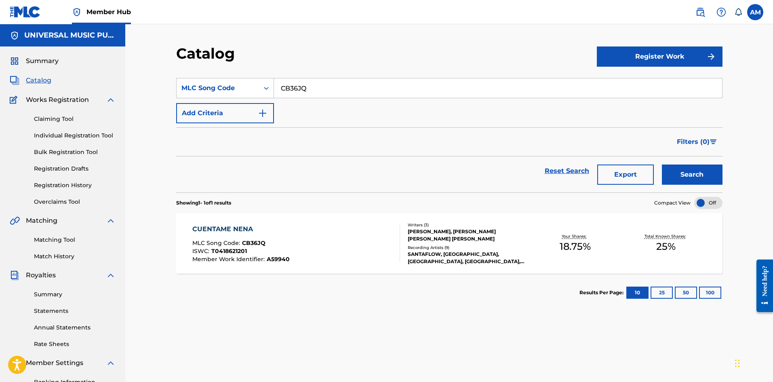
click at [412, 249] on div "Recording Artists ( 9 )" at bounding box center [469, 248] width 122 height 6
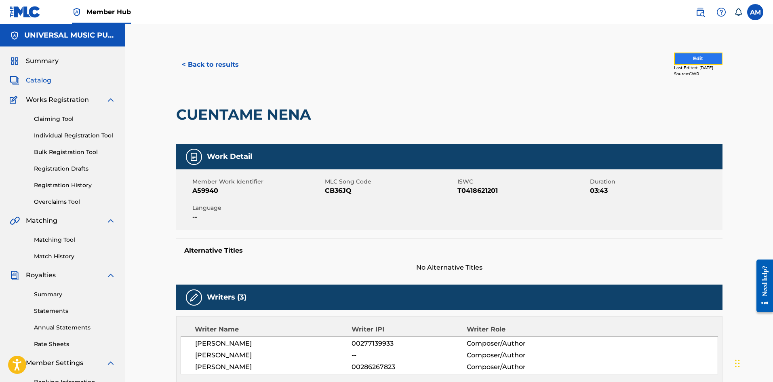
click at [684, 59] on button "Edit" at bounding box center [698, 59] width 48 height 12
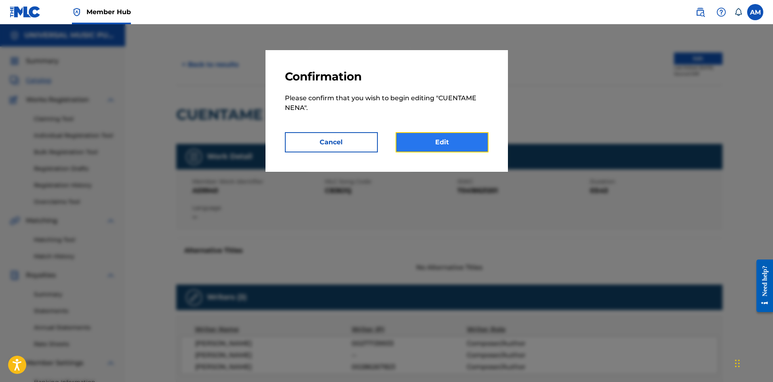
click at [447, 137] on link "Edit" at bounding box center [442, 142] width 93 height 20
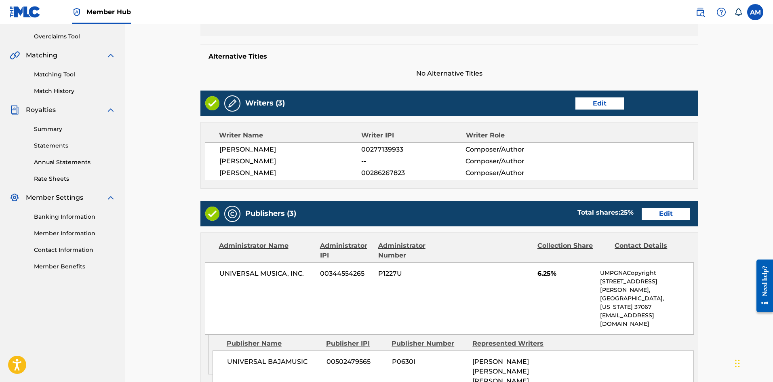
scroll to position [162, 0]
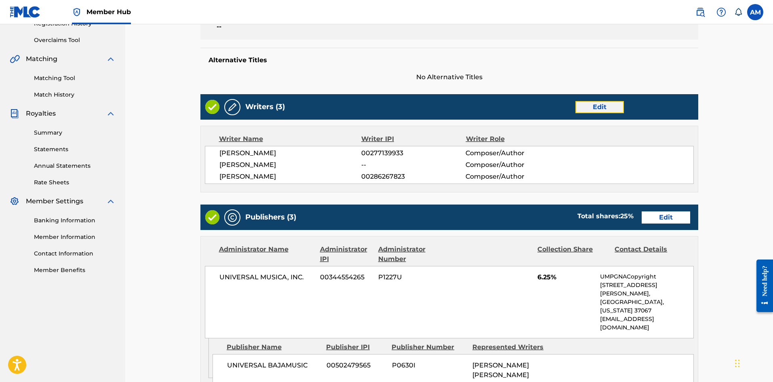
click at [610, 108] on link "Edit" at bounding box center [600, 107] width 48 height 12
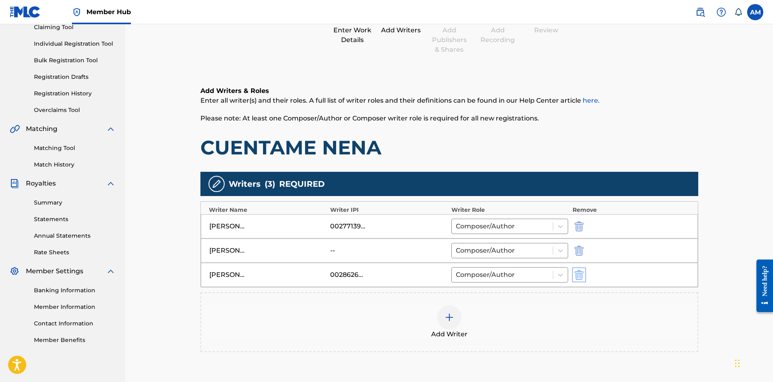
scroll to position [121, 0]
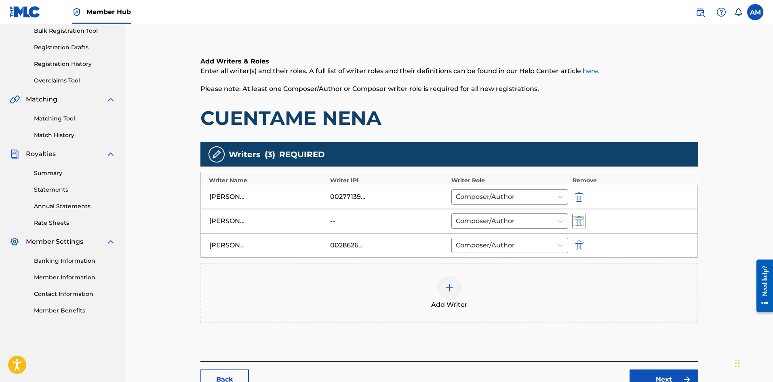
click at [579, 218] on img "submit" at bounding box center [579, 221] width 9 height 10
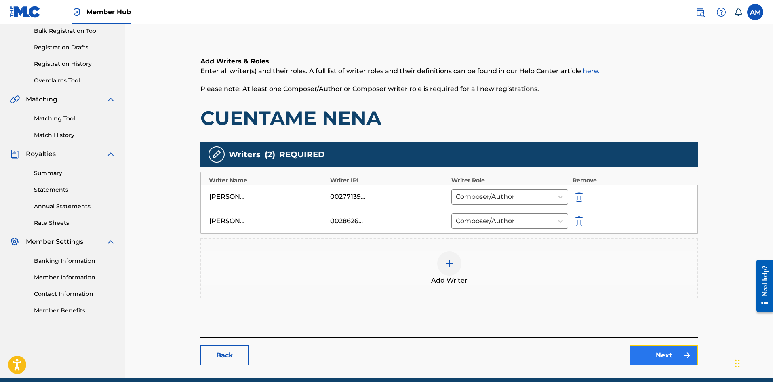
click at [656, 353] on link "Next" at bounding box center [664, 355] width 69 height 20
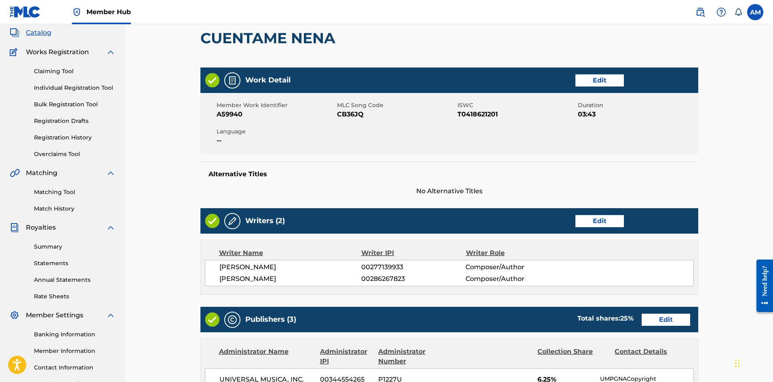
scroll to position [202, 0]
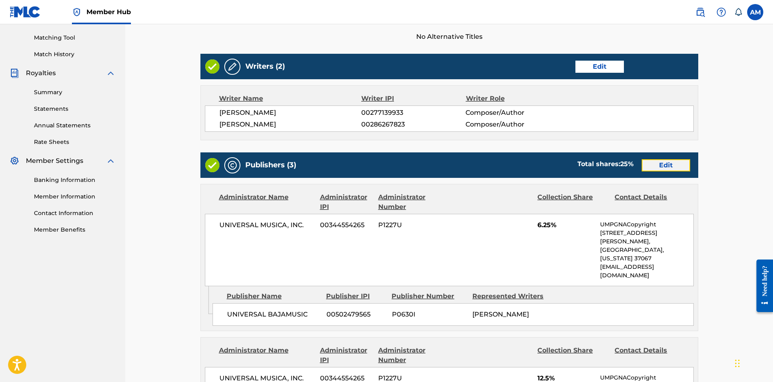
click at [664, 165] on link "Edit" at bounding box center [666, 165] width 48 height 12
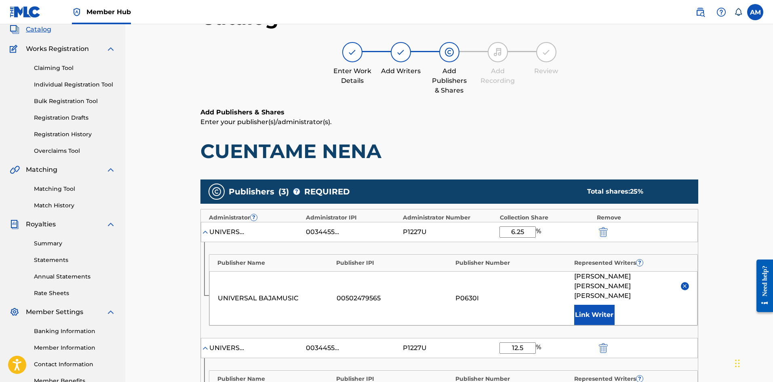
scroll to position [121, 0]
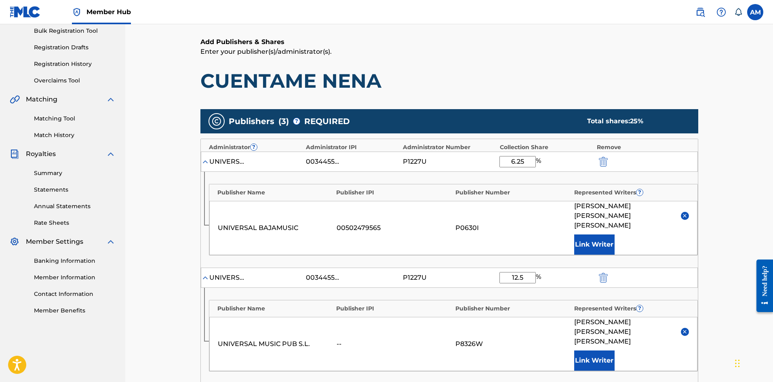
drag, startPoint x: 531, startPoint y: 160, endPoint x: 460, endPoint y: 162, distance: 70.8
click at [460, 162] on div "UNIVERSAL MUSICA, INC. 00344554265 P1227U 6.25 %" at bounding box center [449, 162] width 497 height 20
type input "14.58"
drag, startPoint x: 531, startPoint y: 257, endPoint x: 492, endPoint y: 259, distance: 38.4
click at [492, 268] on div "UNIVERSAL MUSICA, INC. 00344554265 P1227U 12.5 %" at bounding box center [449, 278] width 497 height 20
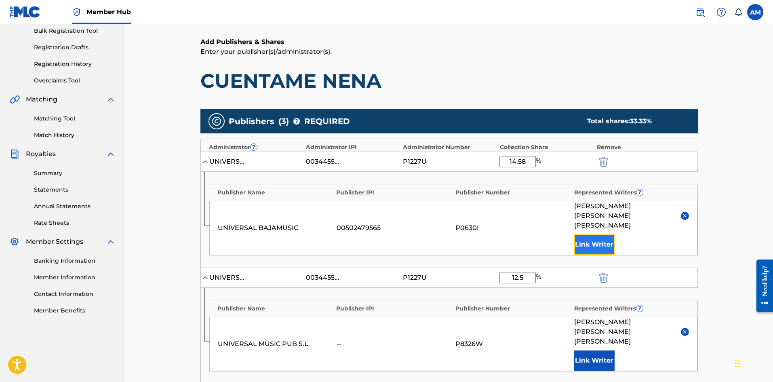
click at [609, 234] on button "Link Writer" at bounding box center [594, 244] width 40 height 20
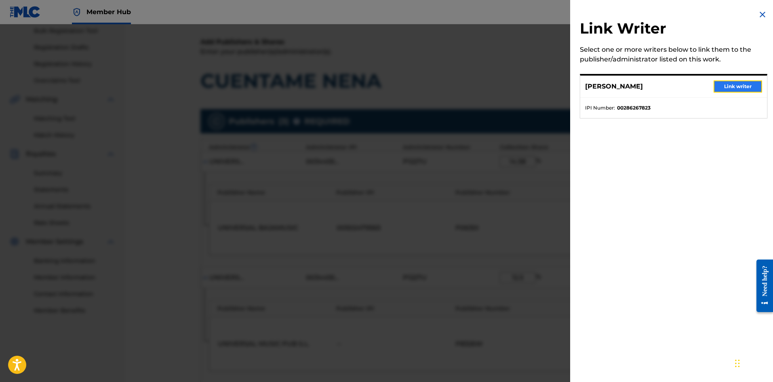
click at [736, 84] on button "Link writer" at bounding box center [738, 86] width 48 height 12
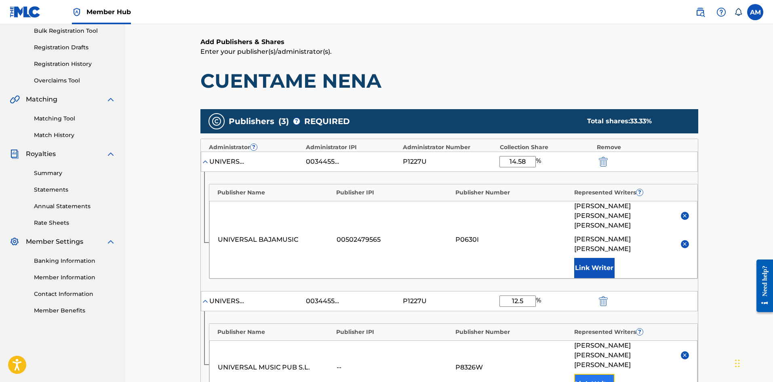
click at [597, 374] on button "Link Writer" at bounding box center [594, 384] width 40 height 20
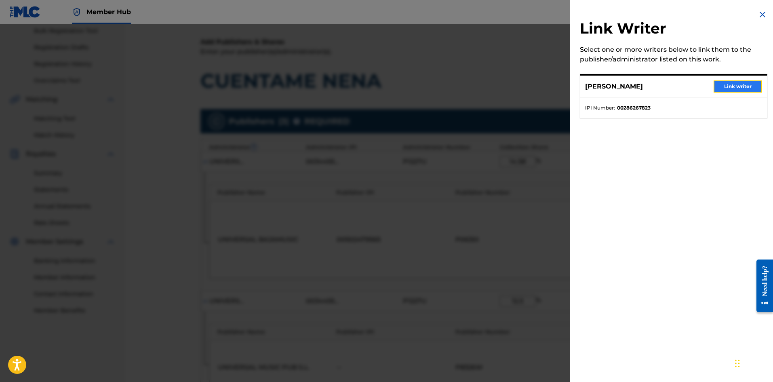
click at [750, 82] on button "Link writer" at bounding box center [738, 86] width 48 height 12
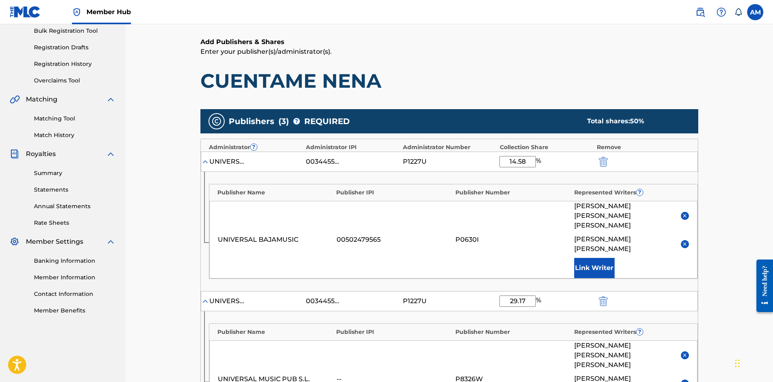
type input "29.17"
click at [711, 89] on main "Catalog Enter Work Details Add Writers Add Publishers & Shares Add Recording Re…" at bounding box center [449, 301] width 546 height 757
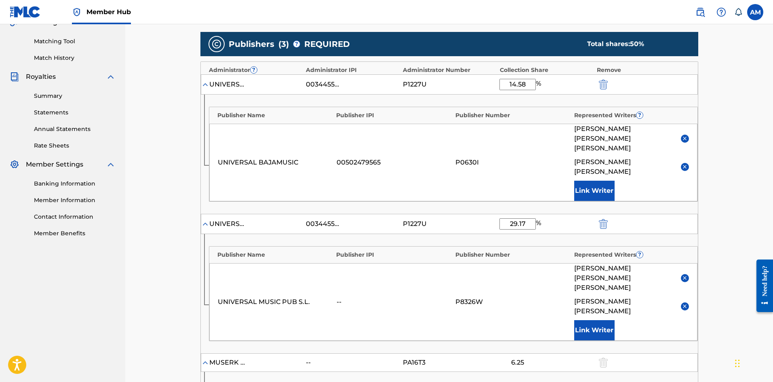
scroll to position [162, 0]
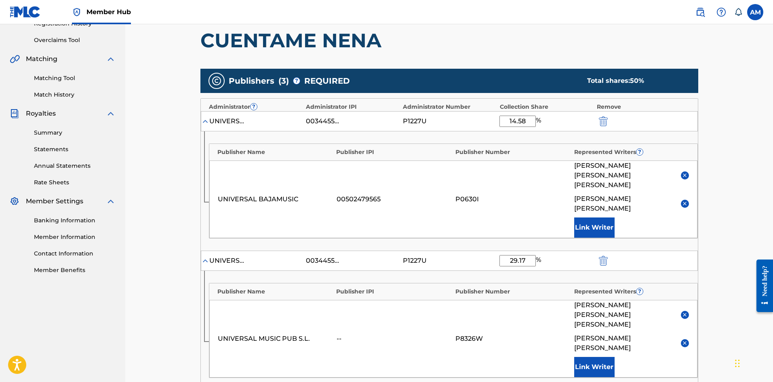
drag, startPoint x: 515, startPoint y: 122, endPoint x: 478, endPoint y: 123, distance: 36.8
click at [479, 122] on div "UNIVERSAL MUSICA, INC. 00344554265 P1227U 14.58 %" at bounding box center [449, 121] width 497 height 20
type input "12.50"
drag, startPoint x: 529, startPoint y: 232, endPoint x: 453, endPoint y: 234, distance: 75.6
click at [453, 251] on div "UNIVERSAL MUSICA, INC. 00344554265 P1227U 29.17 %" at bounding box center [449, 261] width 497 height 20
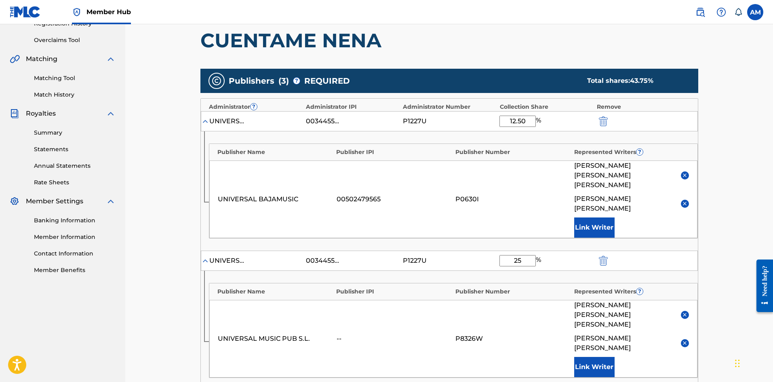
type input "25"
click at [733, 223] on div "Catalog Enter Work Details Add Writers Add Publishers & Shares Add Recording Re…" at bounding box center [449, 251] width 648 height 777
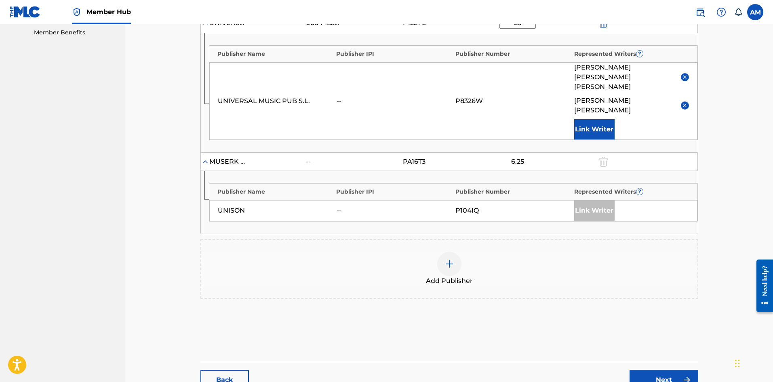
scroll to position [400, 0]
click at [667, 369] on link "Next" at bounding box center [664, 379] width 69 height 20
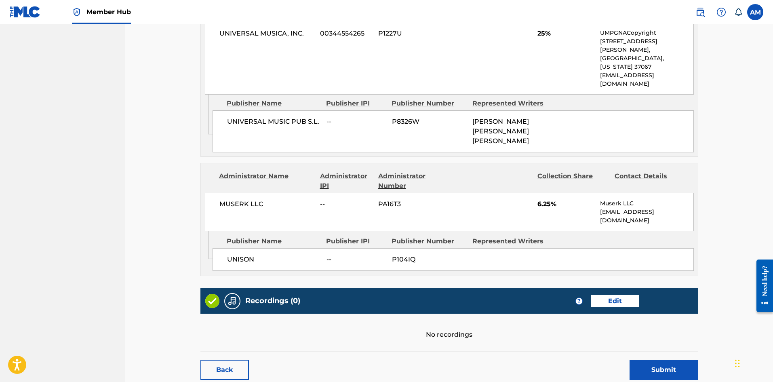
scroll to position [571, 0]
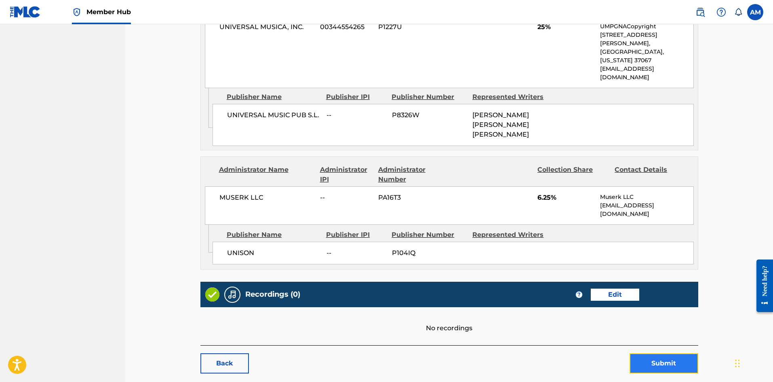
click at [668, 353] on button "Submit" at bounding box center [664, 363] width 69 height 20
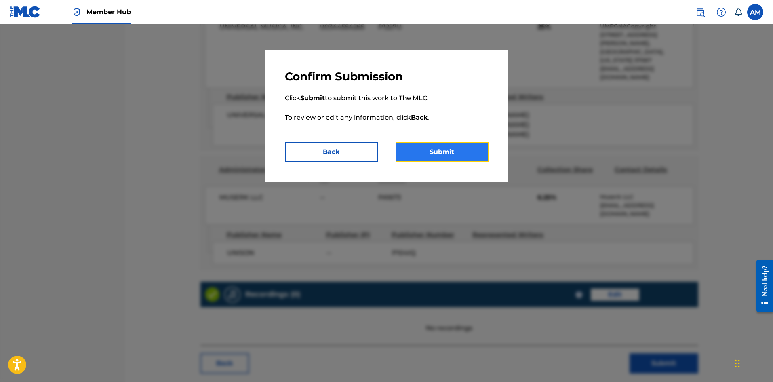
click at [460, 148] on button "Submit" at bounding box center [442, 152] width 93 height 20
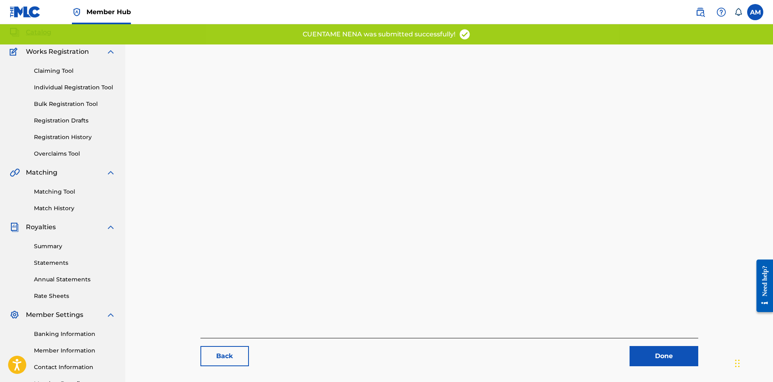
scroll to position [103, 0]
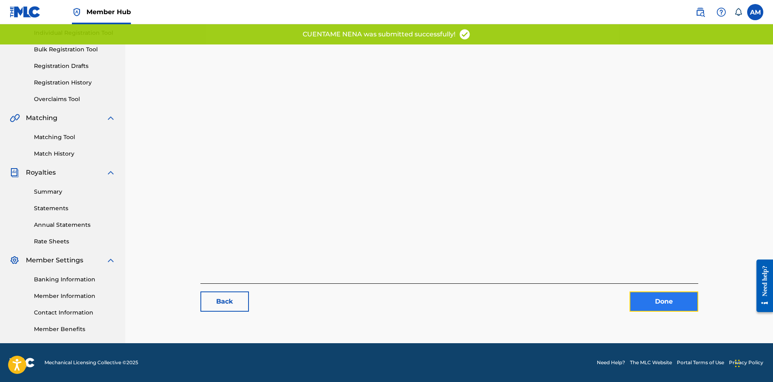
click at [671, 300] on link "Done" at bounding box center [664, 301] width 69 height 20
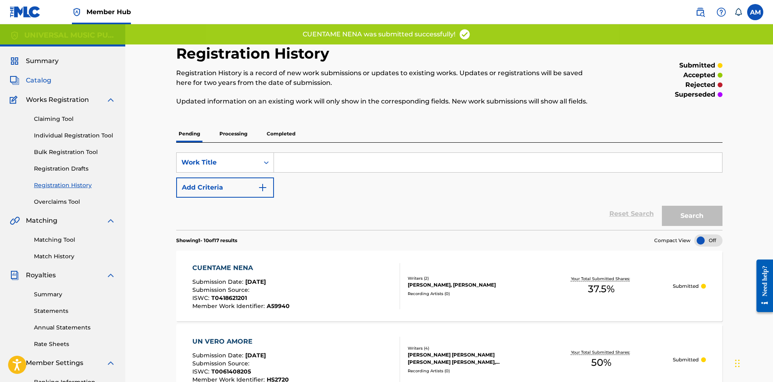
click at [40, 79] on span "Catalog" at bounding box center [38, 81] width 25 height 10
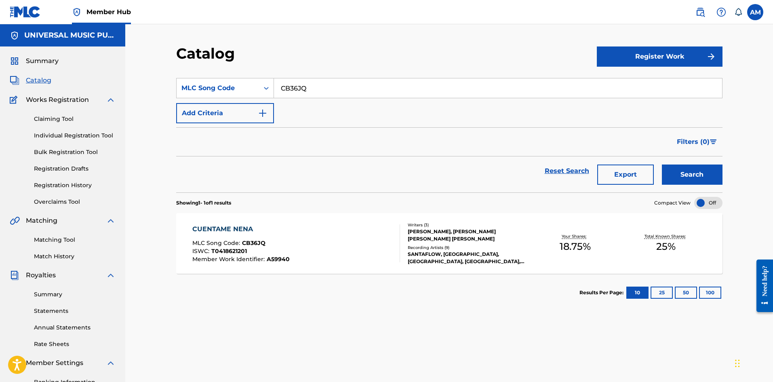
drag, startPoint x: 323, startPoint y: 87, endPoint x: 302, endPoint y: 99, distance: 24.8
click at [147, 87] on div "Catalog Register Work SearchWithCriteria08a0fc6d-3947-4a0a-a416-d49ec2e5e72a ML…" at bounding box center [449, 235] width 648 height 422
paste input "YV85FB"
type input "YV85FB"
click at [703, 177] on button "Search" at bounding box center [692, 174] width 61 height 20
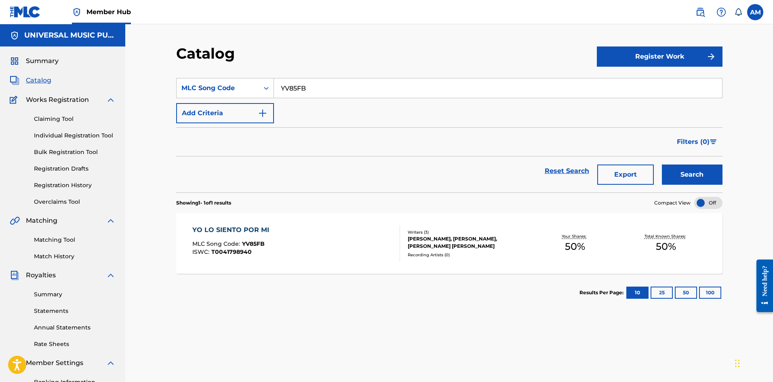
click at [416, 250] on div "Writers ( 3 ) CHRISTIAN JACQUES R VIE, DANIEL FERNANDEZ, THIERRY DIDIER PHILIPP…" at bounding box center [465, 243] width 130 height 29
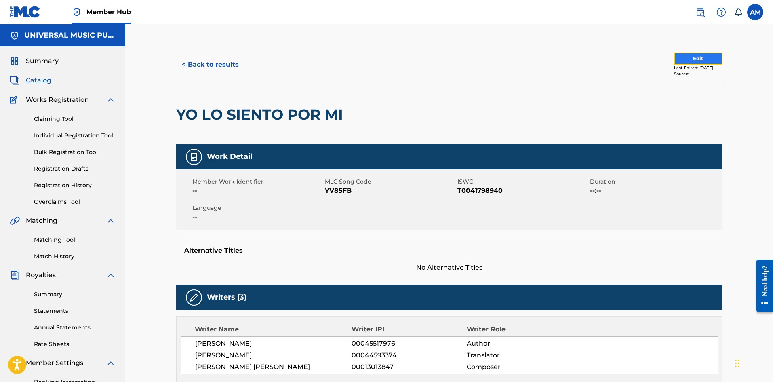
click at [696, 60] on button "Edit" at bounding box center [698, 59] width 48 height 12
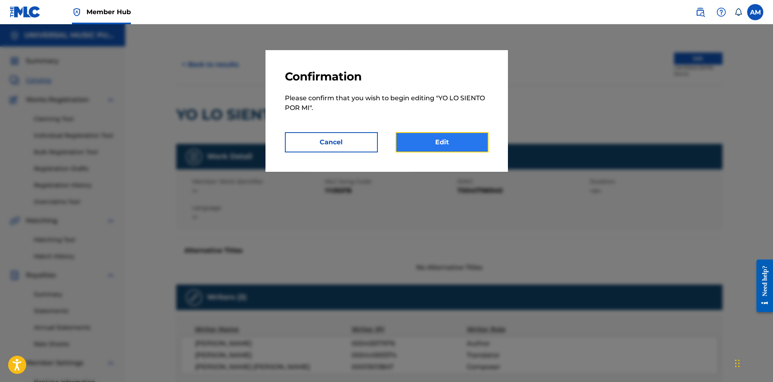
click at [434, 147] on link "Edit" at bounding box center [442, 142] width 93 height 20
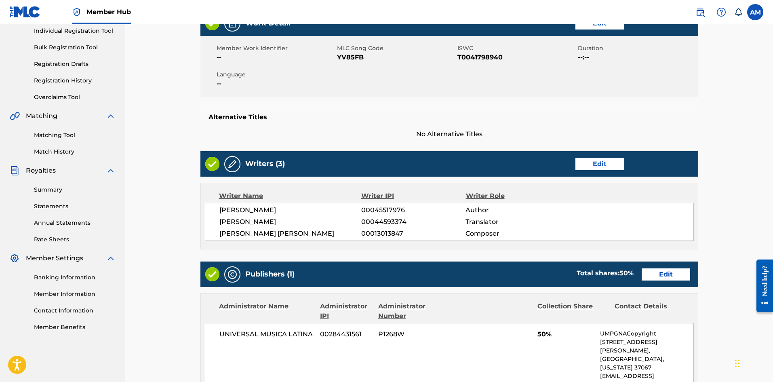
scroll to position [242, 0]
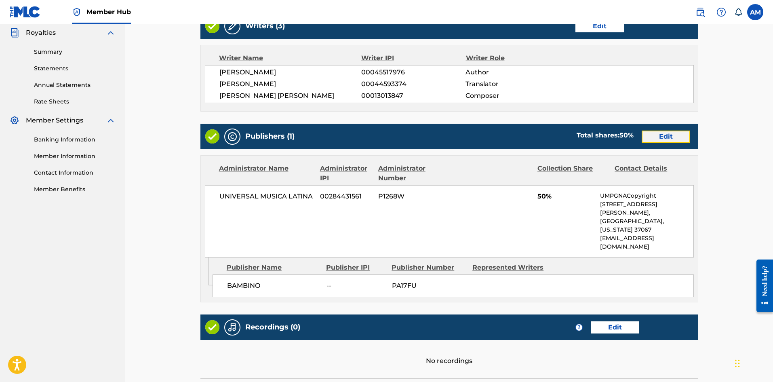
click at [671, 134] on link "Edit" at bounding box center [666, 137] width 48 height 12
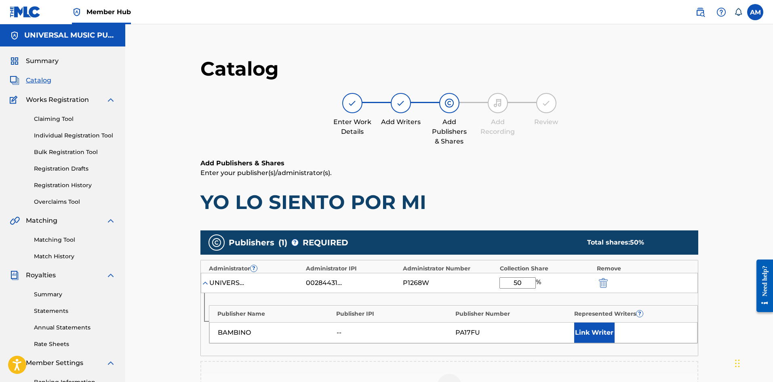
drag, startPoint x: 526, startPoint y: 283, endPoint x: 478, endPoint y: 285, distance: 47.7
click at [478, 285] on div "UNIVERSAL MUSICA LATINA 00284431561 P1268W 50 %" at bounding box center [449, 283] width 497 height 20
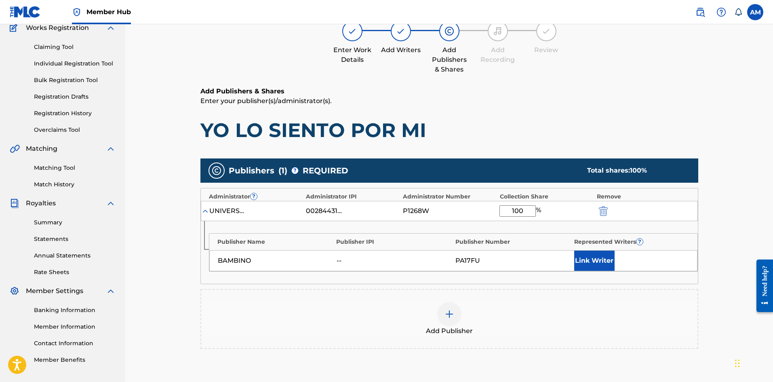
scroll to position [181, 0]
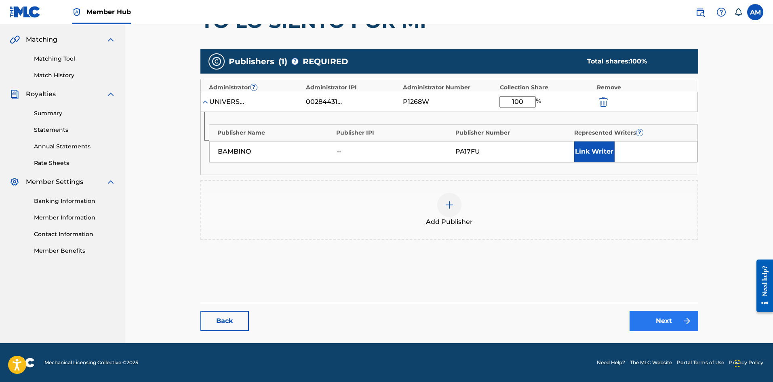
type input "100"
click at [676, 321] on link "Next" at bounding box center [664, 321] width 69 height 20
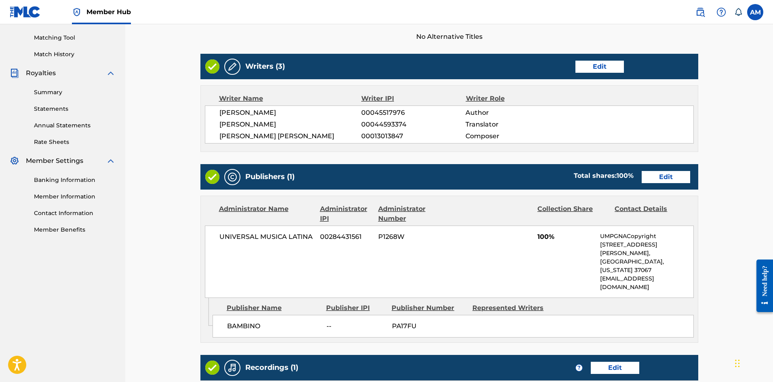
scroll to position [327, 0]
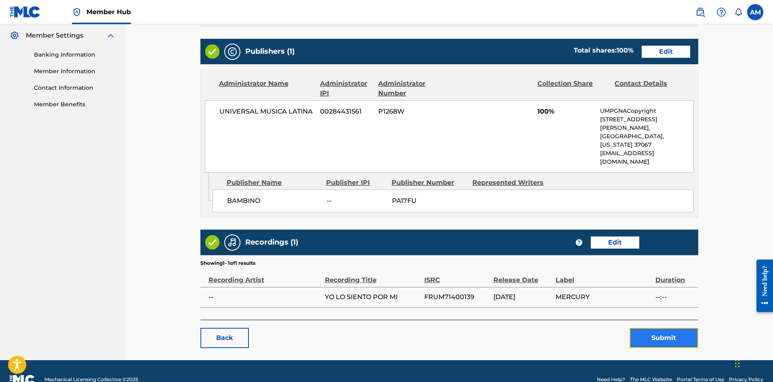
click at [657, 328] on button "Submit" at bounding box center [664, 338] width 69 height 20
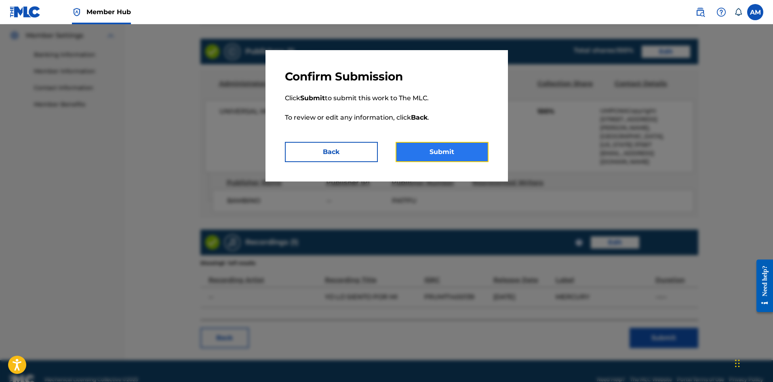
click at [447, 156] on button "Submit" at bounding box center [442, 152] width 93 height 20
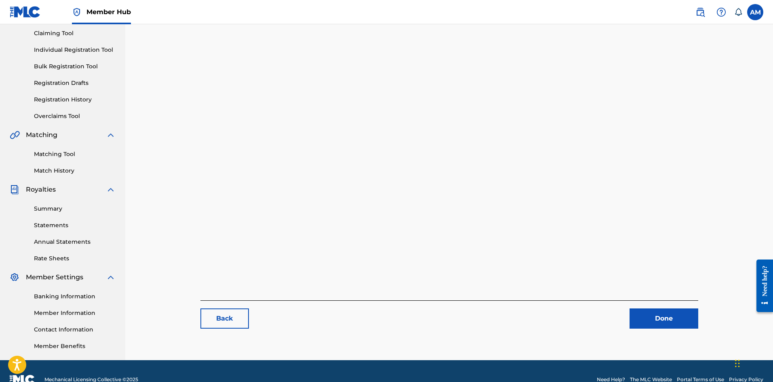
scroll to position [103, 0]
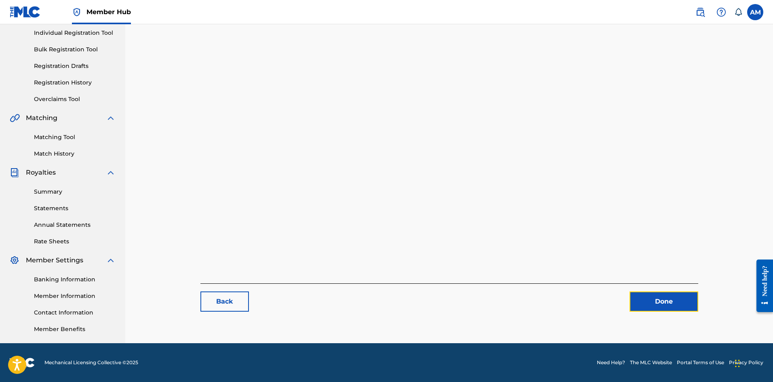
drag, startPoint x: 656, startPoint y: 302, endPoint x: 646, endPoint y: 302, distance: 10.1
click at [656, 302] on link "Done" at bounding box center [664, 301] width 69 height 20
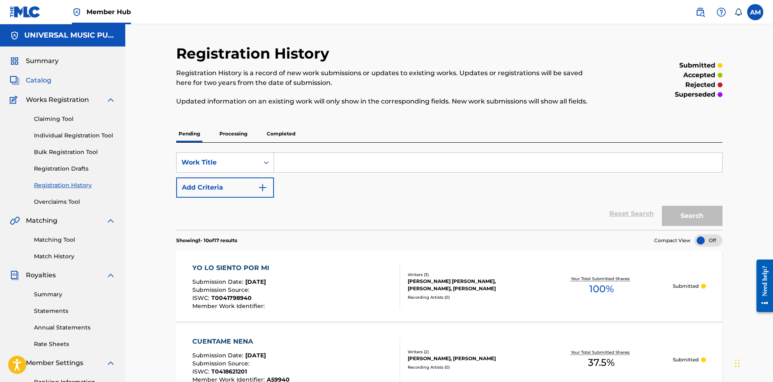
click at [45, 79] on span "Catalog" at bounding box center [38, 81] width 25 height 10
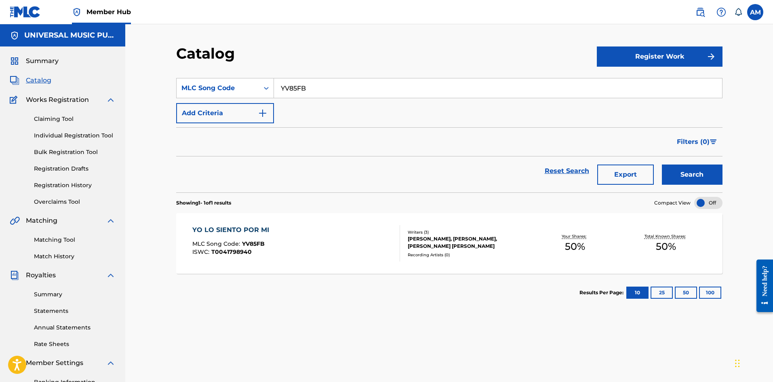
drag, startPoint x: 150, startPoint y: 59, endPoint x: 159, endPoint y: 32, distance: 27.7
click at [152, 55] on div "Catalog Register Work SearchWithCriteria08a0fc6d-3947-4a0a-a416-d49ec2e5e72a ML…" at bounding box center [449, 235] width 648 height 422
drag, startPoint x: 306, startPoint y: 93, endPoint x: 122, endPoint y: 97, distance: 183.9
click at [122, 97] on main "UNIVERSAL MUSIC PUB GROUP Summary Catalog Works Registration Claiming Tool Indi…" at bounding box center [386, 235] width 773 height 422
paste input "NC5F1E"
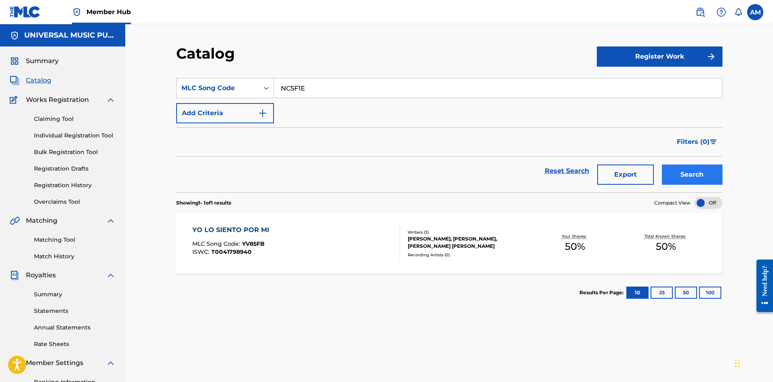
type input "NC5F1E"
drag, startPoint x: 697, startPoint y: 178, endPoint x: 671, endPoint y: 187, distance: 27.2
click at [697, 178] on button "Search" at bounding box center [692, 174] width 61 height 20
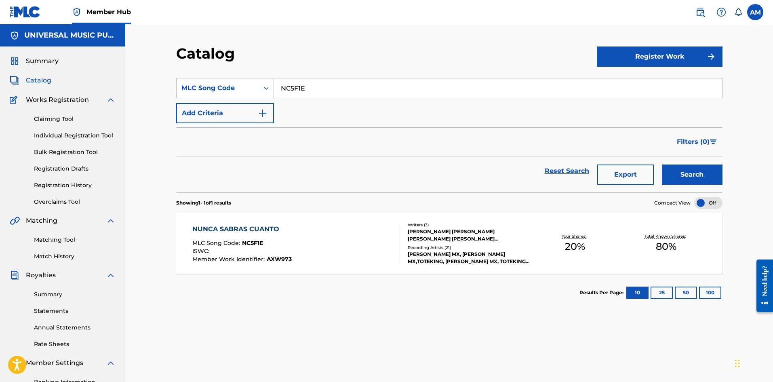
click at [364, 257] on div "NUNCA SABRAS CUANTO MLC Song Code : NC5F1E ISWC : Member Work Identifier : AXW9…" at bounding box center [296, 243] width 208 height 38
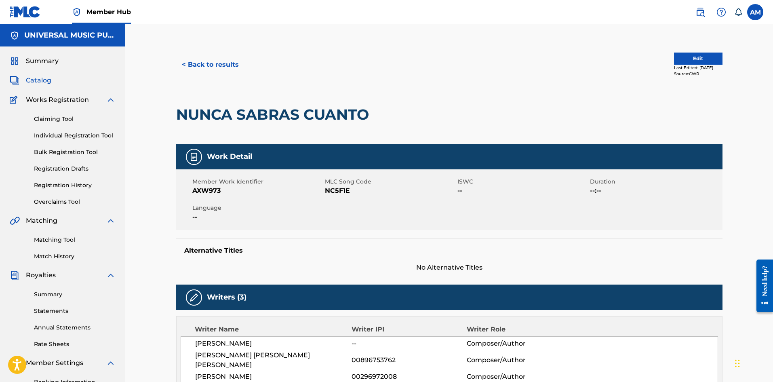
click at [698, 52] on div "< Back to results Edit Last Edited: April 24, 2023 Source: CWR" at bounding box center [449, 64] width 546 height 40
click at [698, 55] on button "Edit" at bounding box center [698, 59] width 48 height 12
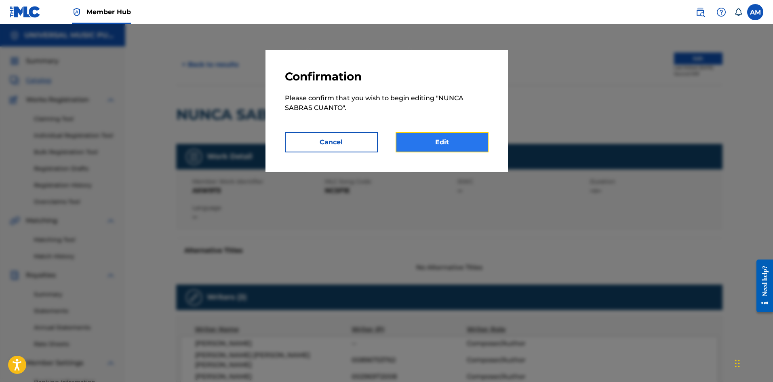
click at [422, 146] on link "Edit" at bounding box center [442, 142] width 93 height 20
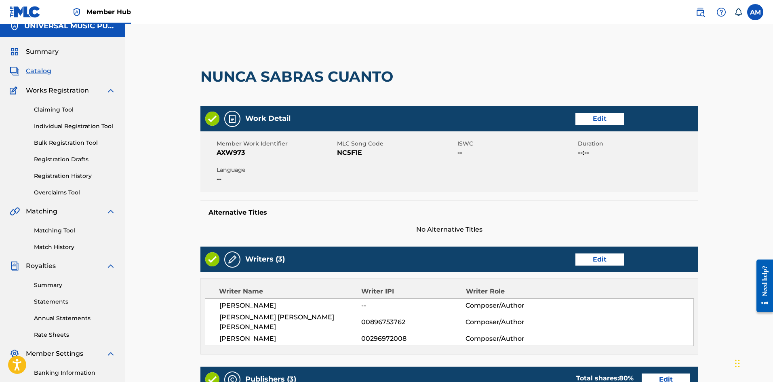
scroll to position [283, 0]
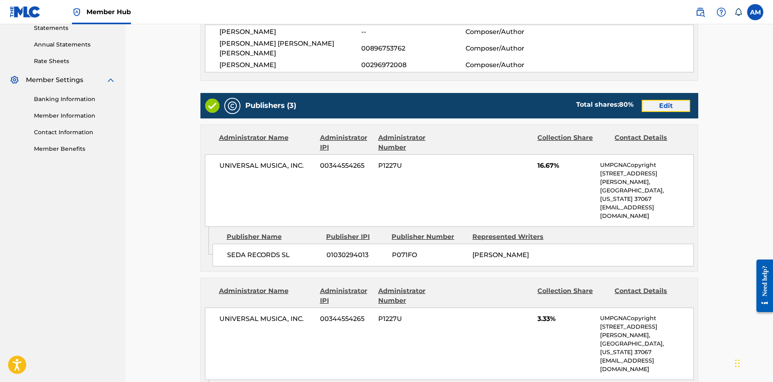
click at [671, 100] on link "Edit" at bounding box center [666, 106] width 48 height 12
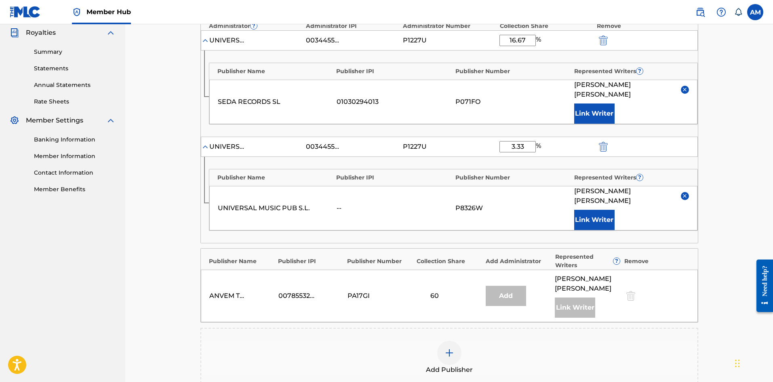
scroll to position [121, 0]
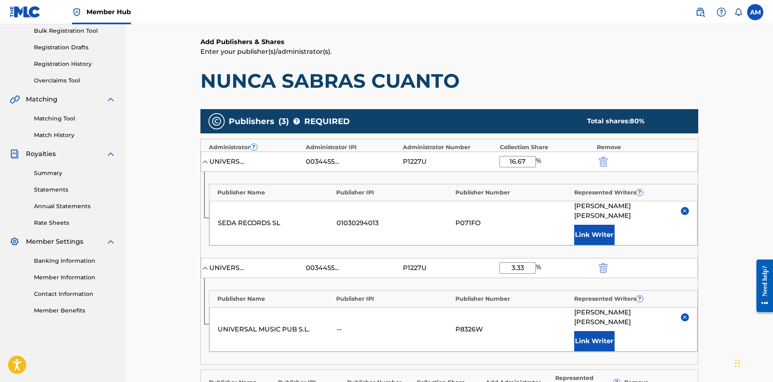
drag, startPoint x: 523, startPoint y: 160, endPoint x: 497, endPoint y: 163, distance: 26.0
click at [497, 163] on div "UNIVERSAL MUSICA, INC. 00344554265 P1227U 16.67 %" at bounding box center [449, 162] width 497 height 20
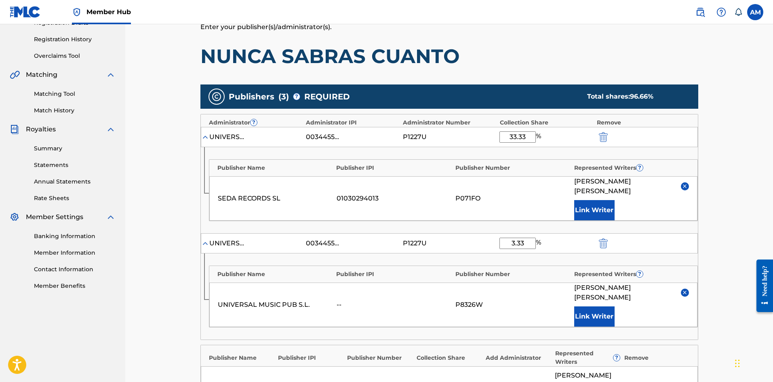
scroll to position [242, 0]
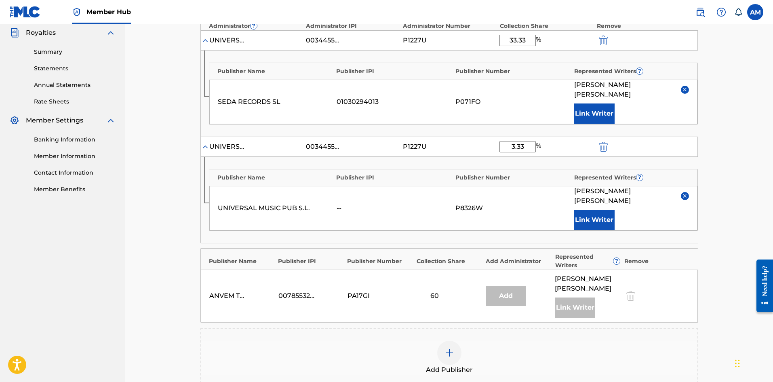
type input "33.33"
drag, startPoint x: 527, startPoint y: 146, endPoint x: 479, endPoint y: 148, distance: 48.1
click at [479, 148] on div "UNIVERSAL MUSICA, INC. 00344554265 P1227U 3.33 %" at bounding box center [449, 147] width 497 height 20
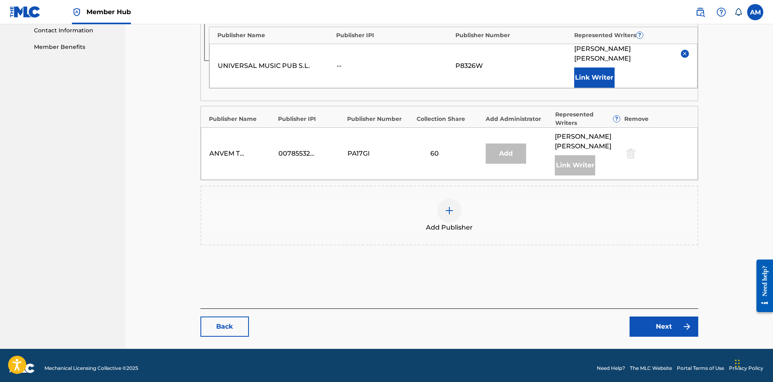
scroll to position [390, 0]
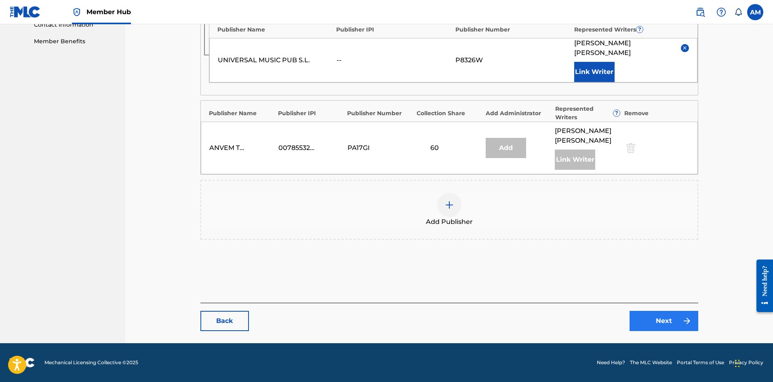
type input "6.67"
click at [650, 322] on link "Next" at bounding box center [664, 321] width 69 height 20
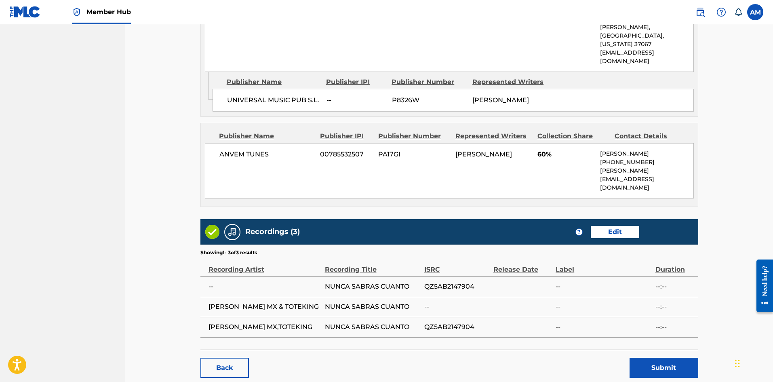
scroll to position [593, 0]
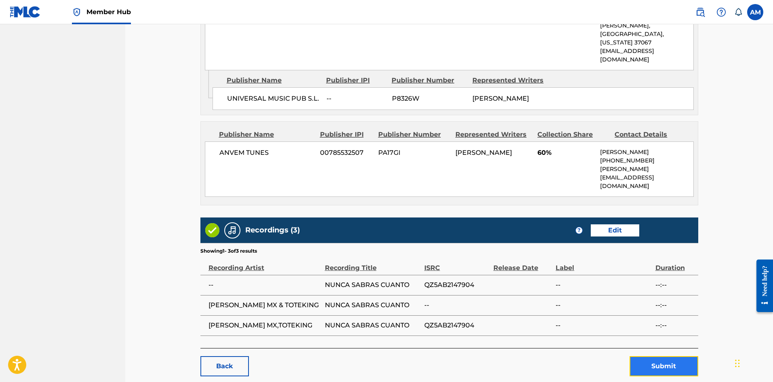
click at [681, 356] on button "Submit" at bounding box center [664, 366] width 69 height 20
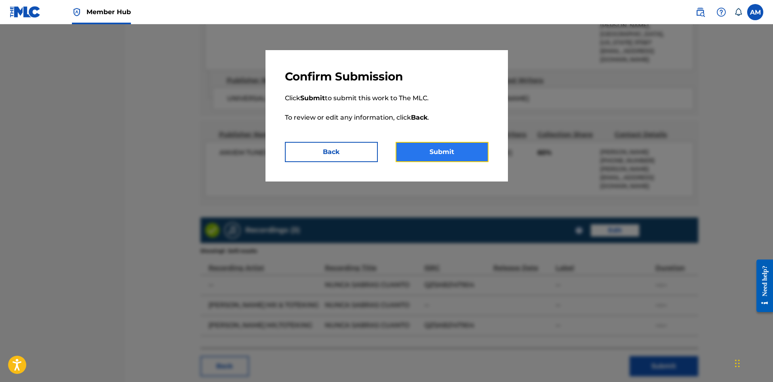
click at [454, 161] on button "Submit" at bounding box center [442, 152] width 93 height 20
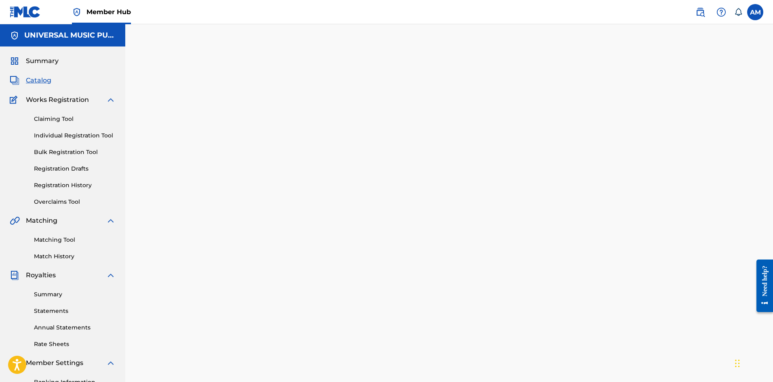
drag, startPoint x: 38, startPoint y: 78, endPoint x: 46, endPoint y: 80, distance: 8.3
click at [38, 77] on span "Catalog" at bounding box center [38, 81] width 25 height 10
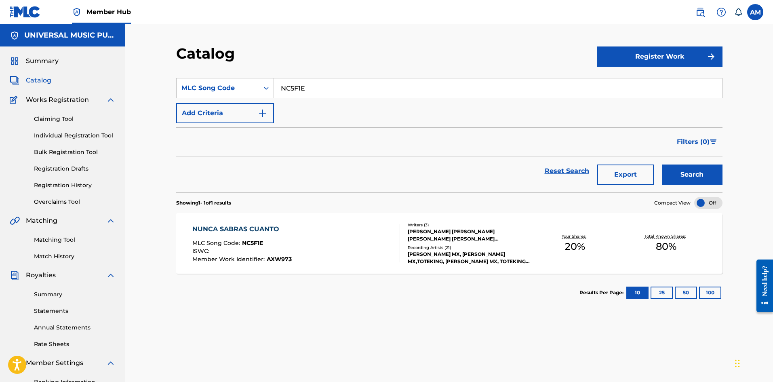
drag, startPoint x: 321, startPoint y: 89, endPoint x: 190, endPoint y: 102, distance: 132.0
click at [190, 102] on div "SearchWithCriteria08a0fc6d-3947-4a0a-a416-d49ec2e5e72a MLC Song Code NC5F1E Add…" at bounding box center [449, 100] width 546 height 45
paste input "BA6K4I"
type input "BA6K4I"
click at [709, 178] on button "Search" at bounding box center [692, 174] width 61 height 20
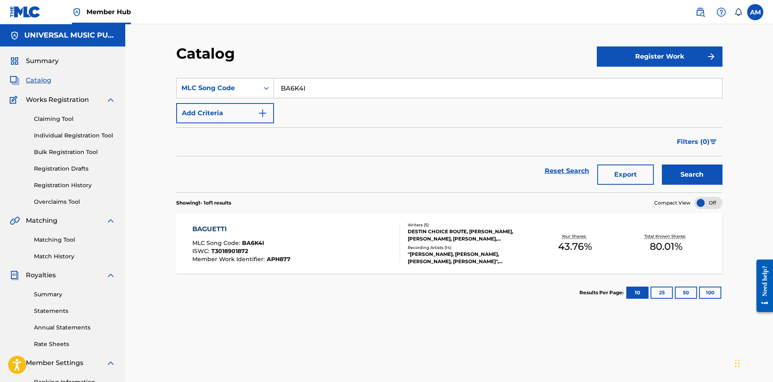
click at [405, 241] on div "Writers ( 5 ) DESTIN CHOICE ROUTE, KENNETH CHARLES BLUME III, ELIAS KLUGHAMMER,…" at bounding box center [465, 243] width 130 height 43
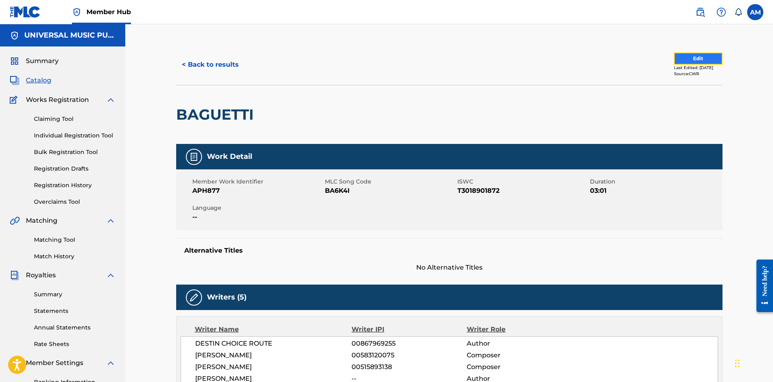
click at [705, 61] on button "Edit" at bounding box center [698, 59] width 48 height 12
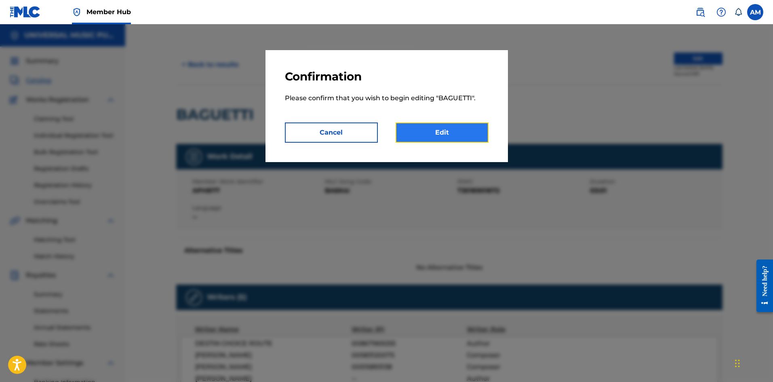
click at [463, 131] on link "Edit" at bounding box center [442, 132] width 93 height 20
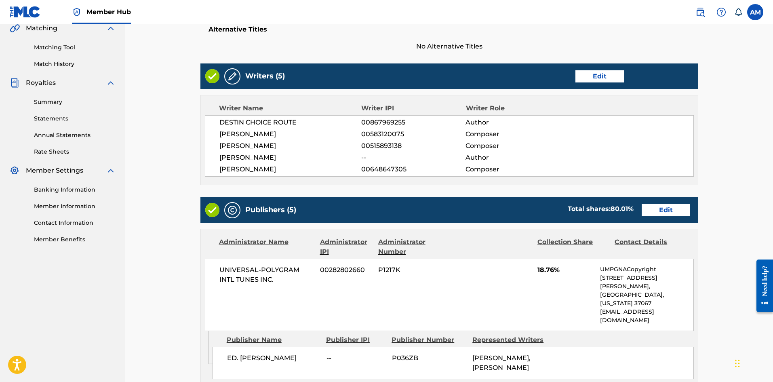
scroll to position [242, 0]
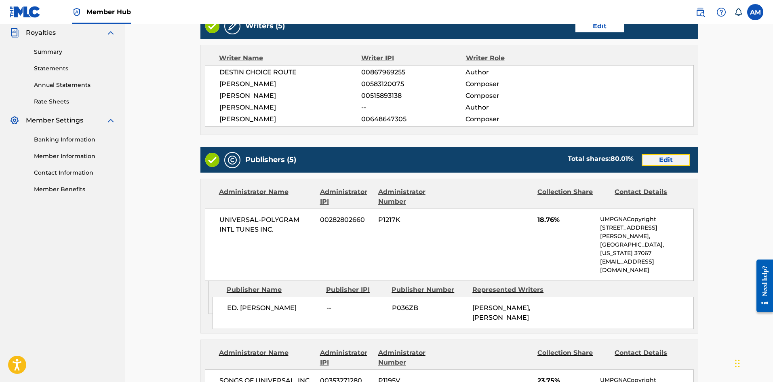
click at [671, 158] on link "Edit" at bounding box center [666, 160] width 48 height 12
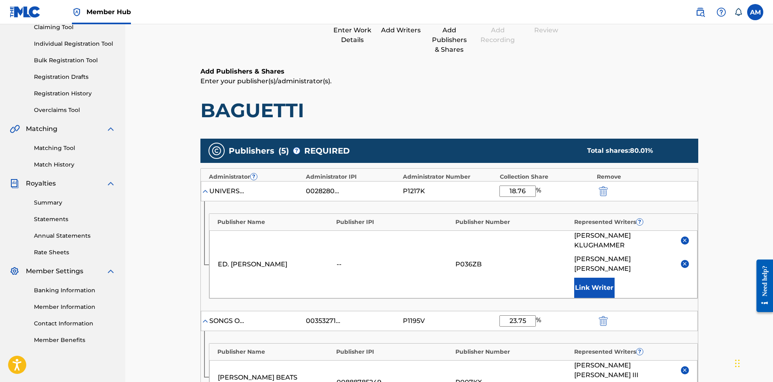
scroll to position [202, 0]
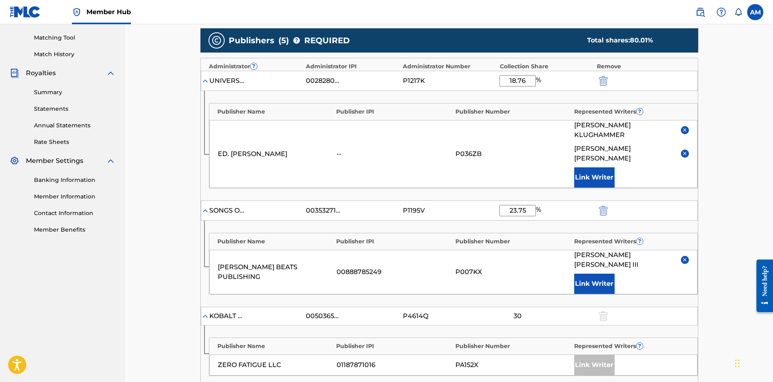
drag, startPoint x: 530, startPoint y: 80, endPoint x: 454, endPoint y: 87, distance: 76.3
click at [454, 87] on div "UNIVERSAL-POLYGRAM INTL TUNES INC. 00282802660 P1217K 18.76 %" at bounding box center [449, 81] width 497 height 20
type input "25"
drag, startPoint x: 517, startPoint y: 194, endPoint x: 484, endPoint y: 194, distance: 33.5
click at [484, 200] on div "SONGS OF UNIVERSAL, INC. 00353271280 P1195V 23.75 %" at bounding box center [449, 210] width 497 height 20
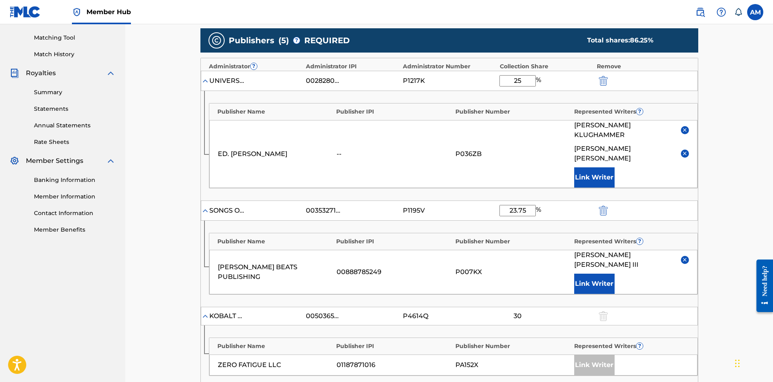
click at [169, 271] on div "Catalog Enter Work Details Add Writers Add Publishers & Shares Add Recording Re…" at bounding box center [450, 263] width 566 height 842
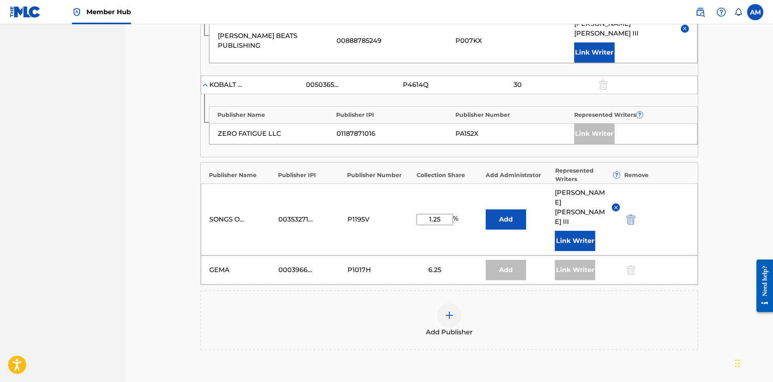
scroll to position [505, 0]
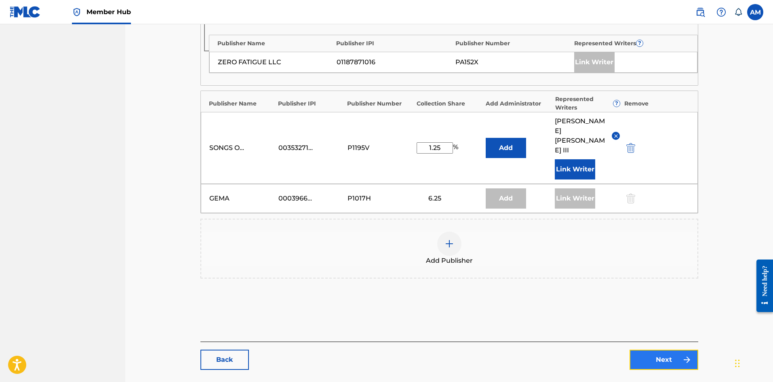
click at [664, 350] on link "Next" at bounding box center [664, 360] width 69 height 20
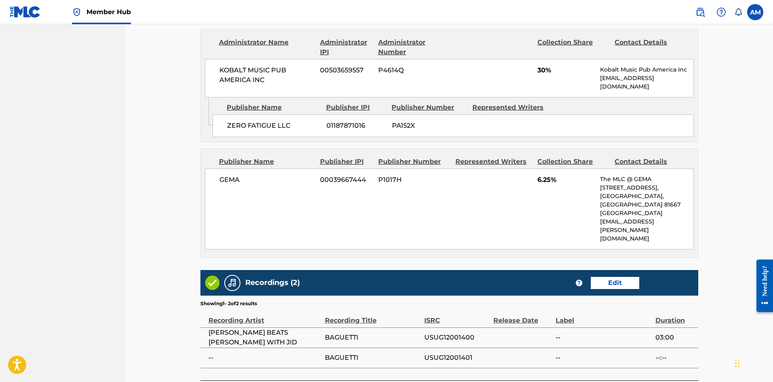
scroll to position [822, 0]
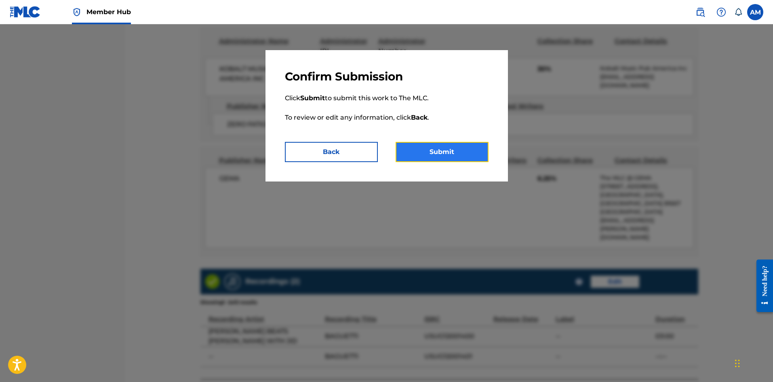
click at [445, 158] on button "Submit" at bounding box center [442, 152] width 93 height 20
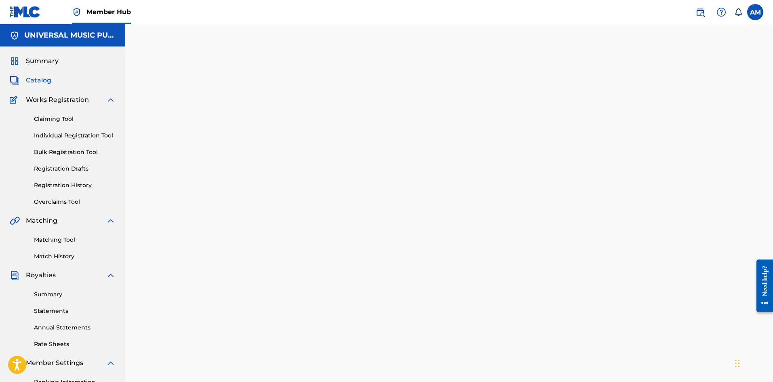
click at [42, 82] on span "Catalog" at bounding box center [38, 81] width 25 height 10
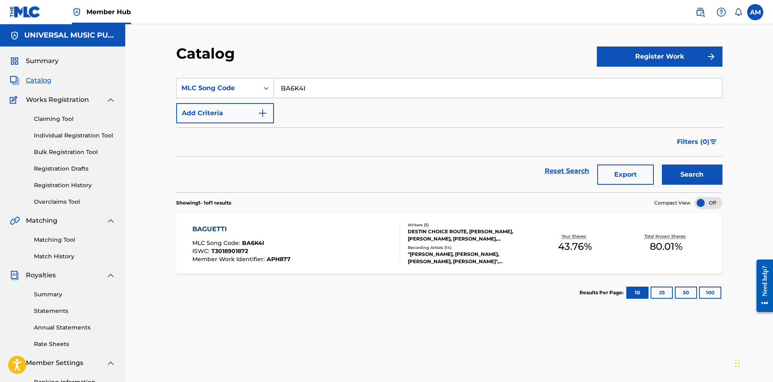
drag, startPoint x: 361, startPoint y: 78, endPoint x: 303, endPoint y: 83, distance: 58.4
click at [303, 83] on div "BA6K4I" at bounding box center [498, 88] width 449 height 20
drag, startPoint x: 331, startPoint y: 94, endPoint x: 183, endPoint y: 98, distance: 148.0
click at [183, 98] on div "SearchWithCriteria08a0fc6d-3947-4a0a-a416-d49ec2e5e72a MLC Song Code BA6K4I" at bounding box center [449, 88] width 546 height 20
paste input "RB45CV"
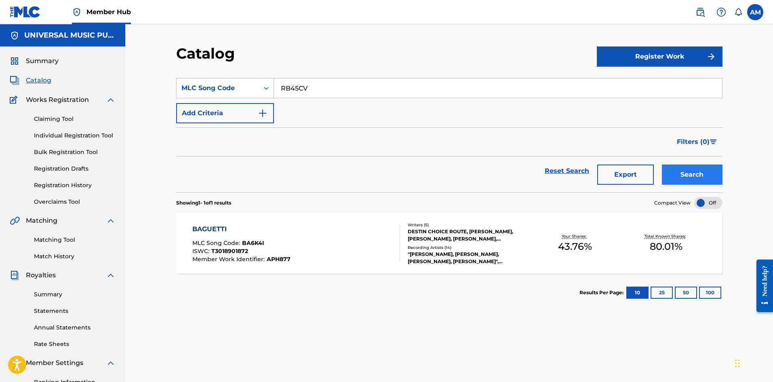
type input "RB45CV"
drag, startPoint x: 688, startPoint y: 183, endPoint x: 677, endPoint y: 186, distance: 10.8
click at [686, 184] on button "Search" at bounding box center [692, 174] width 61 height 20
click at [374, 241] on div "RAZOR MLC Song Code : RB45CV ISWC : Member Work Identifier : BDD092" at bounding box center [296, 243] width 208 height 38
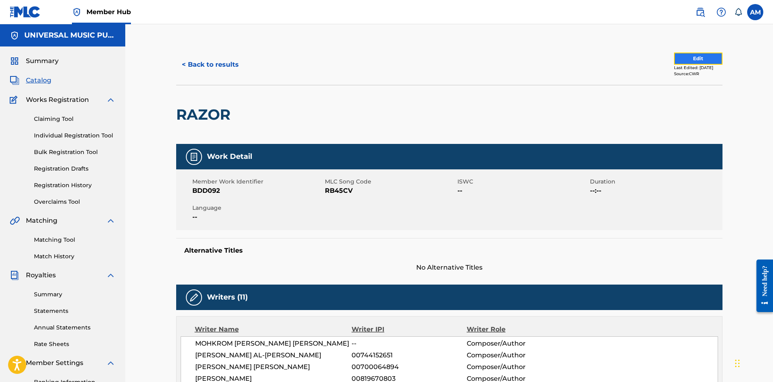
click at [713, 57] on button "Edit" at bounding box center [698, 59] width 48 height 12
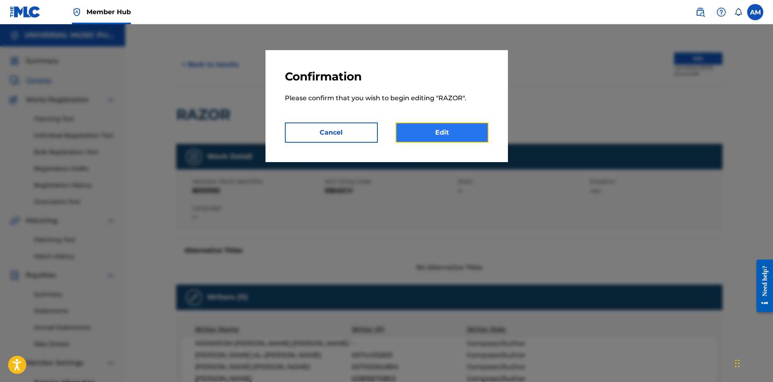
click at [455, 129] on link "Edit" at bounding box center [442, 132] width 93 height 20
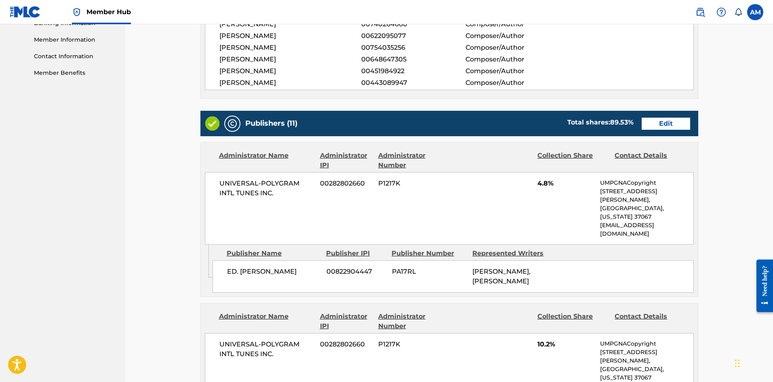
scroll to position [404, 0]
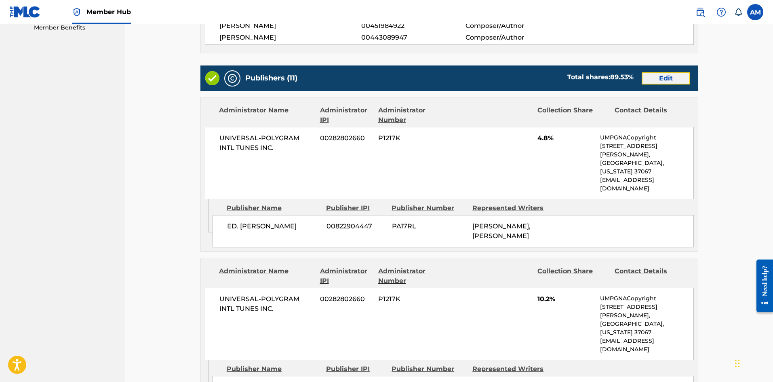
click at [679, 72] on link "Edit" at bounding box center [666, 78] width 48 height 12
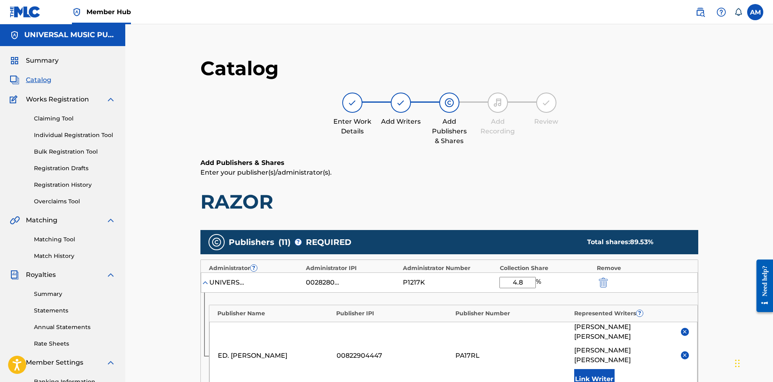
scroll to position [81, 0]
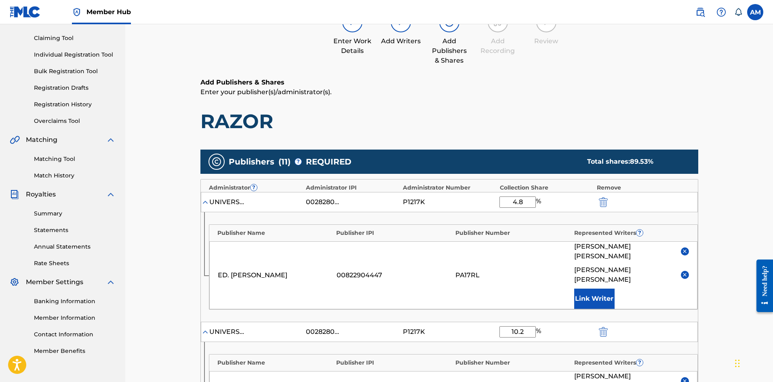
drag, startPoint x: 525, startPoint y: 200, endPoint x: 476, endPoint y: 201, distance: 49.3
click at [476, 201] on div "UNIVERSAL-POLYGRAM INTL TUNES INC. 00282802660 P1217K 4.8 %" at bounding box center [449, 202] width 497 height 20
type input "2.56"
drag, startPoint x: 520, startPoint y: 202, endPoint x: 493, endPoint y: 202, distance: 26.7
click at [493, 202] on div "UNIVERSAL-POLYGRAM INTL TUNES INC. 00282802660 P1217K 2.56 %" at bounding box center [449, 202] width 497 height 20
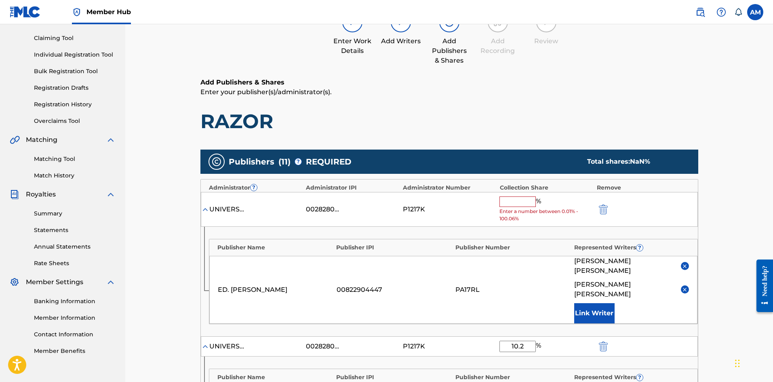
click at [516, 202] on input "text" at bounding box center [518, 201] width 36 height 11
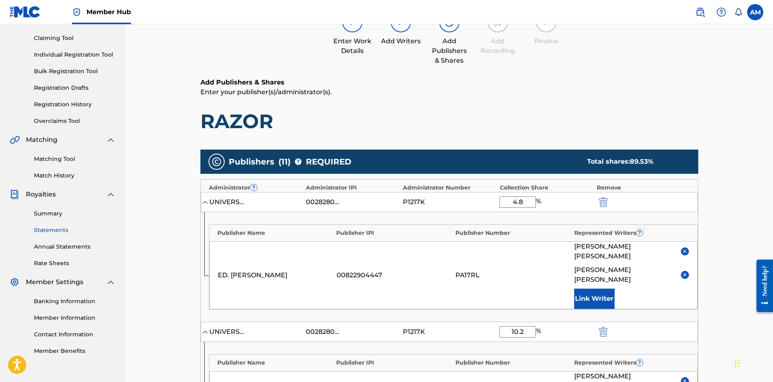
type input "4.8"
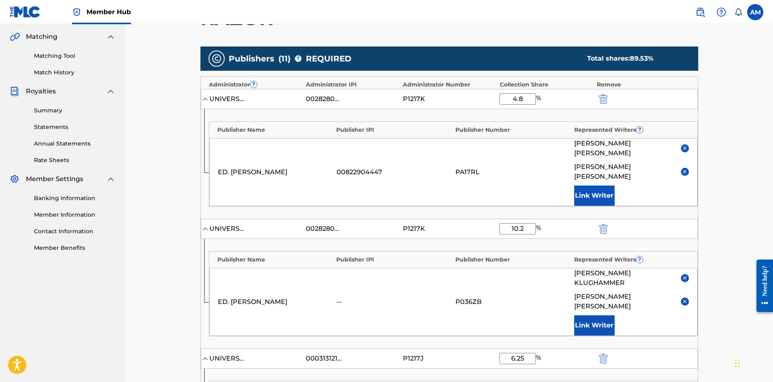
scroll to position [202, 0]
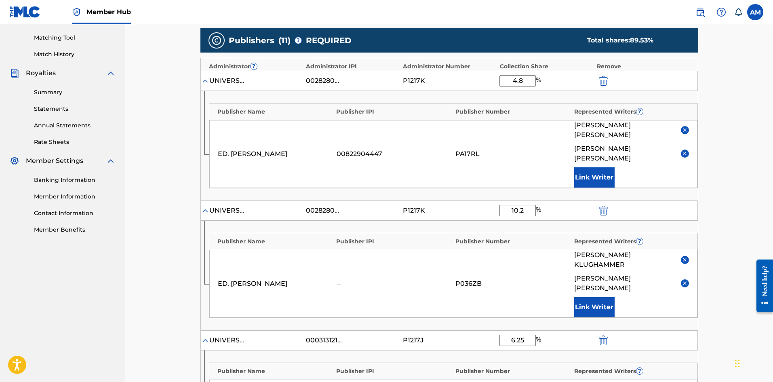
drag, startPoint x: 528, startPoint y: 191, endPoint x: 506, endPoint y: 192, distance: 22.2
click at [506, 205] on input "10.2" at bounding box center [518, 210] width 36 height 11
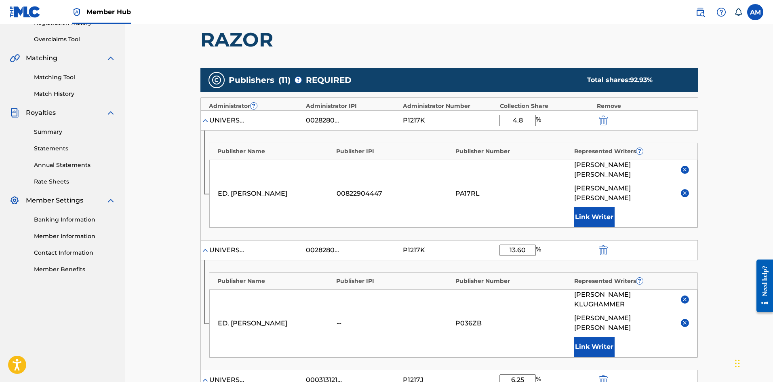
scroll to position [162, 0]
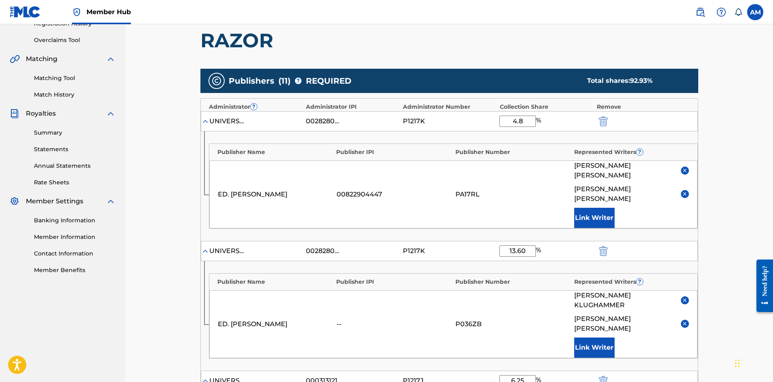
type input "13.60"
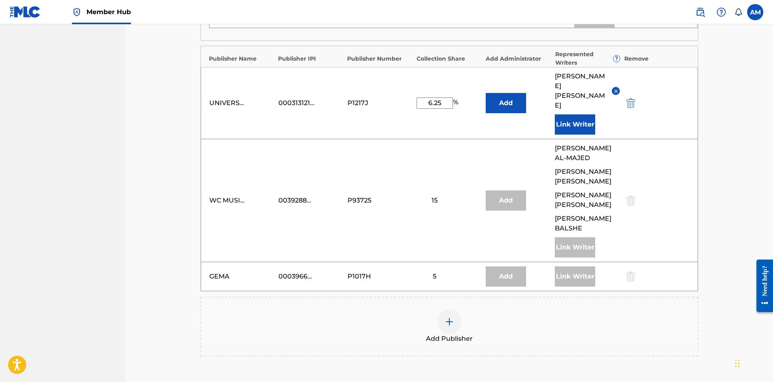
scroll to position [1112, 0]
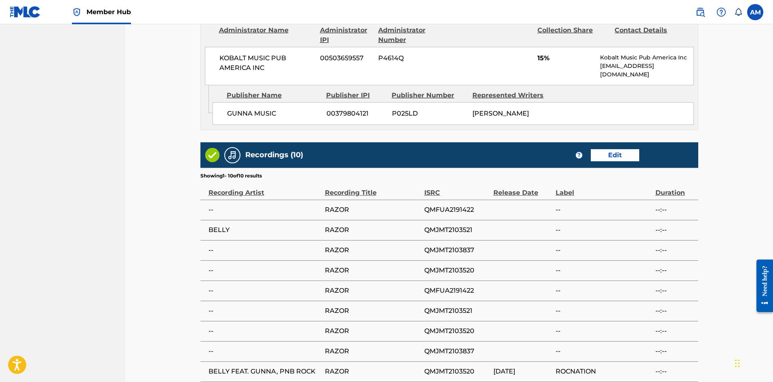
scroll to position [1797, 0]
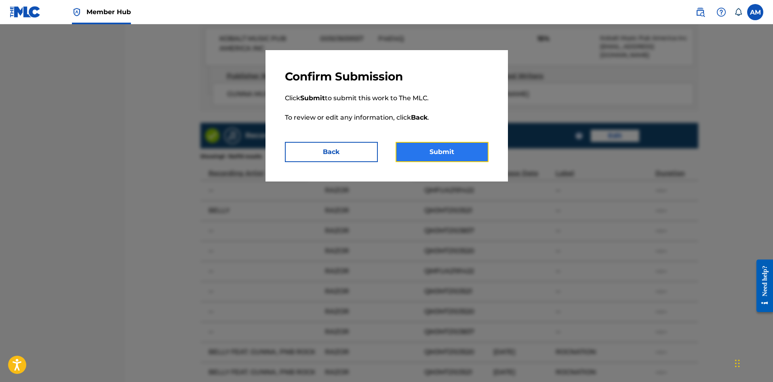
click at [445, 155] on button "Submit" at bounding box center [442, 152] width 93 height 20
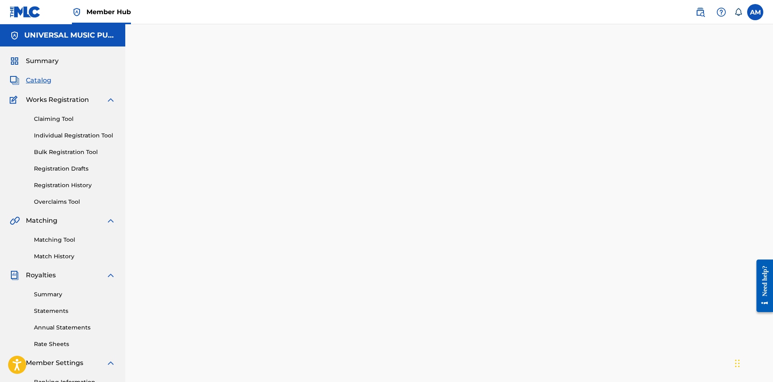
drag, startPoint x: 40, startPoint y: 79, endPoint x: 51, endPoint y: 80, distance: 11.0
click at [40, 79] on span "Catalog" at bounding box center [38, 81] width 25 height 10
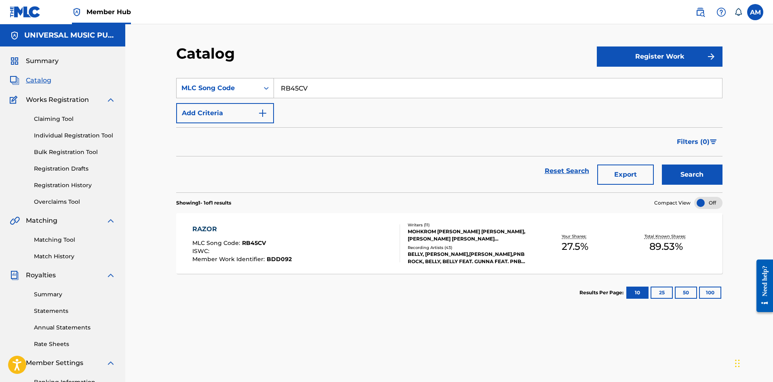
drag, startPoint x: 340, startPoint y: 90, endPoint x: 180, endPoint y: 87, distance: 160.1
click at [180, 87] on div "SearchWithCriteria08a0fc6d-3947-4a0a-a416-d49ec2e5e72a MLC Song Code RB45CV" at bounding box center [449, 88] width 546 height 20
paste input "SD6F4N"
type input "SD6F4N"
click at [345, 241] on div "RAZOR MLC Song Code : RB45CV ISWC : Member Work Identifier : BDD092" at bounding box center [296, 243] width 208 height 38
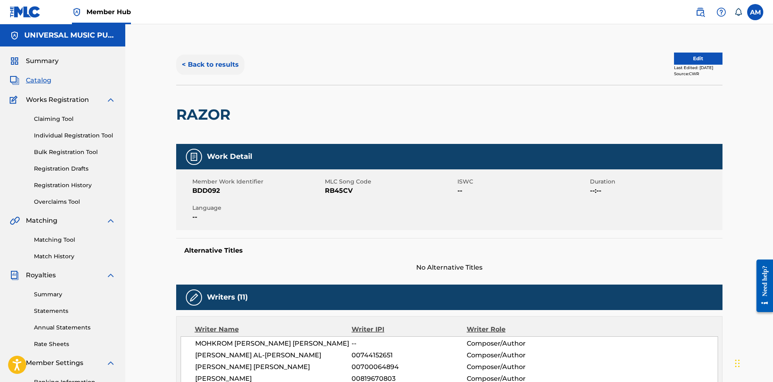
click at [215, 65] on button "< Back to results" at bounding box center [210, 65] width 68 height 20
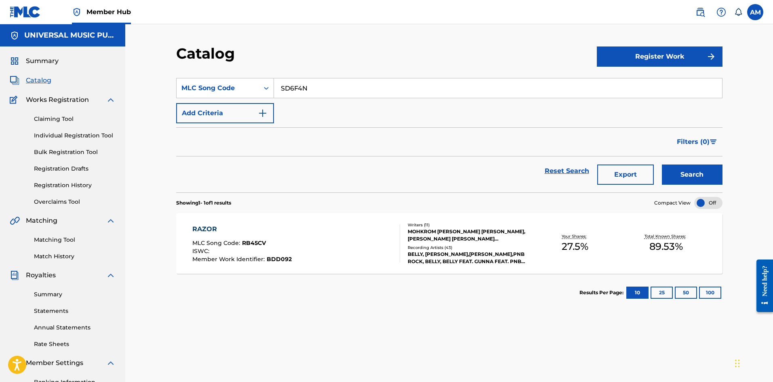
drag, startPoint x: 331, startPoint y: 84, endPoint x: 175, endPoint y: 88, distance: 156.1
click at [175, 88] on div "Catalog Register Work SearchWithCriteria08a0fc6d-3947-4a0a-a416-d49ec2e5e72a ML…" at bounding box center [450, 244] width 566 height 401
click at [696, 179] on button "Search" at bounding box center [692, 174] width 61 height 20
click at [601, 243] on div "Your Shares: 43.76 %" at bounding box center [575, 243] width 91 height 25
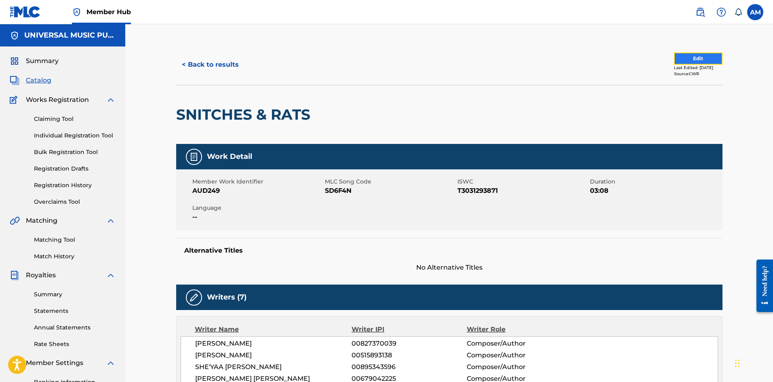
click at [700, 58] on button "Edit" at bounding box center [698, 59] width 48 height 12
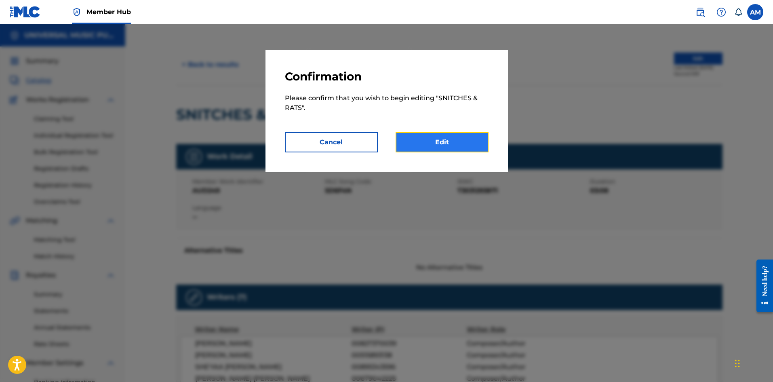
click at [451, 150] on link "Edit" at bounding box center [442, 142] width 93 height 20
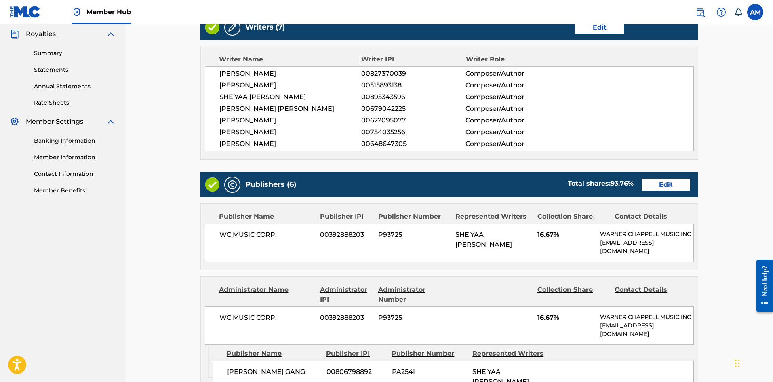
scroll to position [242, 0]
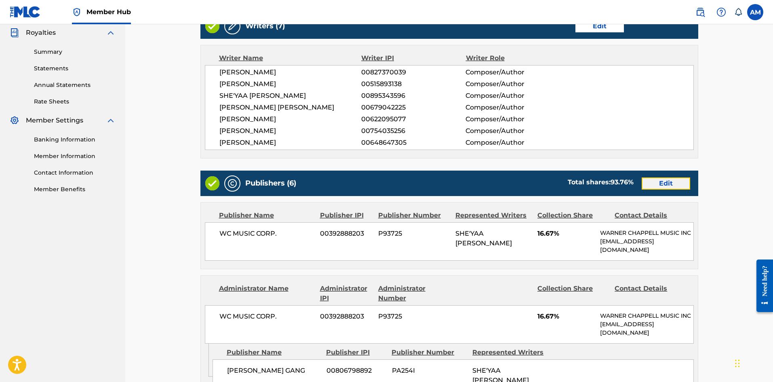
click at [668, 183] on link "Edit" at bounding box center [666, 183] width 48 height 12
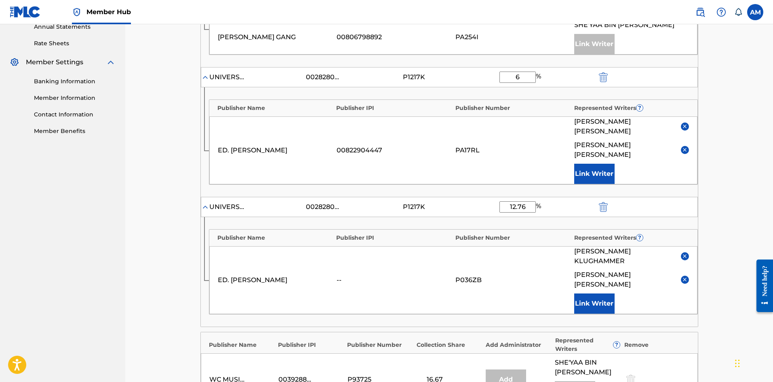
scroll to position [283, 0]
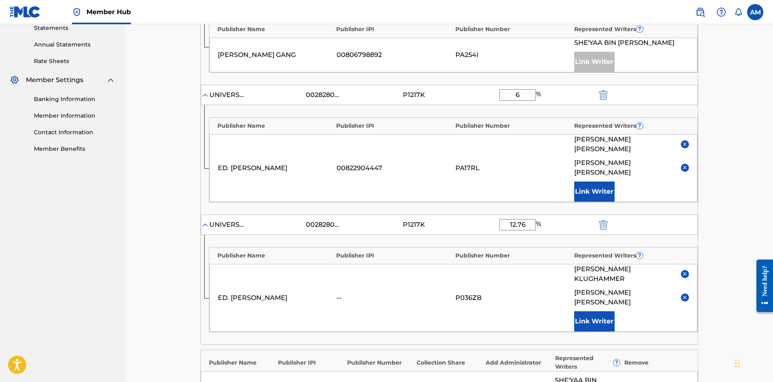
drag, startPoint x: 530, startPoint y: 204, endPoint x: 477, endPoint y: 205, distance: 53.8
click at [477, 215] on div "UNIVERSAL-POLYGRAM INTL TUNES INC. 00282802660 P1217K 12.76 %" at bounding box center [449, 225] width 497 height 20
type input "17"
drag, startPoint x: 524, startPoint y: 95, endPoint x: 487, endPoint y: 100, distance: 37.0
click at [487, 100] on div "UNIVERSAL-POLYGRAM INTL TUNES INC. 00282802660 P1217K 6 %" at bounding box center [449, 95] width 497 height 20
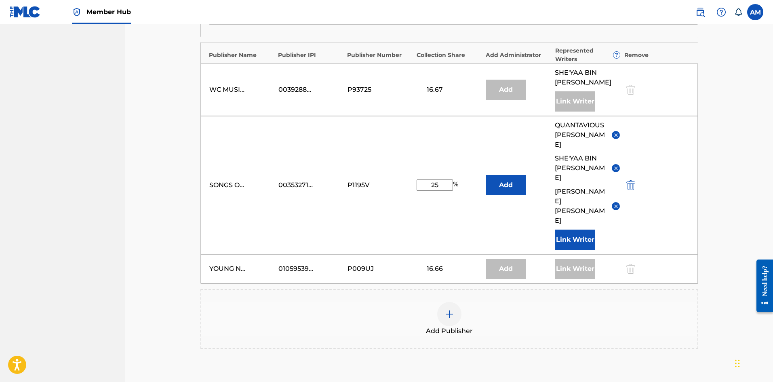
scroll to position [632, 0]
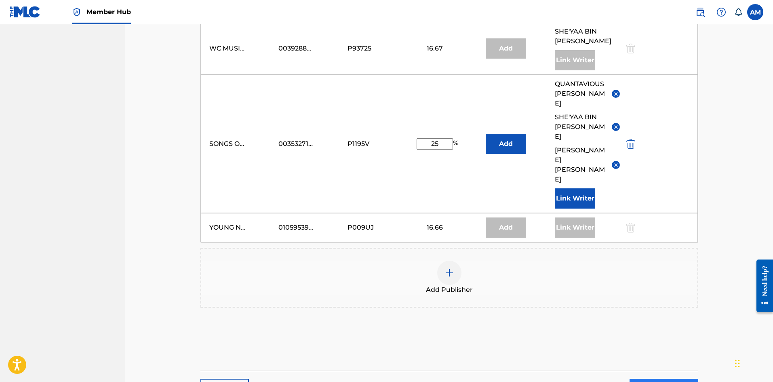
type input "3.2"
click at [664, 379] on link "Next" at bounding box center [664, 389] width 69 height 20
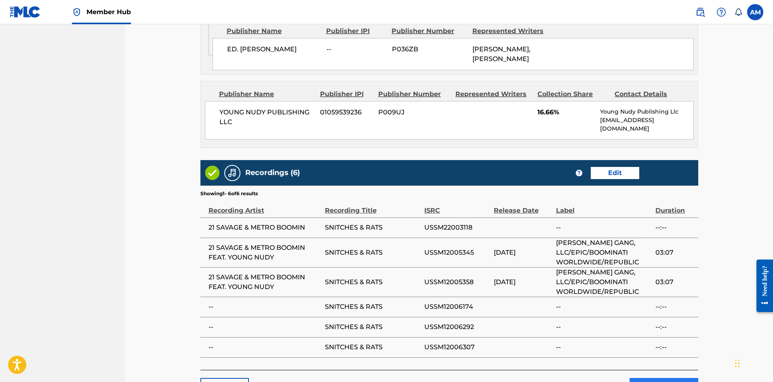
scroll to position [1015, 0]
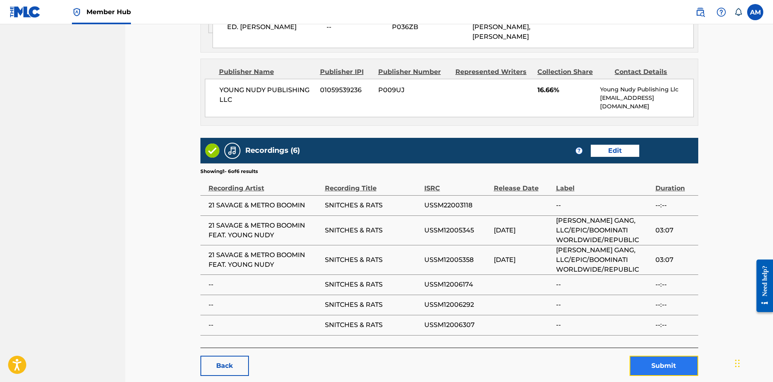
click at [662, 356] on button "Submit" at bounding box center [664, 366] width 69 height 20
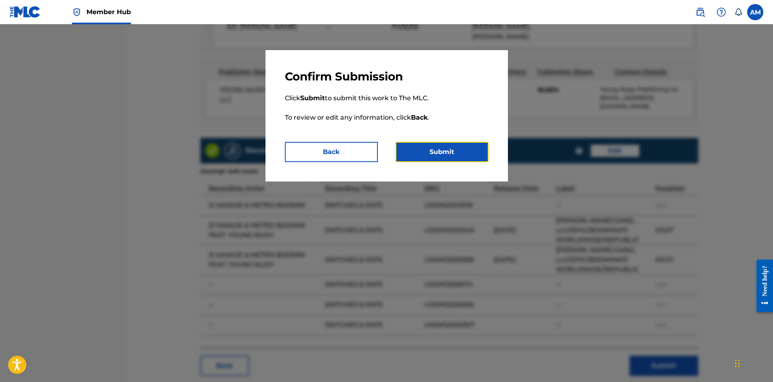
drag, startPoint x: 445, startPoint y: 148, endPoint x: 436, endPoint y: 148, distance: 8.5
click at [445, 148] on button "Submit" at bounding box center [442, 152] width 93 height 20
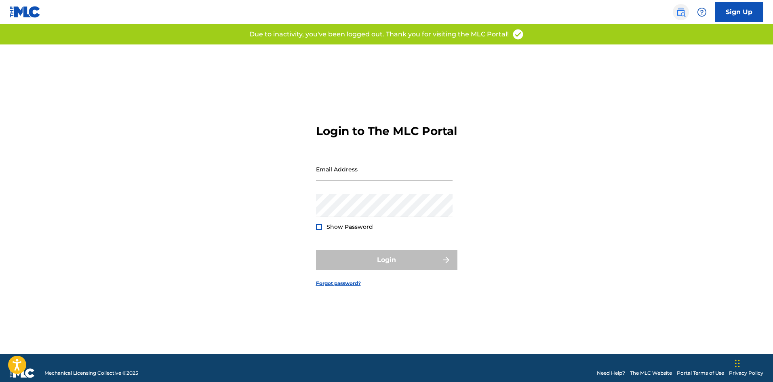
click at [684, 15] on img at bounding box center [681, 12] width 10 height 10
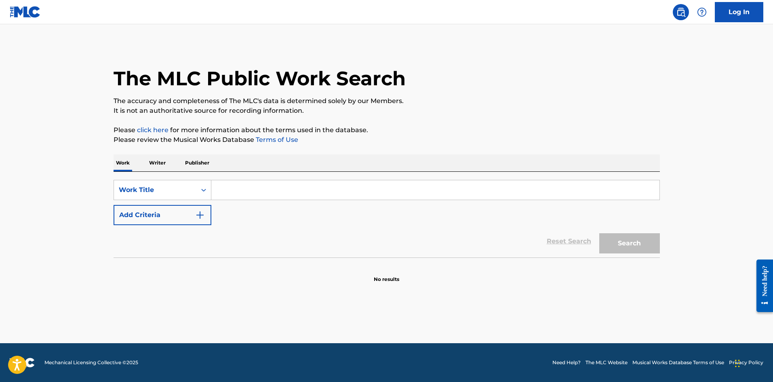
click at [256, 196] on input "Search Form" at bounding box center [435, 189] width 448 height 19
paste input "TROUBLE"
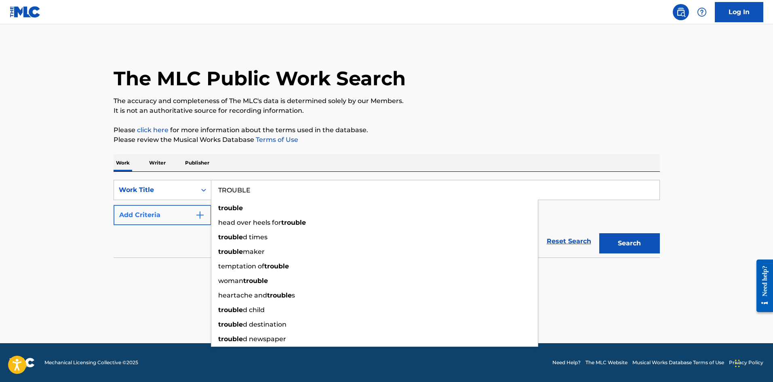
type input "TROUBLE"
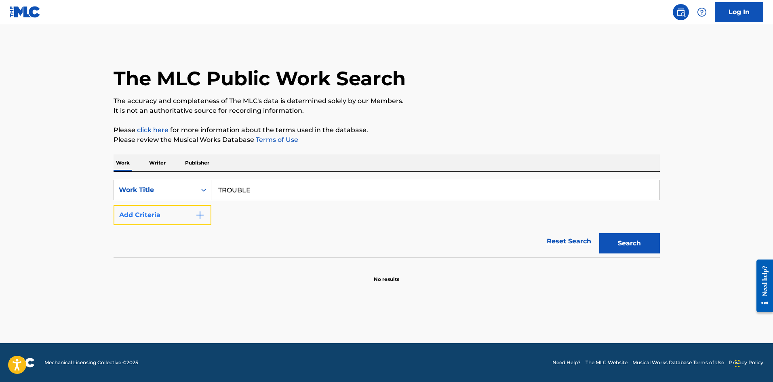
click at [180, 216] on button "Add Criteria" at bounding box center [163, 215] width 98 height 20
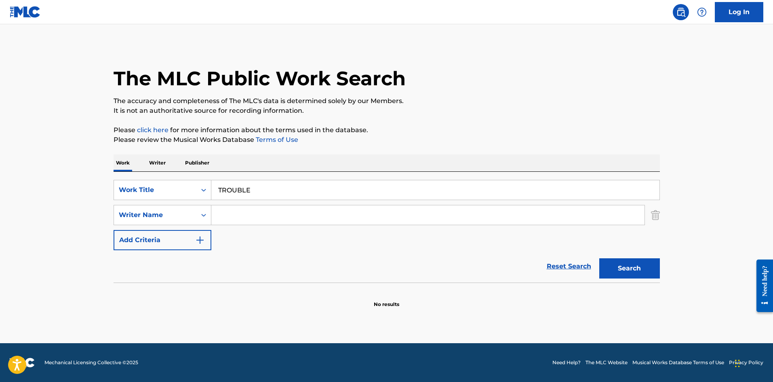
click at [256, 214] on input "Search Form" at bounding box center [427, 214] width 433 height 19
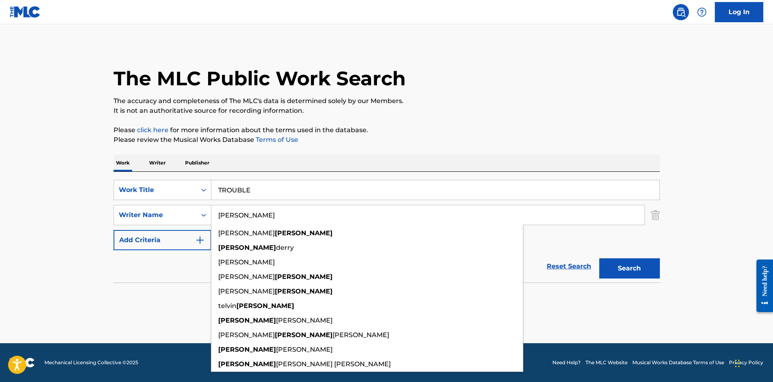
click at [599, 258] on button "Search" at bounding box center [629, 268] width 61 height 20
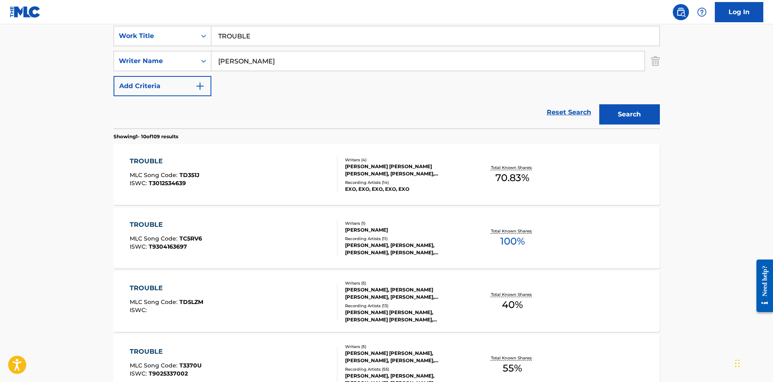
scroll to position [81, 0]
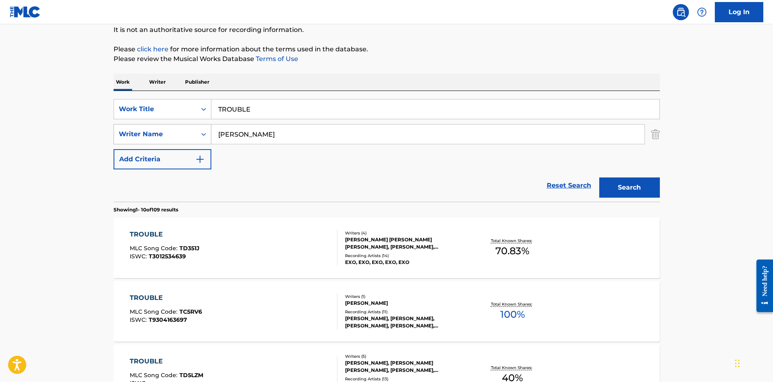
drag, startPoint x: 135, startPoint y: 133, endPoint x: 117, endPoint y: 132, distance: 17.9
paste input "[PERSON_NAME]"
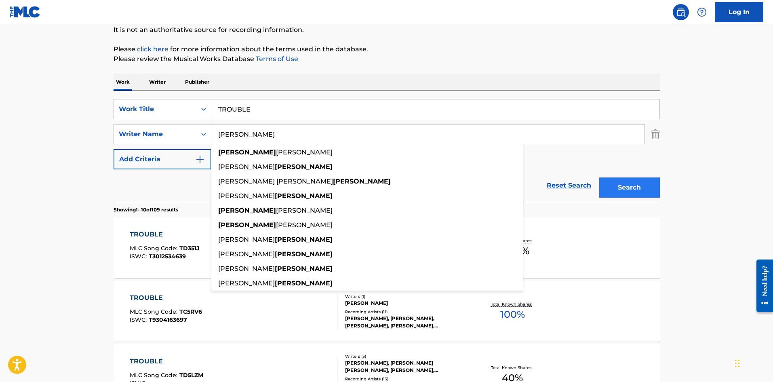
type input "[PERSON_NAME]"
click at [624, 189] on button "Search" at bounding box center [629, 187] width 61 height 20
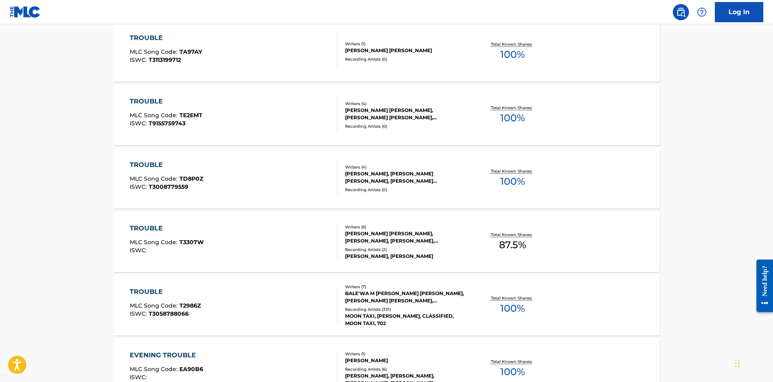
scroll to position [390, 0]
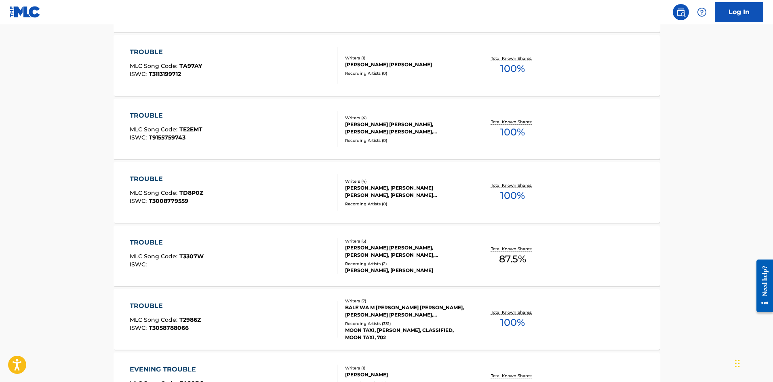
click at [335, 318] on div at bounding box center [334, 319] width 6 height 36
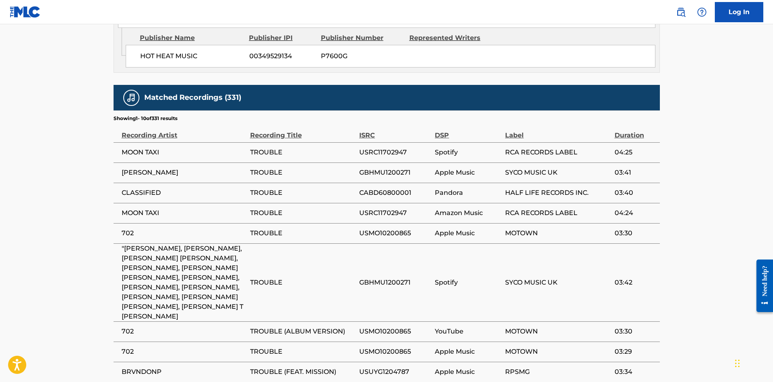
scroll to position [1514, 0]
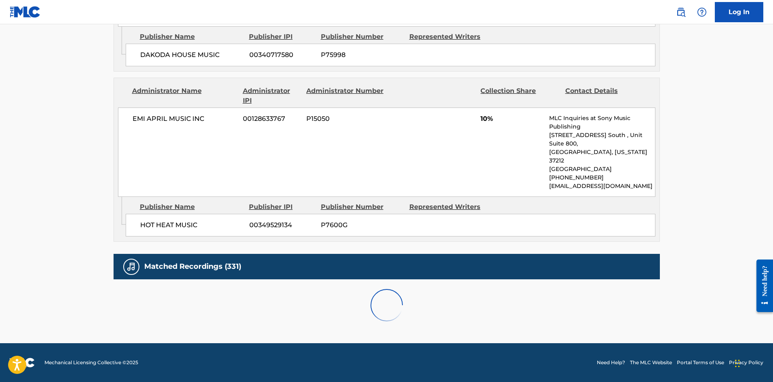
scroll to position [1466, 0]
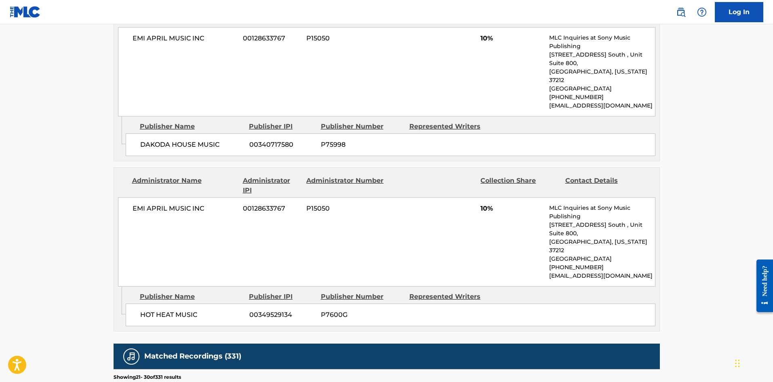
scroll to position [1457, 0]
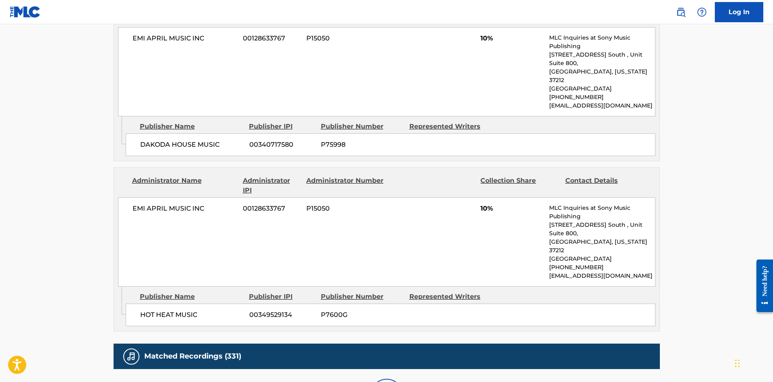
scroll to position [1466, 0]
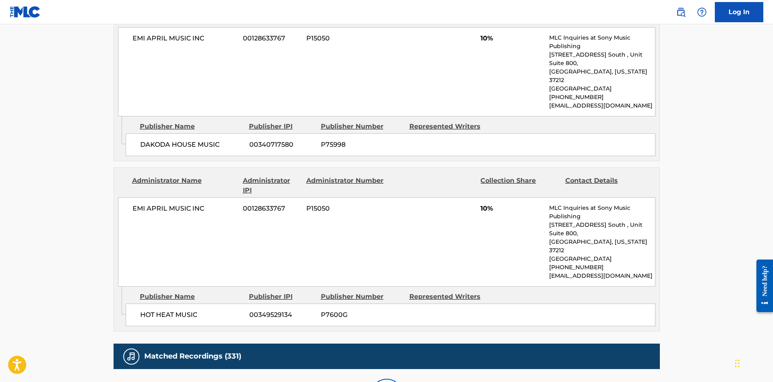
scroll to position [1457, 0]
